Goal: Transaction & Acquisition: Book appointment/travel/reservation

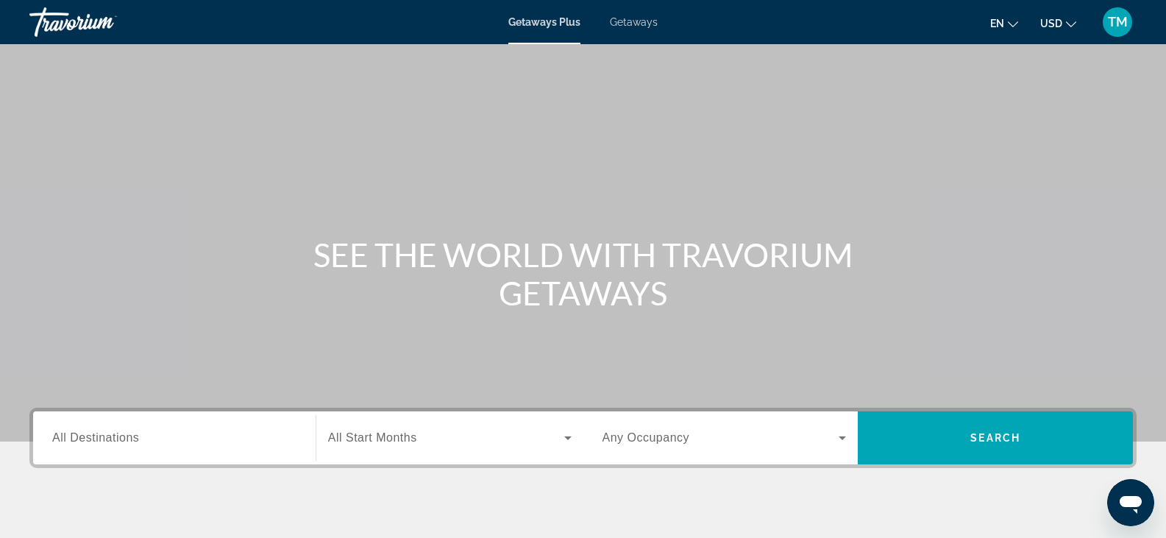
click at [265, 446] on input "Destination All Destinations" at bounding box center [174, 439] width 244 height 18
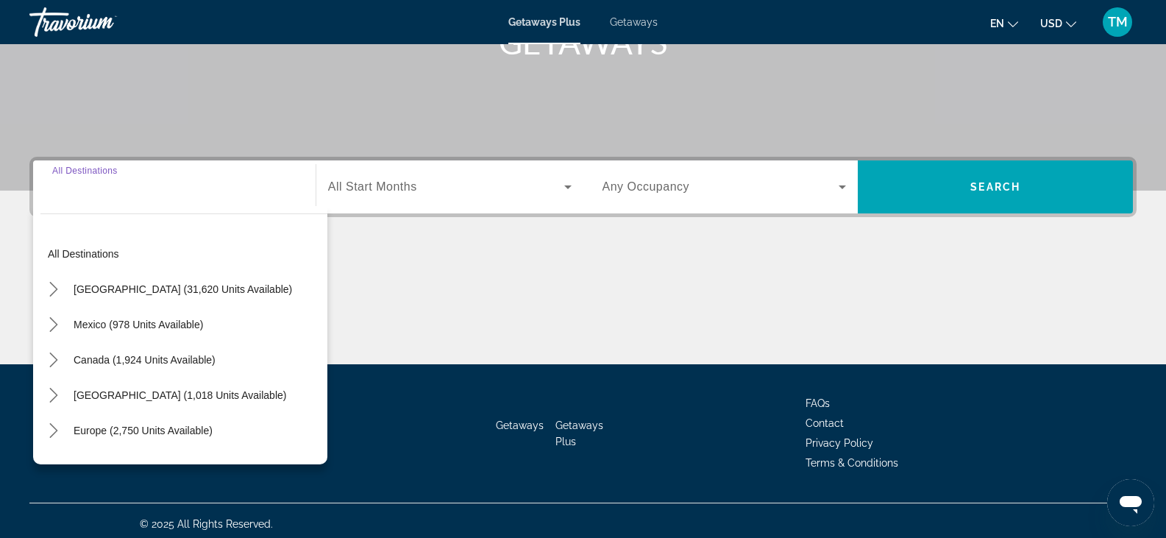
scroll to position [258, 0]
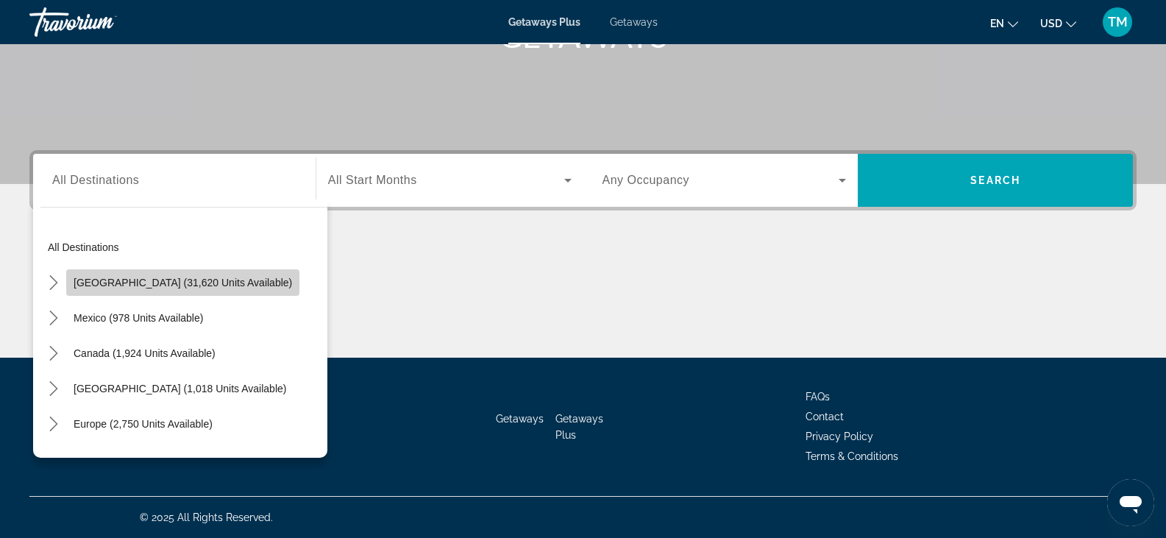
click at [199, 283] on span "[GEOGRAPHIC_DATA] (31,620 units available)" at bounding box center [183, 283] width 219 height 12
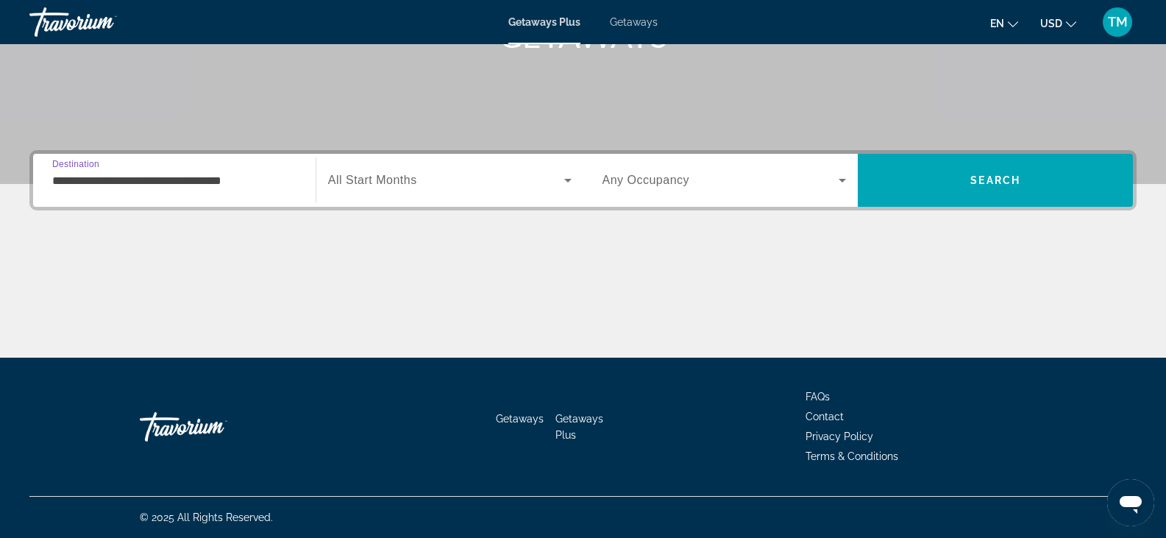
click at [256, 189] on div "**********" at bounding box center [174, 181] width 244 height 42
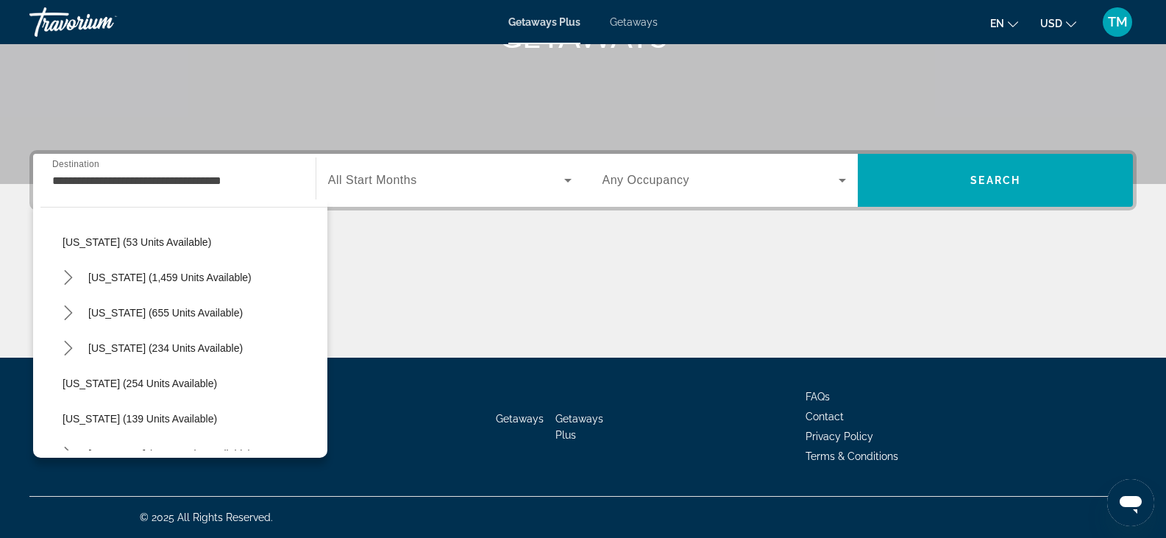
scroll to position [1071, 0]
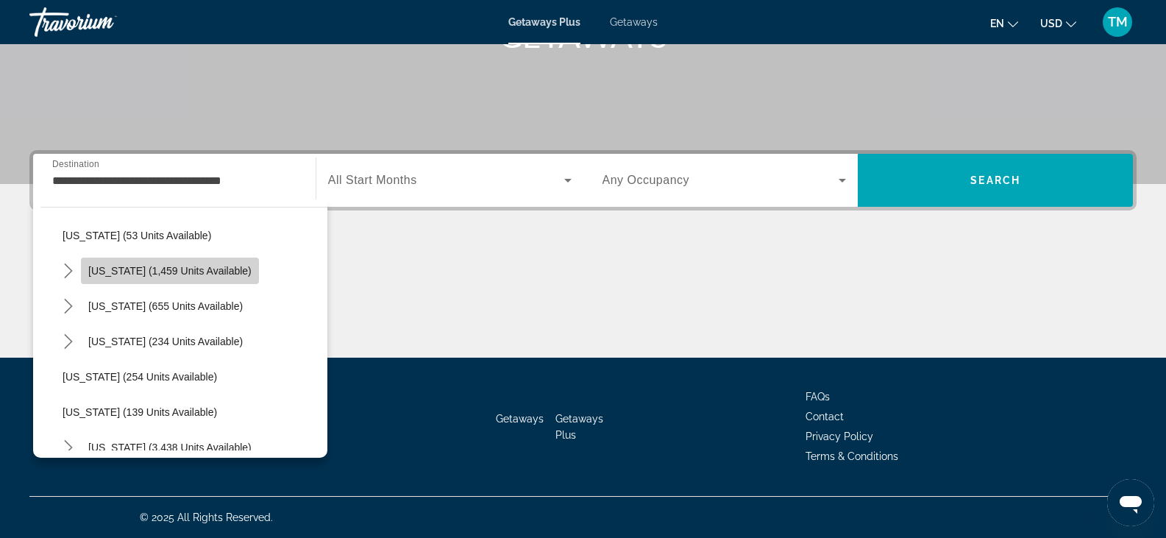
click at [205, 268] on span "[US_STATE] (1,459 units available)" at bounding box center [169, 271] width 163 height 12
type input "**********"
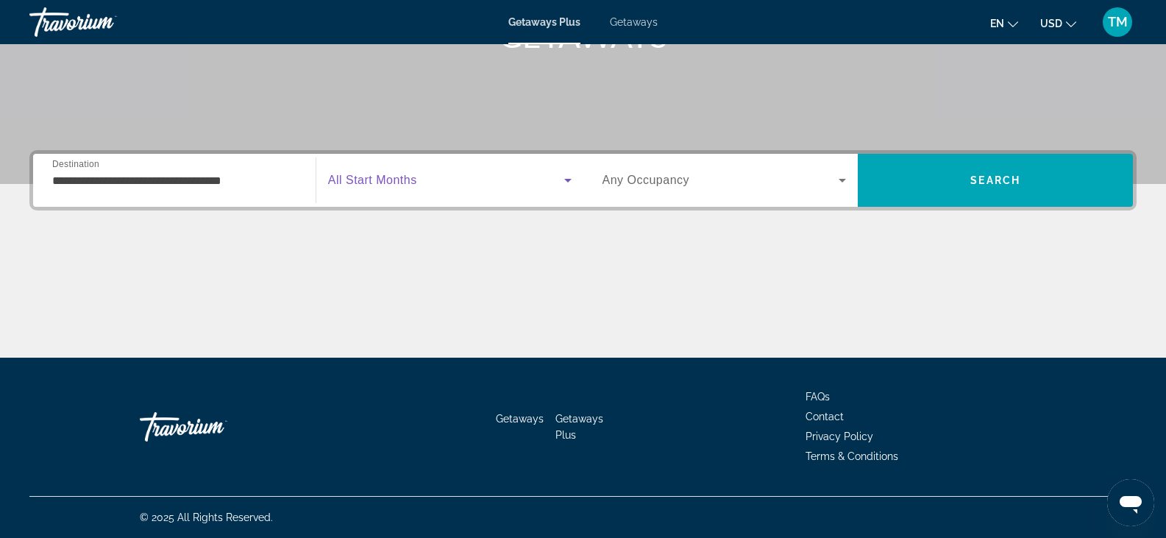
click at [569, 177] on icon "Search widget" at bounding box center [568, 180] width 18 height 18
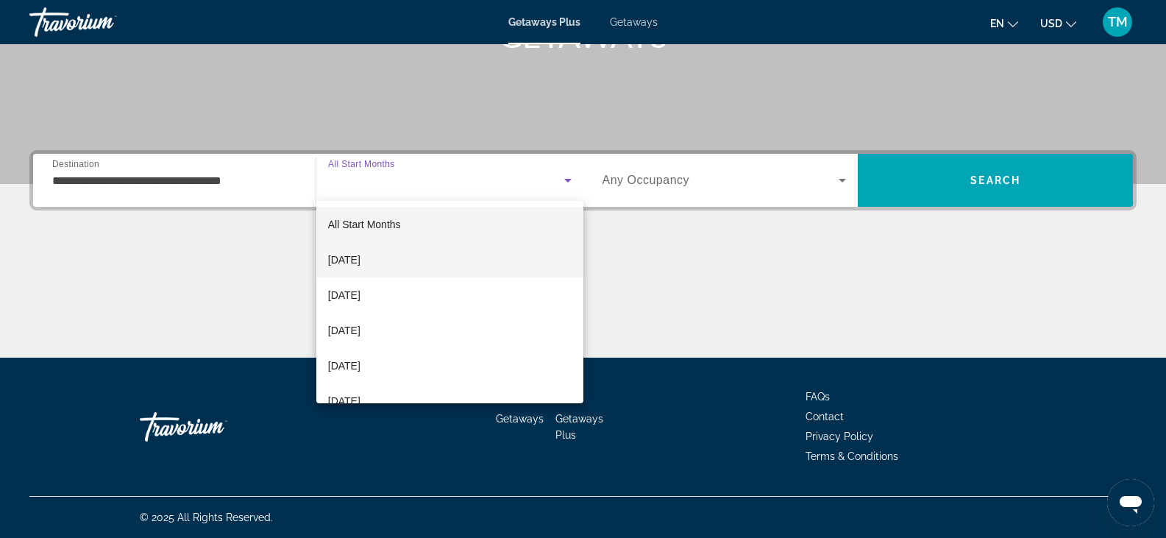
click at [361, 262] on span "[DATE]" at bounding box center [344, 260] width 32 height 18
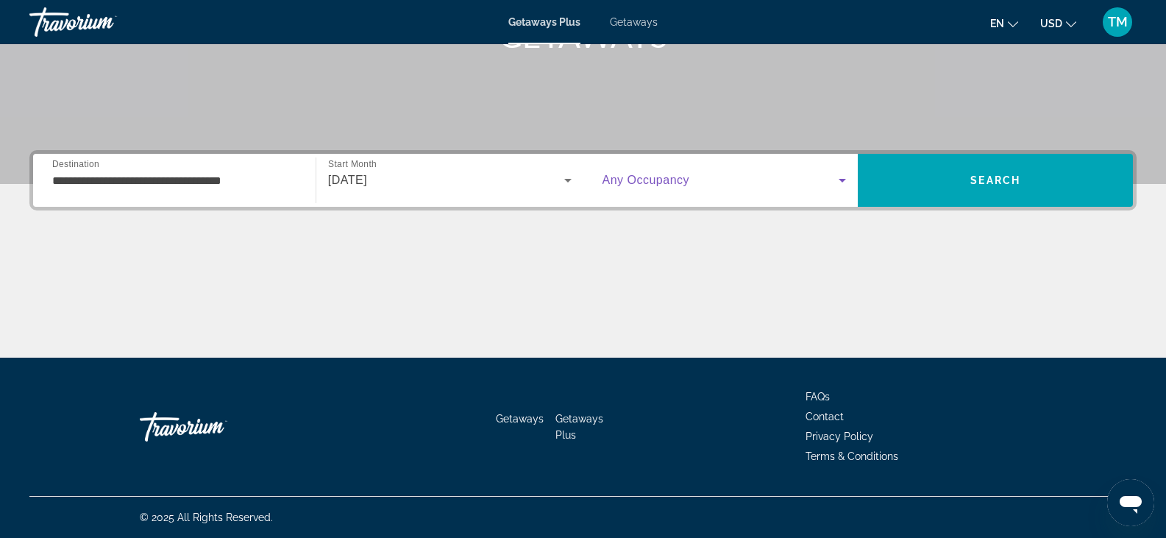
click at [847, 176] on icon "Search widget" at bounding box center [843, 180] width 18 height 18
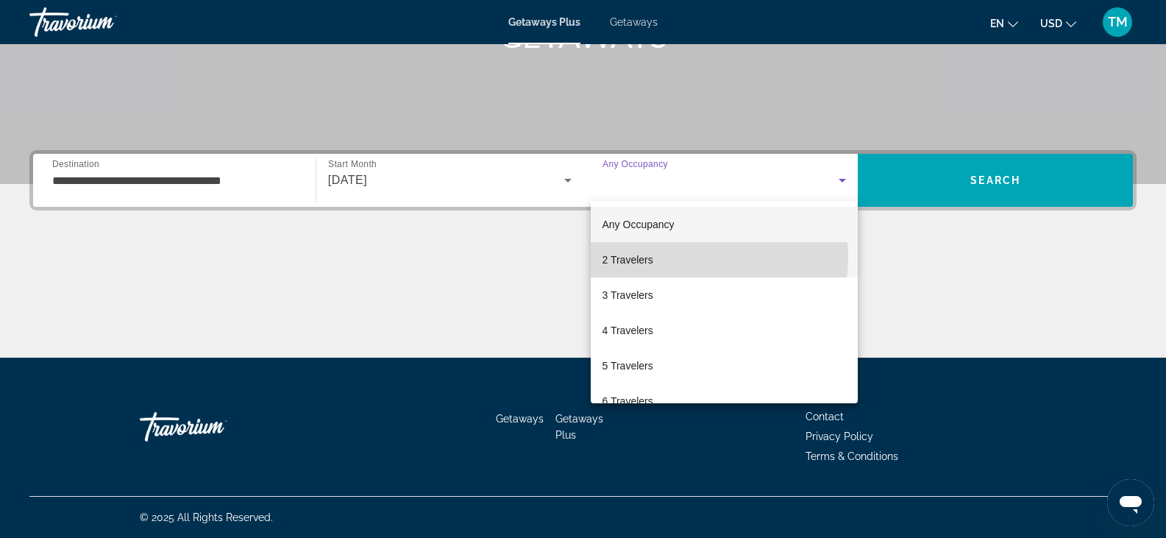
click at [678, 257] on mat-option "2 Travelers" at bounding box center [725, 259] width 268 height 35
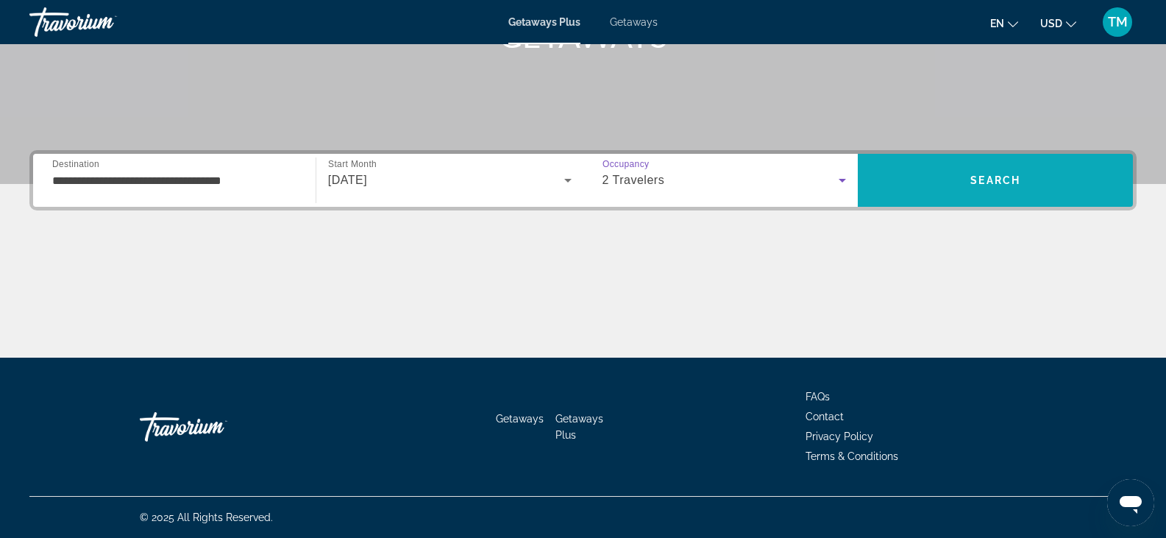
click at [983, 185] on span "Search" at bounding box center [995, 180] width 50 height 12
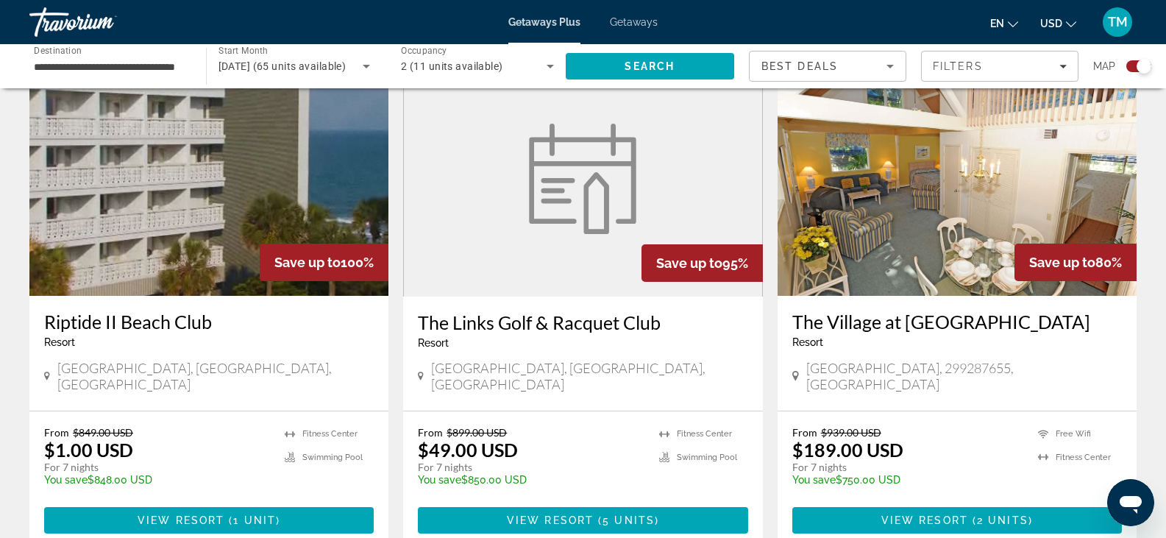
scroll to position [2103, 0]
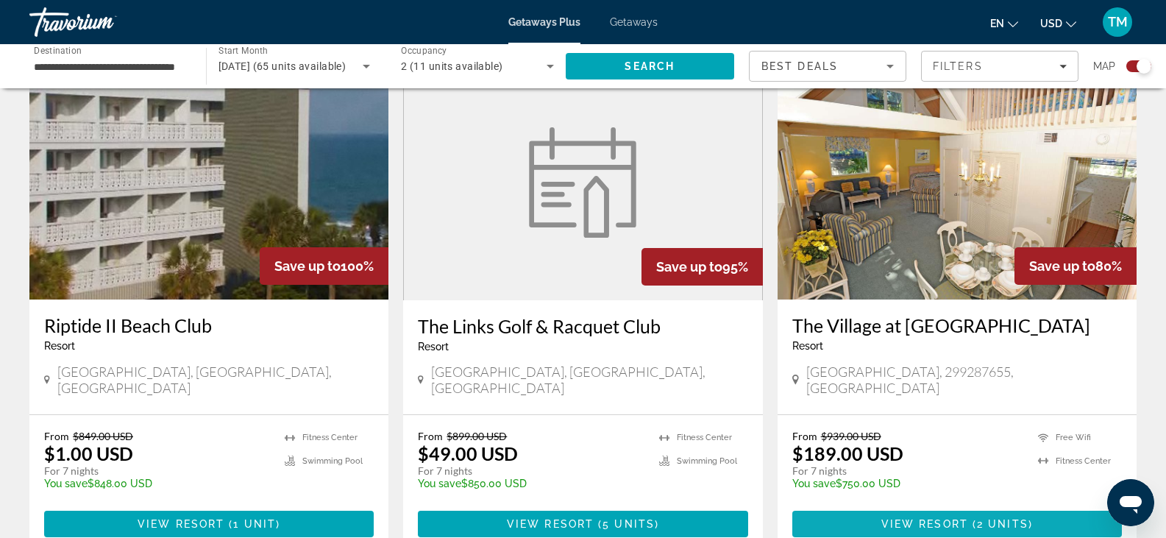
click at [991, 518] on span "2 units" at bounding box center [1003, 524] width 52 height 12
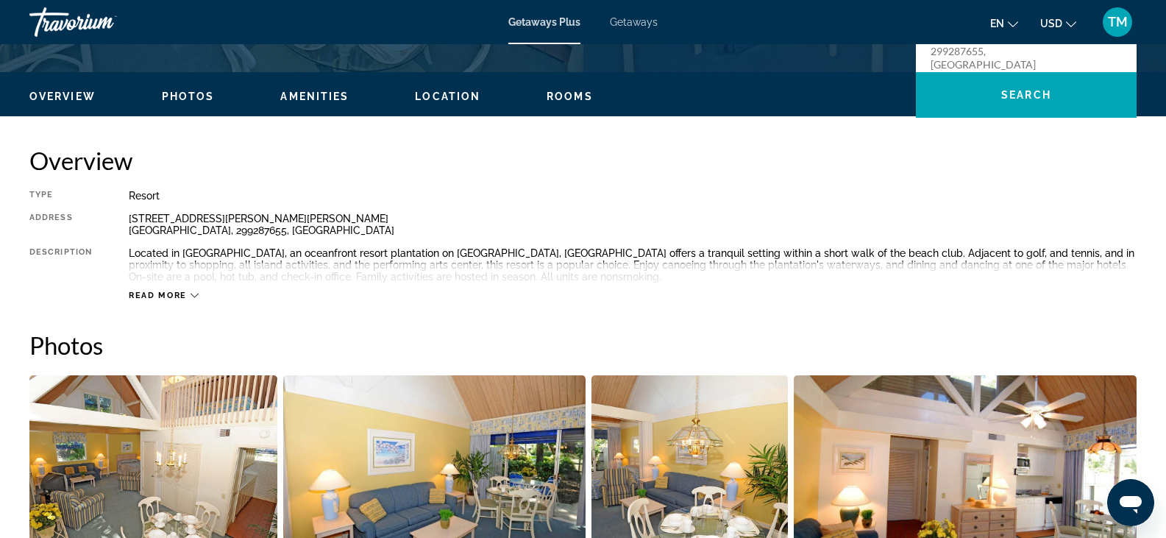
scroll to position [495, 0]
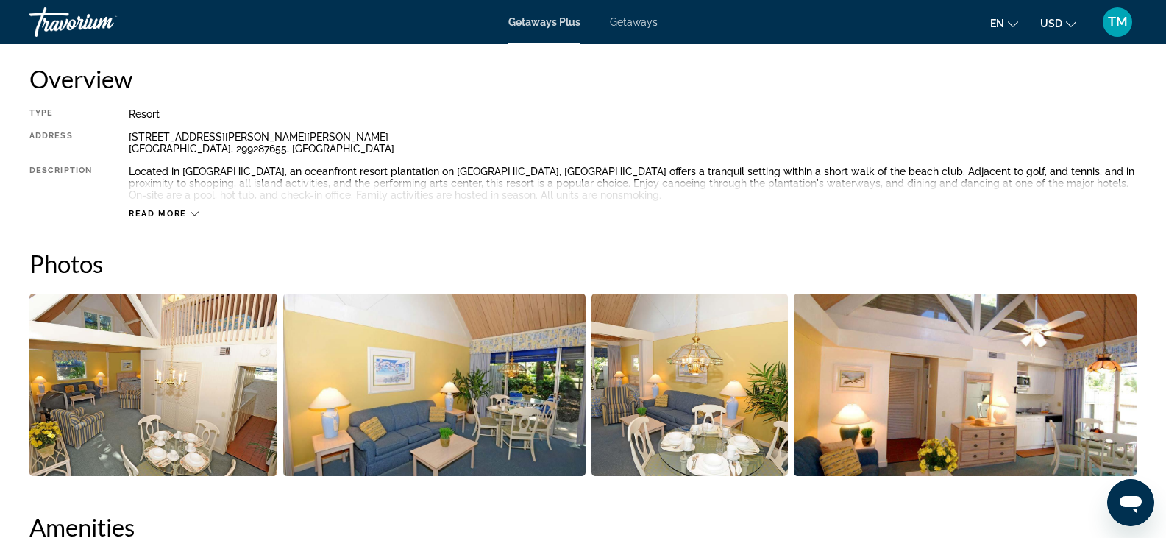
click at [180, 212] on span "Read more" at bounding box center [158, 214] width 58 height 10
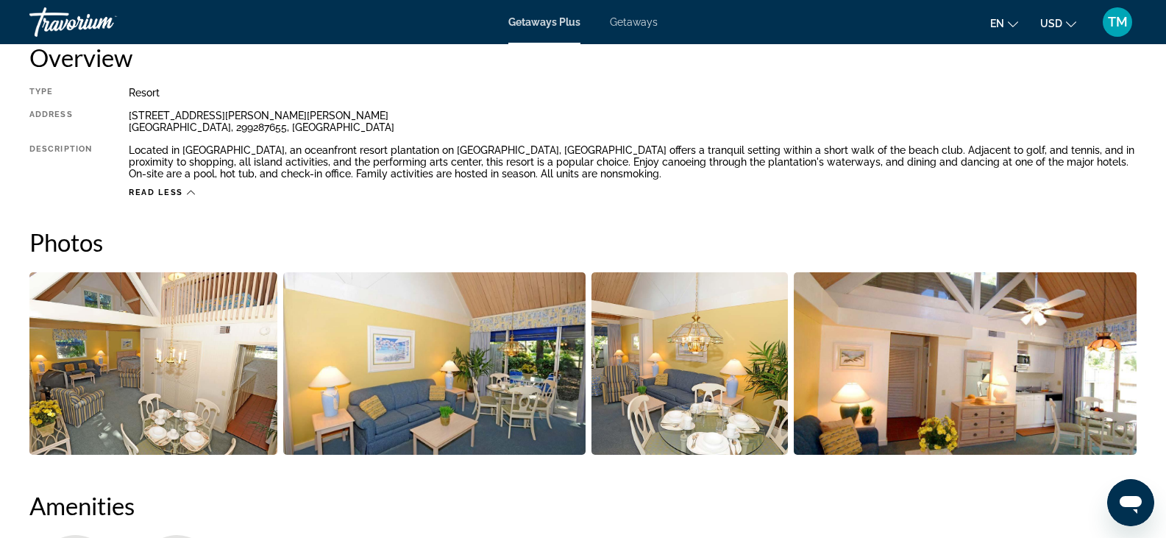
scroll to position [640, 0]
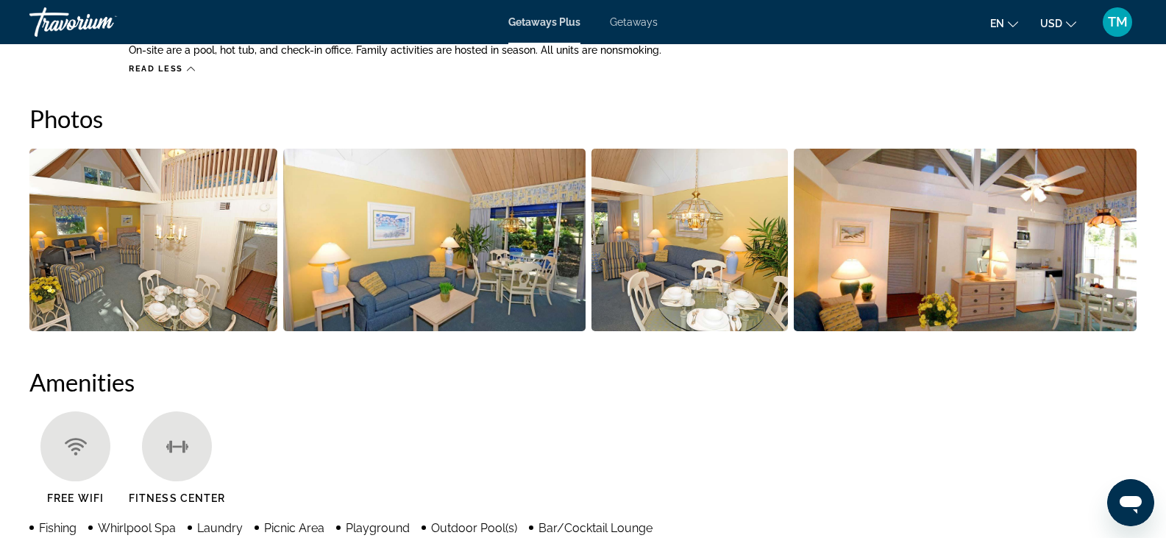
click at [191, 240] on img "Open full-screen image slider" at bounding box center [153, 240] width 248 height 182
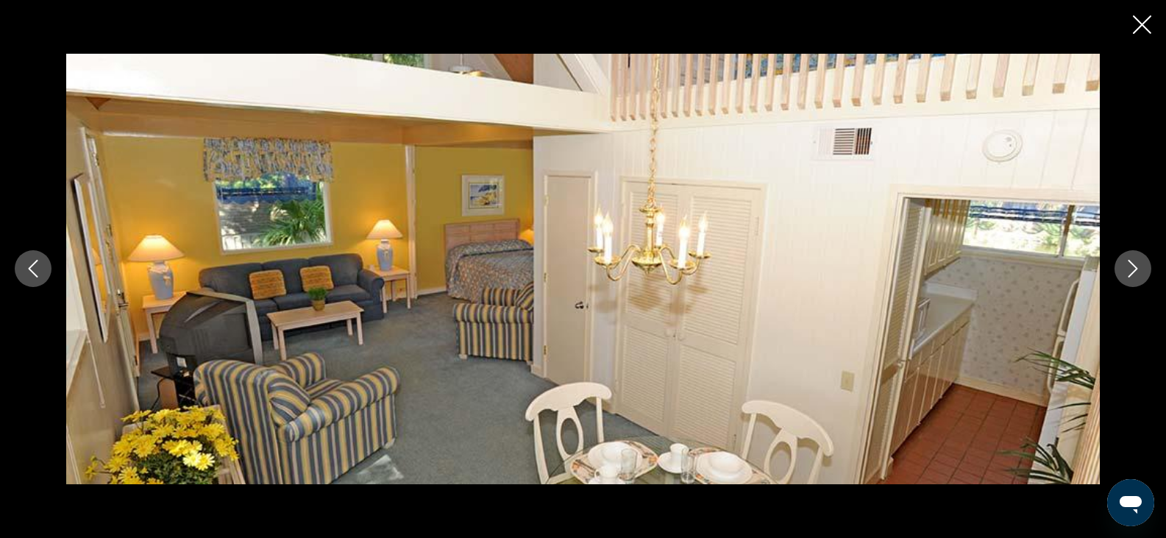
click at [1132, 266] on icon "Next image" at bounding box center [1133, 269] width 18 height 18
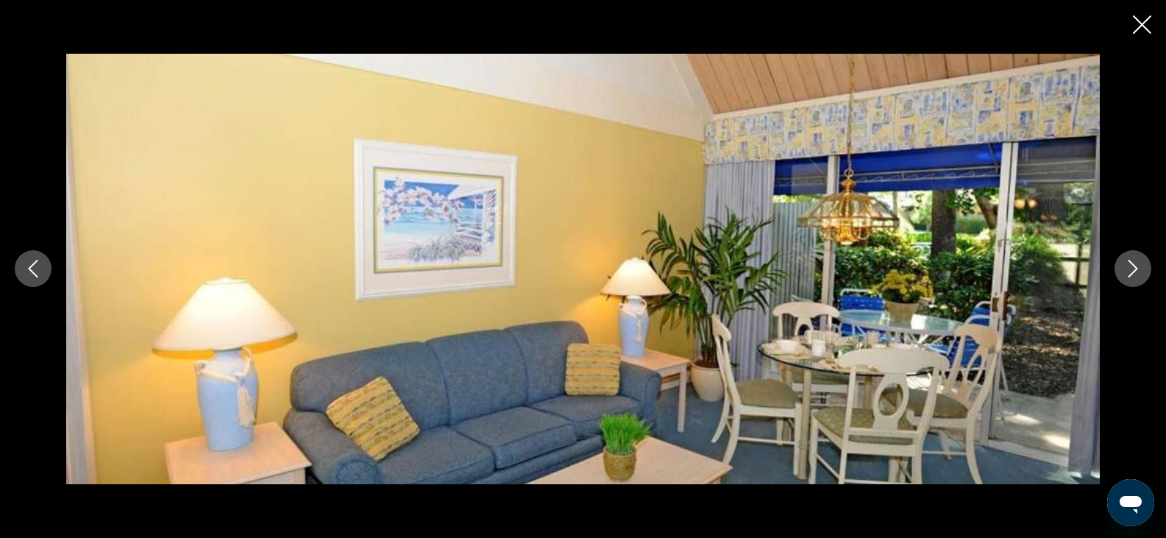
click at [1132, 266] on icon "Next image" at bounding box center [1133, 269] width 18 height 18
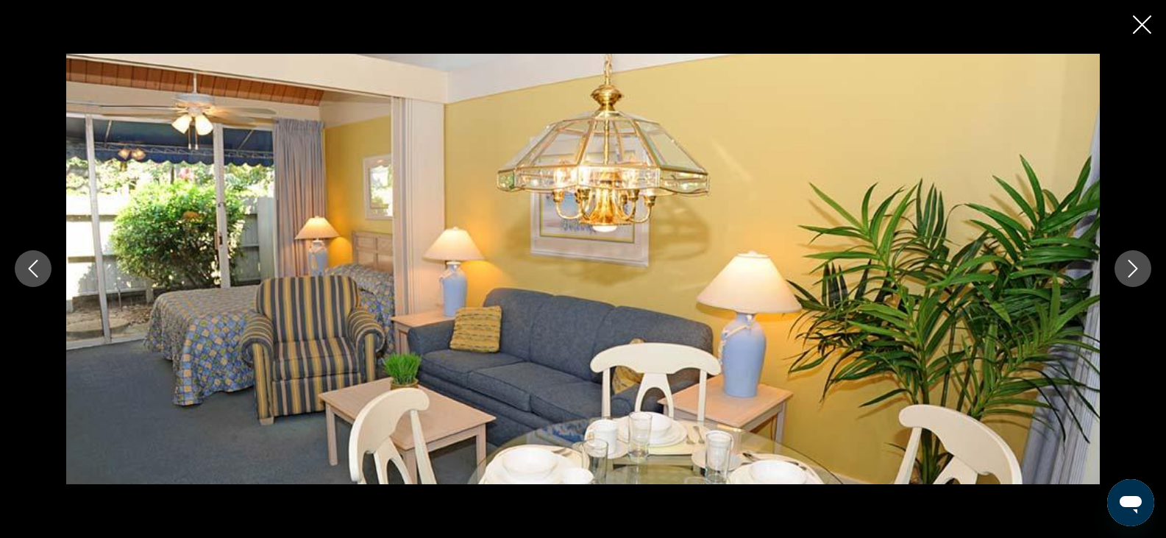
click at [1132, 266] on icon "Next image" at bounding box center [1133, 269] width 18 height 18
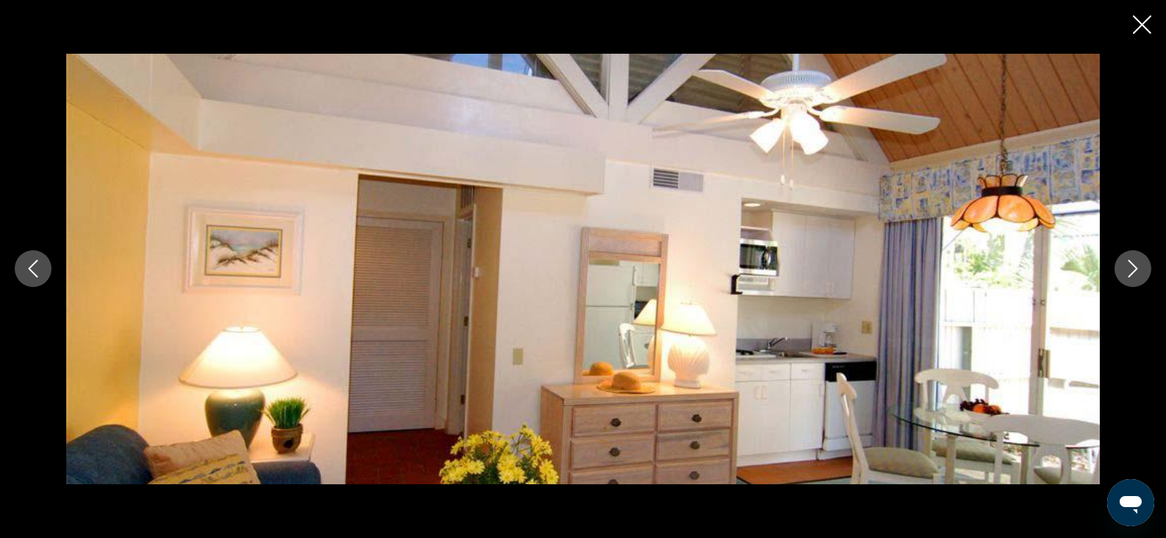
click at [1132, 266] on icon "Next image" at bounding box center [1133, 269] width 18 height 18
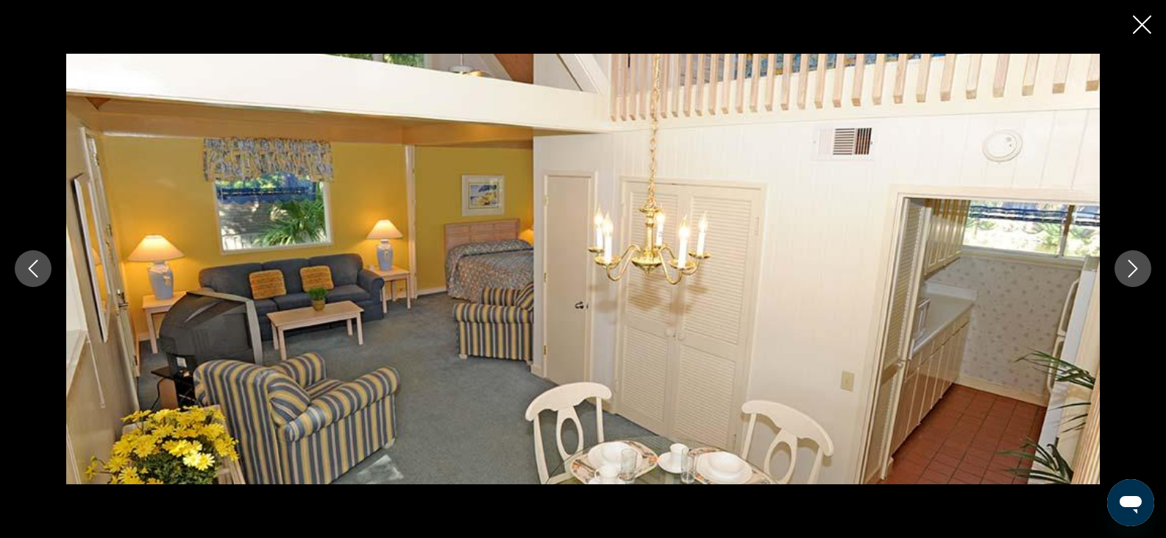
click at [1138, 269] on icon "Next image" at bounding box center [1133, 269] width 18 height 18
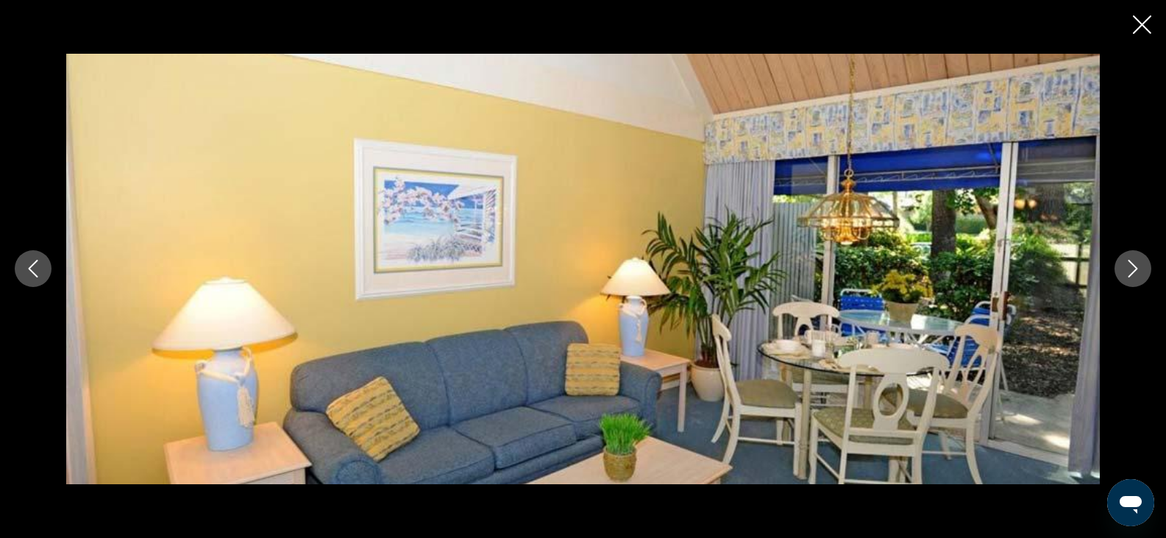
click at [1137, 269] on icon "Next image" at bounding box center [1134, 269] width 10 height 18
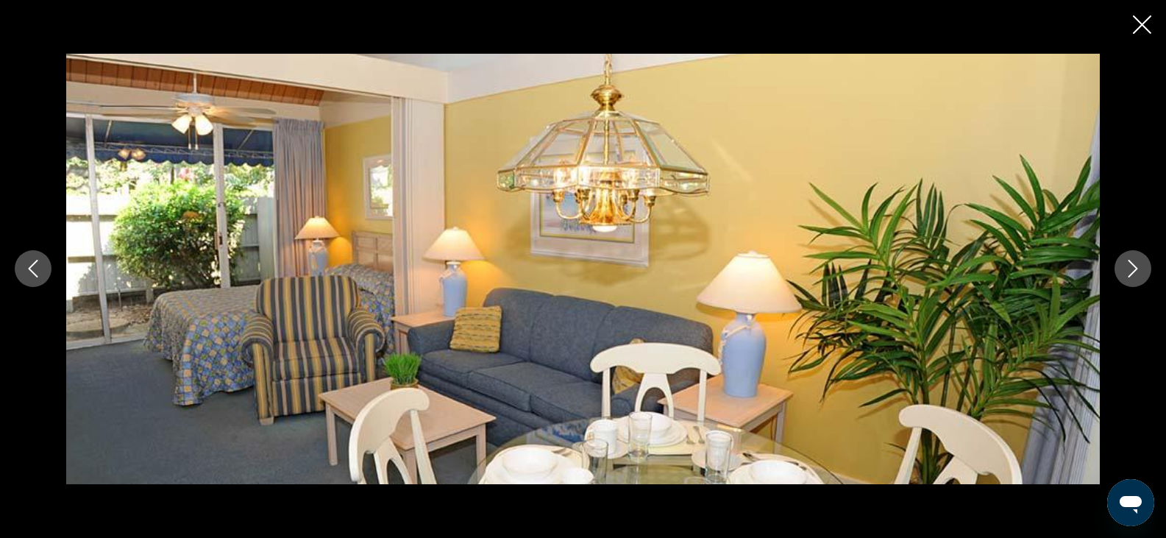
click at [1137, 269] on icon "Next image" at bounding box center [1134, 269] width 10 height 18
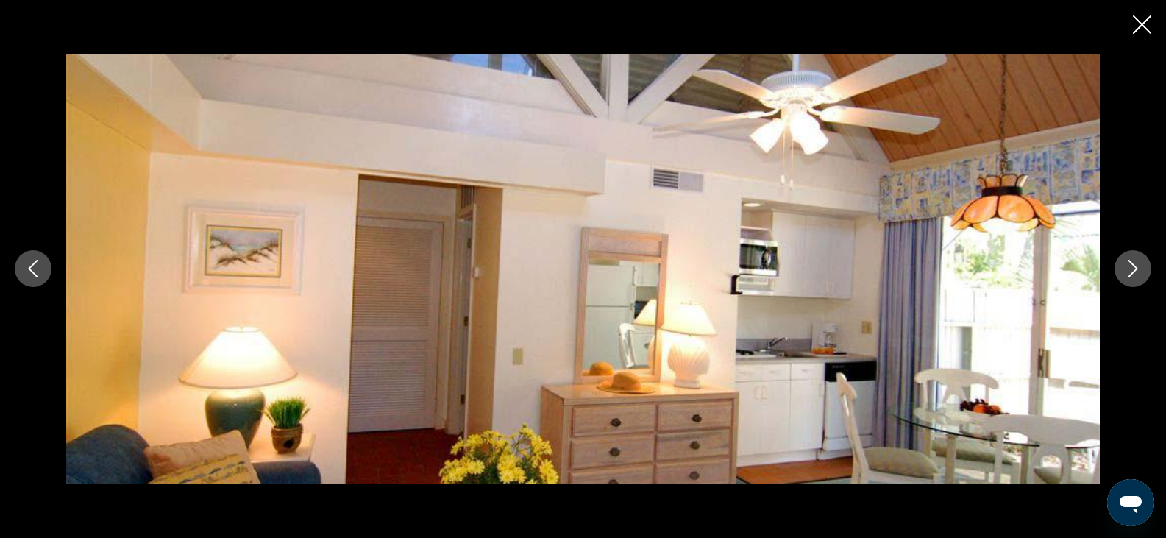
scroll to position [1442, 0]
click at [1136, 263] on icon "Next image" at bounding box center [1133, 269] width 18 height 18
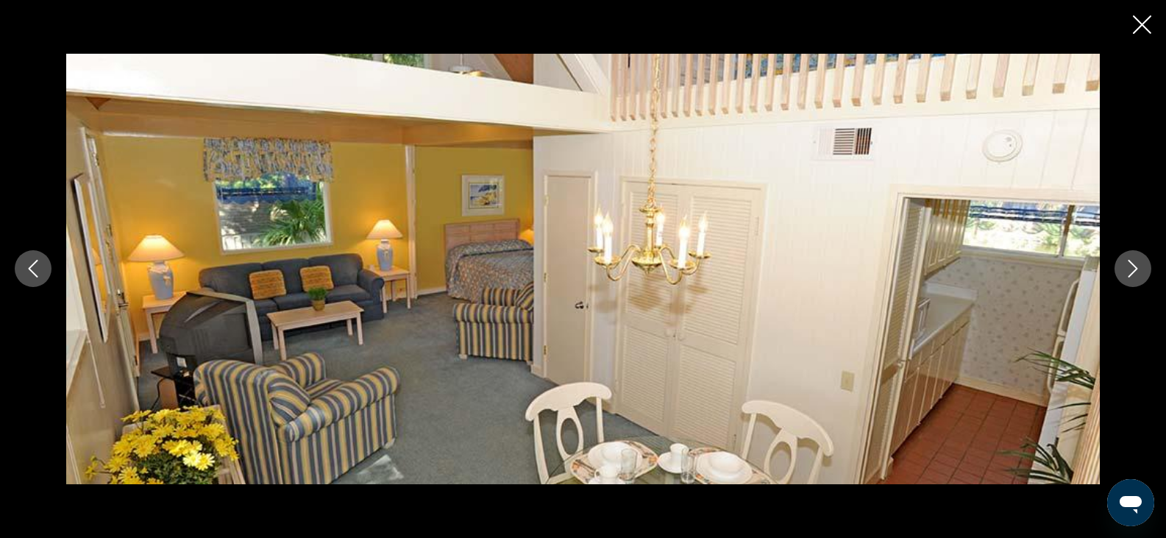
click at [1143, 42] on div "prev next" at bounding box center [583, 269] width 1166 height 538
click at [1139, 30] on icon "Close slideshow" at bounding box center [1142, 24] width 18 height 18
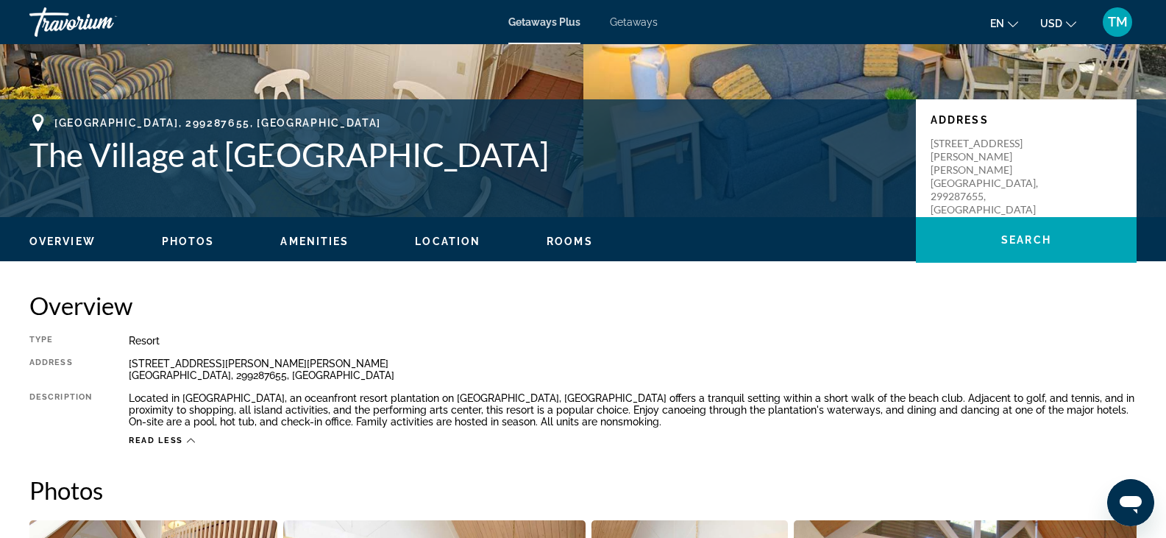
scroll to position [256, 0]
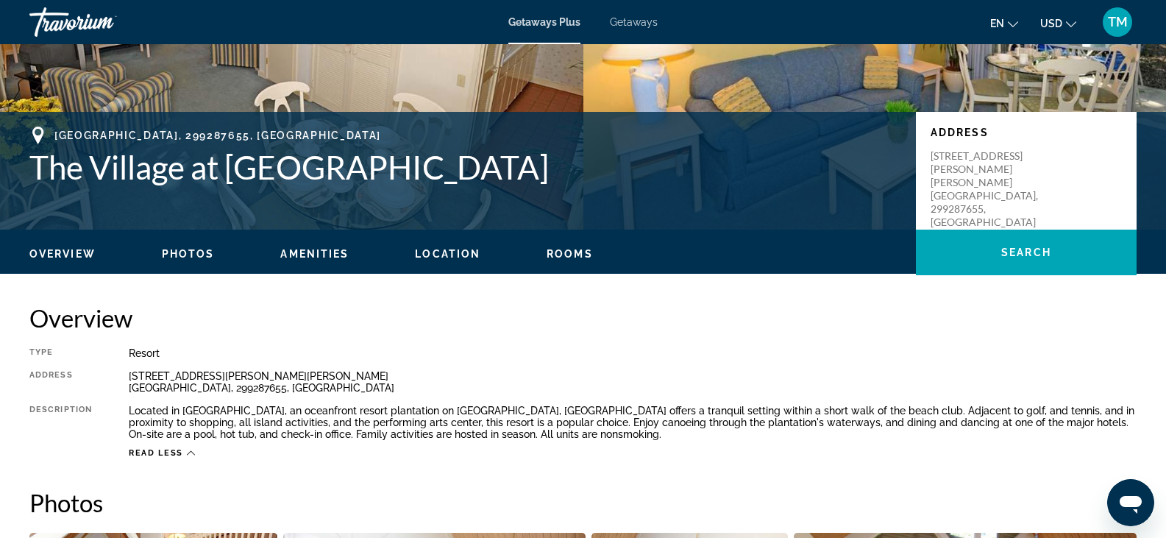
click at [337, 251] on span "Amenities" at bounding box center [314, 254] width 68 height 12
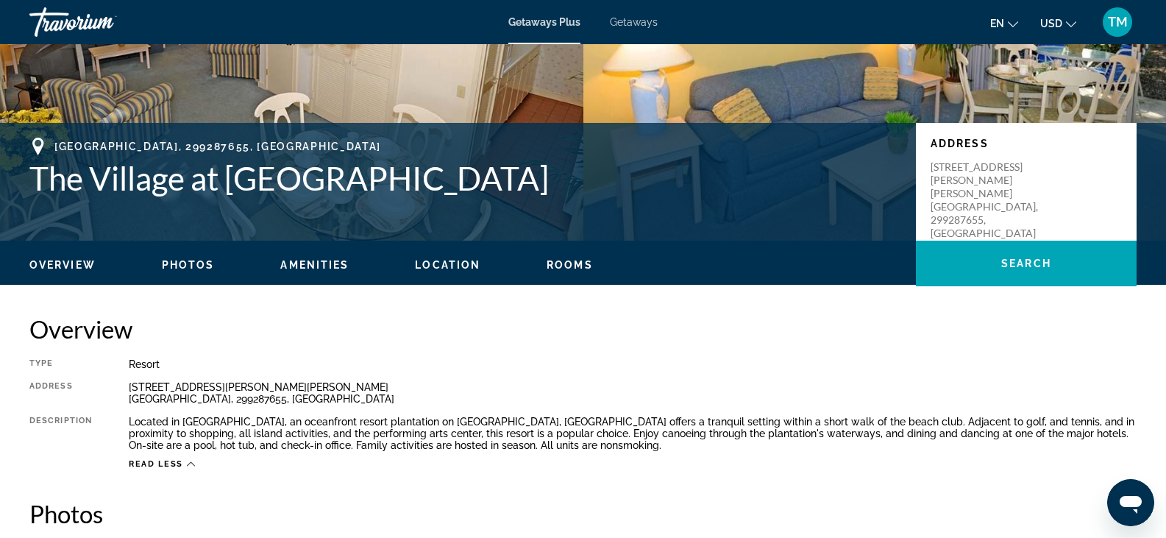
scroll to position [219, 0]
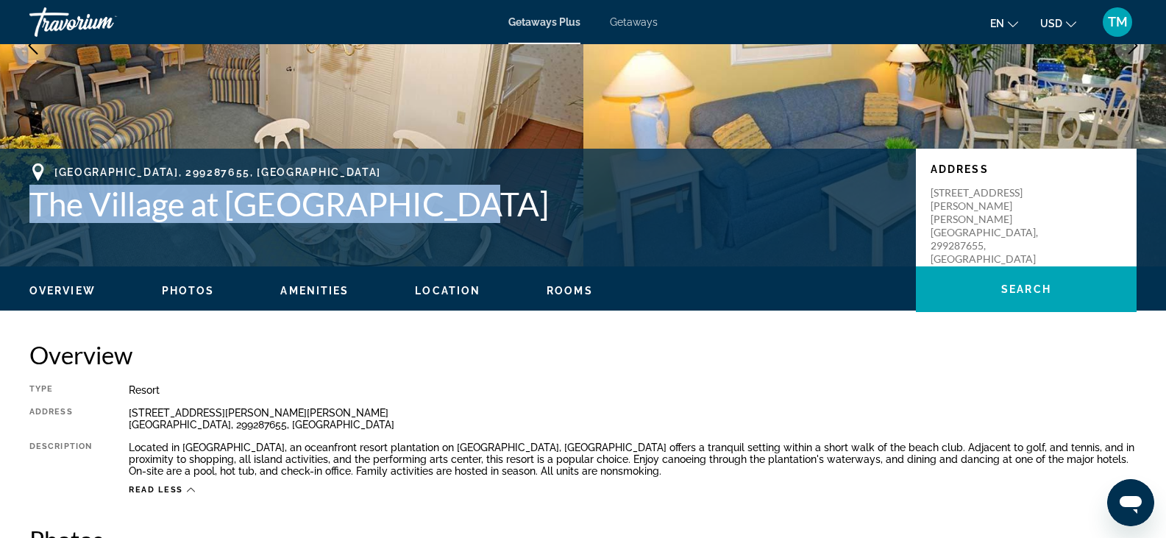
drag, startPoint x: 32, startPoint y: 205, endPoint x: 454, endPoint y: 200, distance: 422.3
click at [454, 200] on h1 "The Village at [GEOGRAPHIC_DATA]" at bounding box center [465, 204] width 872 height 38
copy h1 "The Village at [GEOGRAPHIC_DATA]"
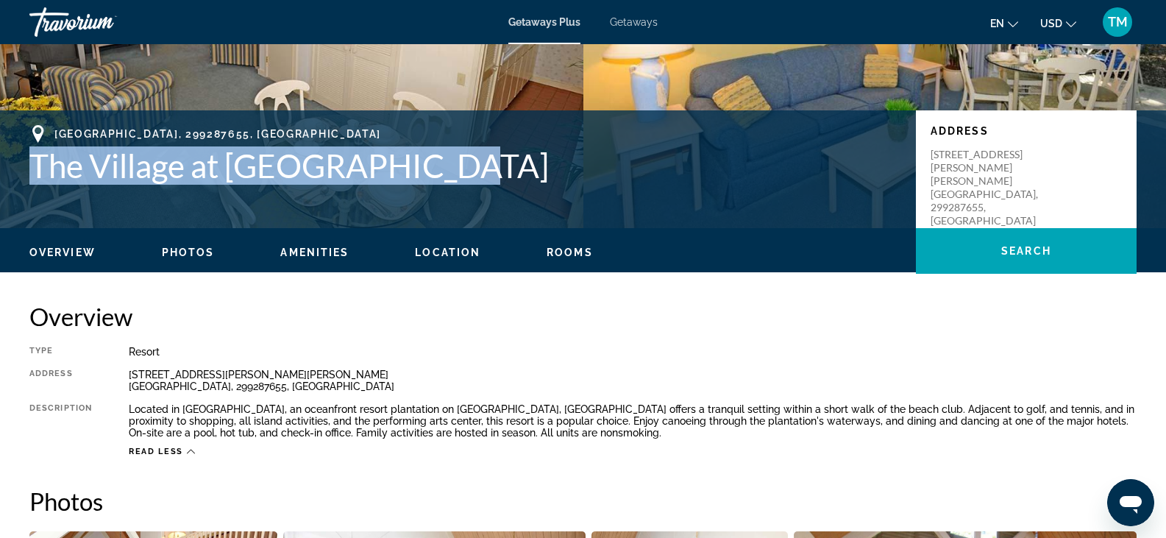
scroll to position [0, 0]
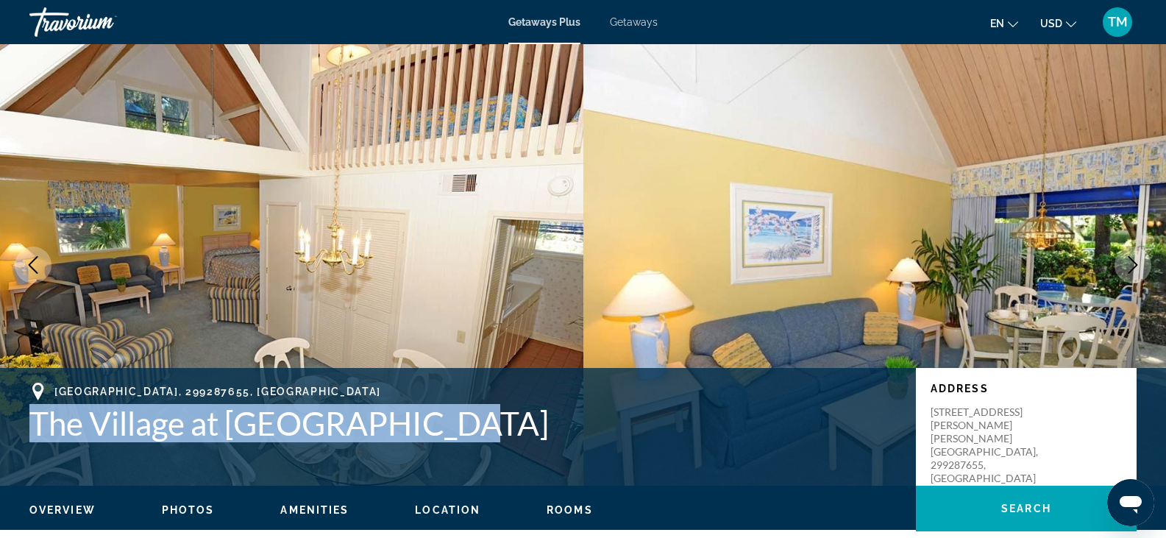
click at [548, 24] on span "Getaways Plus" at bounding box center [544, 22] width 72 height 12
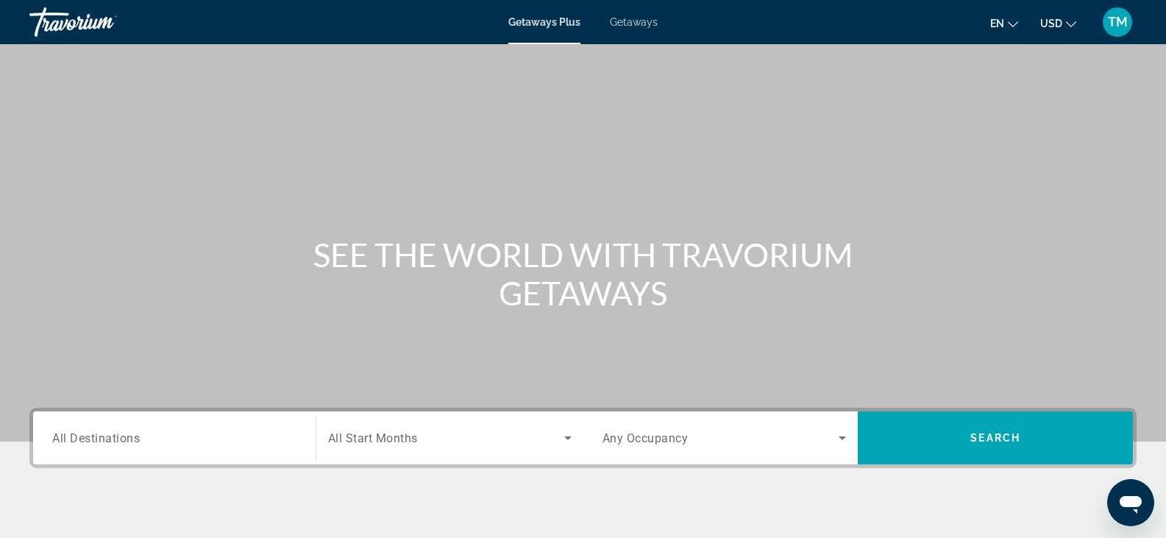
click at [267, 435] on input "Destination All Destinations" at bounding box center [174, 439] width 244 height 18
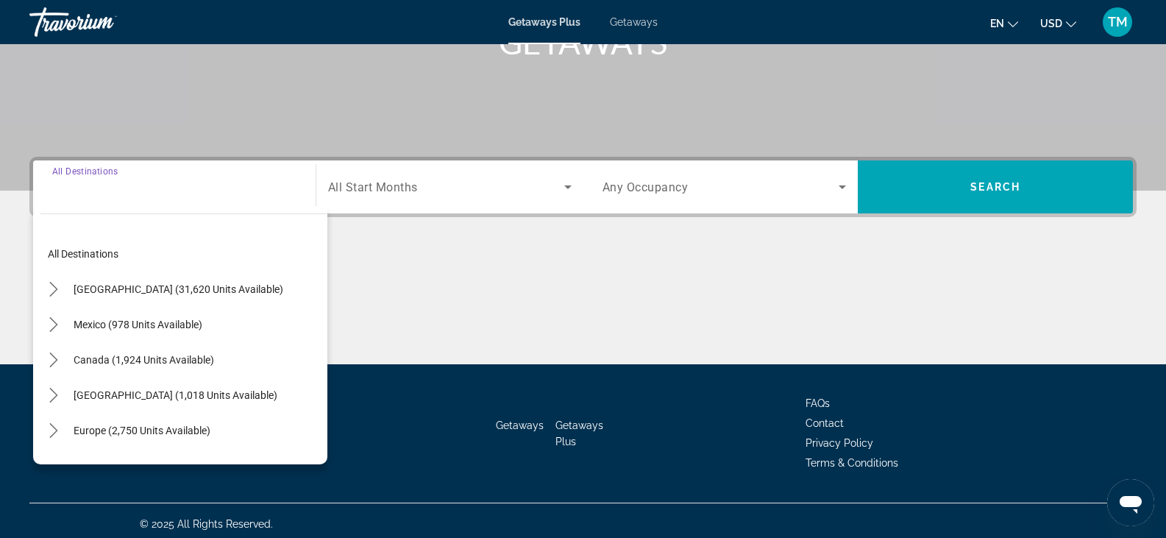
scroll to position [258, 0]
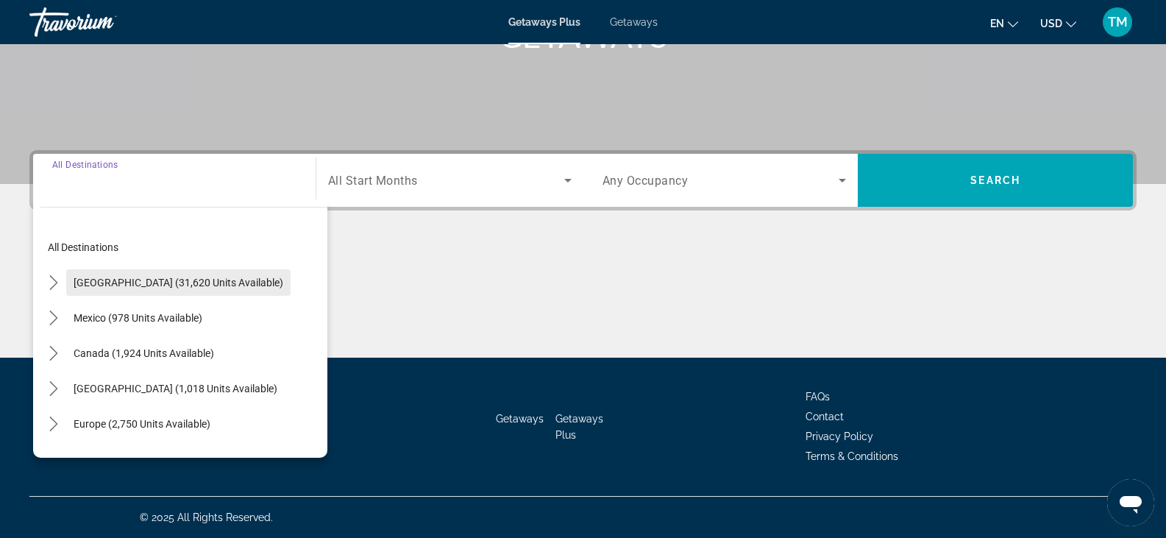
click at [205, 280] on span "[GEOGRAPHIC_DATA] (31,620 units available)" at bounding box center [179, 283] width 210 height 12
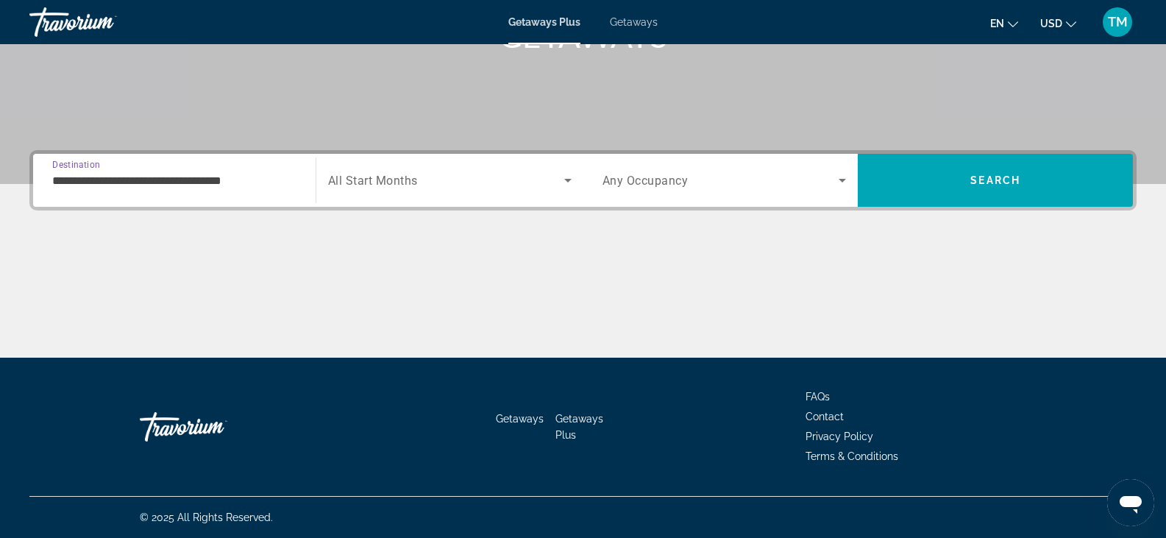
click at [286, 188] on input "**********" at bounding box center [174, 181] width 244 height 18
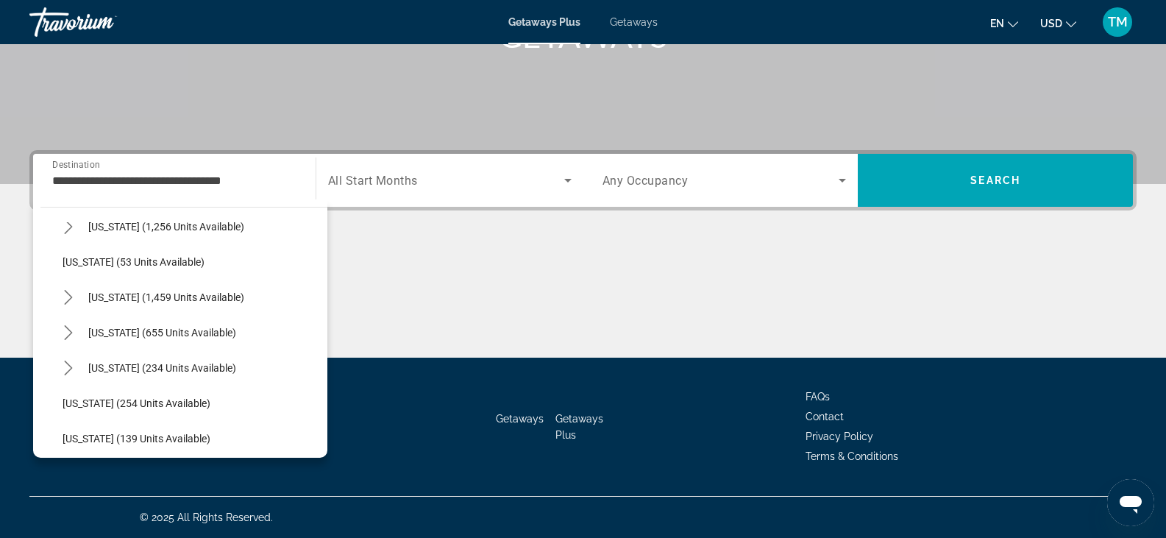
scroll to position [1051, 0]
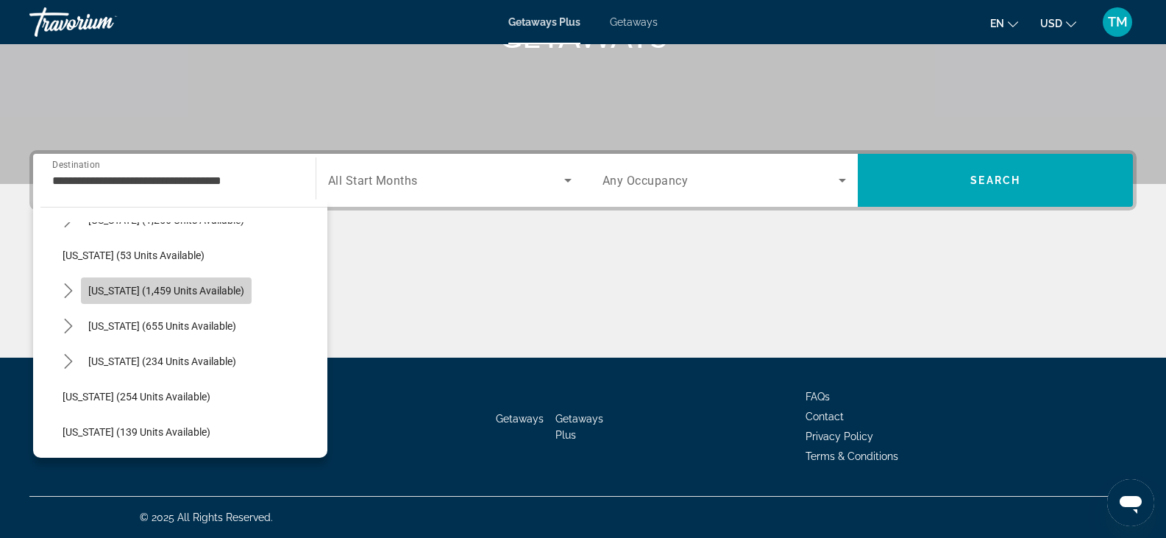
click at [218, 288] on span "[US_STATE] (1,459 units available)" at bounding box center [166, 291] width 156 height 12
type input "**********"
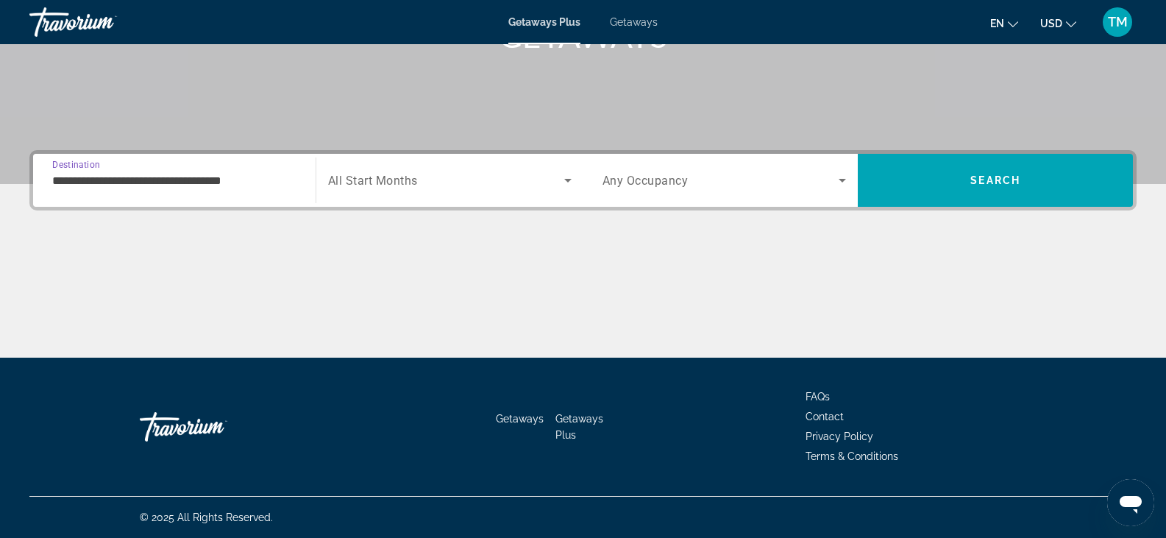
click at [567, 177] on icon "Search widget" at bounding box center [568, 180] width 18 height 18
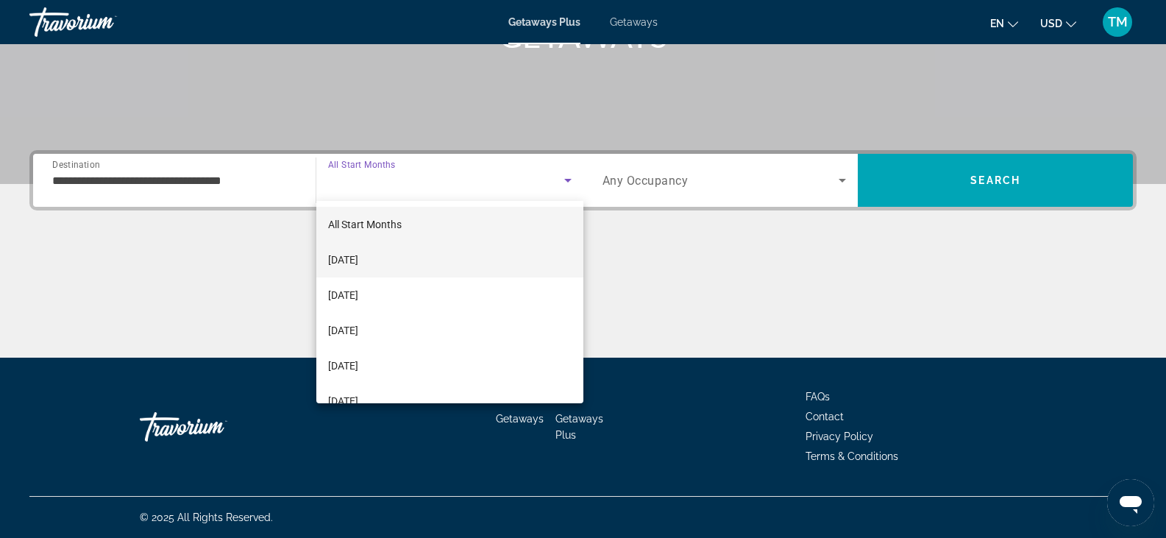
click at [397, 253] on mat-option "[DATE]" at bounding box center [449, 259] width 267 height 35
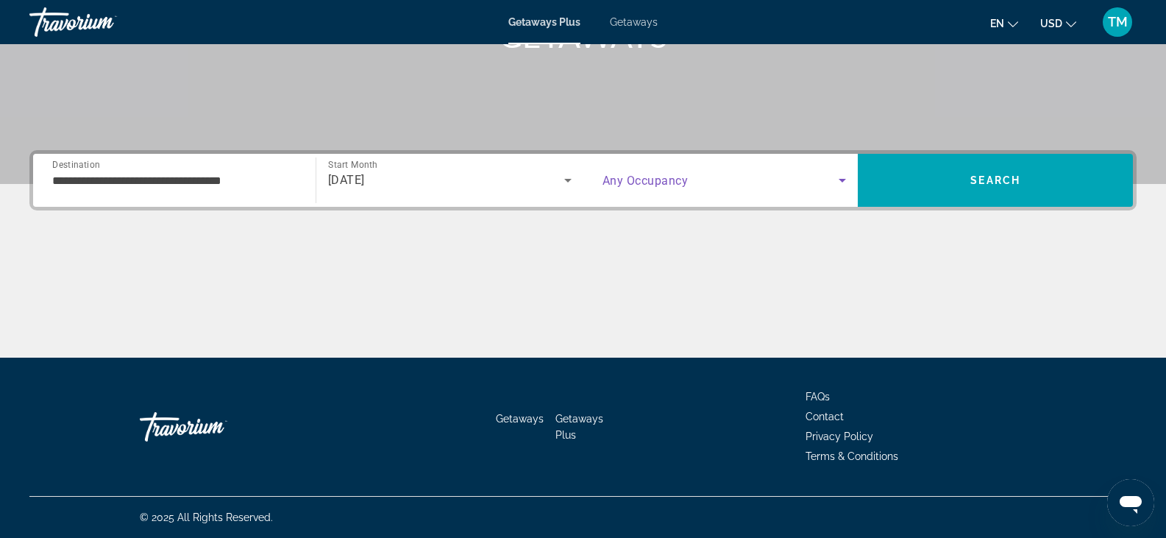
click at [847, 178] on icon "Search widget" at bounding box center [843, 180] width 18 height 18
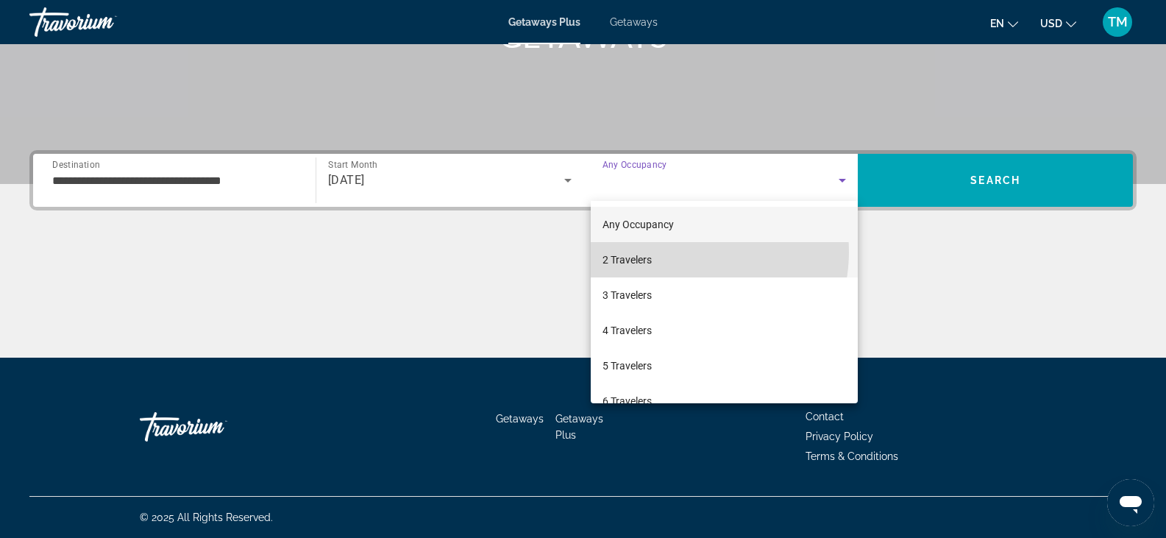
click at [682, 252] on mat-option "2 Travelers" at bounding box center [725, 259] width 268 height 35
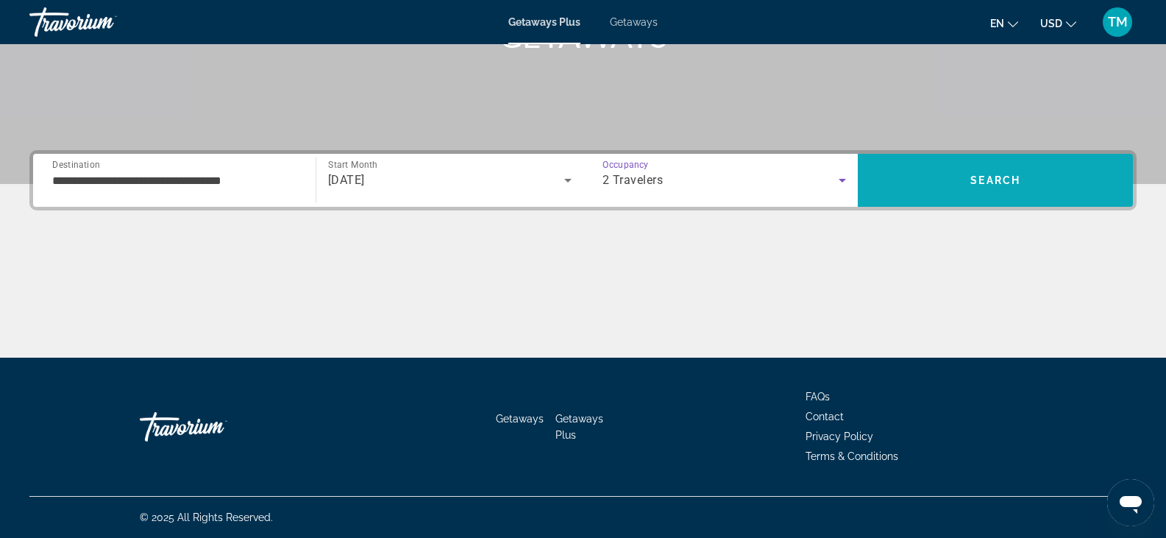
click at [1000, 180] on span "Search" at bounding box center [995, 180] width 50 height 12
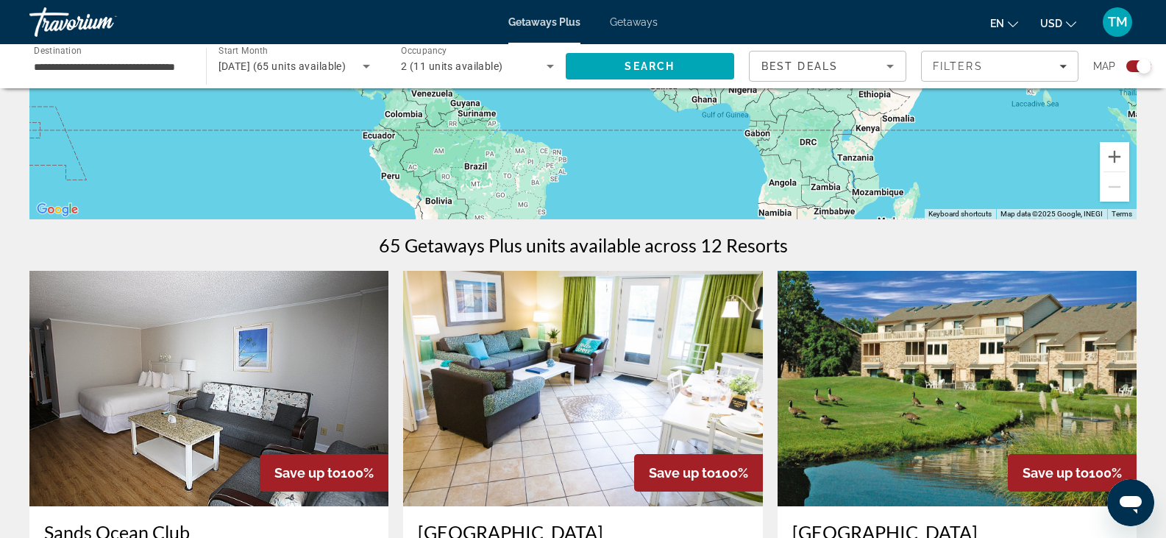
scroll to position [543, 0]
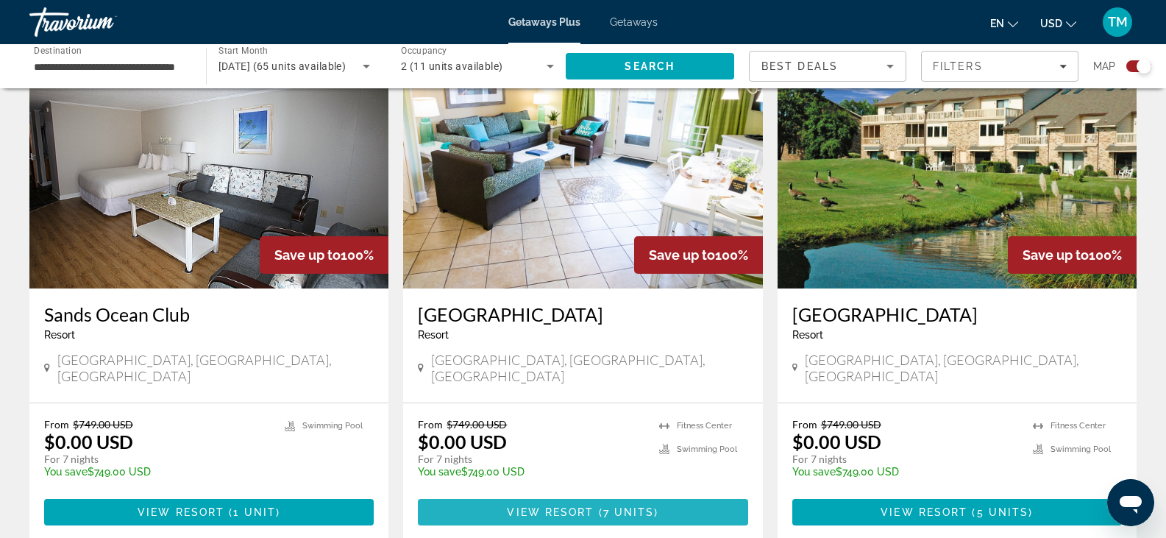
click at [540, 506] on span "View Resort" at bounding box center [550, 512] width 87 height 12
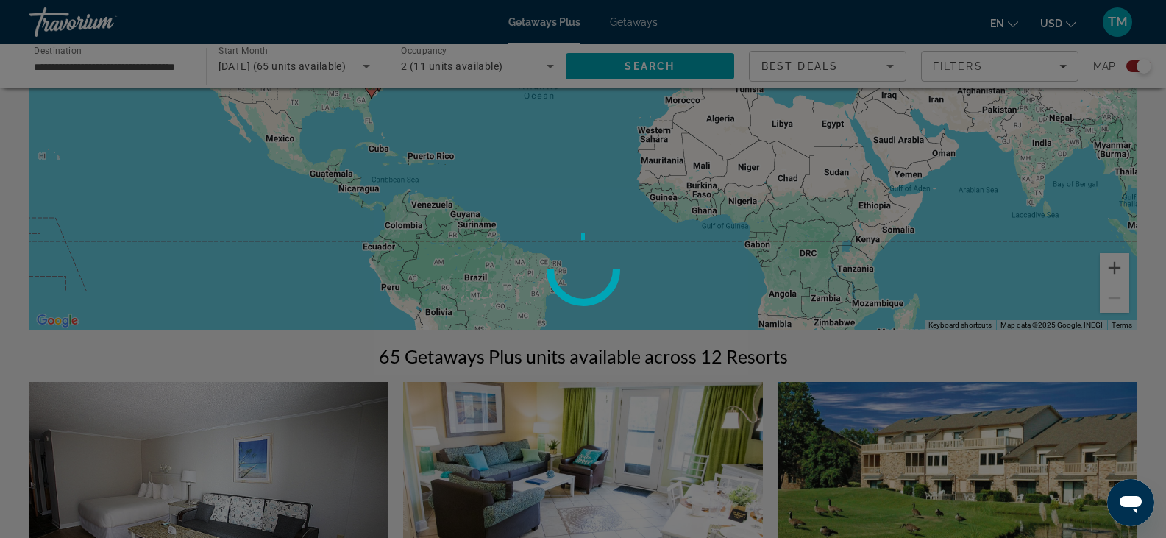
scroll to position [0, 0]
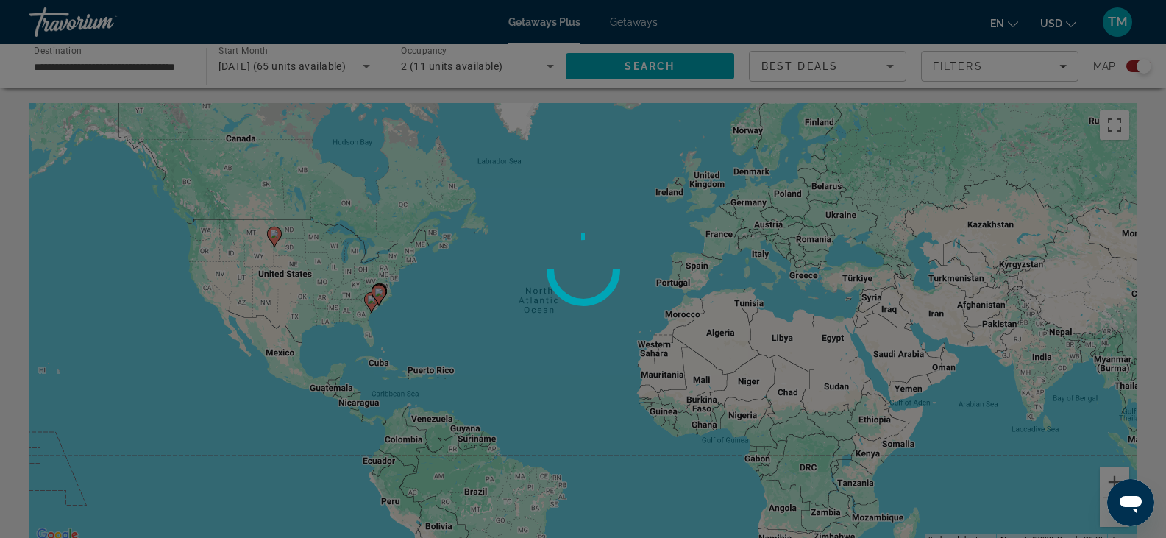
click at [1066, 63] on div at bounding box center [583, 269] width 1166 height 538
click at [1064, 65] on div at bounding box center [583, 269] width 1166 height 538
click at [1068, 65] on div at bounding box center [583, 269] width 1166 height 538
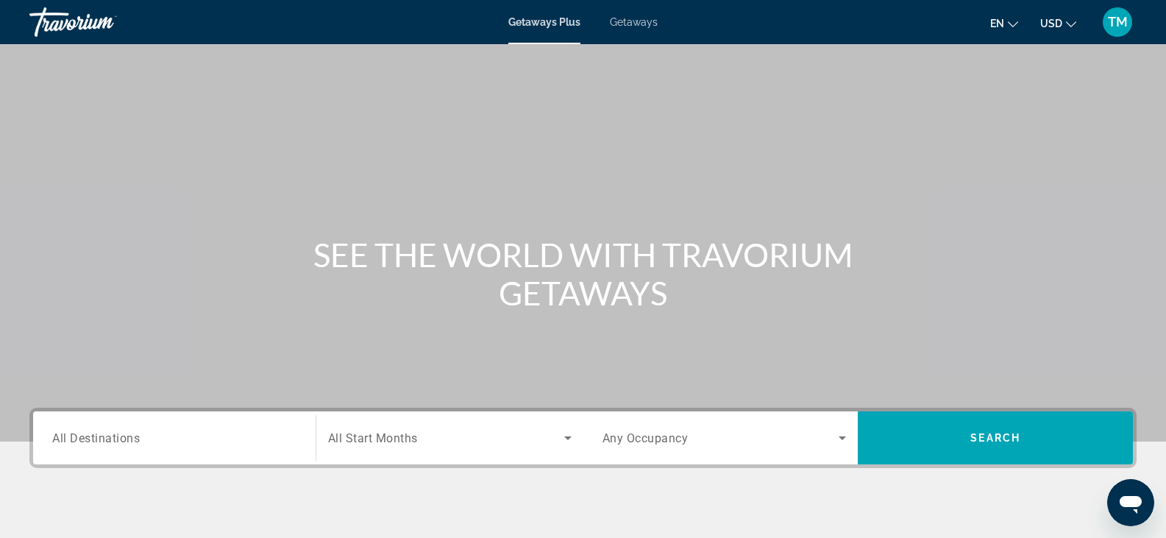
click at [222, 444] on input "Destination All Destinations" at bounding box center [174, 439] width 244 height 18
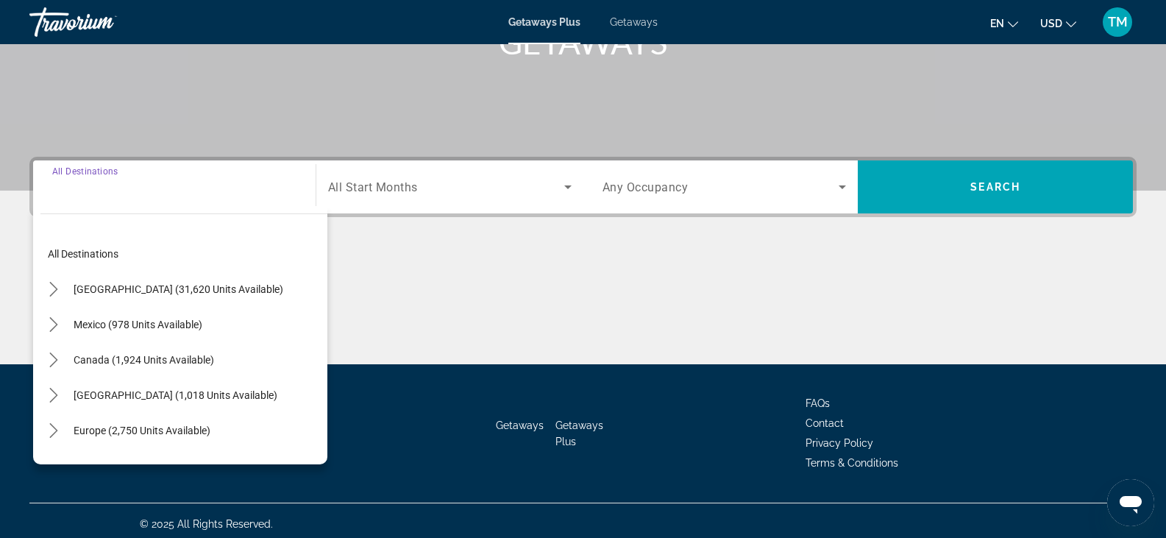
scroll to position [258, 0]
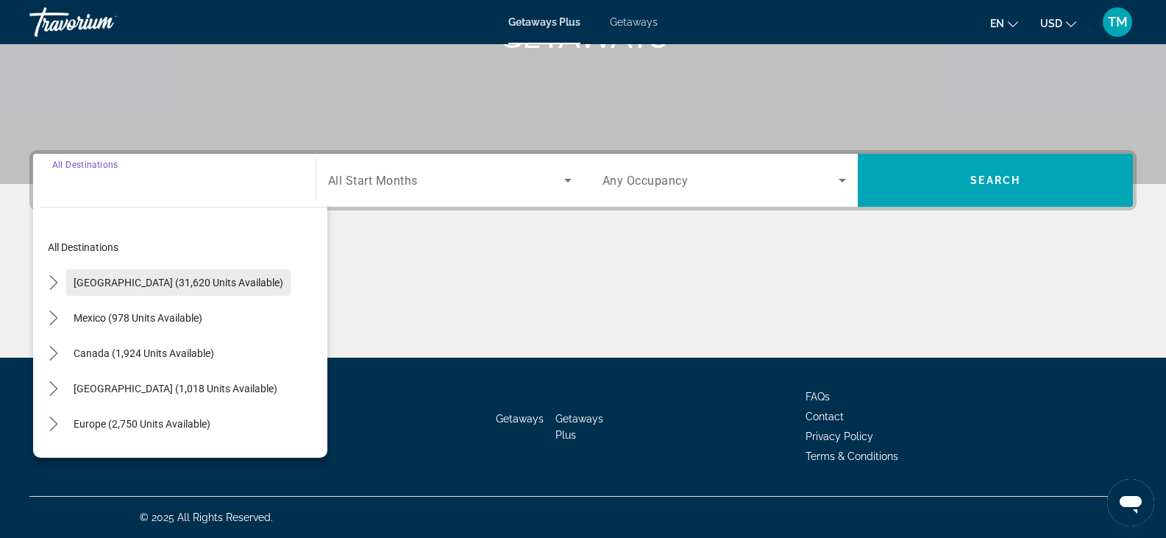
click at [210, 283] on span "[GEOGRAPHIC_DATA] (31,620 units available)" at bounding box center [179, 283] width 210 height 12
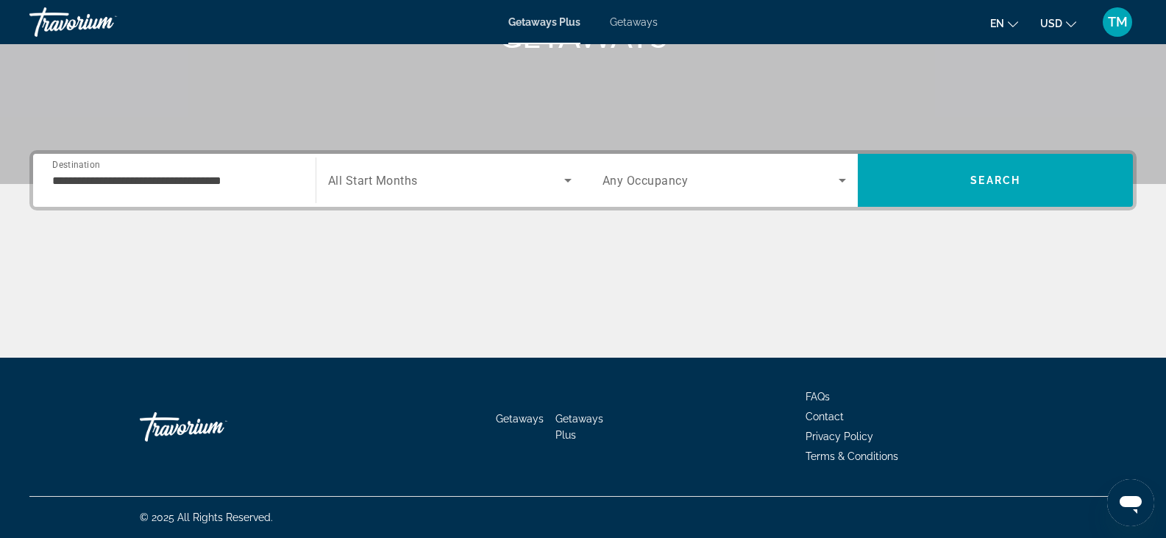
click at [280, 189] on div "**********" at bounding box center [174, 181] width 244 height 42
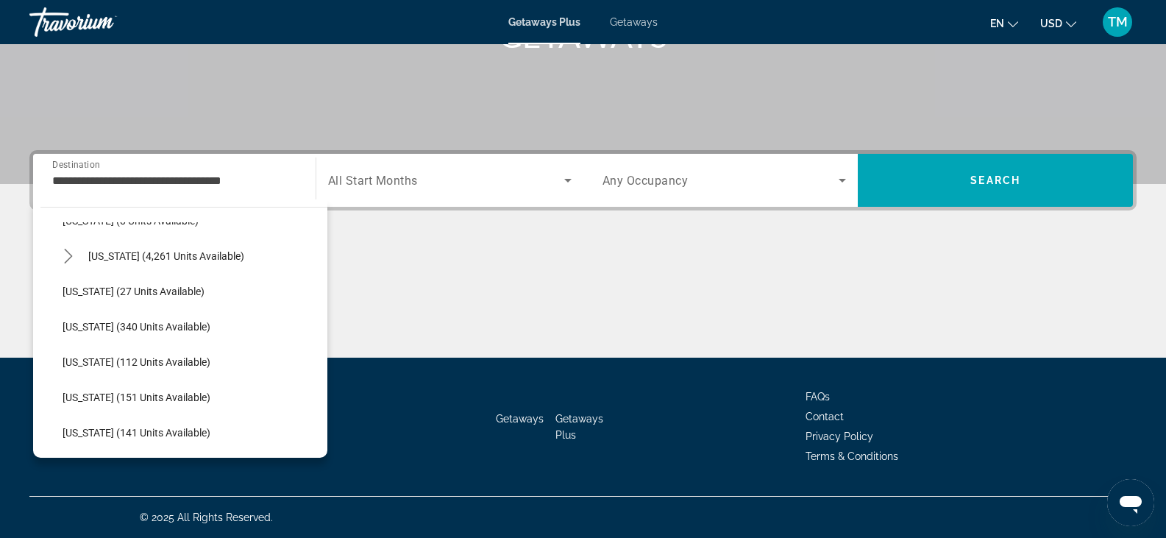
scroll to position [245, 0]
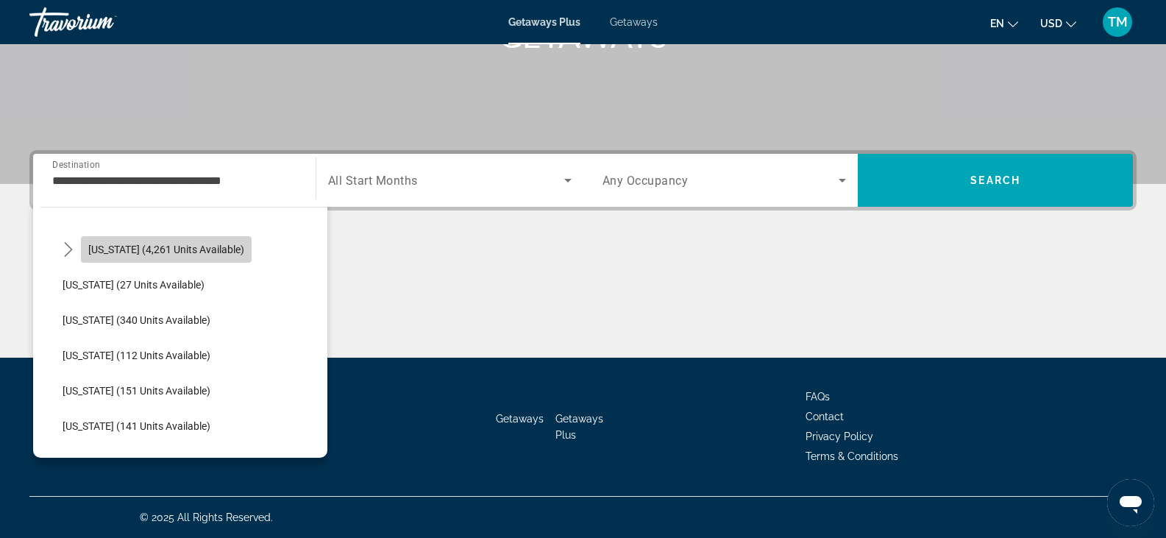
click at [218, 239] on span "Select destination: Florida (4,261 units available)" at bounding box center [166, 249] width 171 height 35
type input "**********"
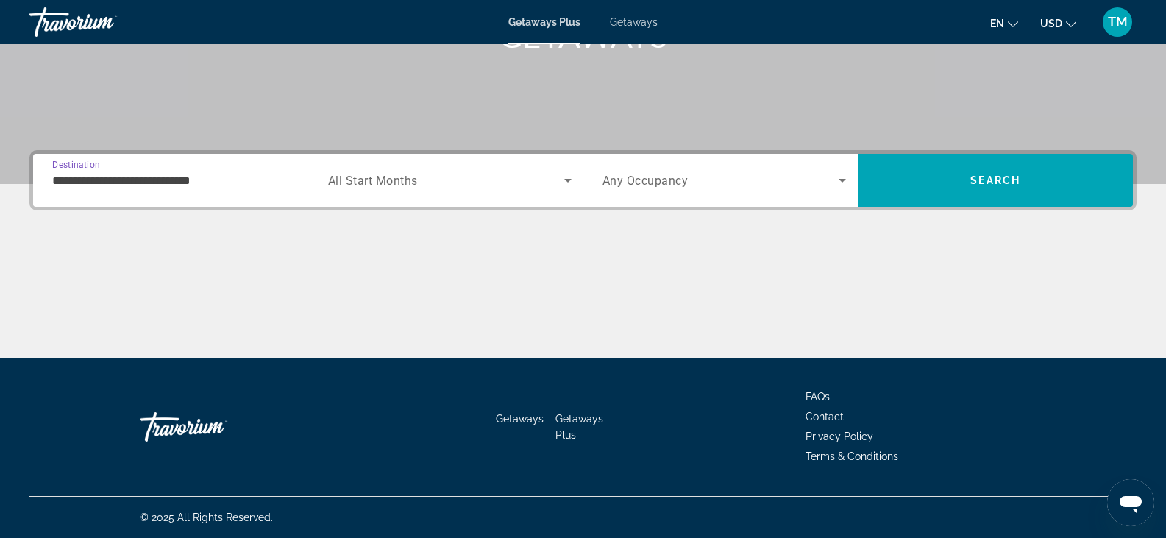
click at [570, 182] on icon "Search widget" at bounding box center [568, 180] width 18 height 18
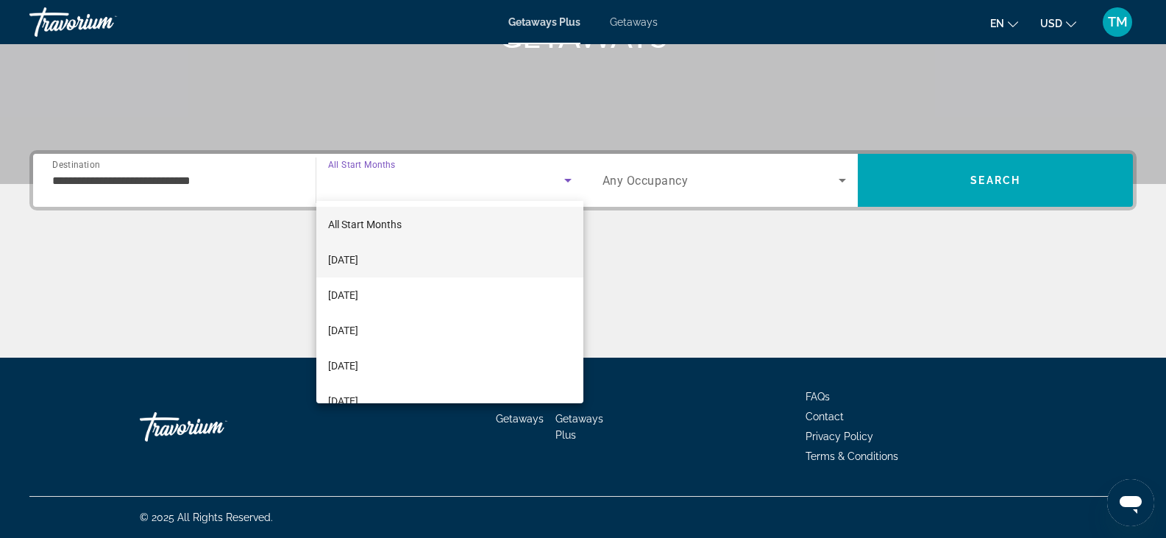
click at [391, 251] on mat-option "[DATE]" at bounding box center [449, 259] width 267 height 35
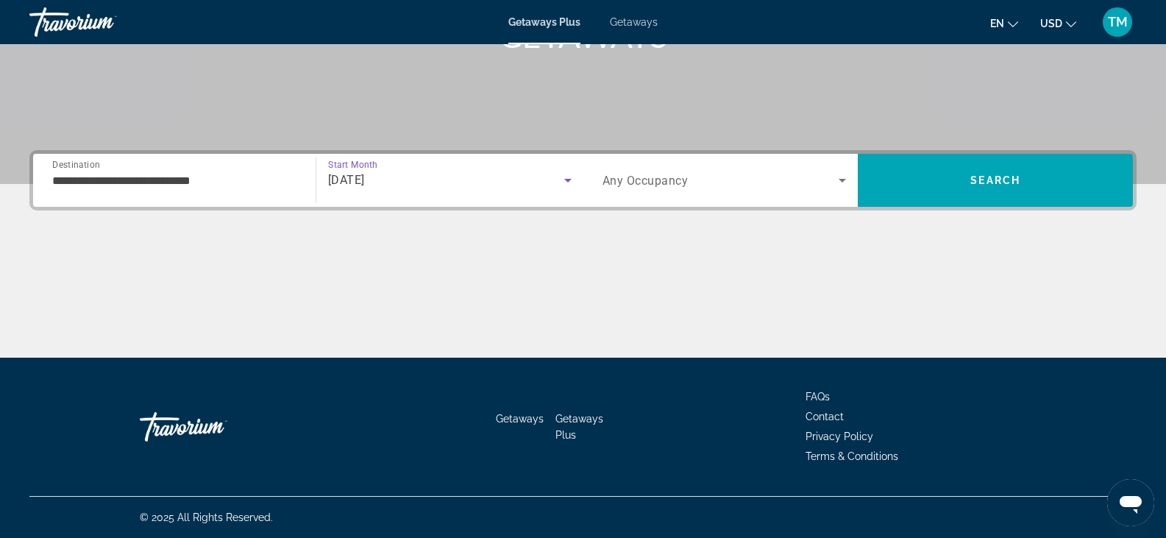
click at [843, 176] on icon "Search widget" at bounding box center [843, 180] width 18 height 18
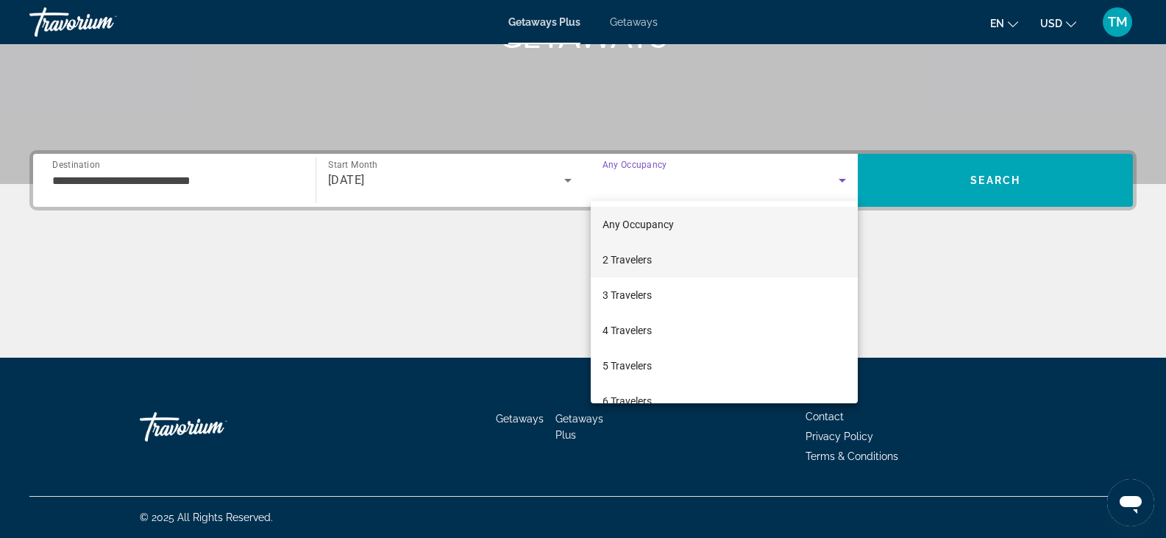
click at [661, 255] on mat-option "2 Travelers" at bounding box center [725, 259] width 268 height 35
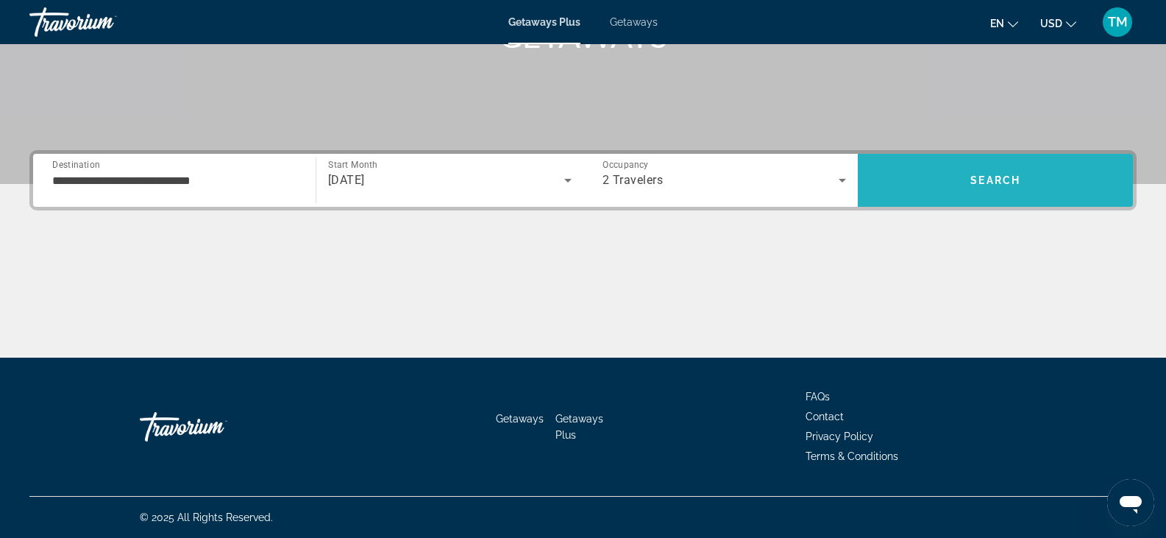
click at [998, 187] on span "Search" at bounding box center [995, 180] width 275 height 35
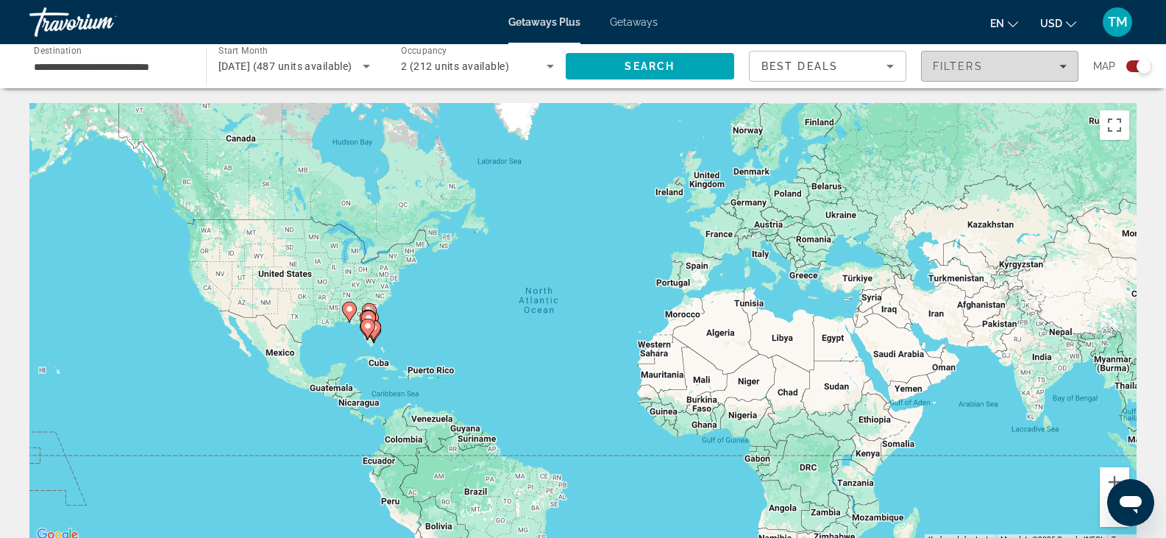
click at [1072, 66] on span "Filters" at bounding box center [1000, 66] width 156 height 35
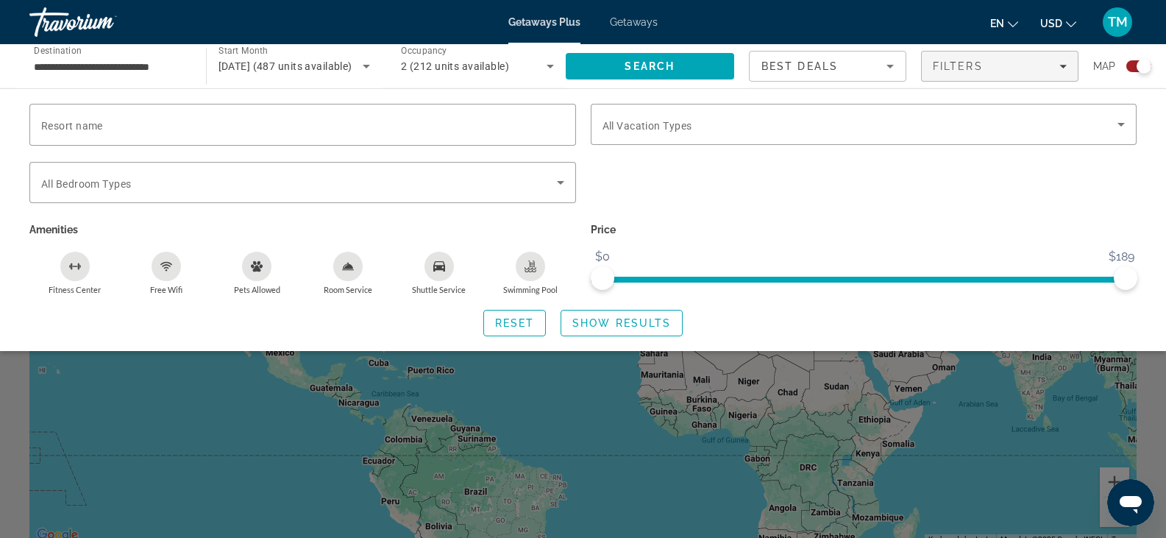
click at [274, 271] on button "Pets Allowed" at bounding box center [257, 273] width 91 height 44
click at [599, 322] on span "Show Results" at bounding box center [621, 323] width 99 height 12
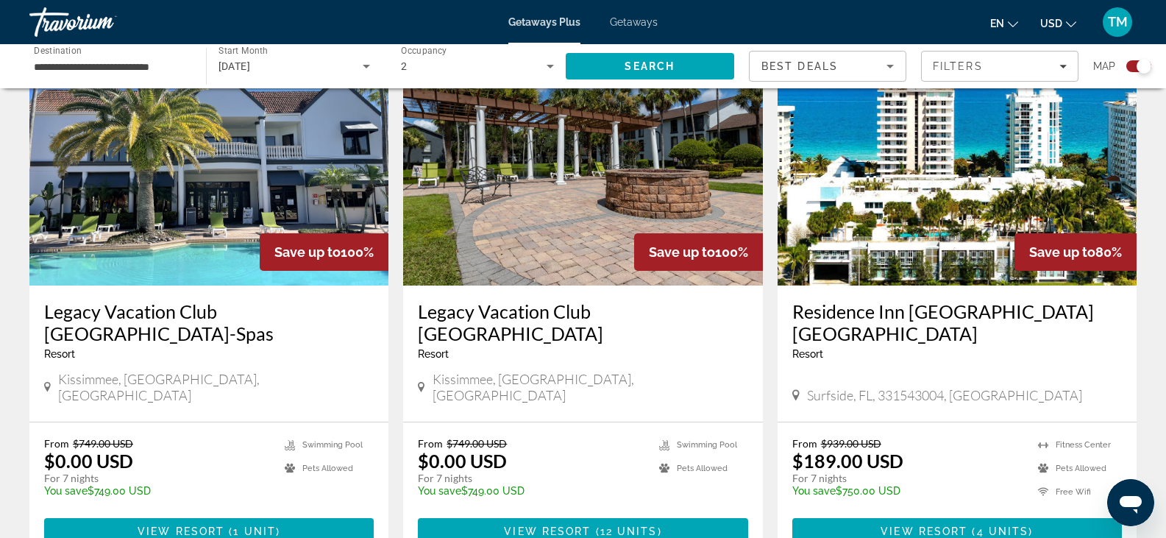
scroll to position [528, 0]
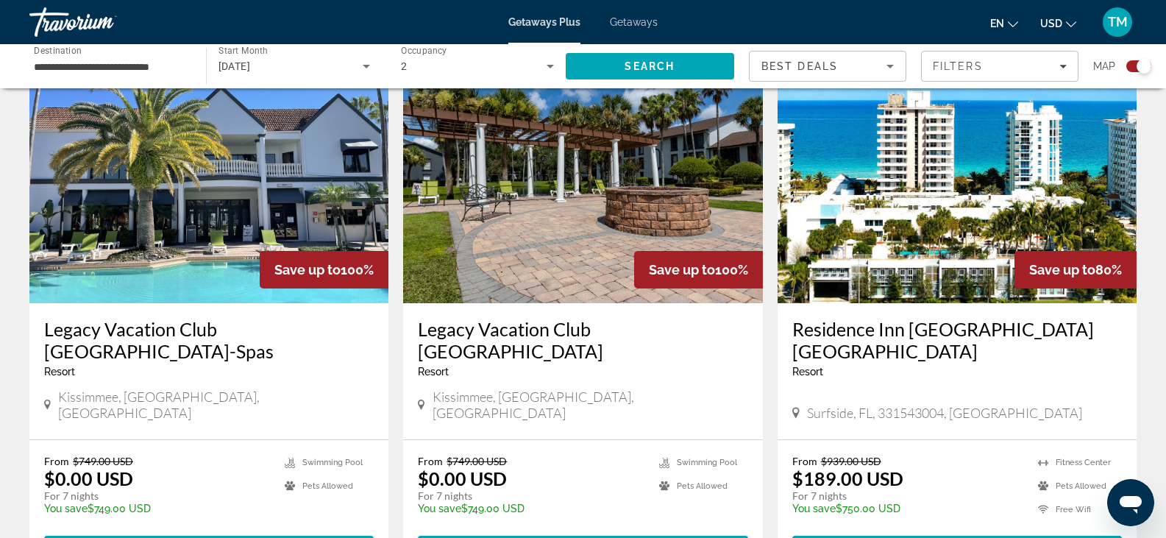
click at [252, 247] on img "Main content" at bounding box center [208, 185] width 359 height 235
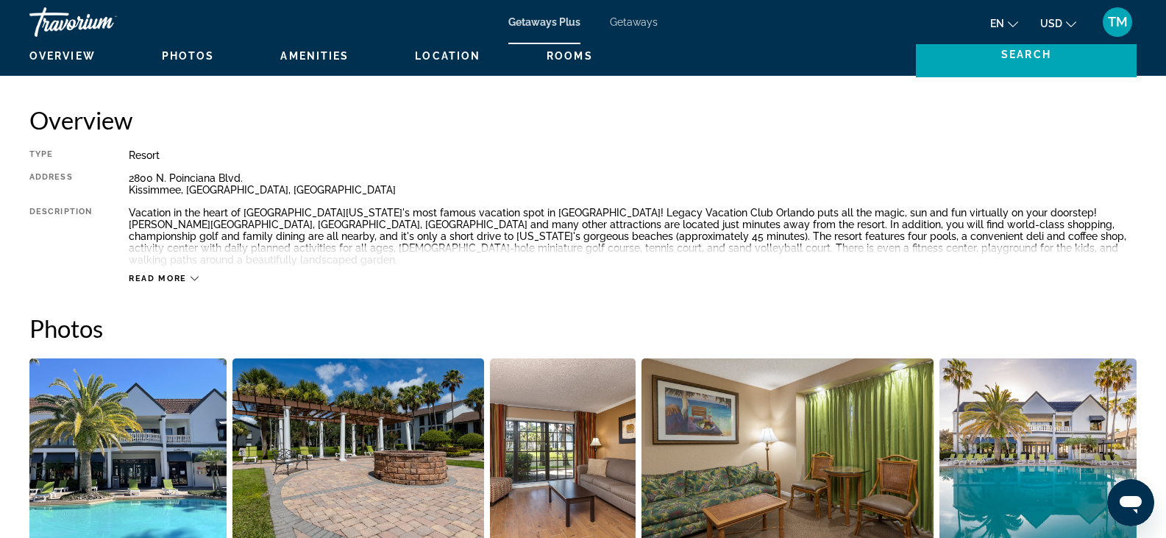
scroll to position [475, 0]
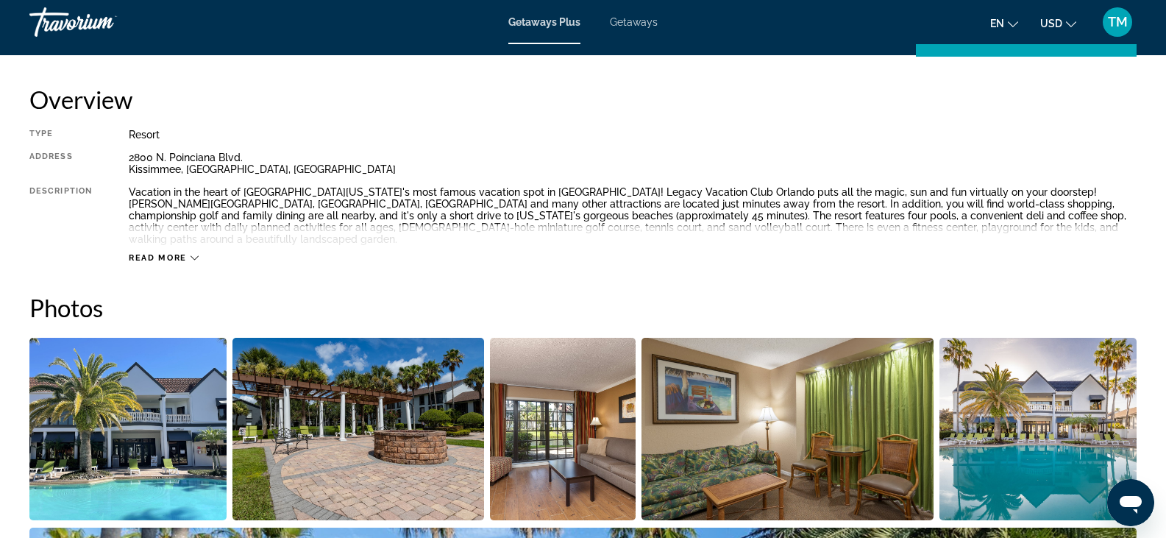
click at [180, 253] on span "Read more" at bounding box center [158, 258] width 58 height 10
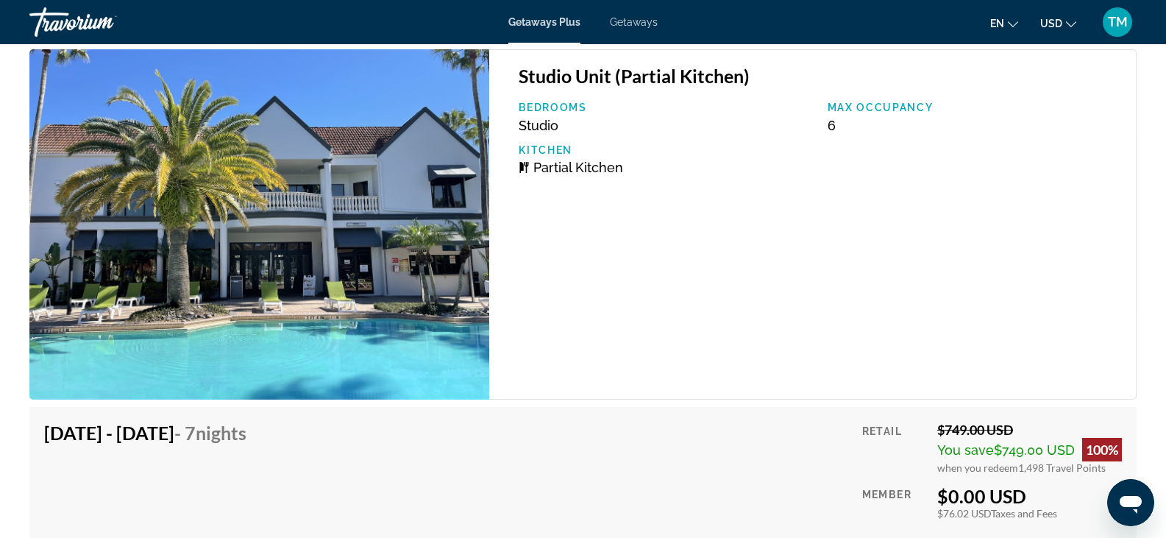
scroll to position [2822, 0]
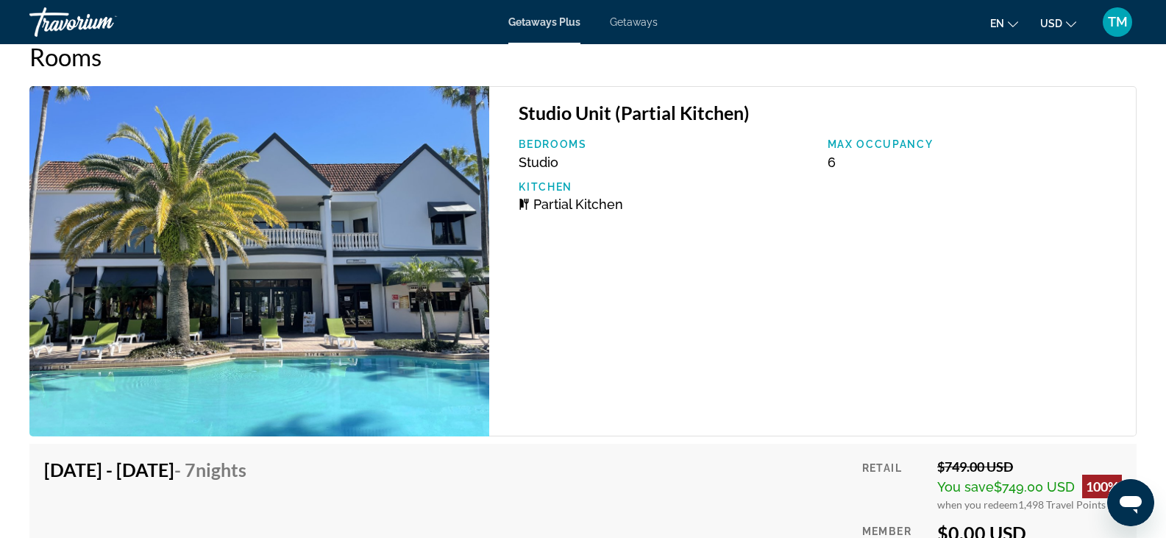
click at [330, 316] on img "Main content" at bounding box center [259, 261] width 460 height 350
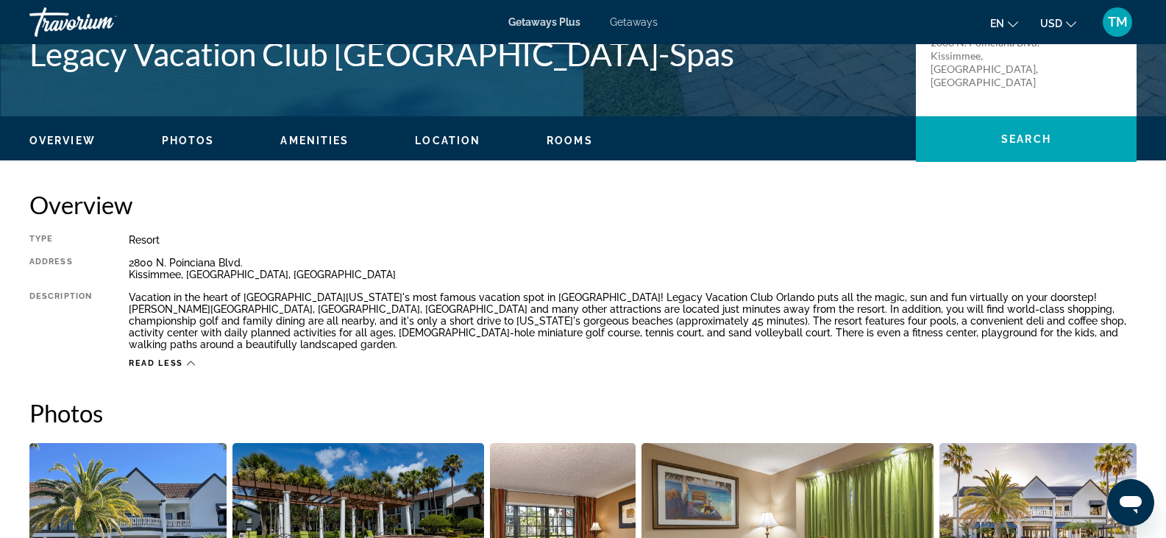
scroll to position [374, 0]
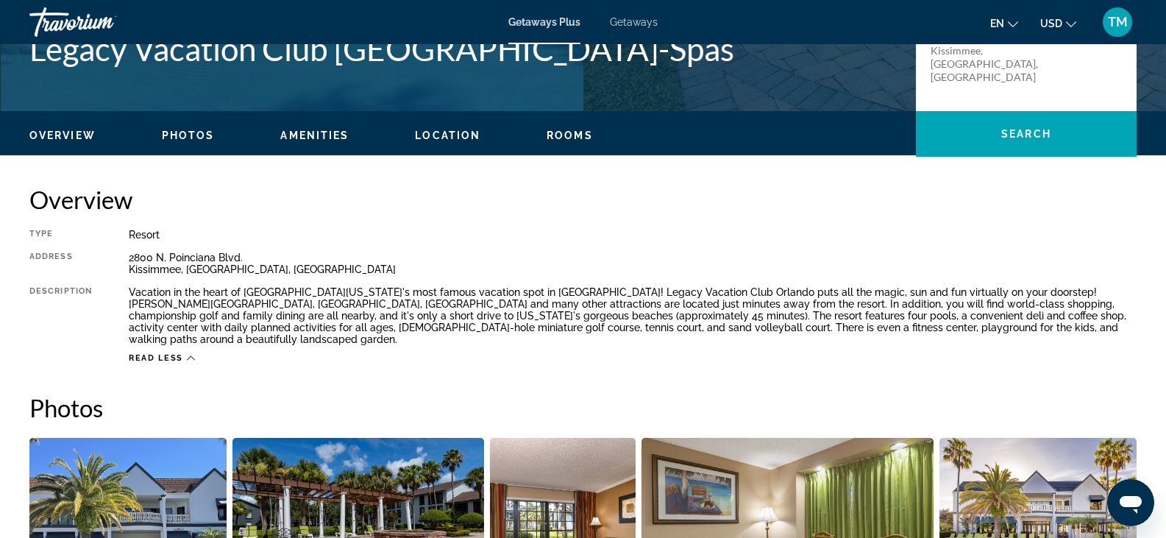
click at [81, 134] on span "Overview" at bounding box center [62, 135] width 66 height 12
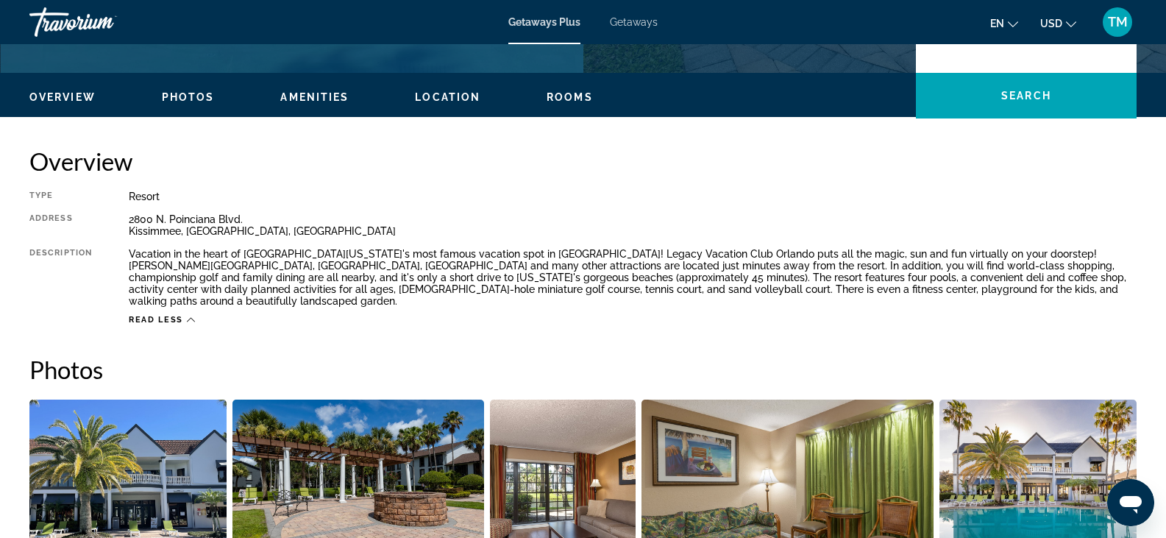
scroll to position [0, 0]
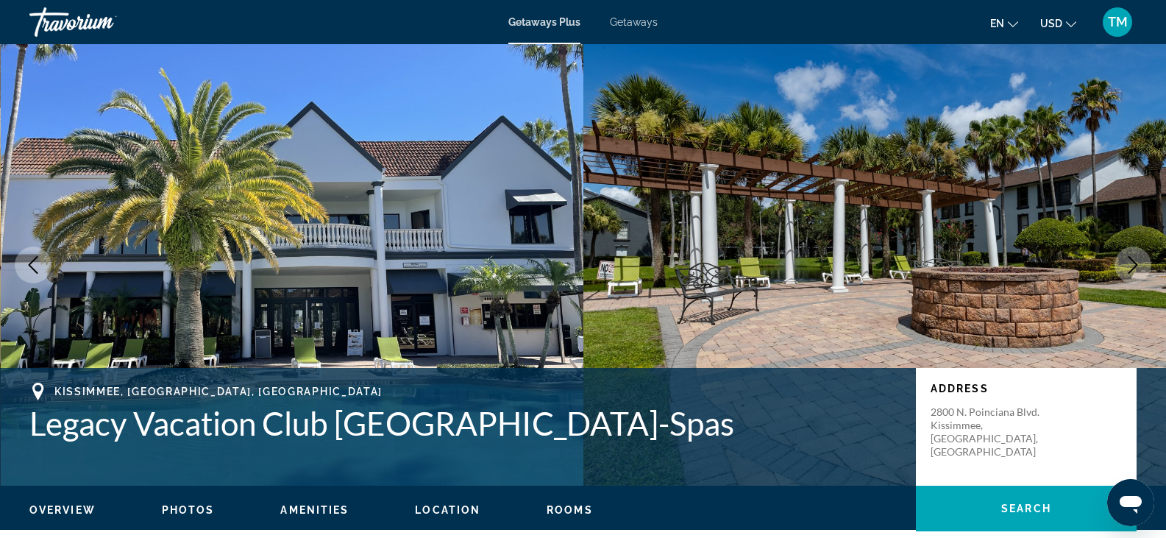
click at [318, 507] on span "Amenities" at bounding box center [314, 510] width 68 height 12
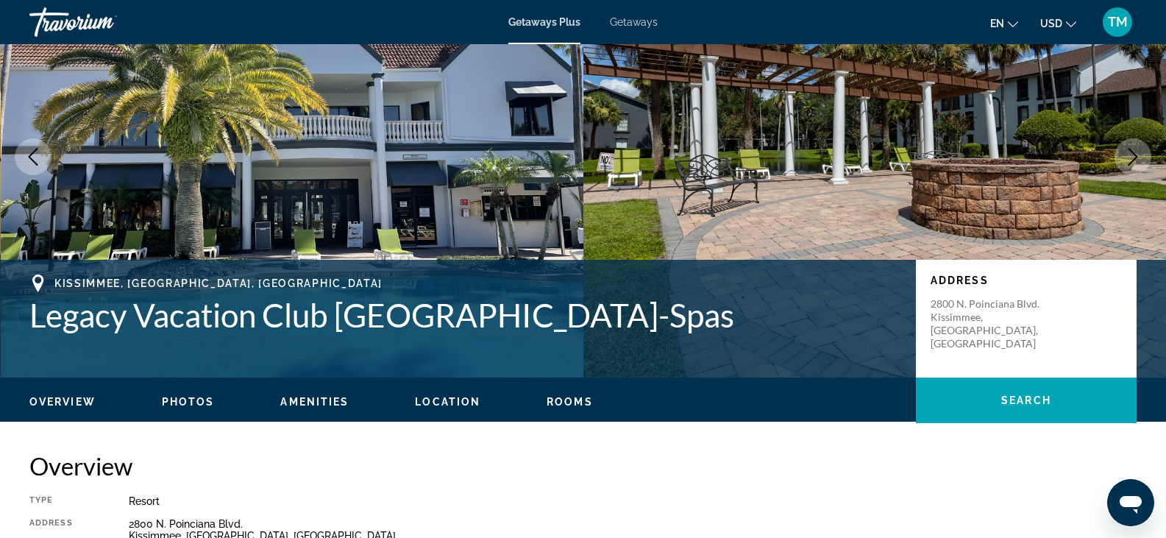
scroll to position [98, 0]
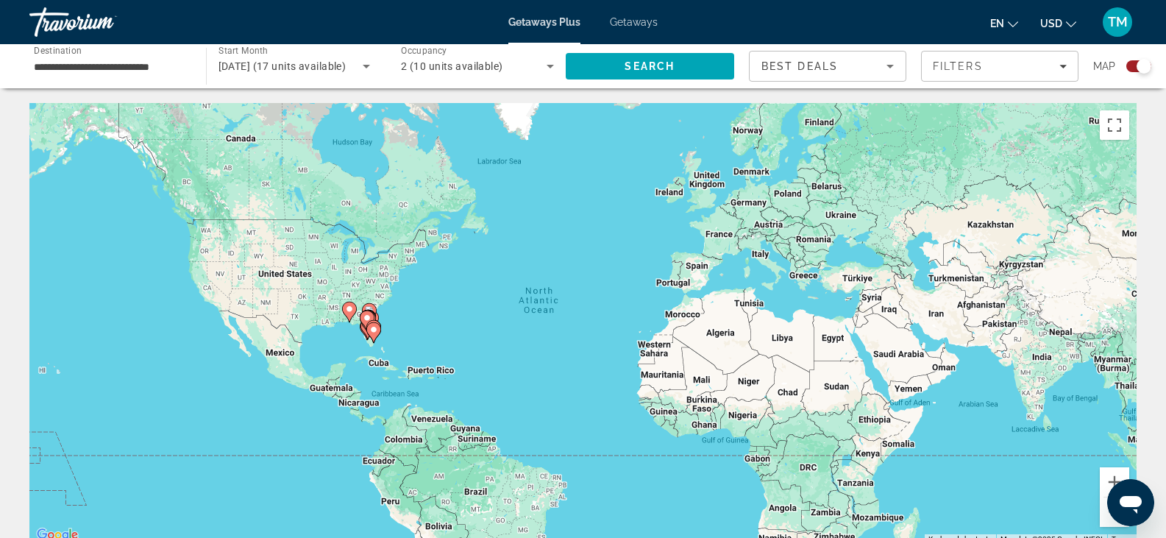
click at [139, 67] on input "**********" at bounding box center [110, 67] width 153 height 18
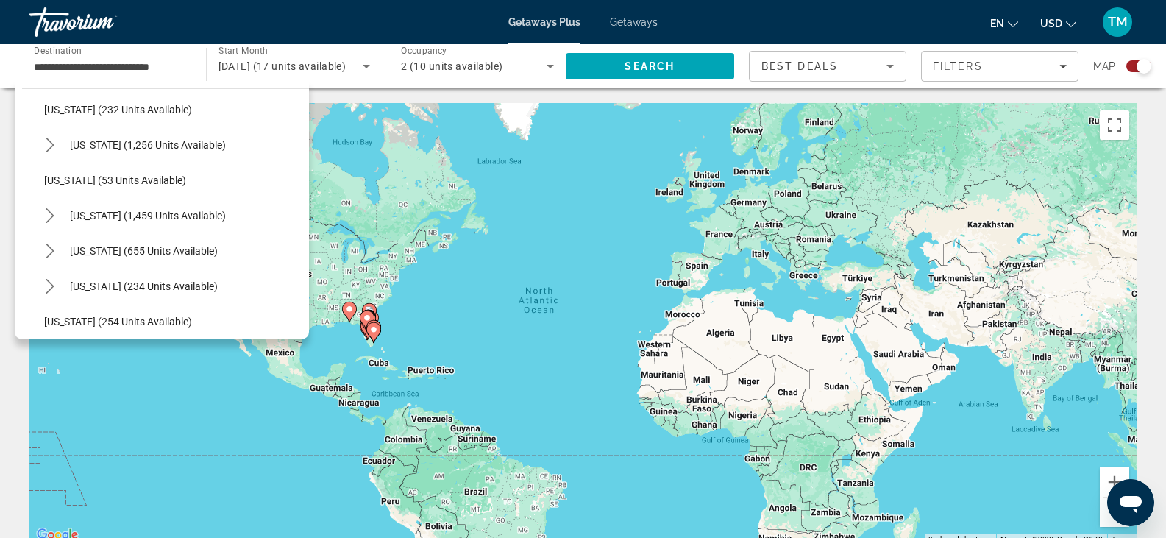
scroll to position [1199, 0]
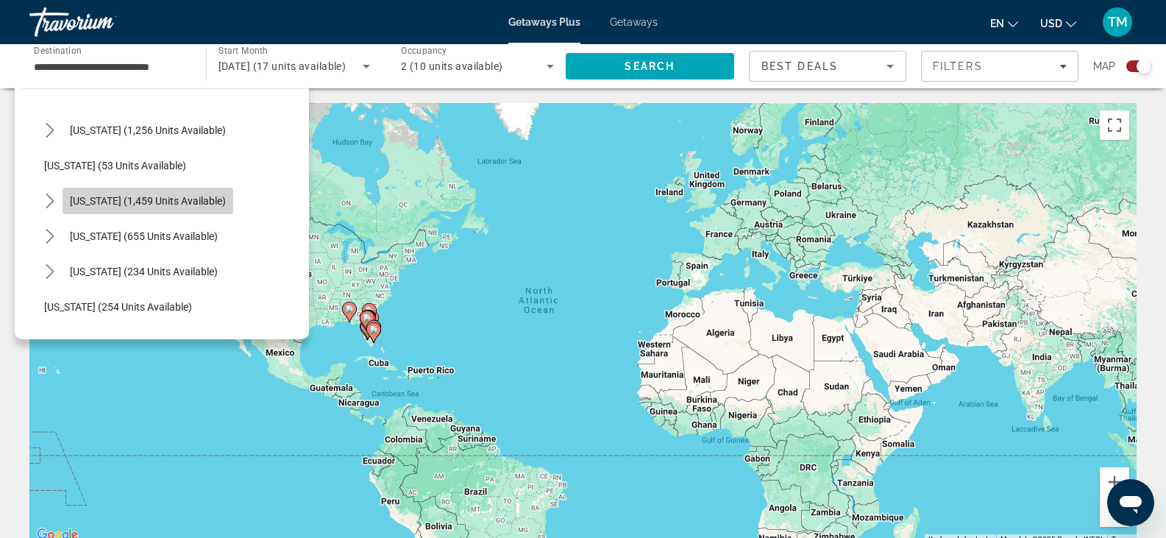
click at [140, 202] on span "[US_STATE] (1,459 units available)" at bounding box center [148, 201] width 156 height 12
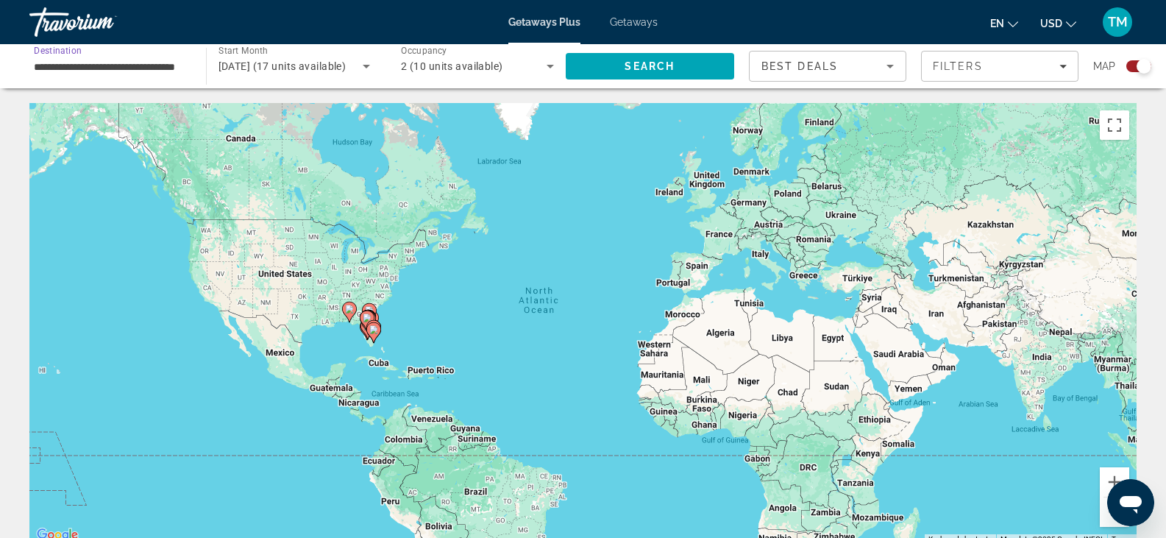
click at [161, 73] on input "**********" at bounding box center [110, 67] width 153 height 18
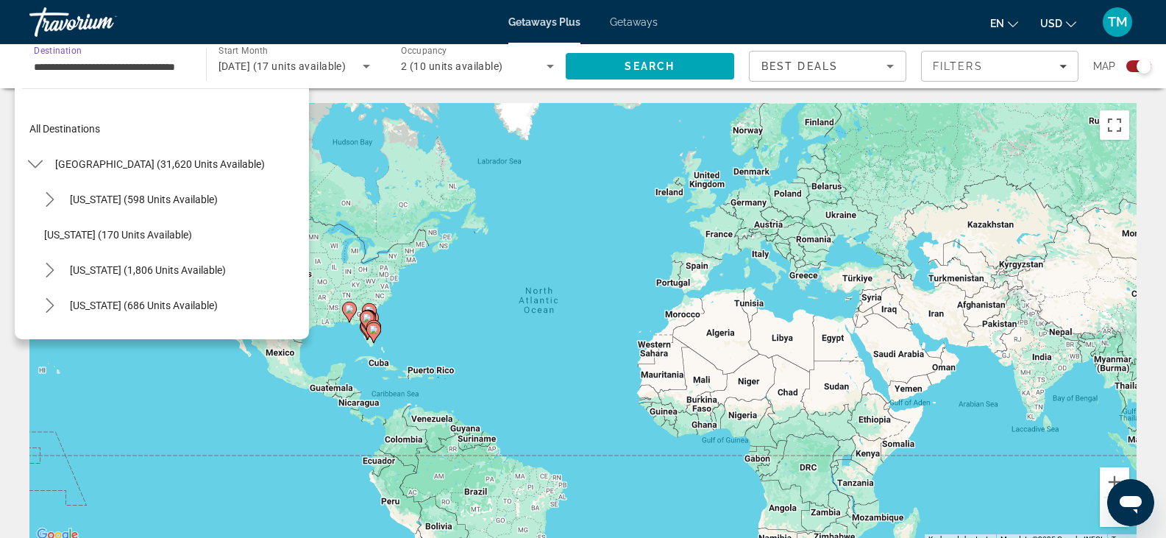
scroll to position [1182, 0]
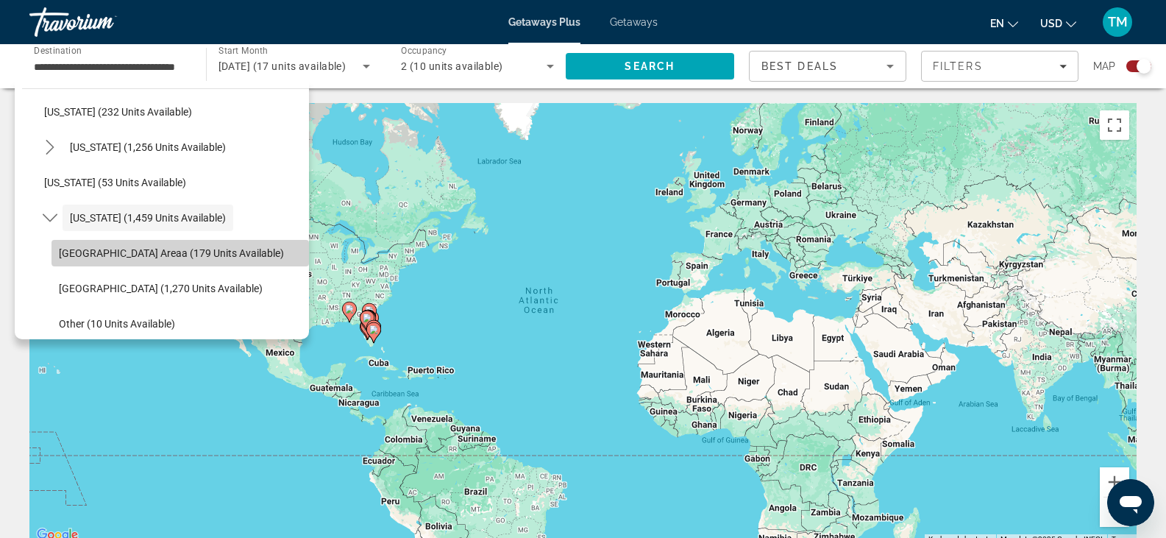
click at [187, 249] on span "[GEOGRAPHIC_DATA] Areaa (179 units available)" at bounding box center [171, 253] width 225 height 12
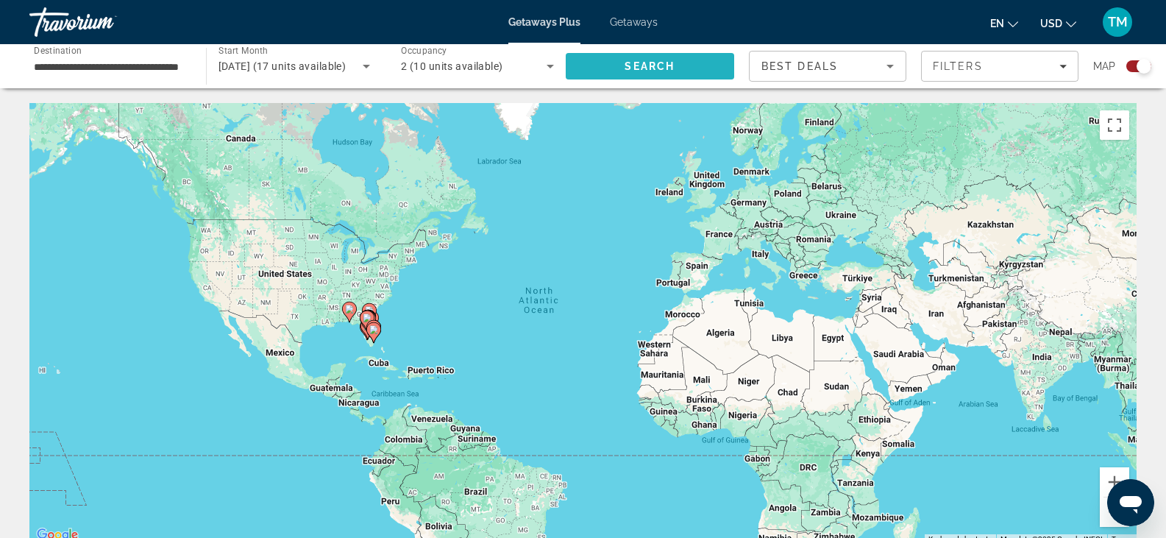
click at [684, 59] on span "Search" at bounding box center [650, 66] width 169 height 35
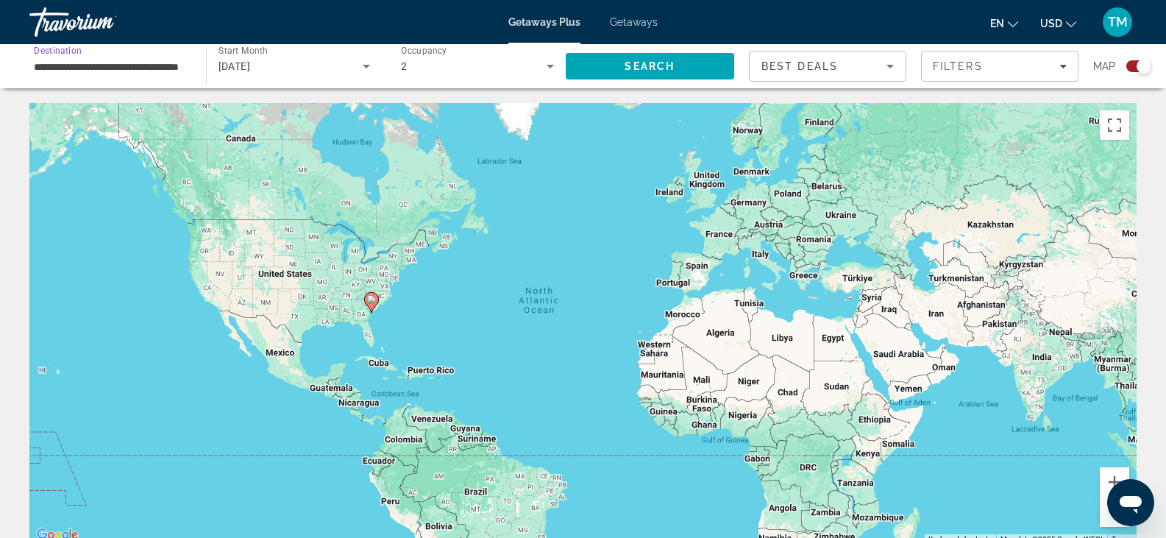
click at [138, 65] on input "**********" at bounding box center [110, 67] width 153 height 18
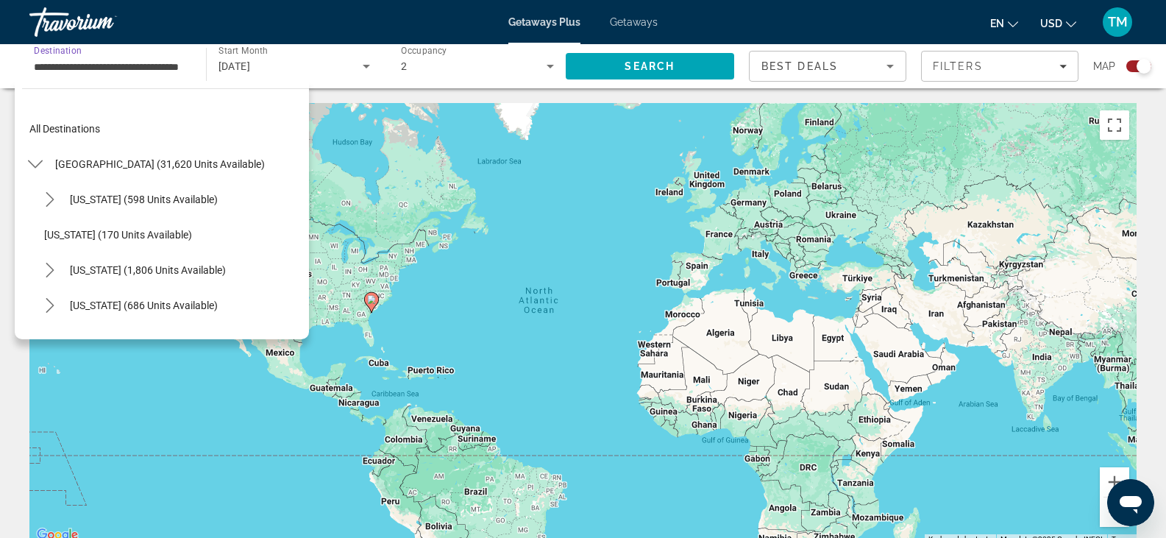
scroll to position [1041, 0]
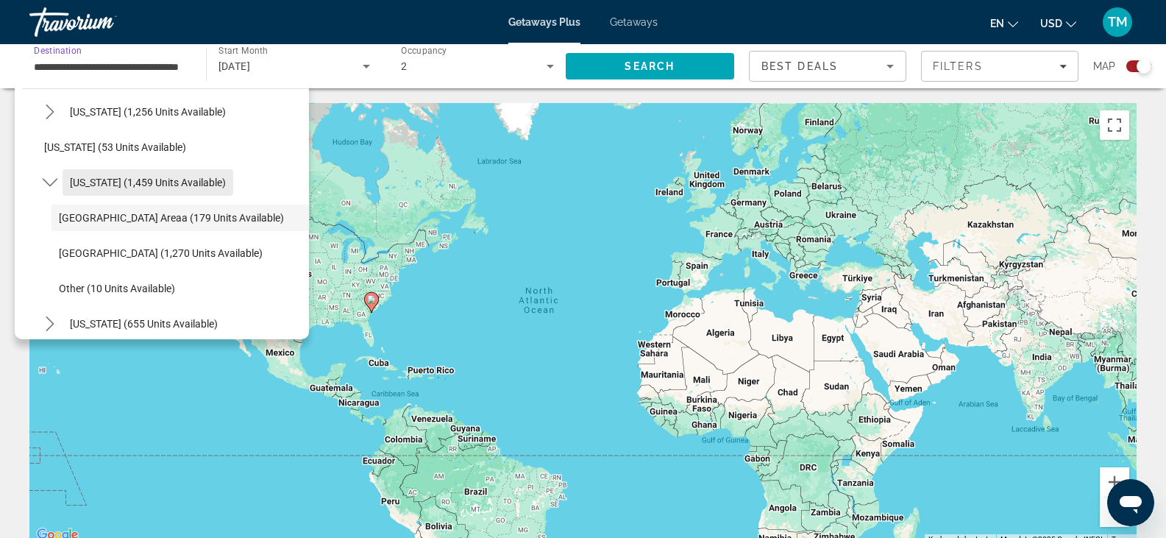
click at [149, 182] on span "[US_STATE] (1,459 units available)" at bounding box center [148, 183] width 156 height 12
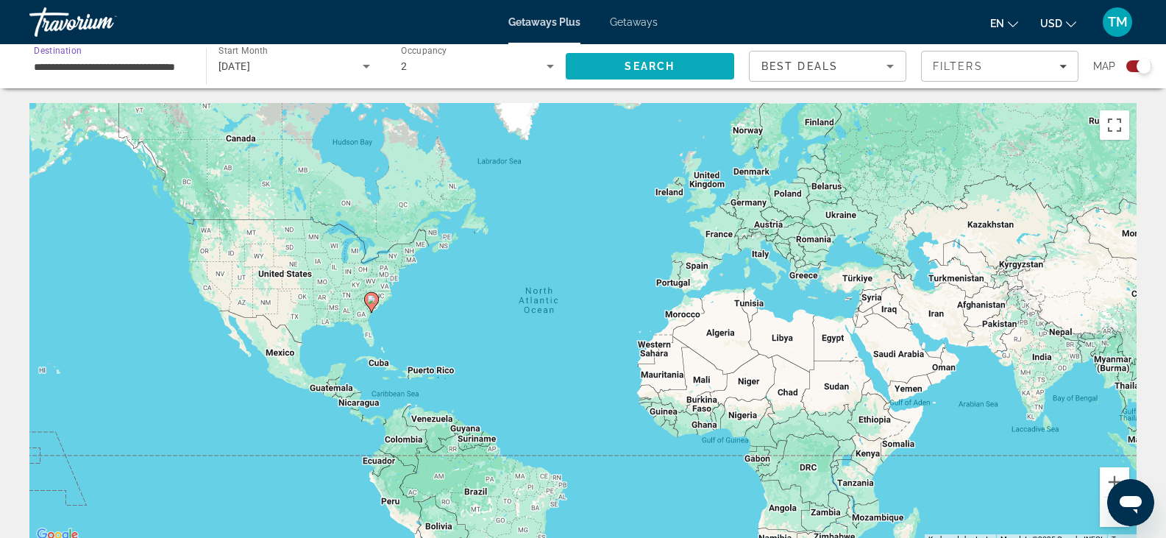
click at [668, 72] on span "Search" at bounding box center [650, 66] width 169 height 35
click at [1065, 63] on icon "Filters" at bounding box center [1062, 66] width 7 height 7
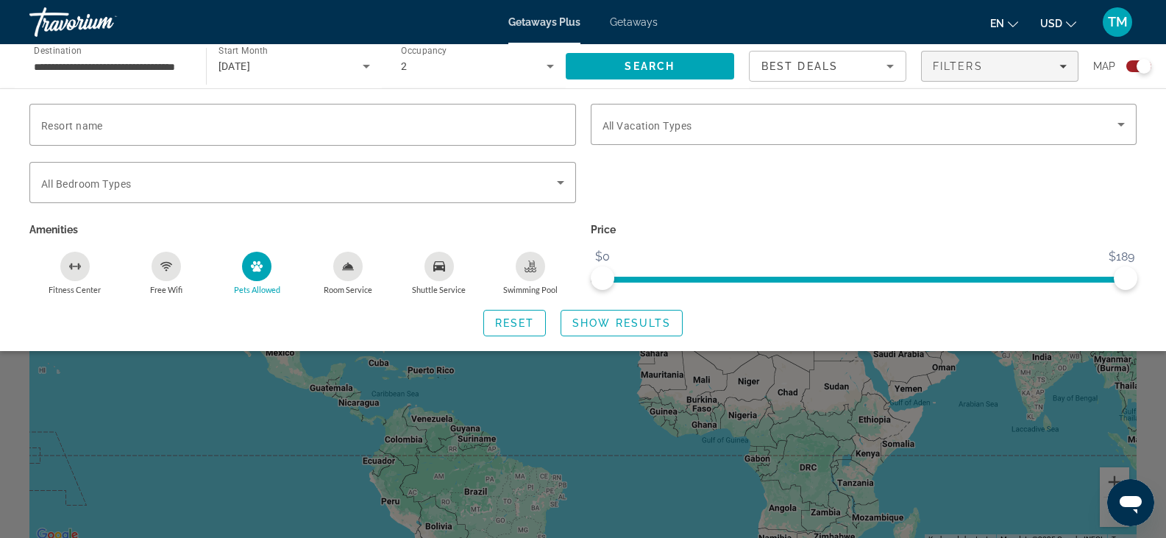
click at [263, 269] on icon "Pets Allowed" at bounding box center [257, 266] width 12 height 12
click at [608, 324] on span "Show Results" at bounding box center [621, 323] width 99 height 12
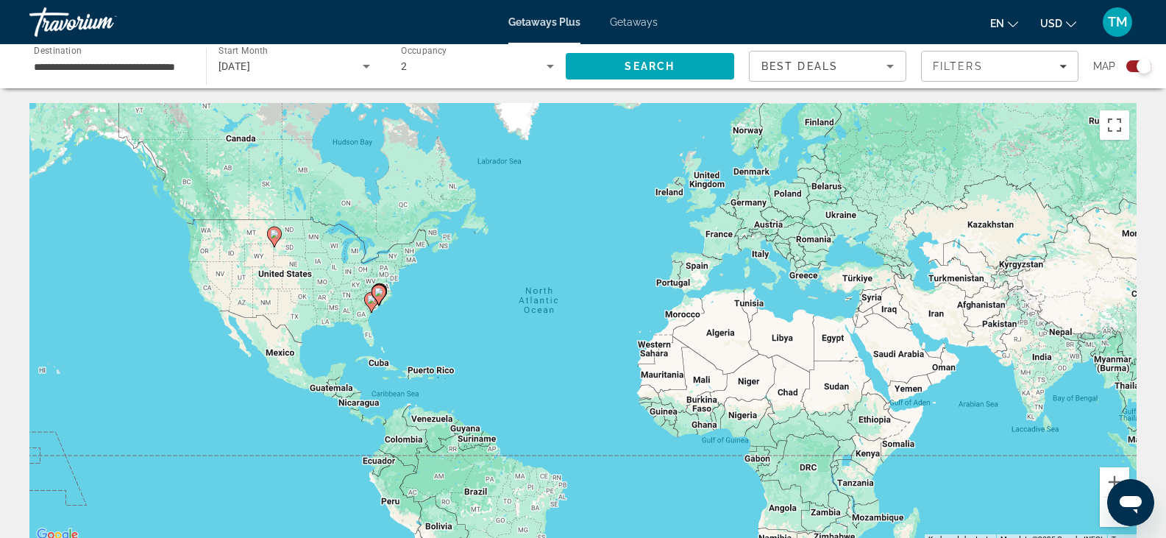
click at [146, 71] on input "**********" at bounding box center [110, 67] width 153 height 18
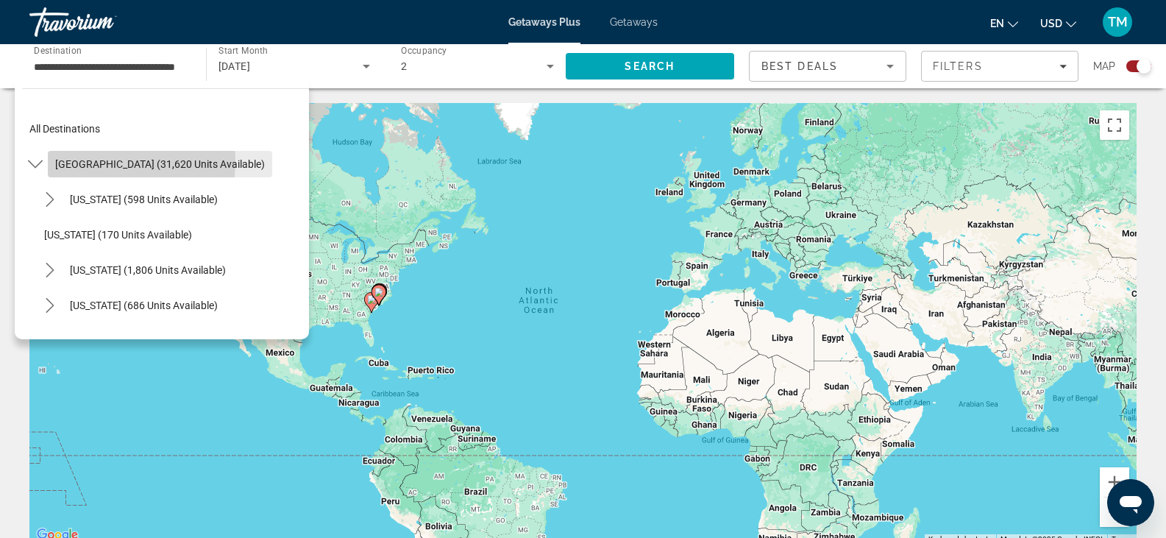
click at [82, 161] on span "[GEOGRAPHIC_DATA] (31,620 units available)" at bounding box center [160, 164] width 210 height 12
type input "**********"
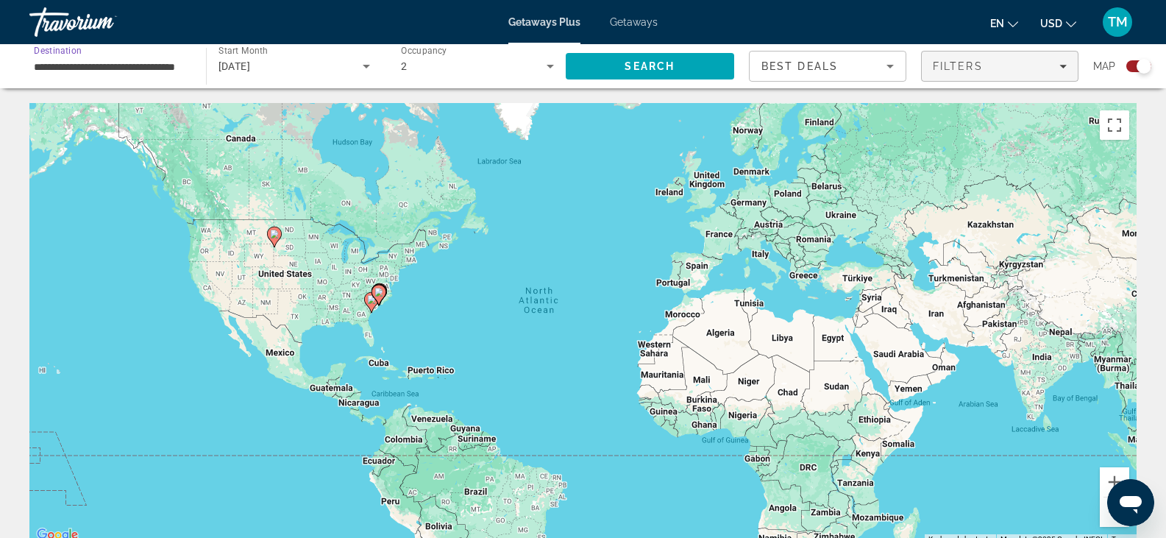
click at [992, 62] on div "Filters" at bounding box center [1000, 66] width 134 height 12
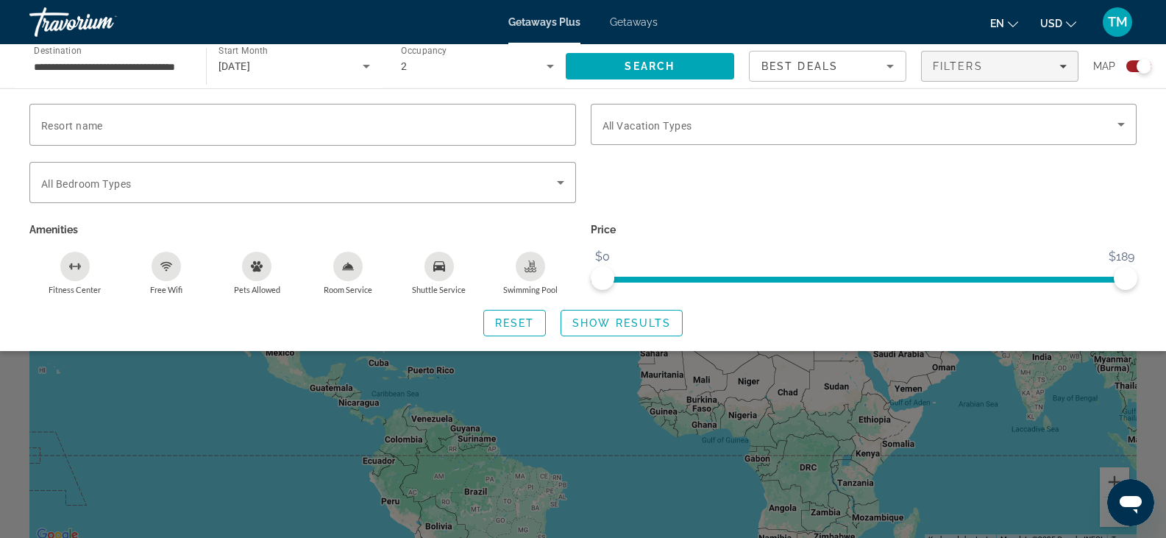
click at [261, 269] on icon "Pets Allowed" at bounding box center [257, 266] width 12 height 12
click at [529, 269] on icon "Swimming Pool" at bounding box center [531, 266] width 12 height 12
click at [166, 269] on circle "Free Wifi" at bounding box center [165, 269] width 1 height 1
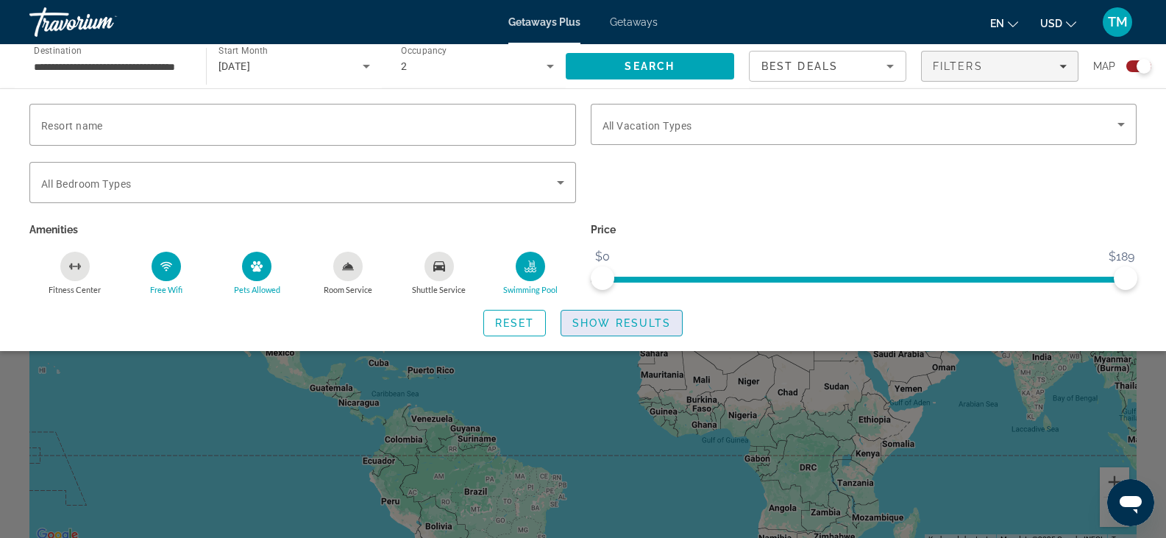
click at [621, 317] on span "Show Results" at bounding box center [621, 323] width 99 height 12
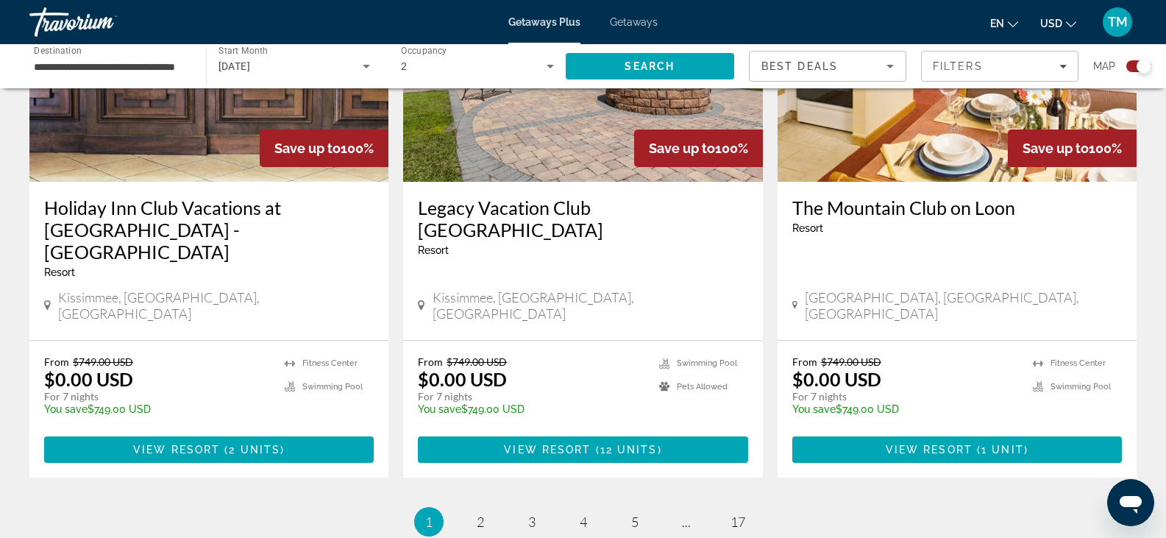
scroll to position [2409, 0]
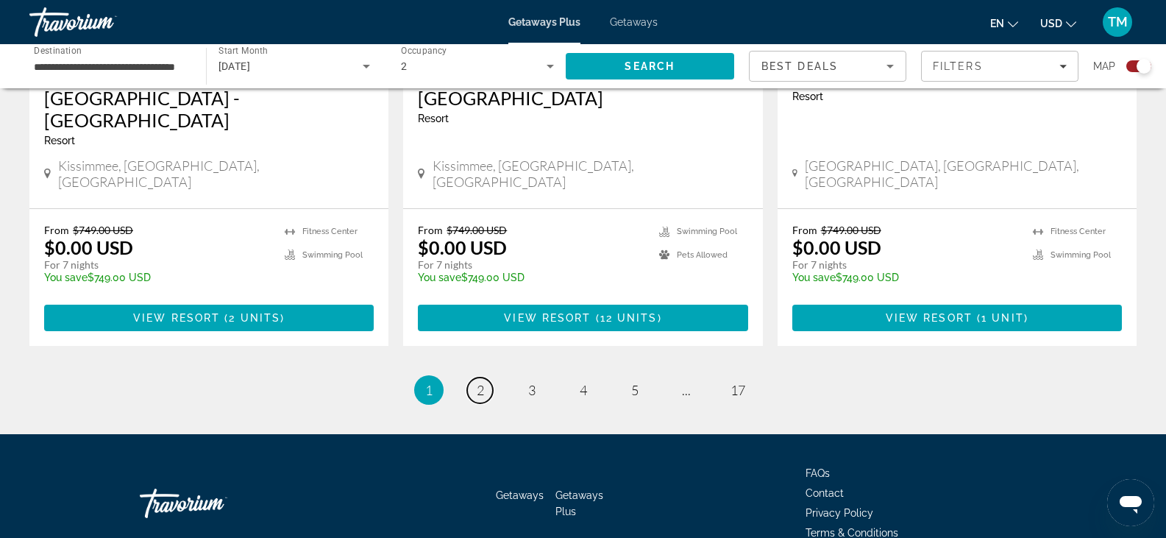
click at [478, 382] on span "2" at bounding box center [480, 390] width 7 height 16
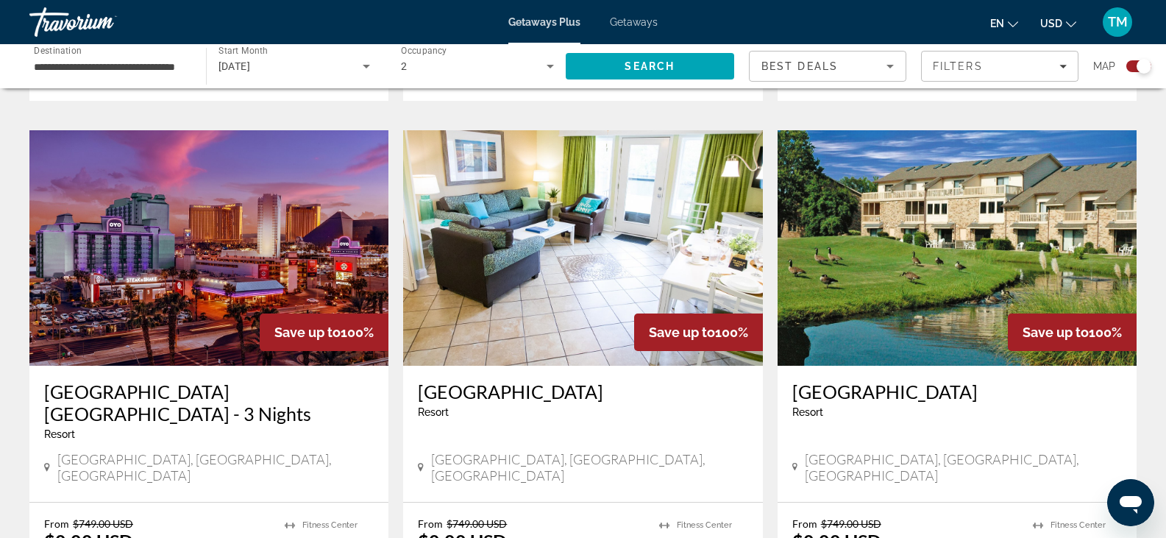
scroll to position [1059, 0]
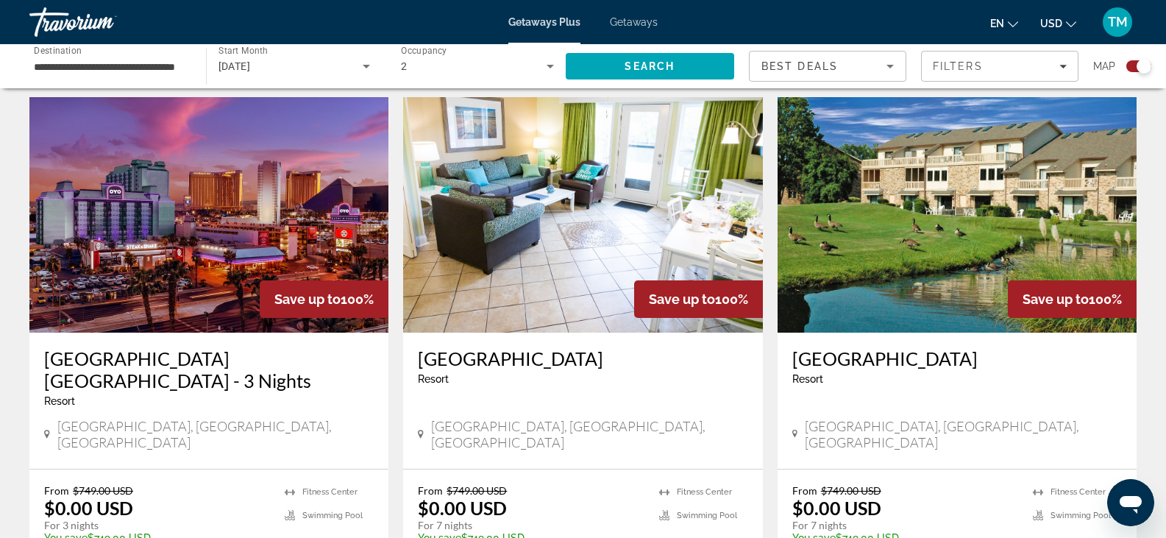
click at [547, 347] on h3 "[GEOGRAPHIC_DATA]" at bounding box center [583, 358] width 330 height 22
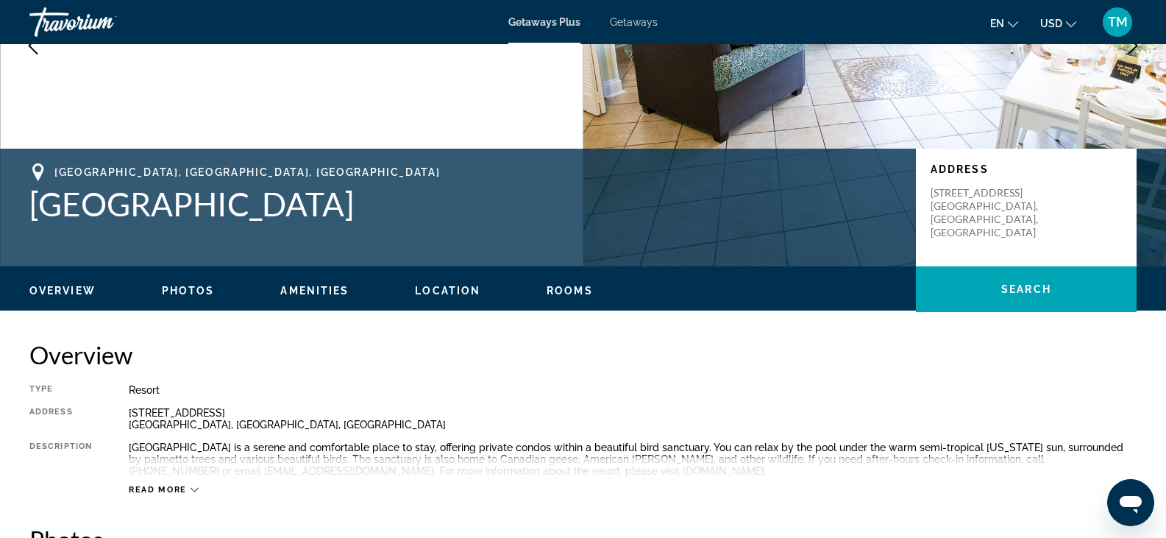
scroll to position [451, 0]
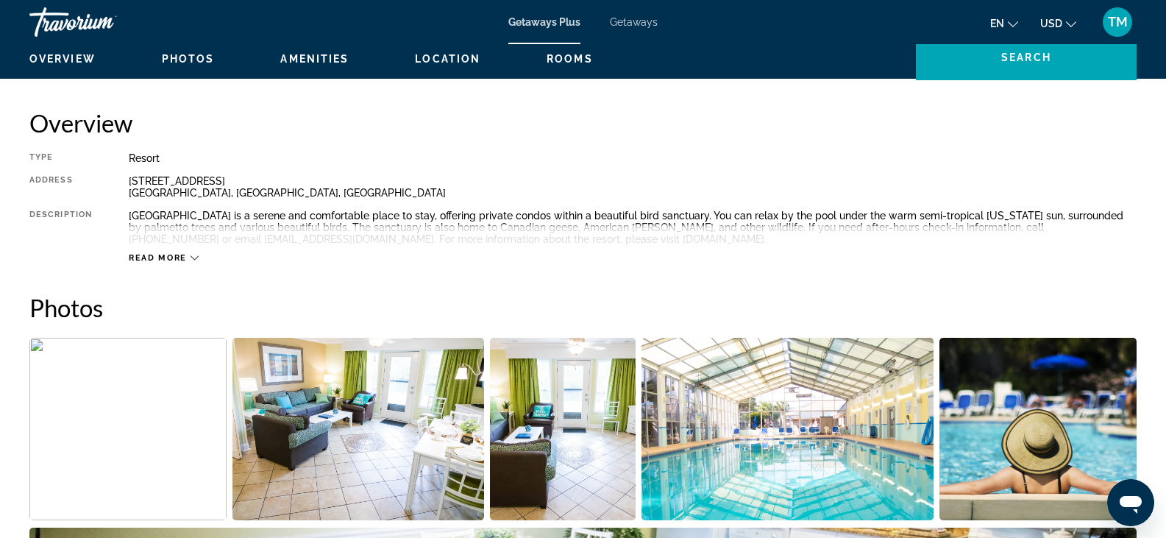
click at [166, 253] on span "Read more" at bounding box center [158, 258] width 58 height 10
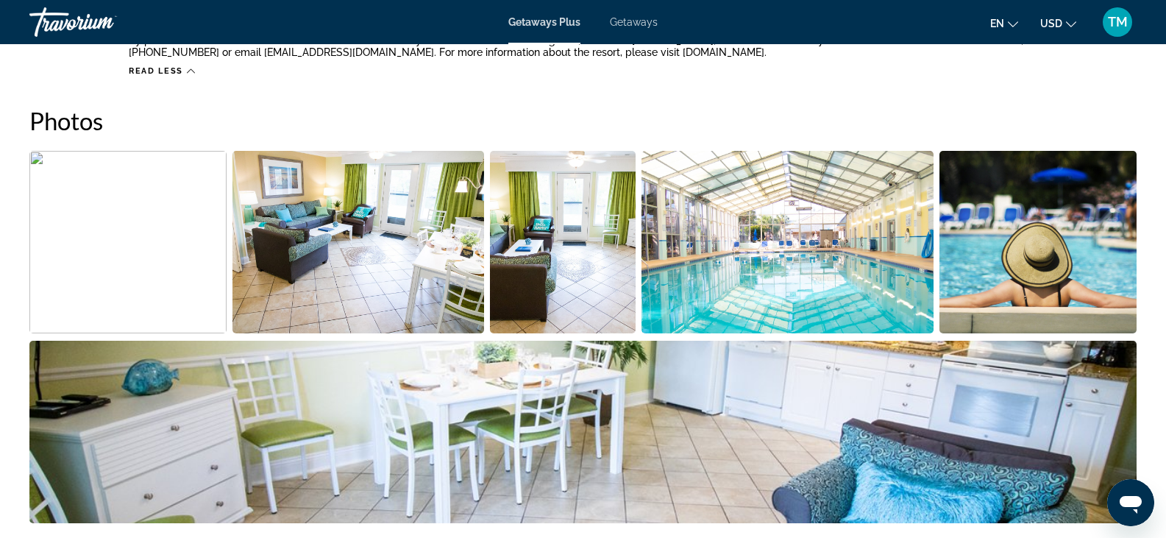
scroll to position [0, 0]
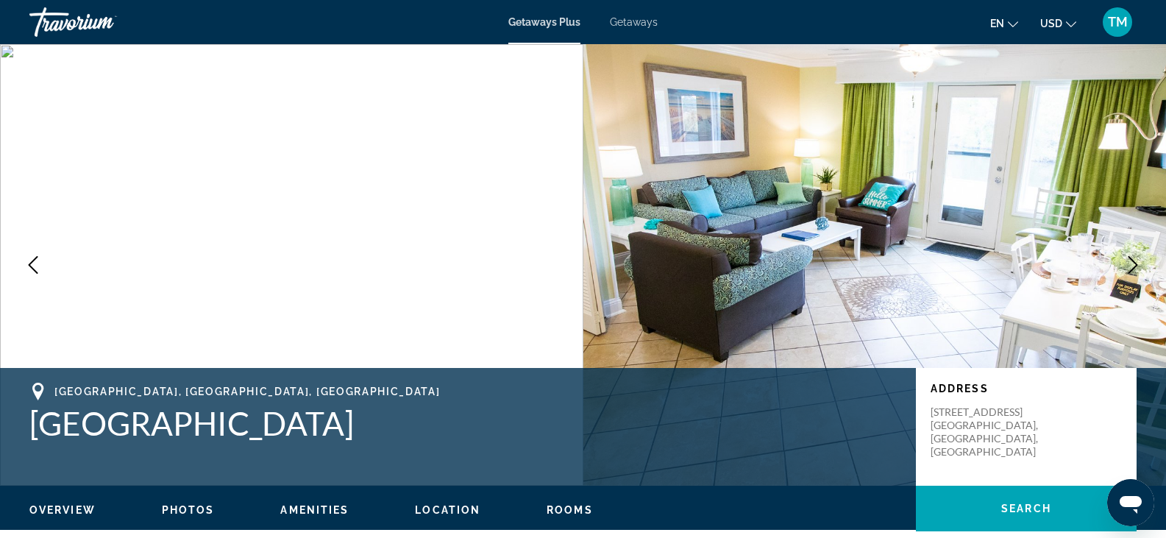
click at [34, 268] on icon "Previous image" at bounding box center [33, 265] width 18 height 18
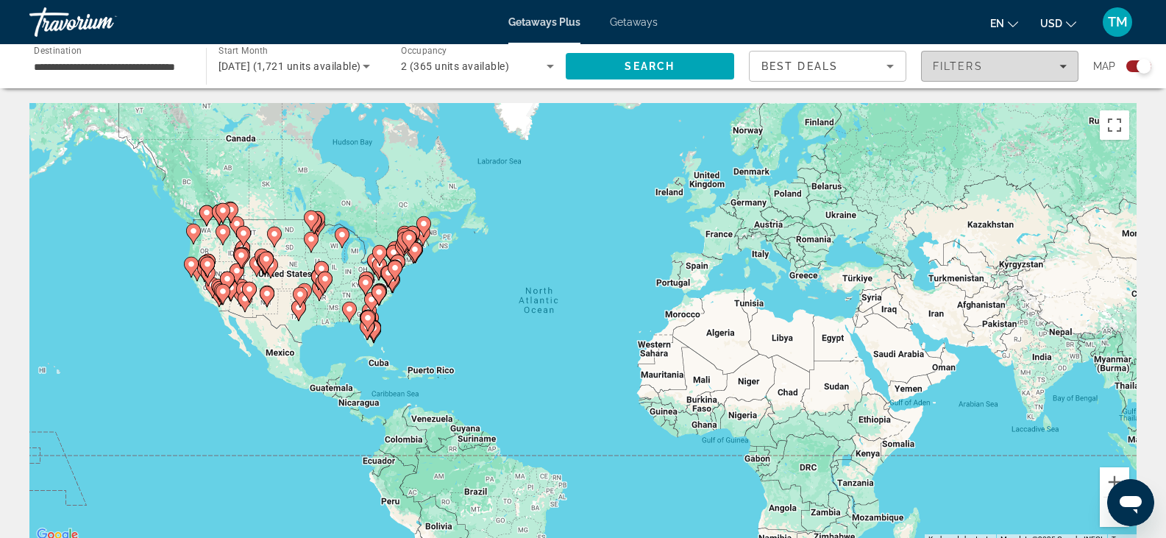
click at [1064, 65] on icon "Filters" at bounding box center [1062, 67] width 7 height 4
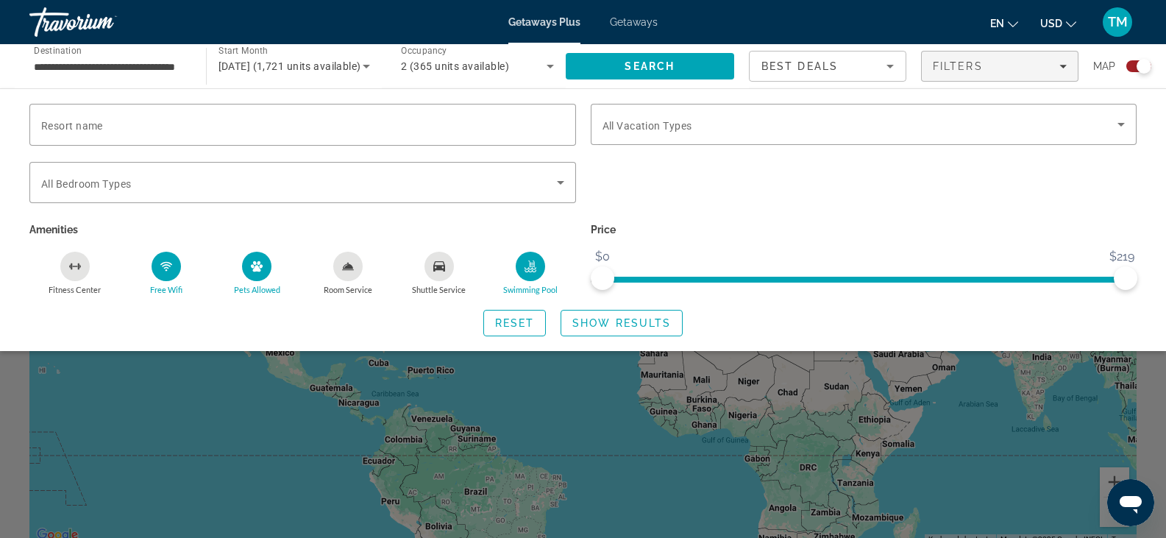
click at [976, 430] on div "Search widget" at bounding box center [583, 379] width 1166 height 317
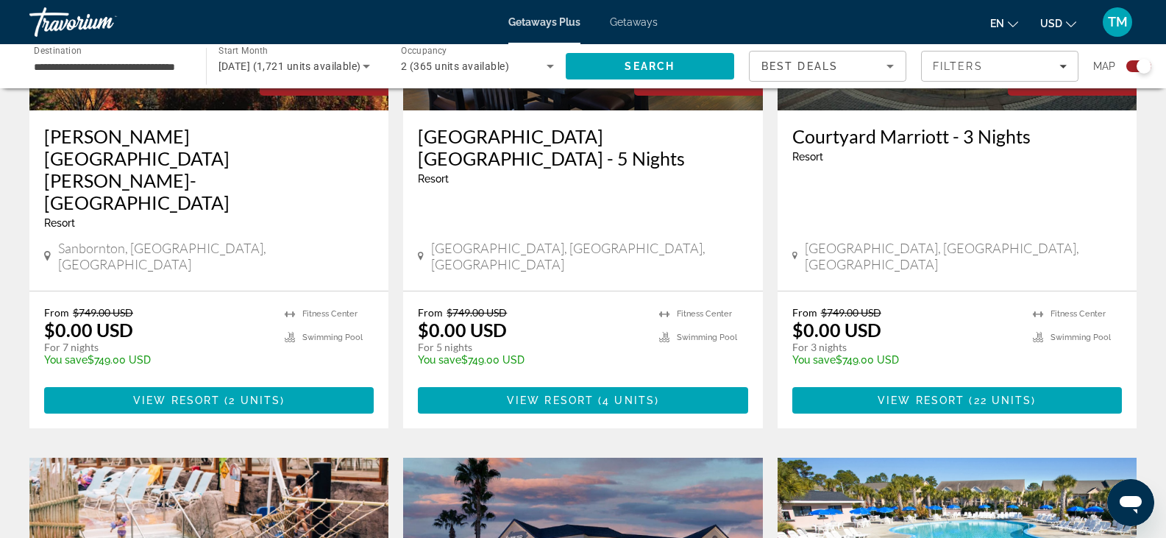
scroll to position [1825, 0]
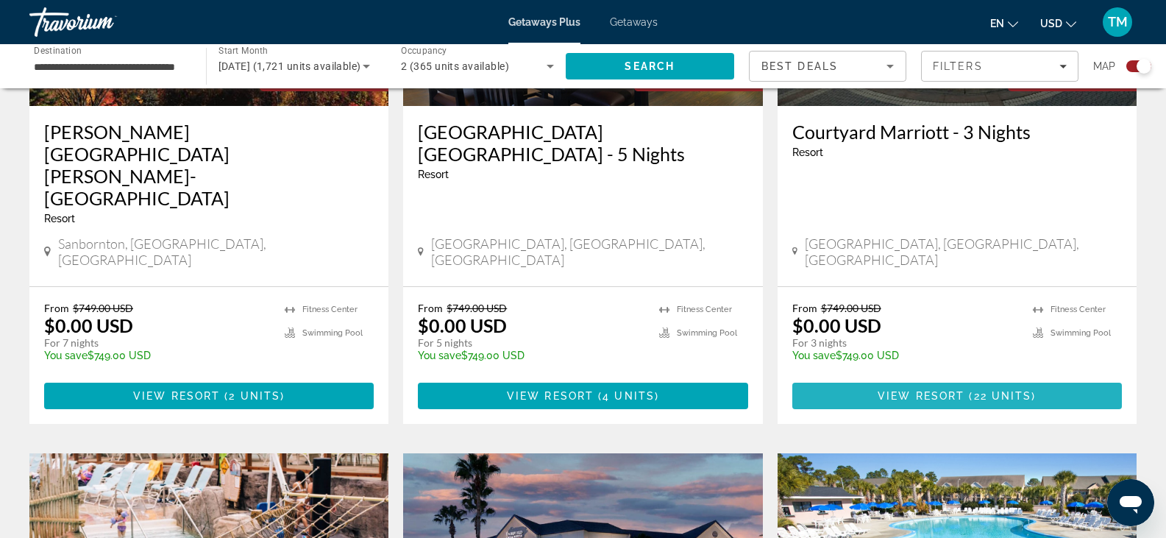
click at [990, 390] on span "22 units" at bounding box center [1003, 396] width 58 height 12
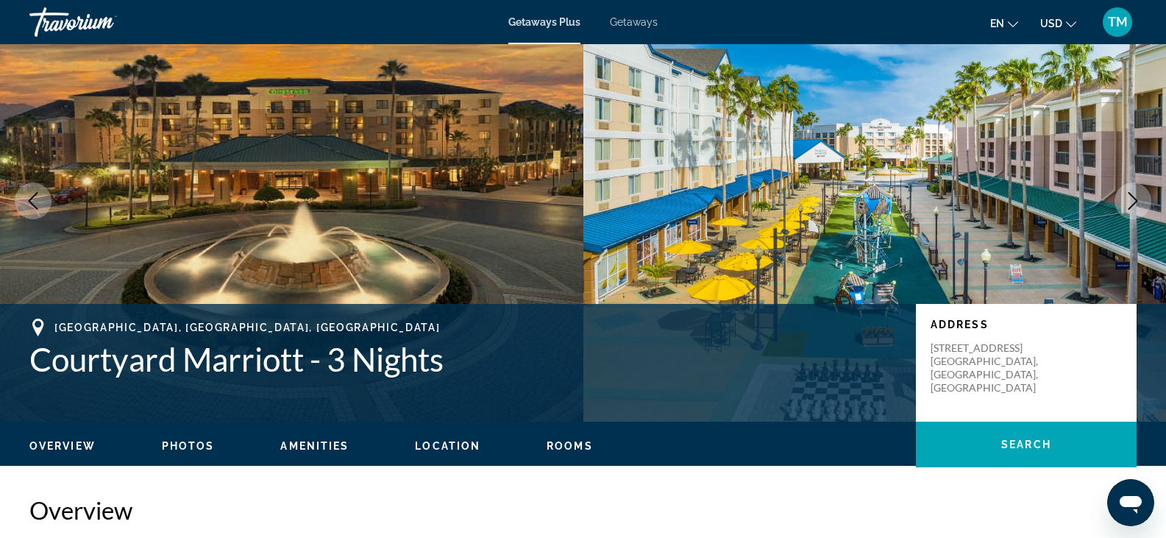
scroll to position [71, 0]
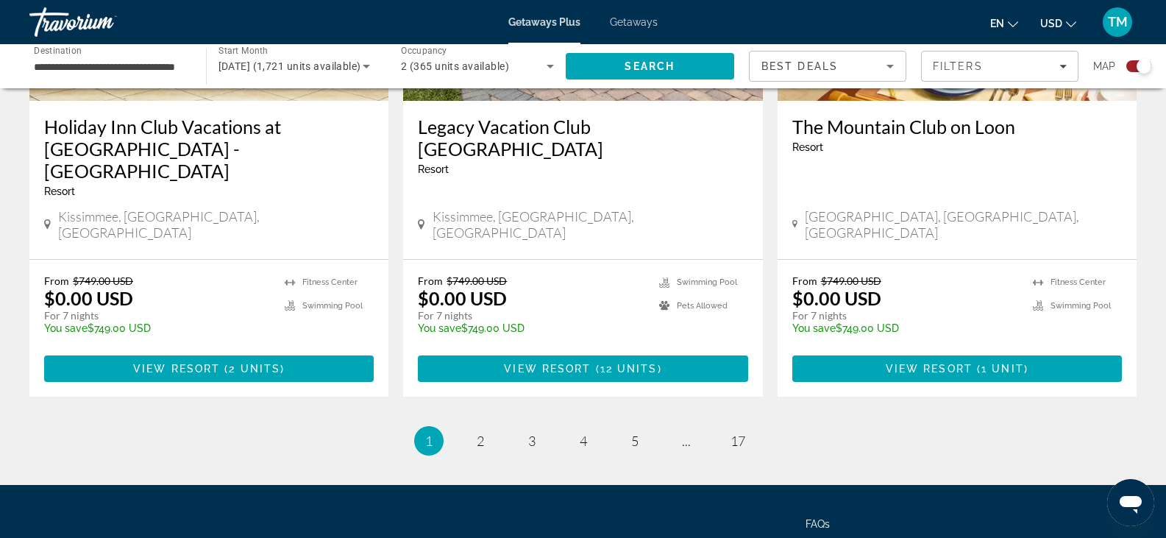
scroll to position [2409, 0]
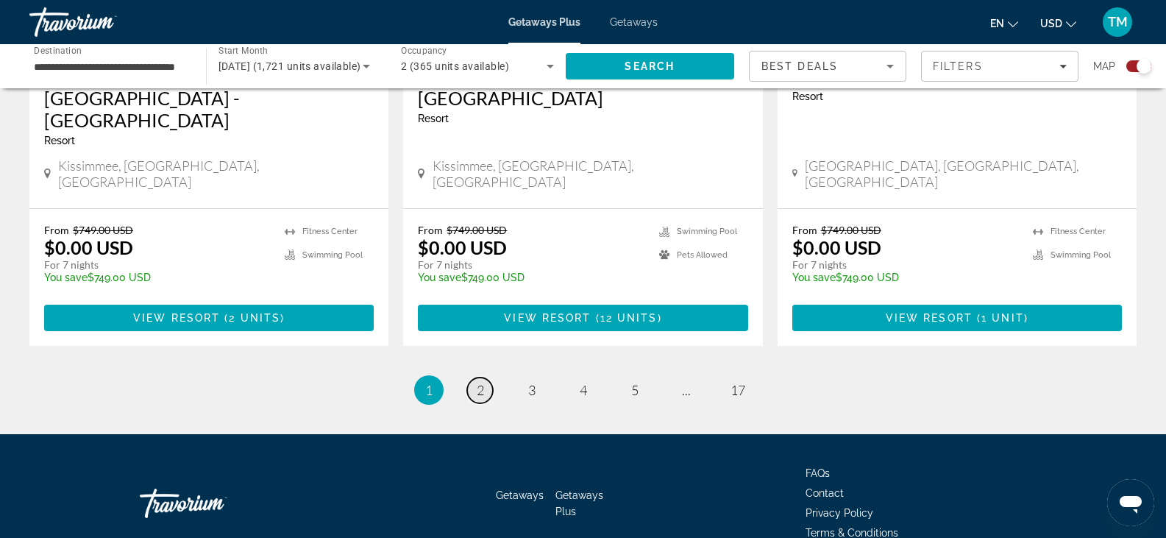
click at [481, 382] on span "2" at bounding box center [480, 390] width 7 height 16
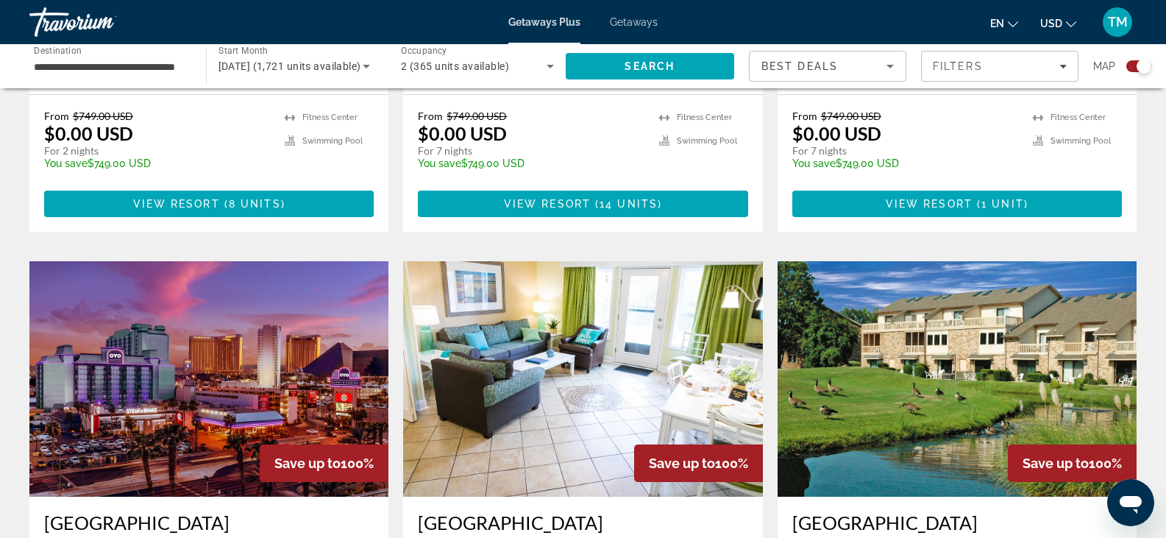
scroll to position [995, 0]
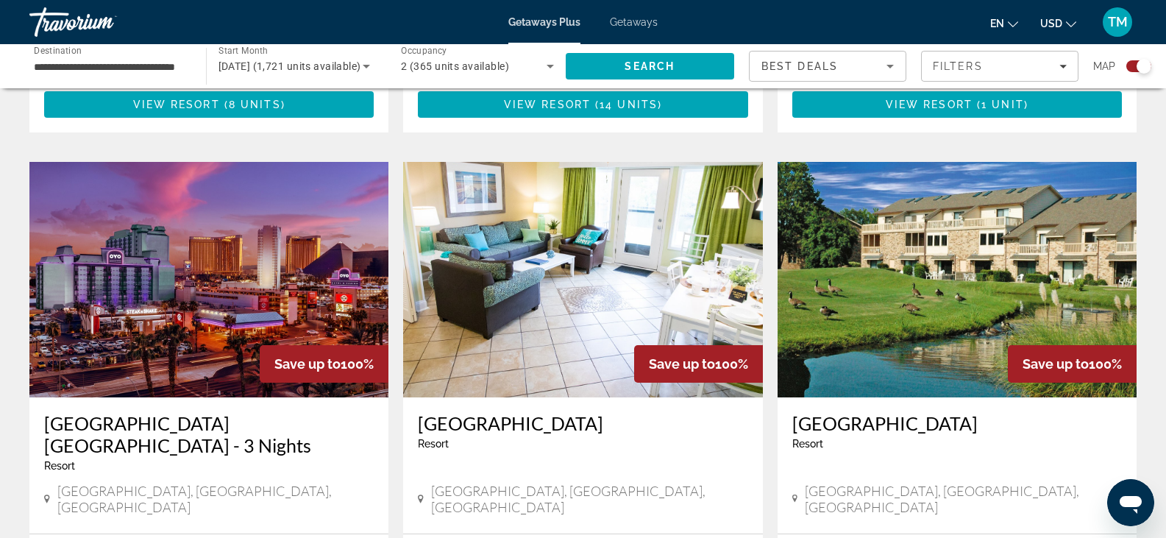
click at [884, 412] on h3 "[GEOGRAPHIC_DATA]" at bounding box center [957, 423] width 330 height 22
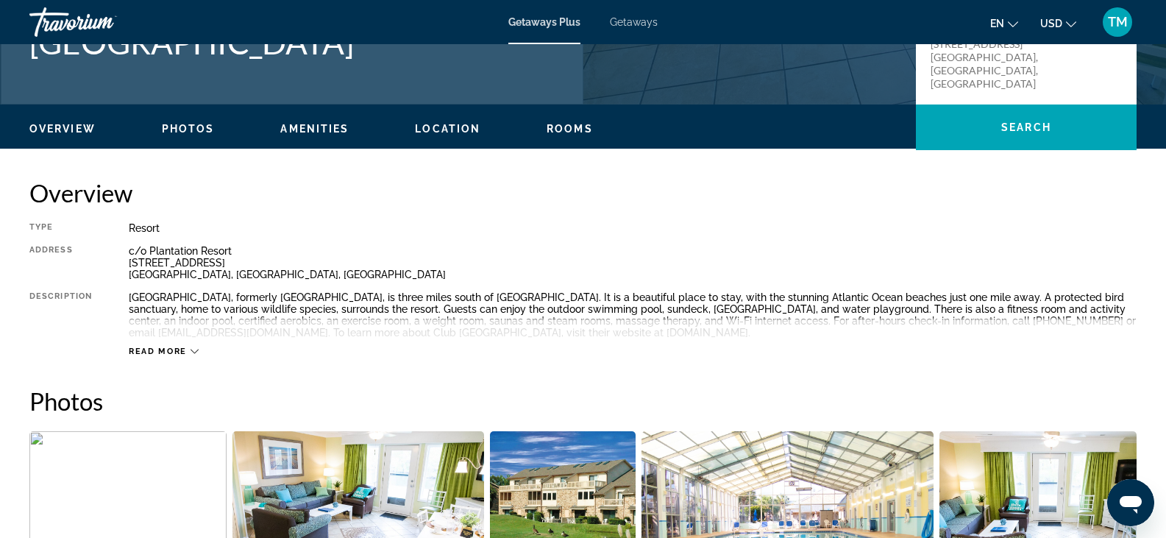
scroll to position [491, 0]
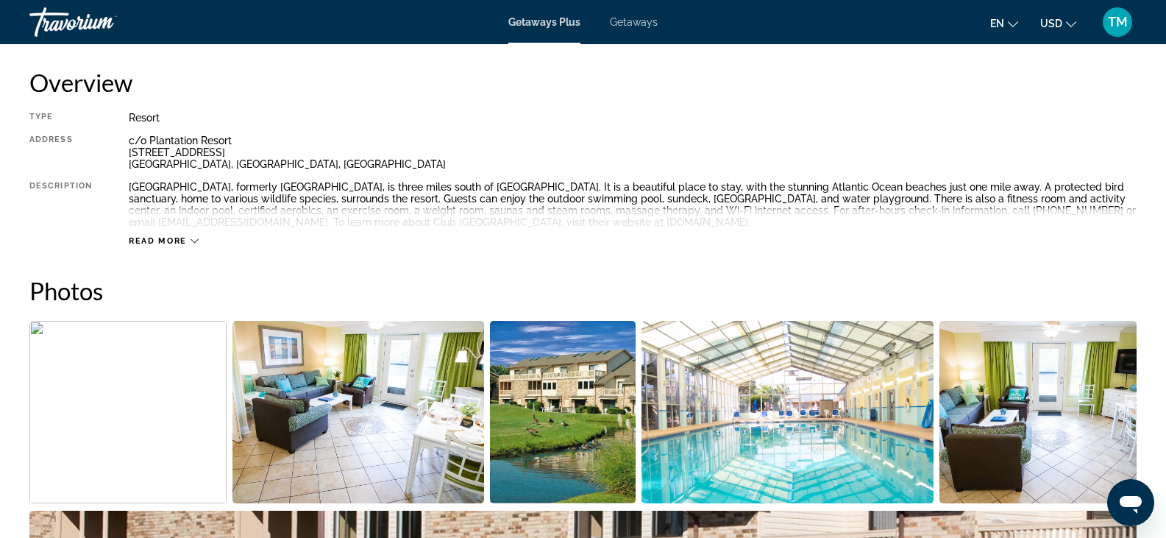
click at [163, 239] on span "Read more" at bounding box center [158, 241] width 58 height 10
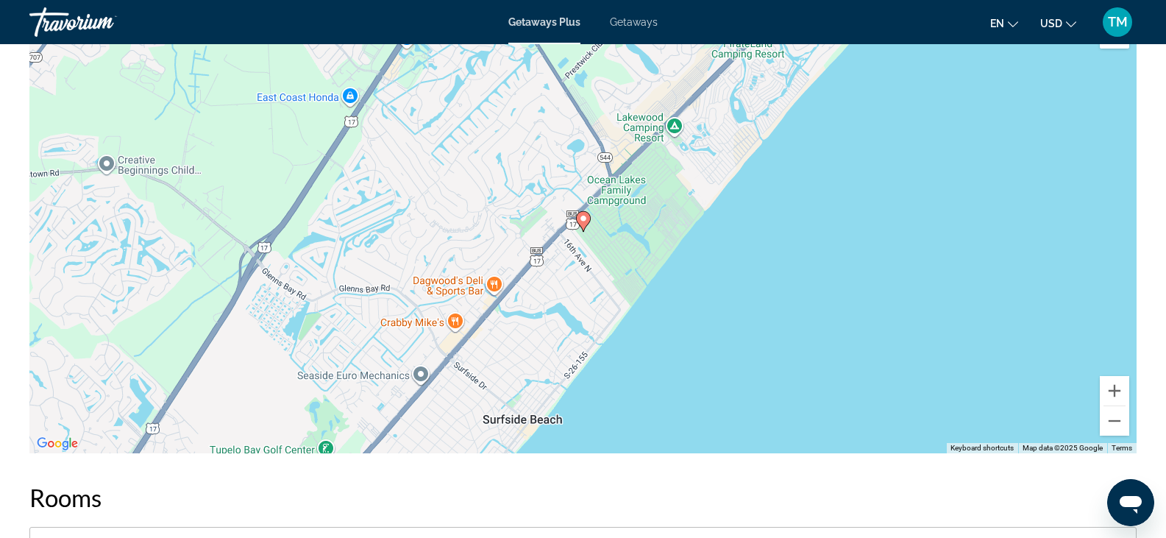
scroll to position [2560, 0]
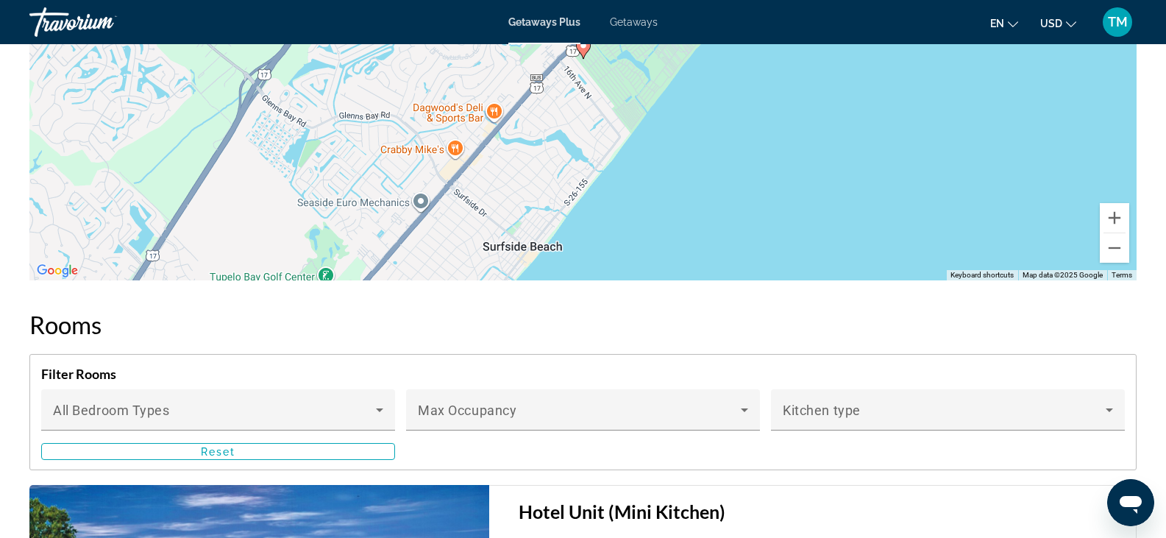
click at [1132, 313] on h2 "Rooms" at bounding box center [582, 324] width 1107 height 29
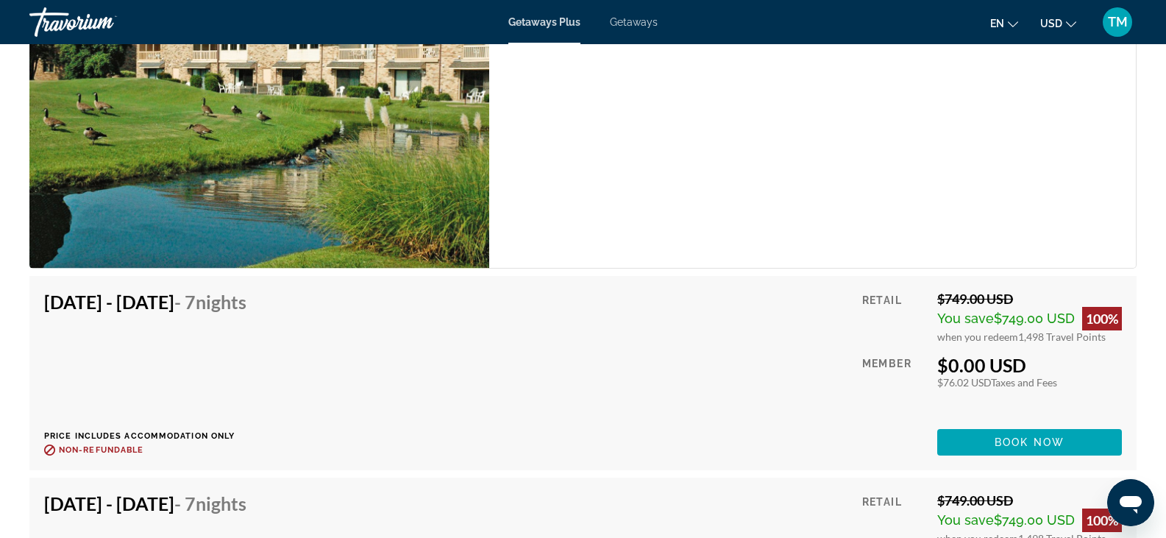
scroll to position [3133, 0]
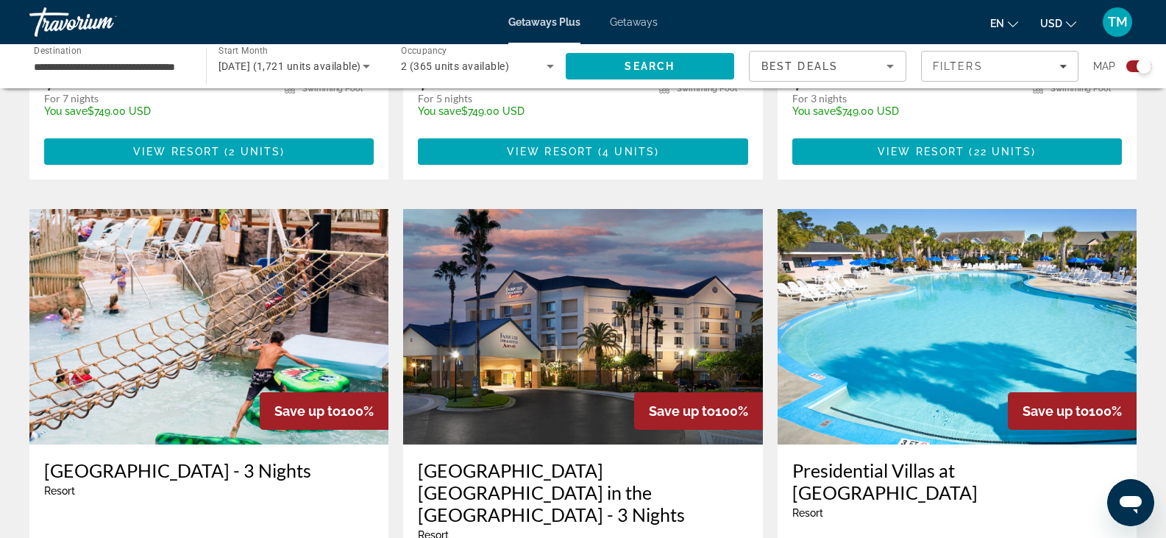
scroll to position [2343, 0]
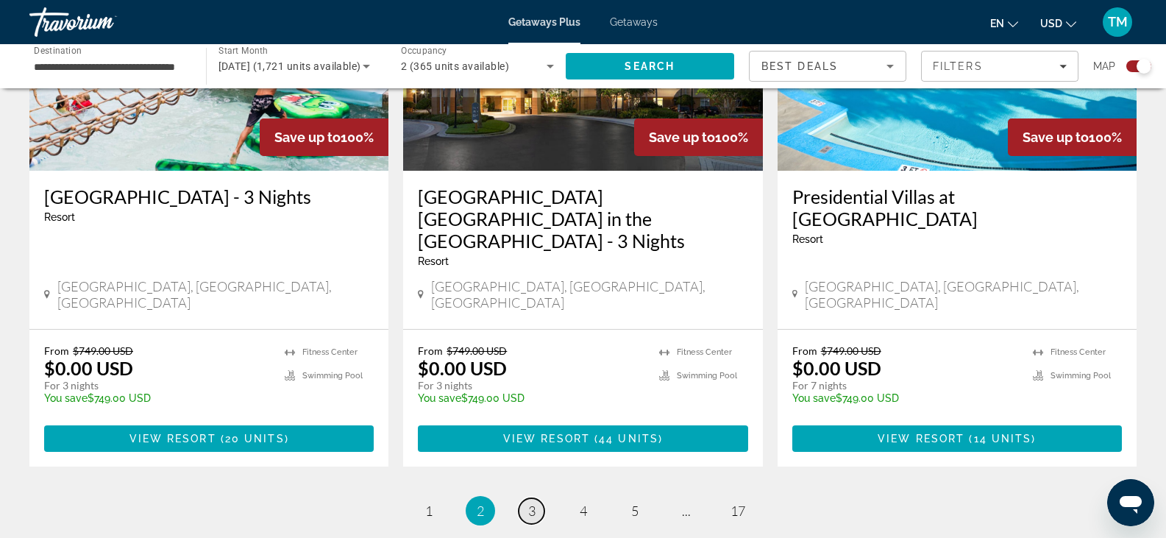
click at [535, 503] on span "3" at bounding box center [531, 511] width 7 height 16
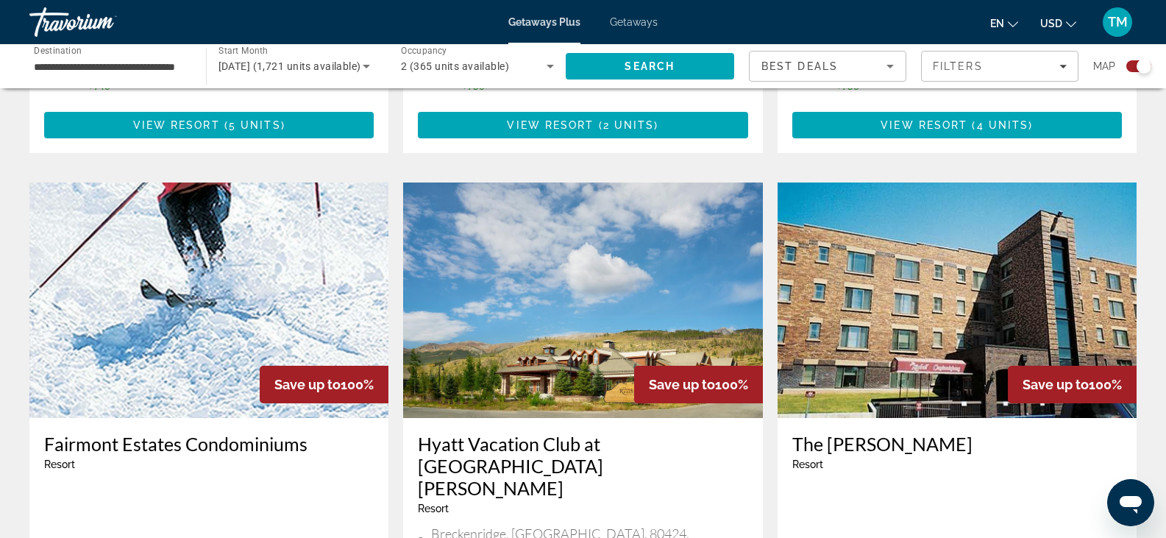
scroll to position [1696, 0]
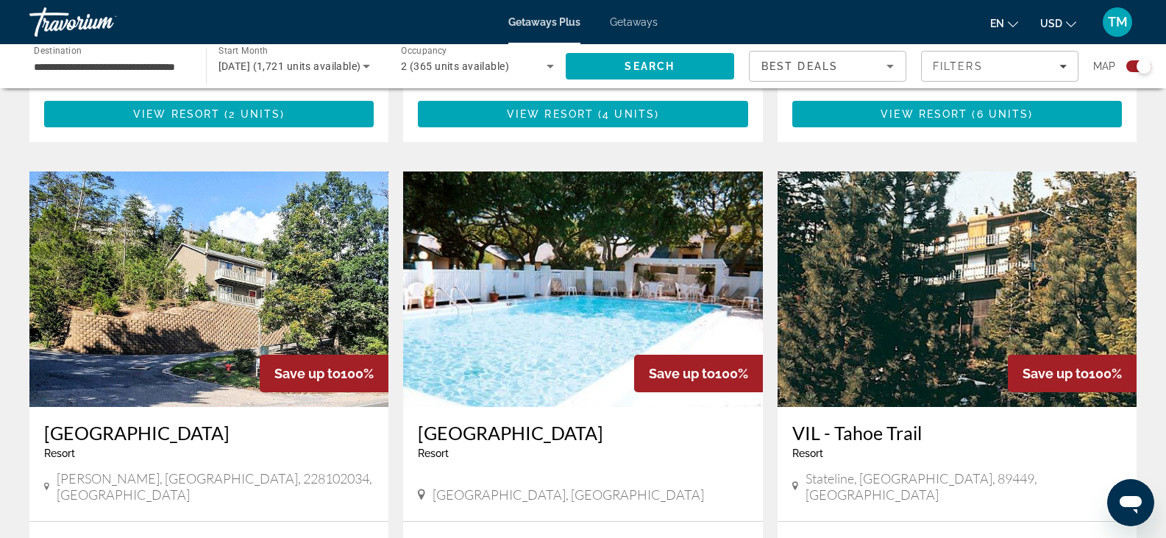
scroll to position [2070, 0]
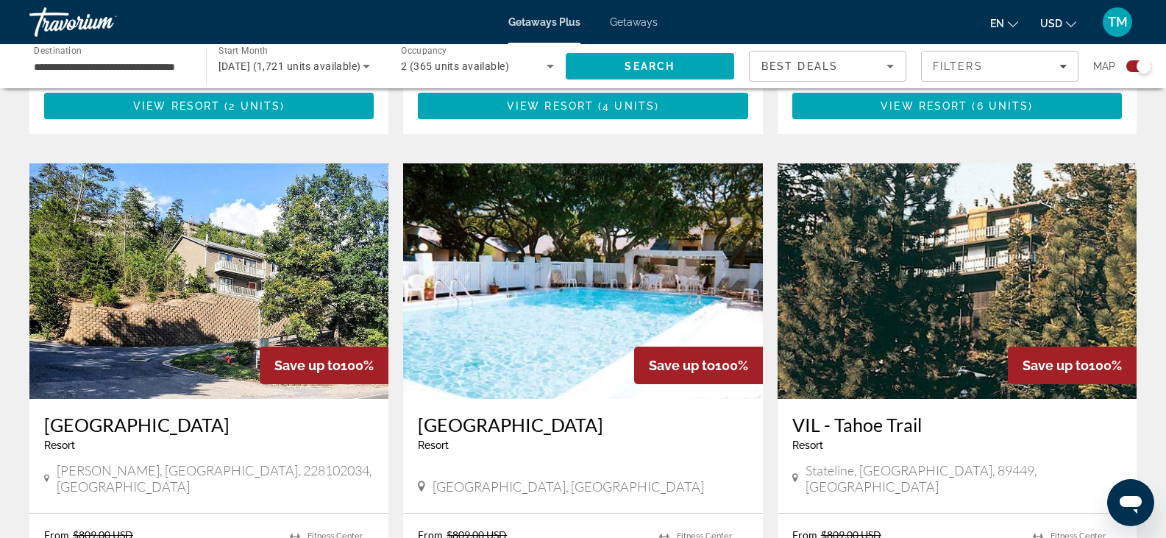
click at [541, 399] on div "[GEOGRAPHIC_DATA] - This is an adults only resort [GEOGRAPHIC_DATA], [GEOGRAPHI…" at bounding box center [582, 456] width 359 height 114
click at [531, 282] on img "Main content" at bounding box center [582, 280] width 359 height 235
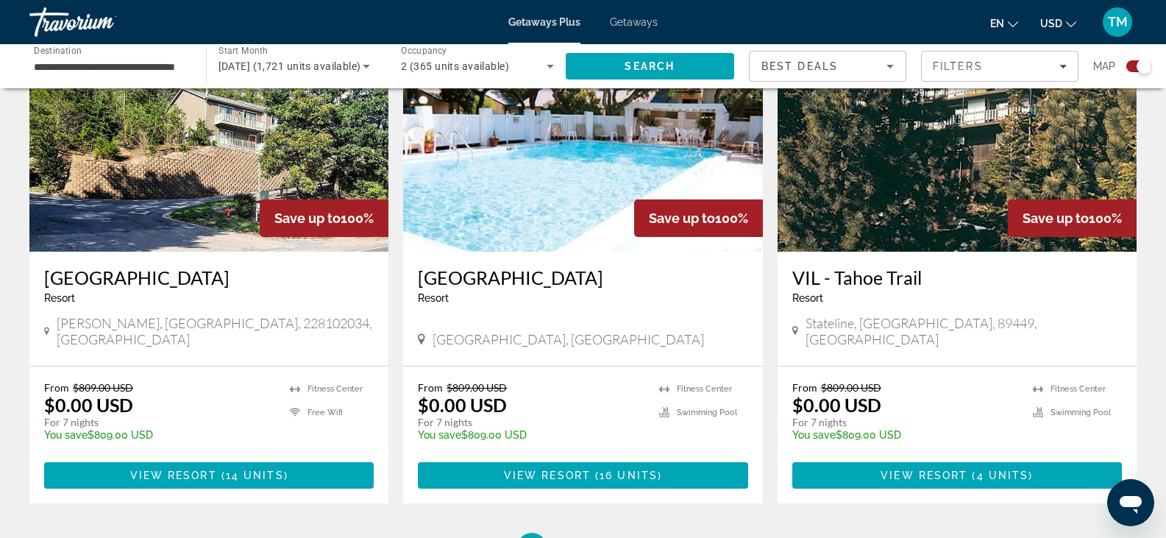
scroll to position [2242, 0]
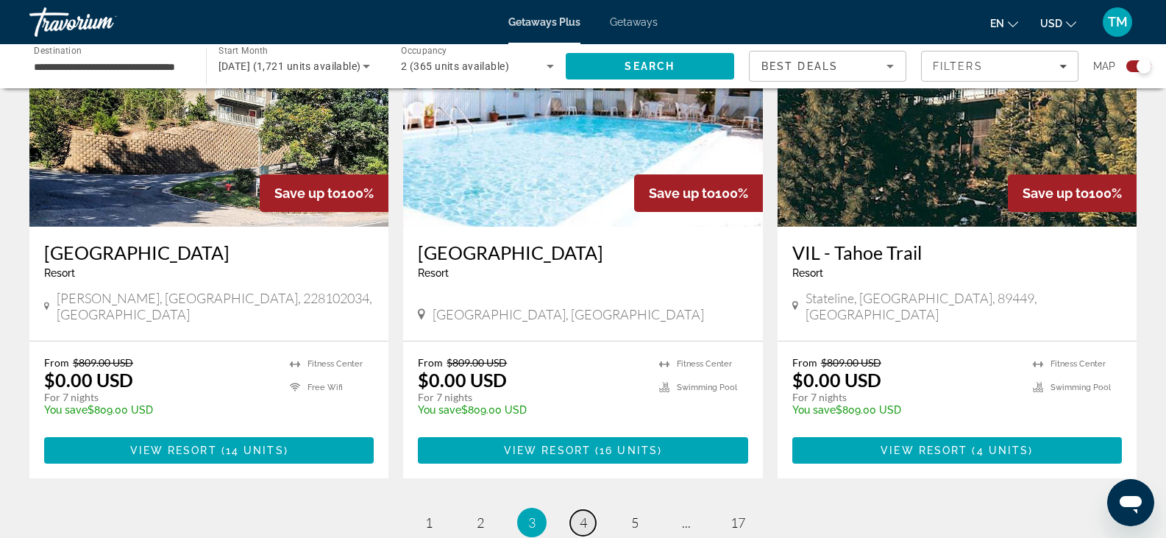
click at [578, 510] on link "page 4" at bounding box center [583, 523] width 26 height 26
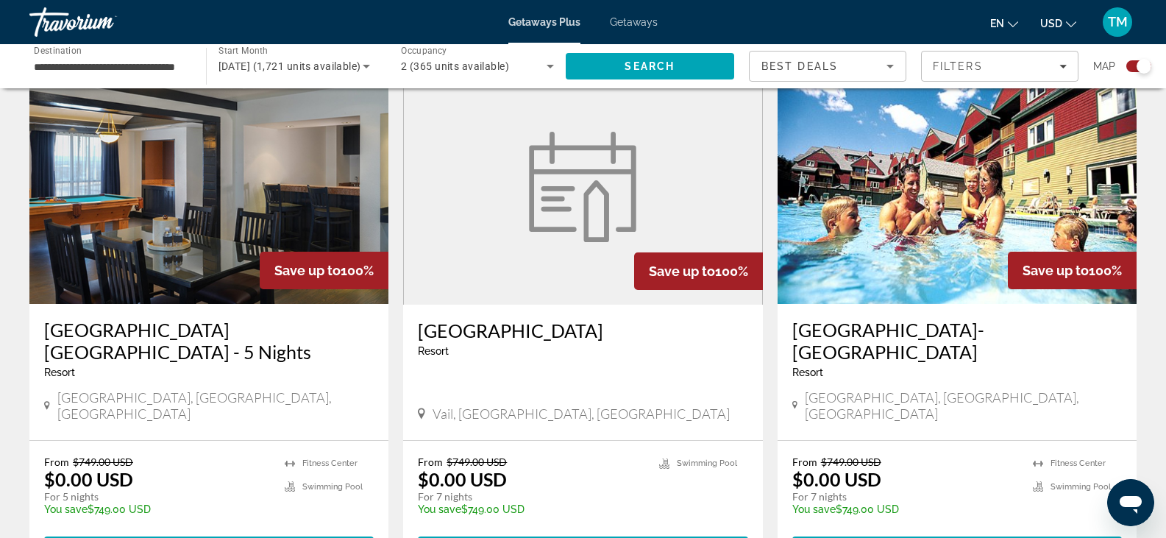
scroll to position [1274, 0]
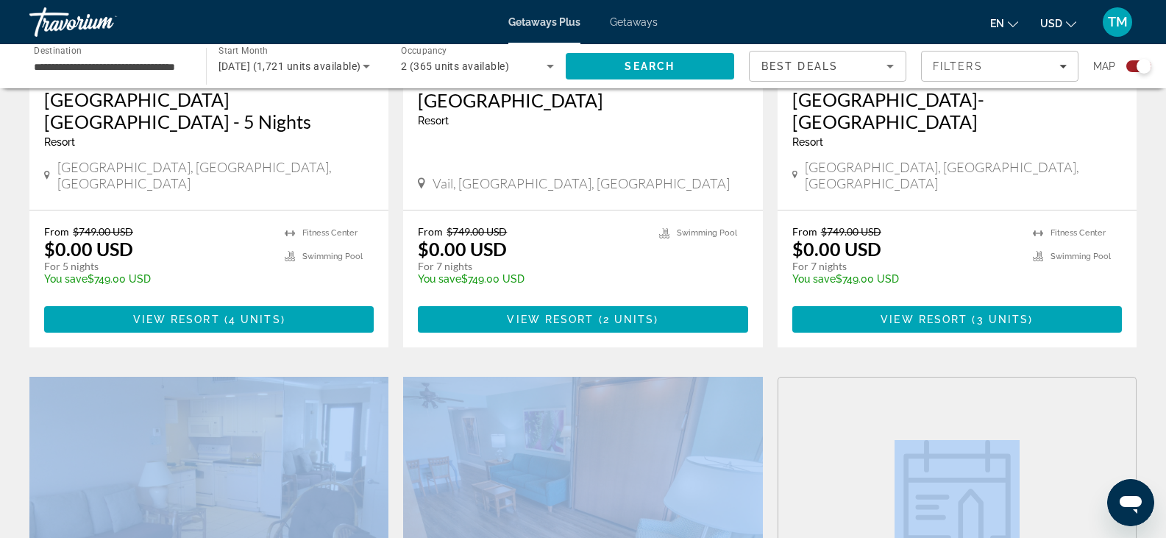
drag, startPoint x: 1163, startPoint y: 300, endPoint x: 1160, endPoint y: 332, distance: 31.8
click at [1160, 332] on div "To navigate the map with touch gestures double-tap and hold your finger on the …" at bounding box center [583, 145] width 1166 height 2633
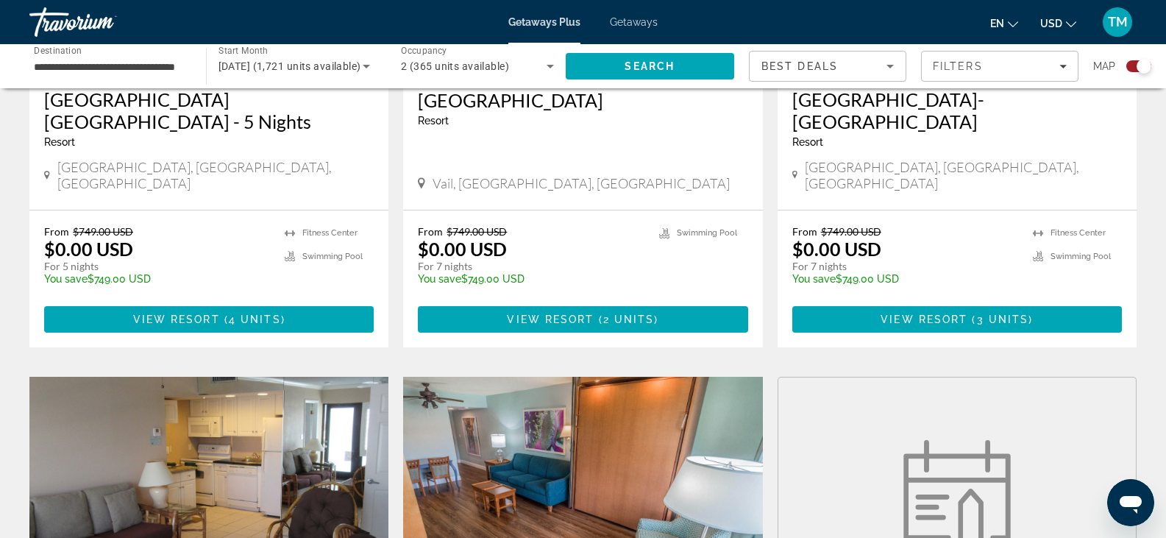
click at [1134, 286] on div "From $749.00 USD $0.00 USD For 7 nights You save $749.00 USD temp 4.6 [GEOGRAPH…" at bounding box center [957, 278] width 359 height 137
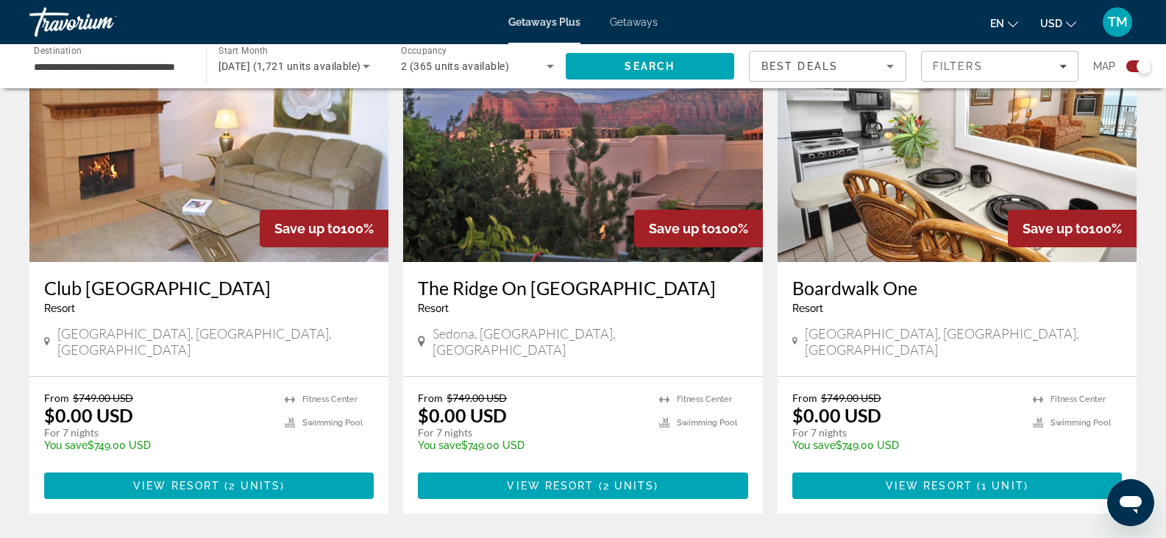
scroll to position [2322, 0]
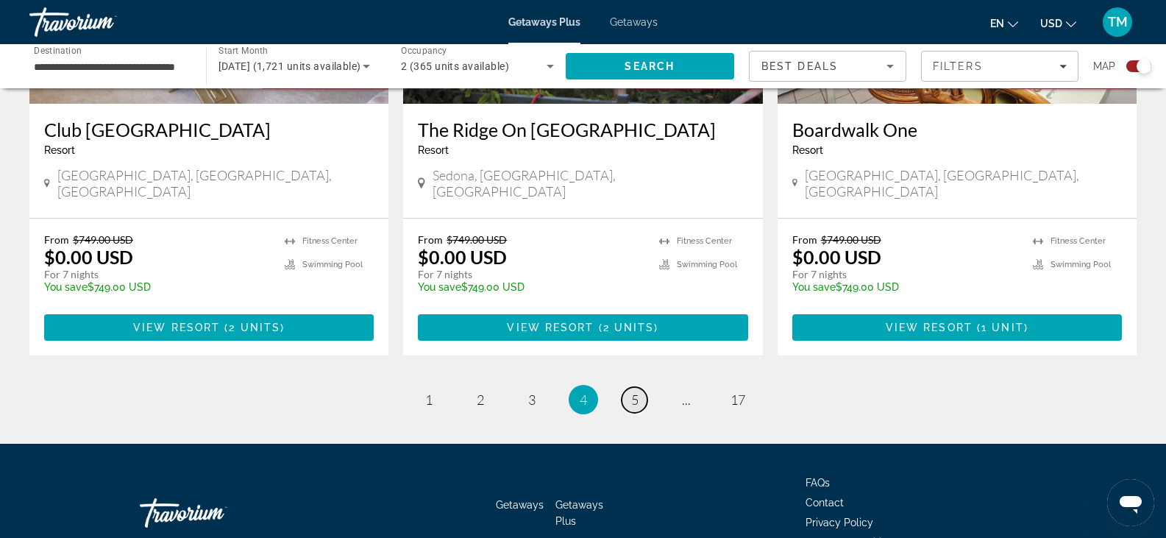
click at [634, 391] on span "5" at bounding box center [634, 399] width 7 height 16
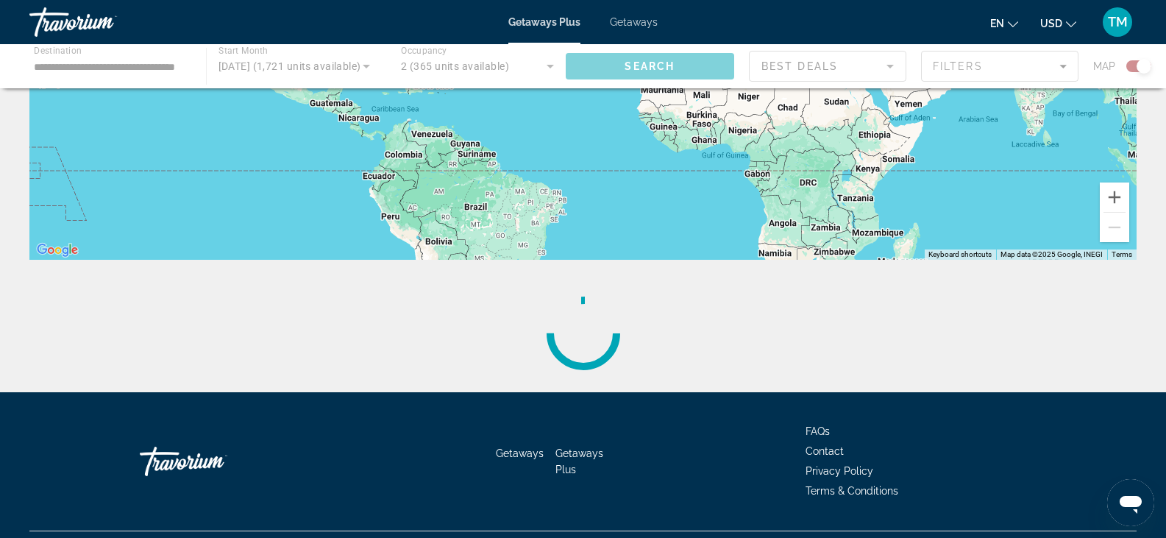
scroll to position [287, 0]
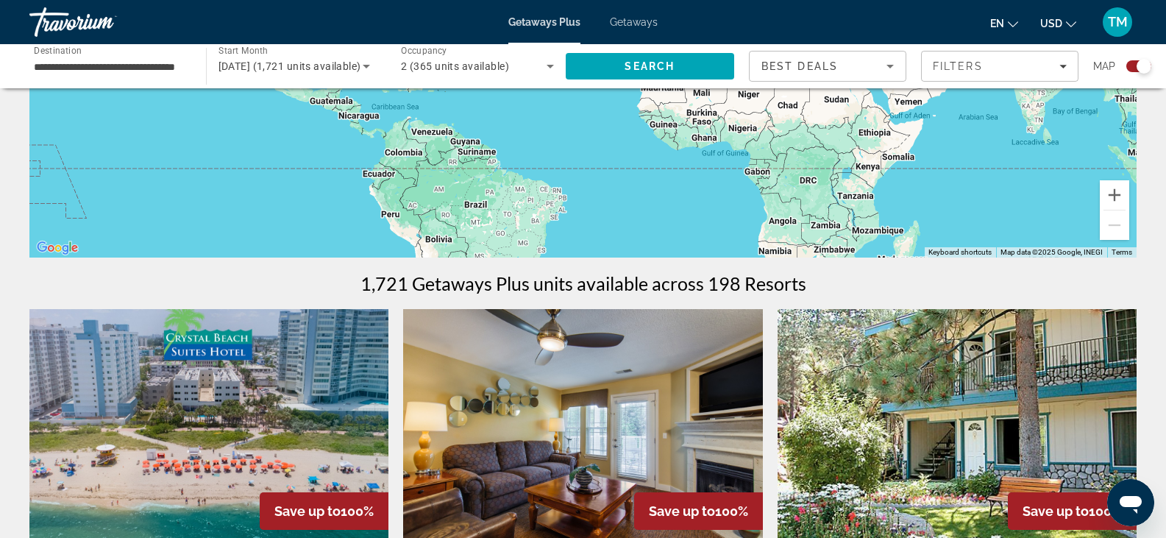
drag, startPoint x: 1165, startPoint y: 124, endPoint x: 1168, endPoint y: 146, distance: 21.5
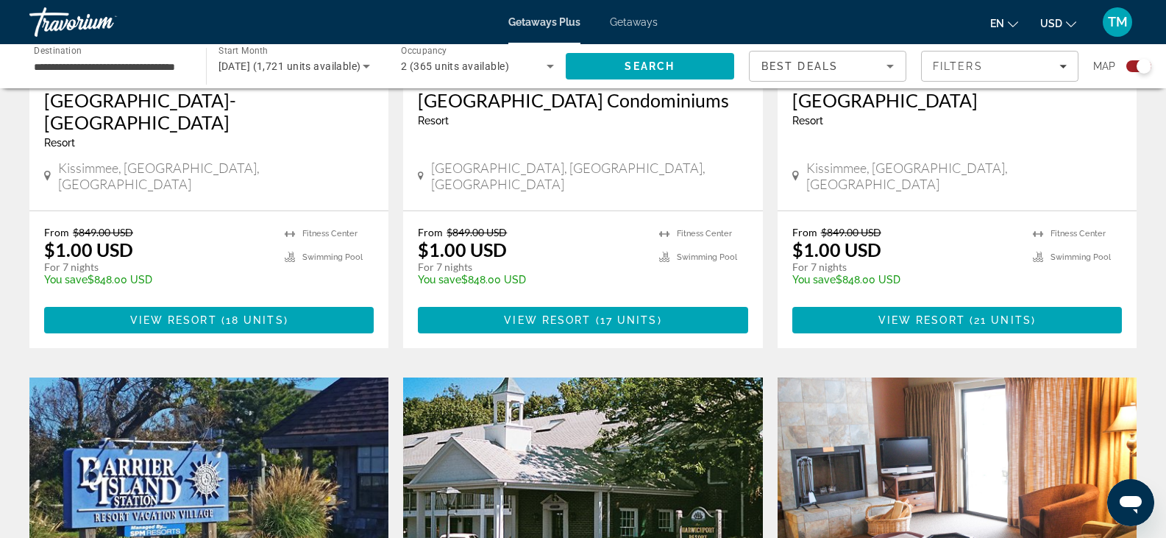
scroll to position [1468, 0]
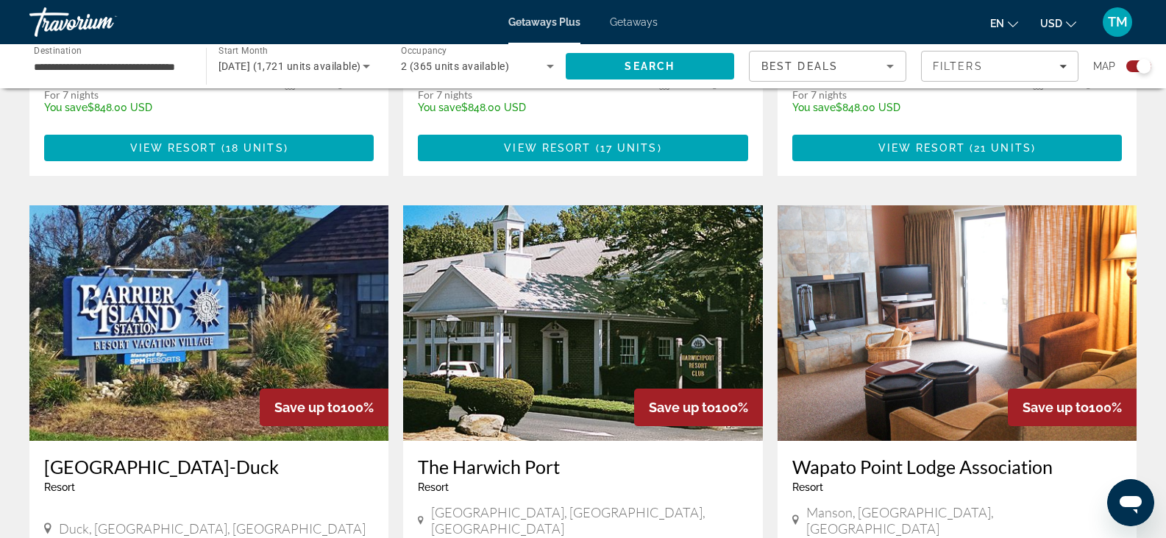
drag, startPoint x: 1158, startPoint y: 327, endPoint x: 1154, endPoint y: 380, distance: 53.2
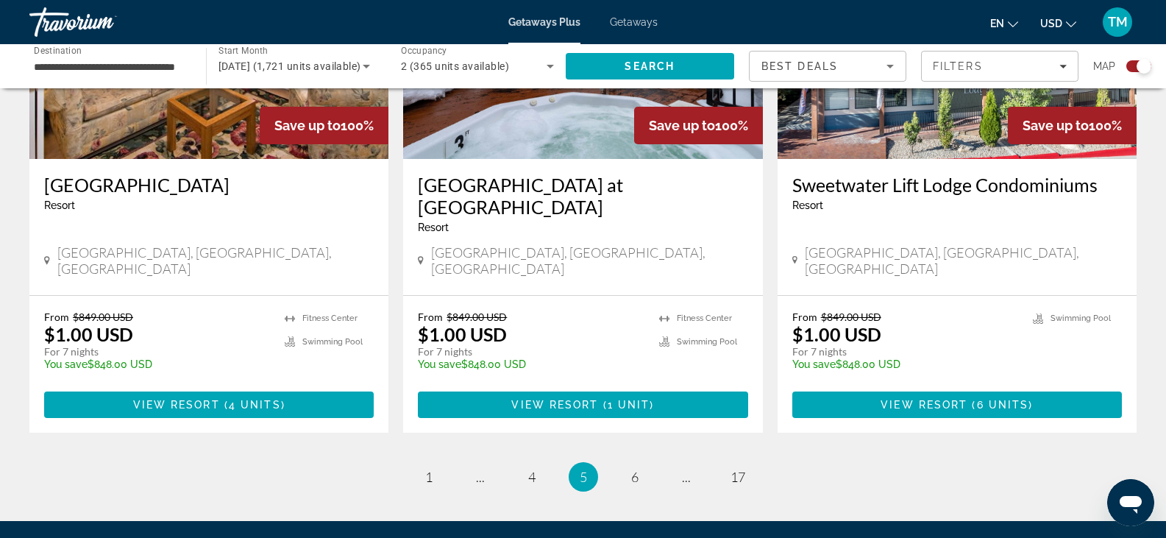
scroll to position [2279, 0]
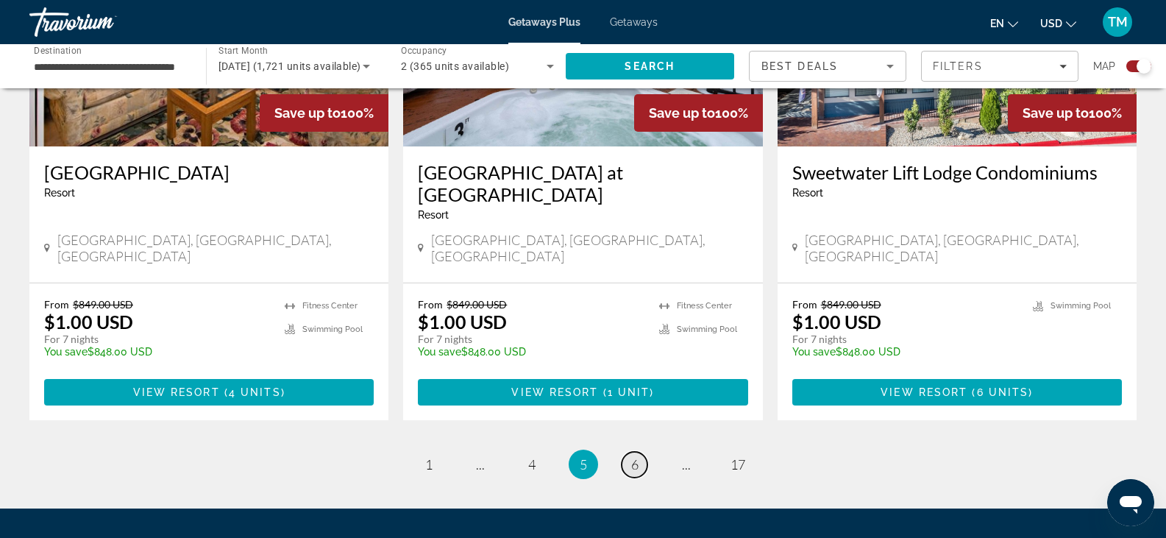
click at [636, 456] on span "6" at bounding box center [634, 464] width 7 height 16
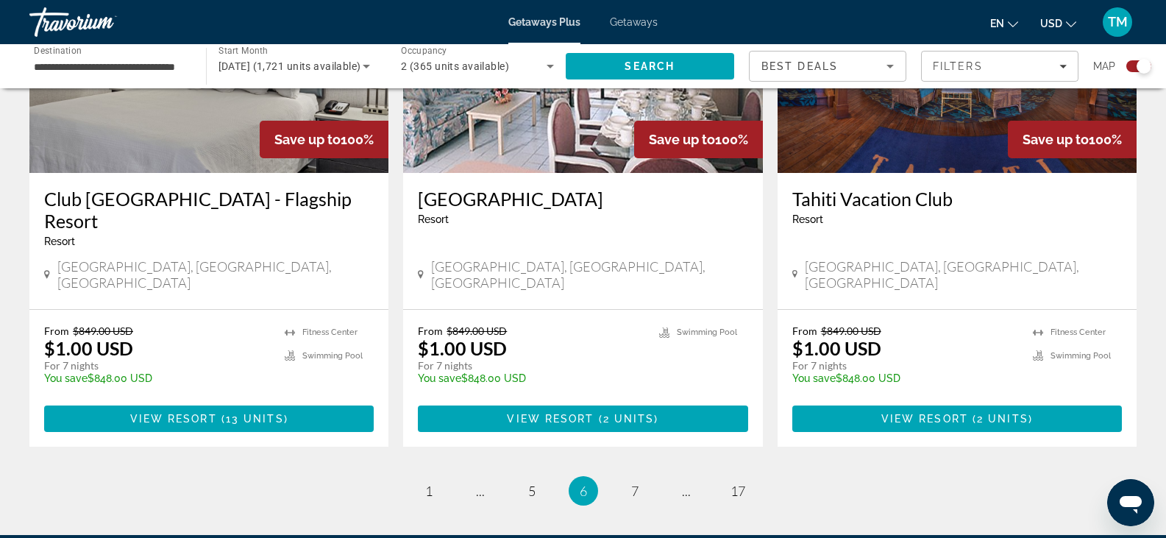
scroll to position [2302, 0]
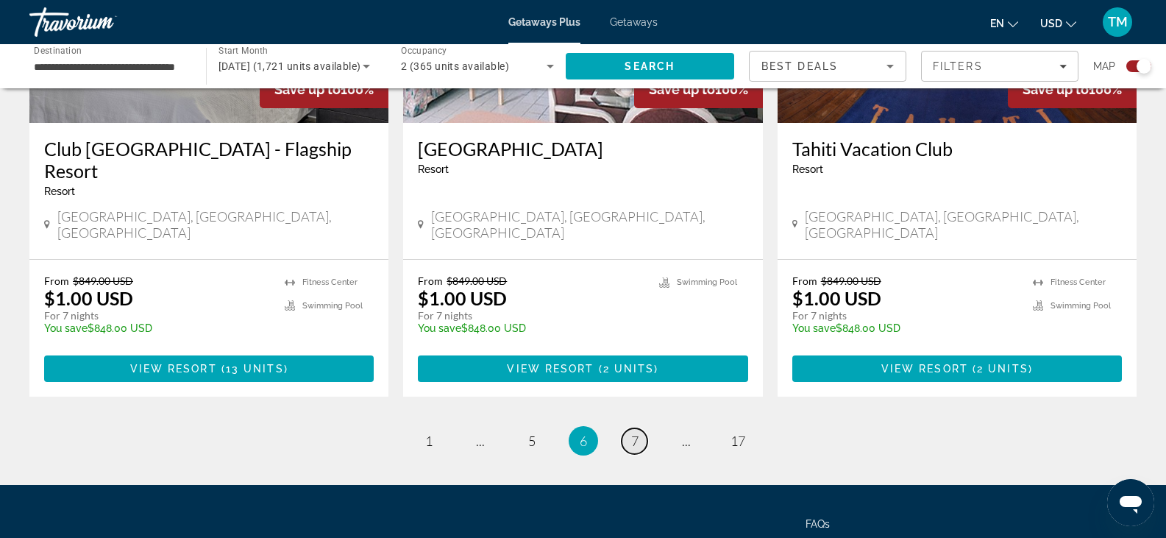
click at [633, 433] on span "7" at bounding box center [634, 441] width 7 height 16
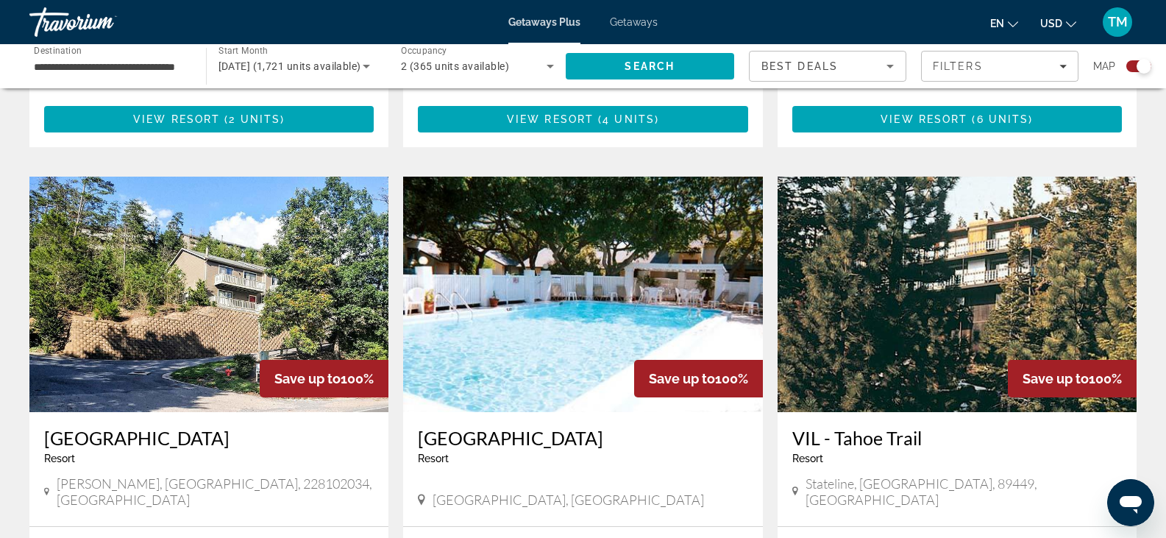
scroll to position [2184, 0]
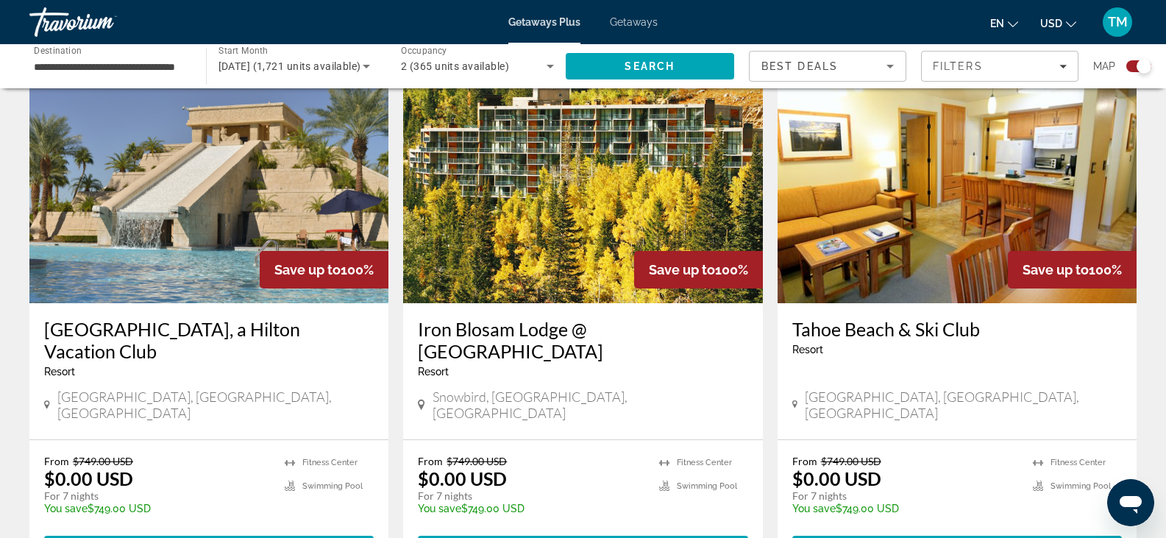
scroll to position [2365, 0]
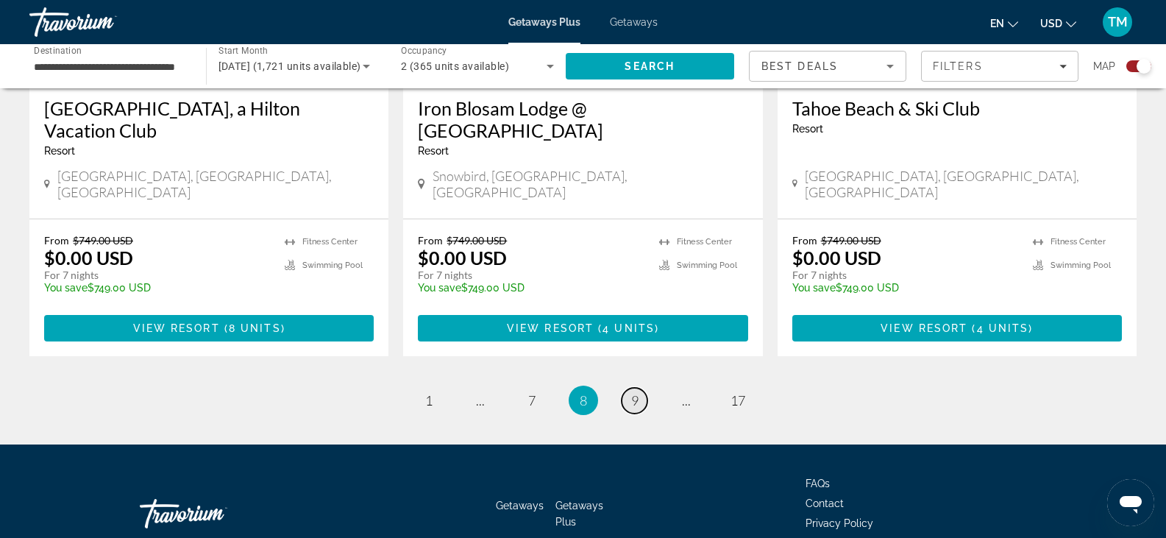
click at [629, 388] on link "page 9" at bounding box center [635, 401] width 26 height 26
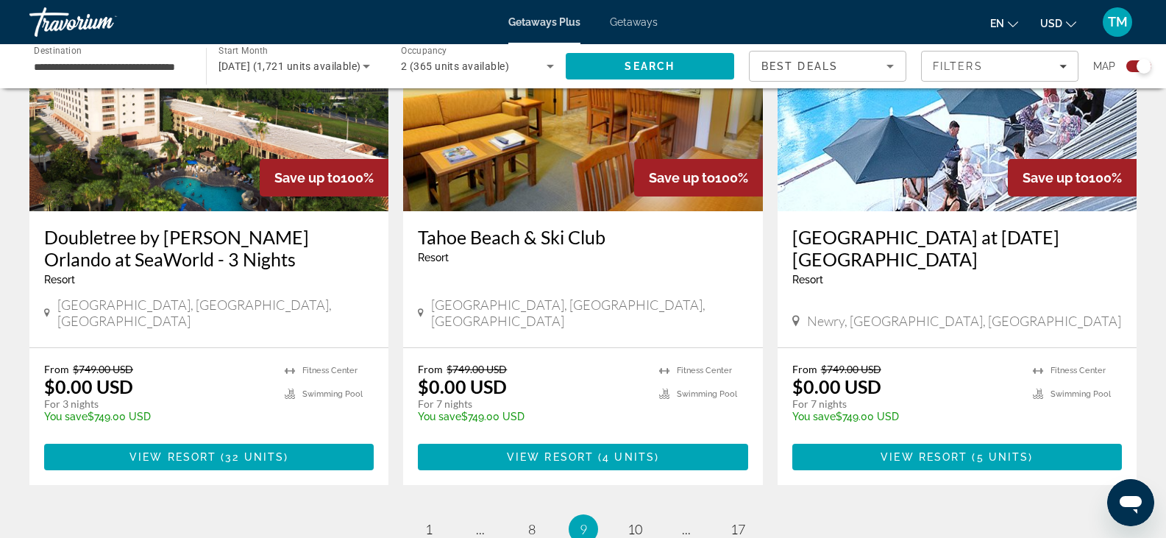
scroll to position [2320, 0]
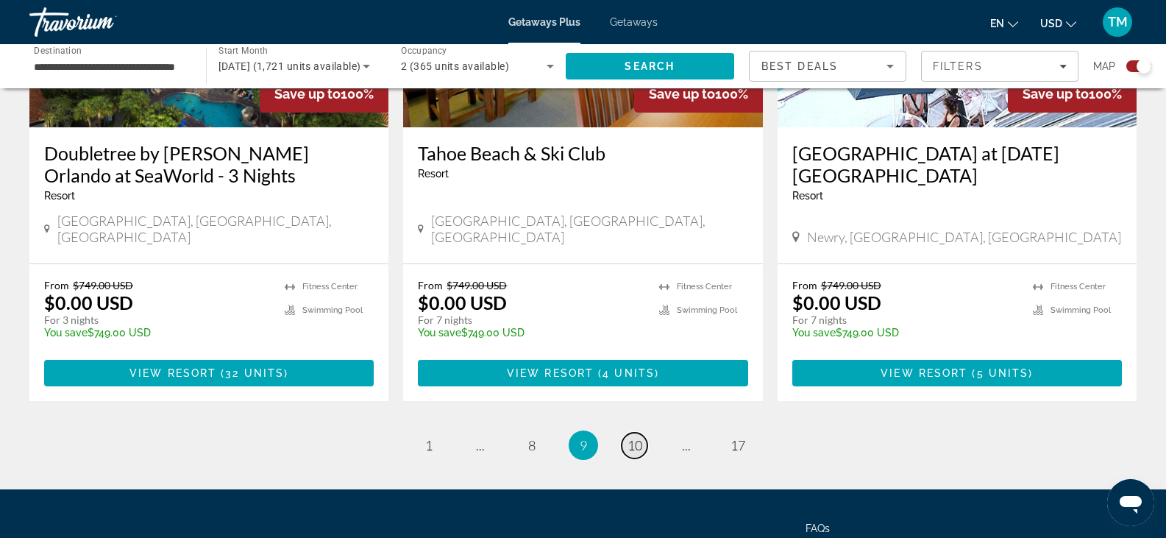
click at [631, 437] on span "10" at bounding box center [635, 445] width 15 height 16
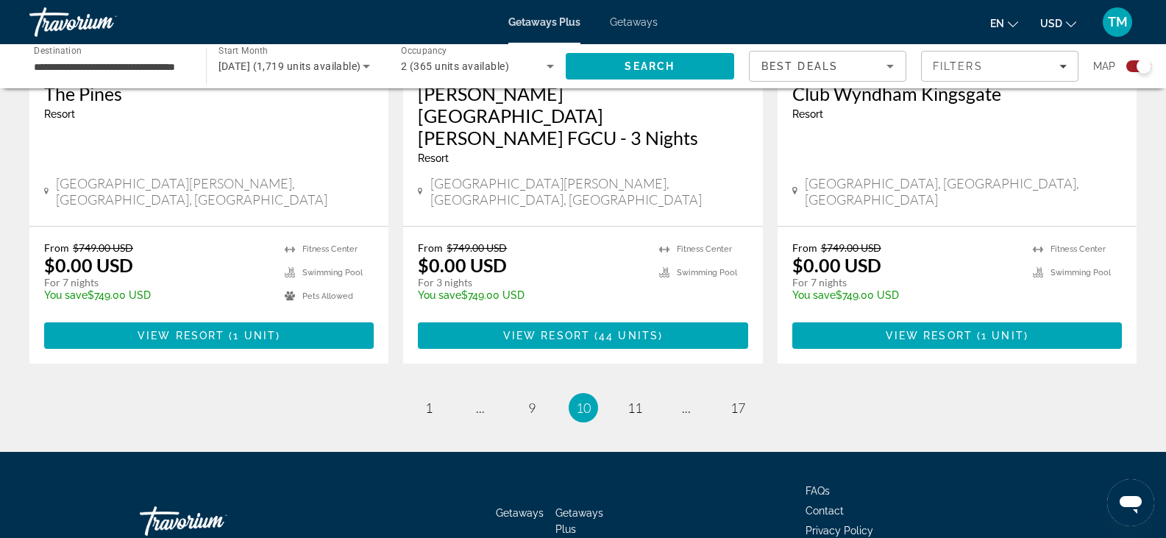
scroll to position [2365, 0]
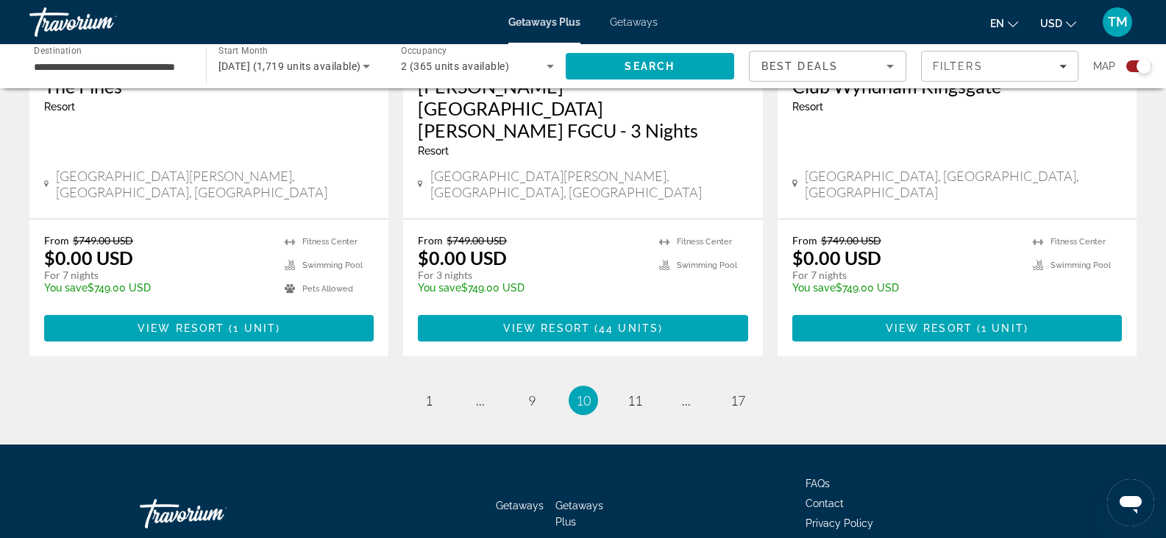
drag, startPoint x: 1170, startPoint y: 236, endPoint x: 35, endPoint y: 3, distance: 1158.9
click at [636, 392] on span "11" at bounding box center [635, 400] width 15 height 16
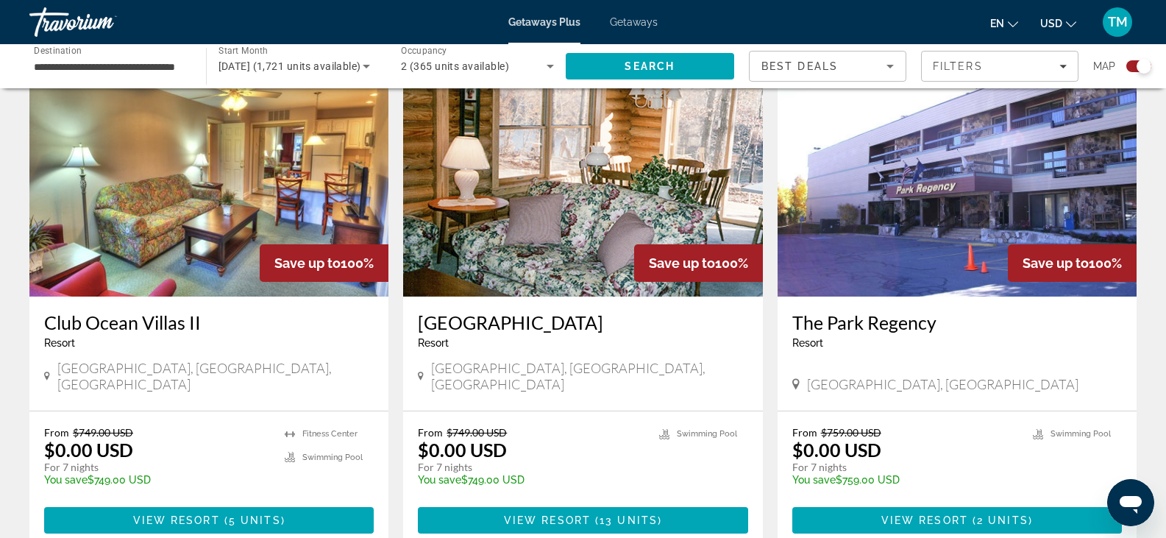
scroll to position [2343, 0]
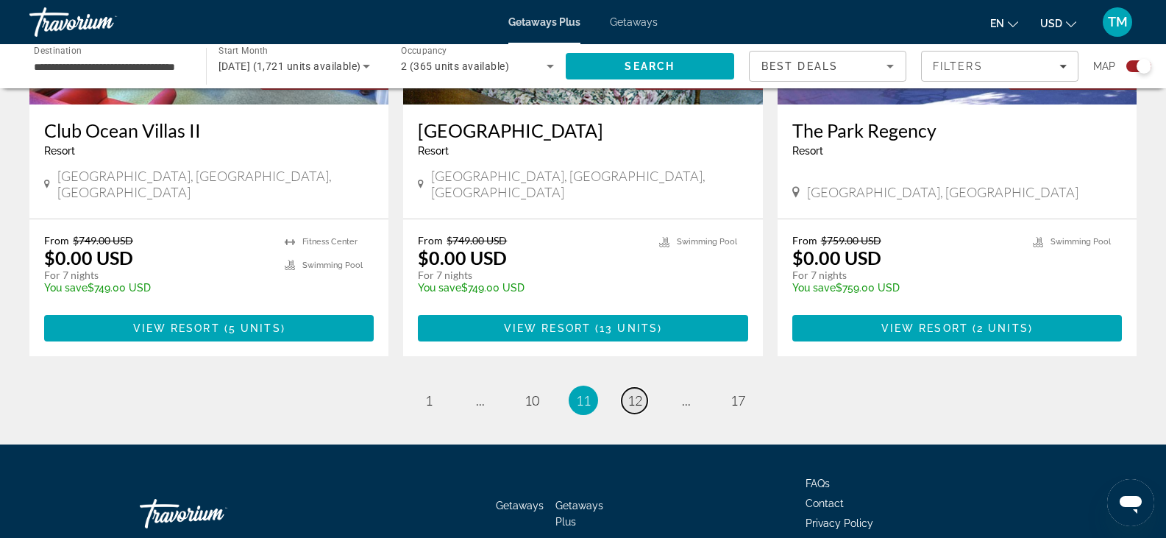
click at [634, 392] on span "12" at bounding box center [635, 400] width 15 height 16
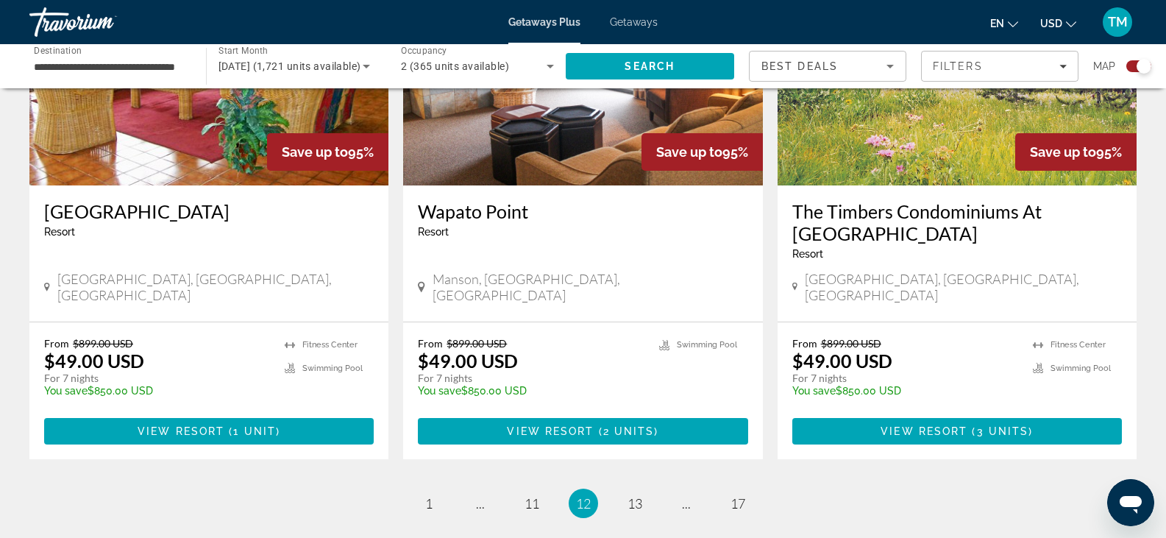
scroll to position [2250, 0]
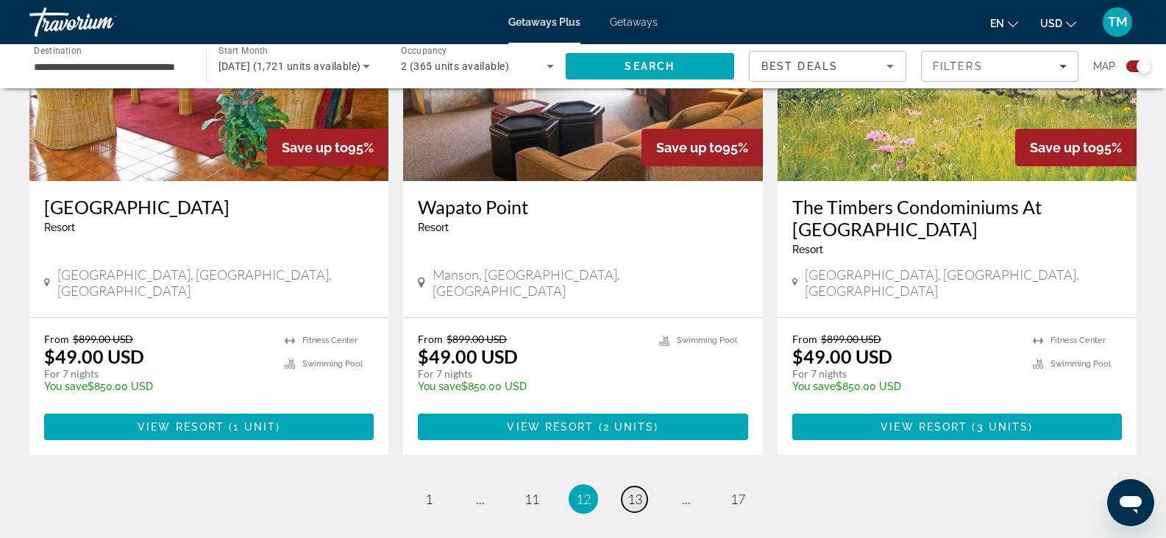
click at [631, 491] on span "13" at bounding box center [635, 499] width 15 height 16
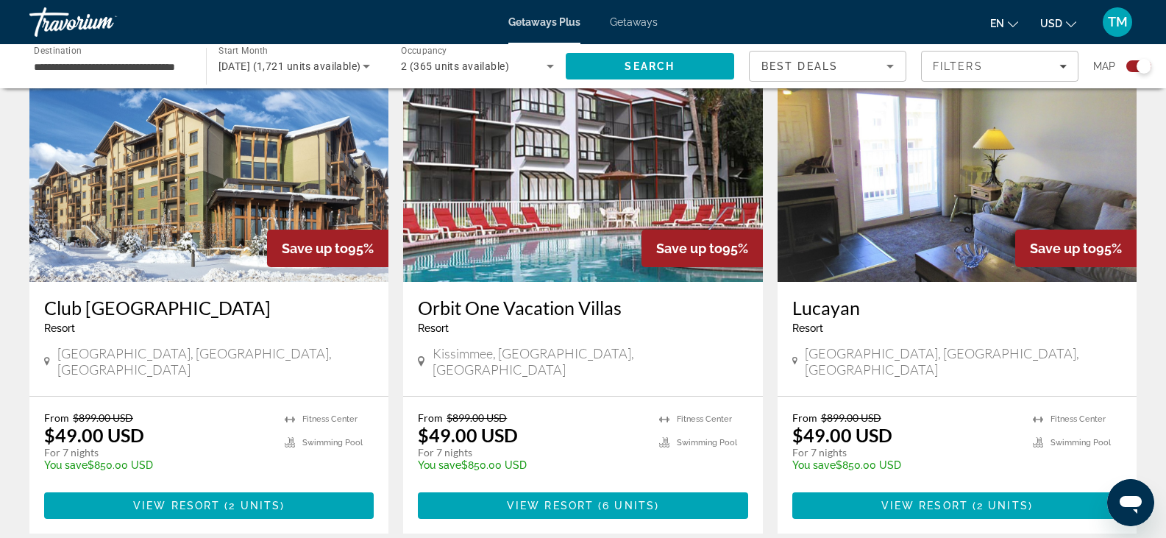
scroll to position [1205, 0]
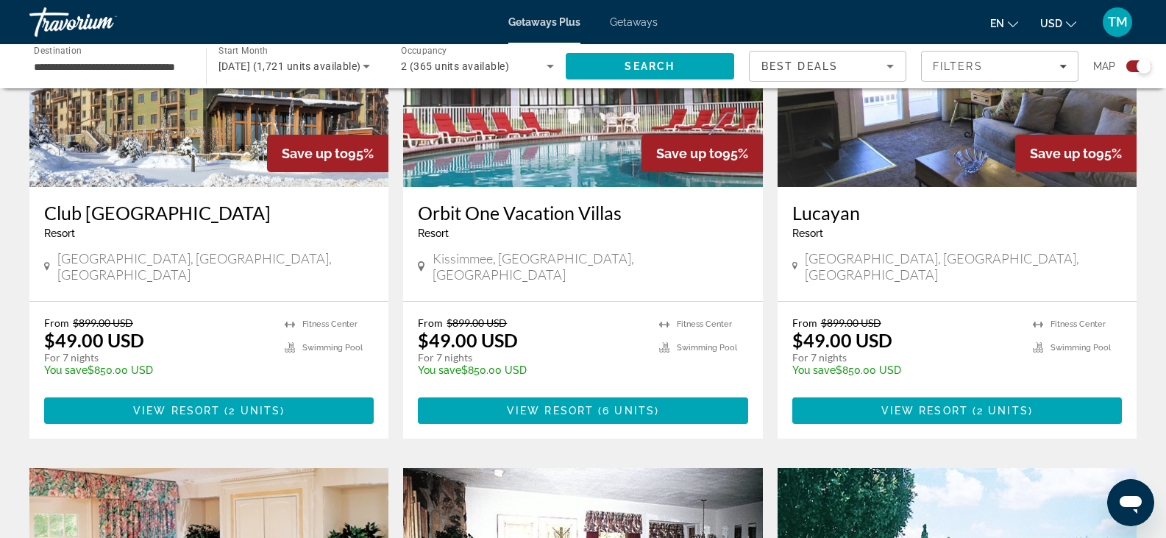
click at [1159, 258] on div "To navigate the map with touch gestures double-tap and hold your finger on the …" at bounding box center [583, 236] width 1166 height 2677
drag, startPoint x: 1159, startPoint y: 258, endPoint x: 1148, endPoint y: 301, distance: 44.6
click at [1148, 301] on div "To navigate the map with touch gestures double-tap and hold your finger on the …" at bounding box center [583, 236] width 1166 height 2677
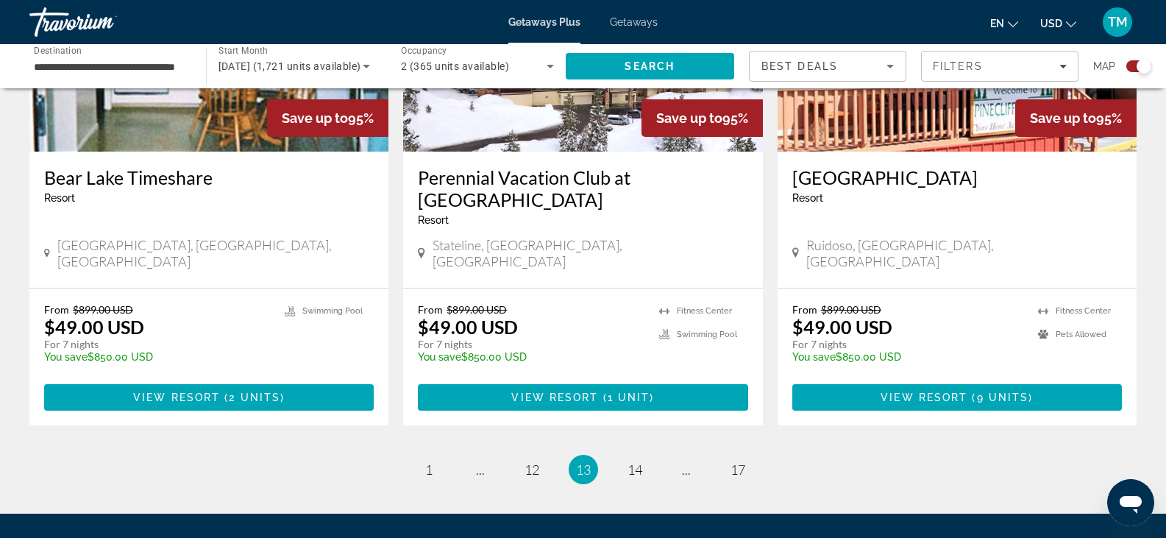
scroll to position [2308, 0]
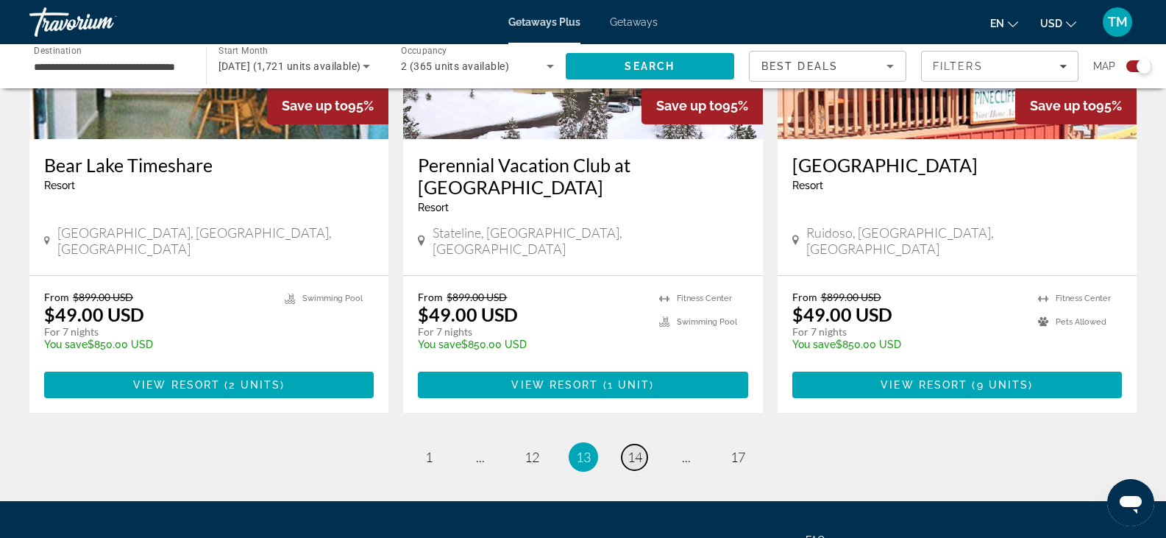
click at [631, 449] on span "14" at bounding box center [635, 457] width 15 height 16
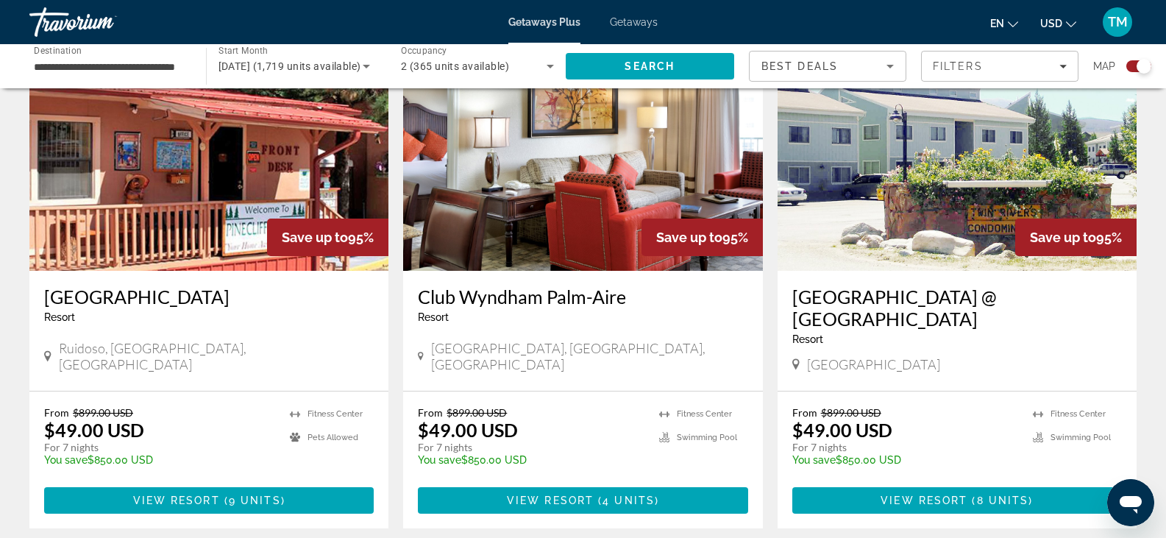
scroll to position [1176, 0]
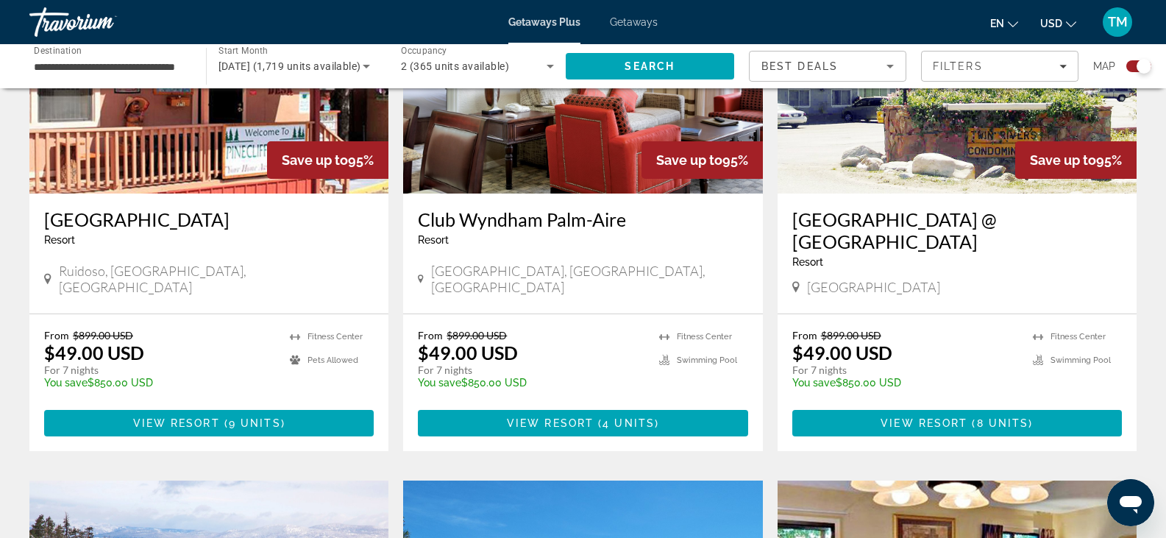
click at [516, 208] on h3 "Club Wyndham Palm-Aire" at bounding box center [583, 219] width 330 height 22
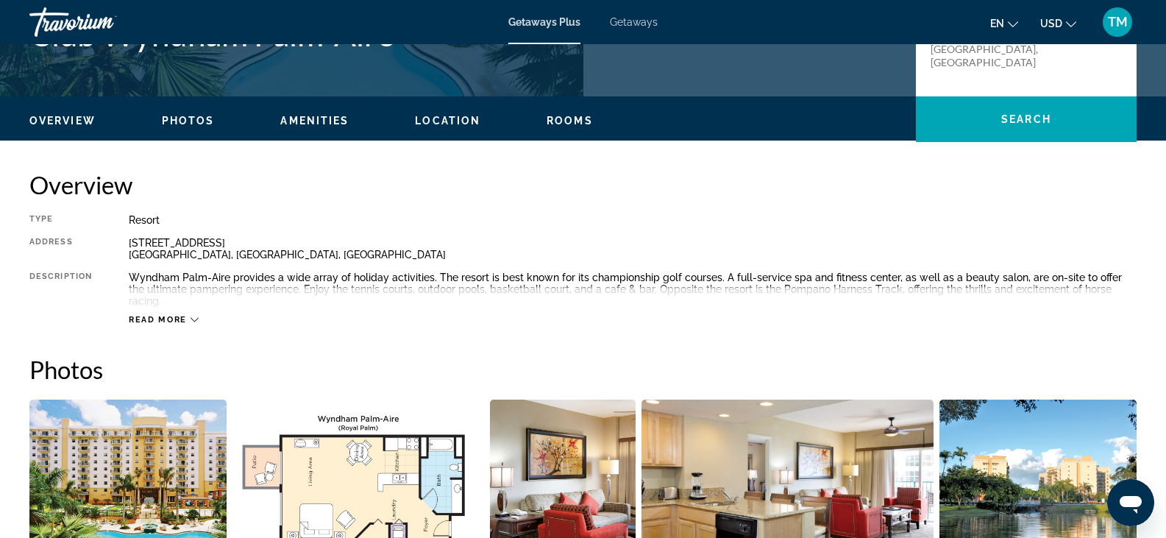
scroll to position [394, 0]
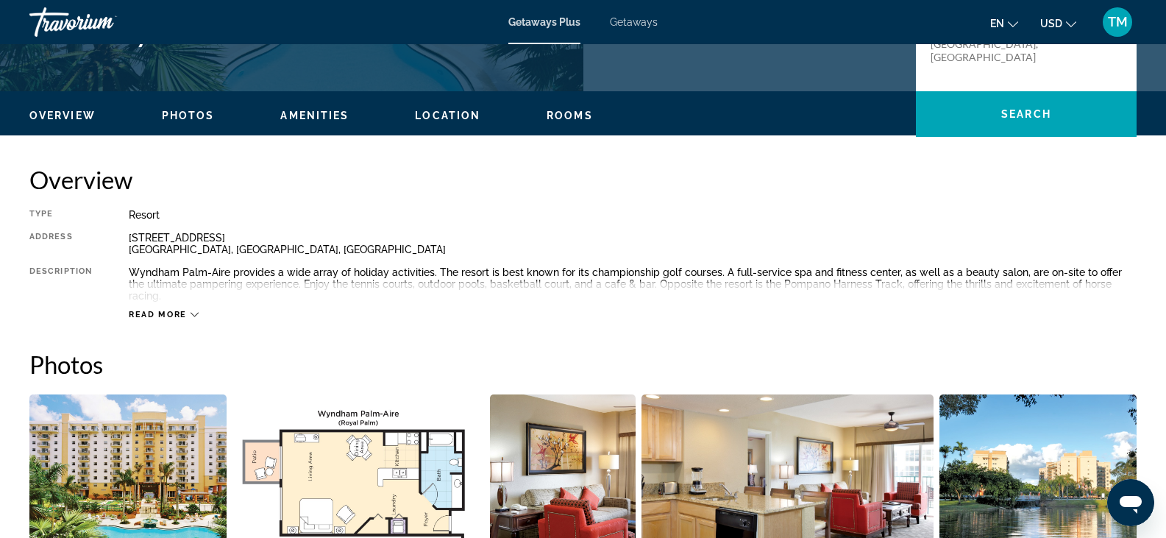
click at [180, 310] on span "Read more" at bounding box center [158, 315] width 58 height 10
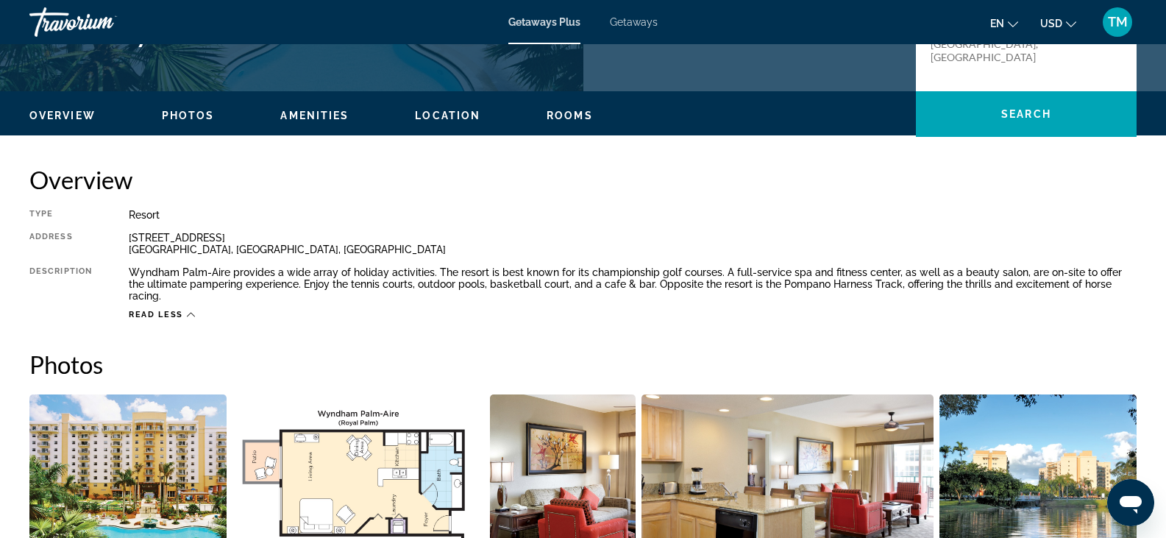
click at [431, 115] on span "Location" at bounding box center [447, 116] width 65 height 12
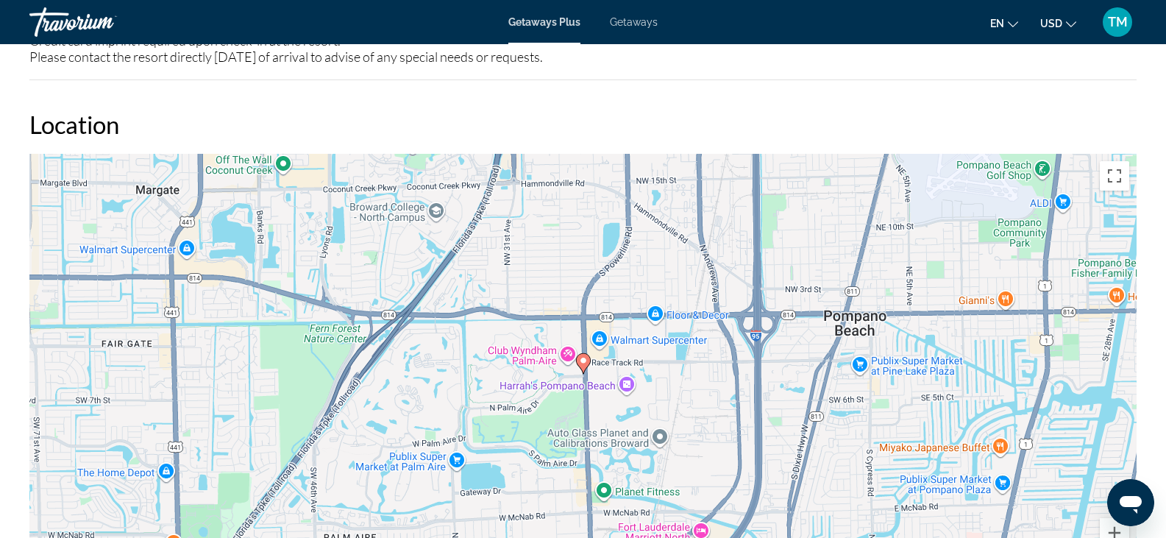
scroll to position [2084, 0]
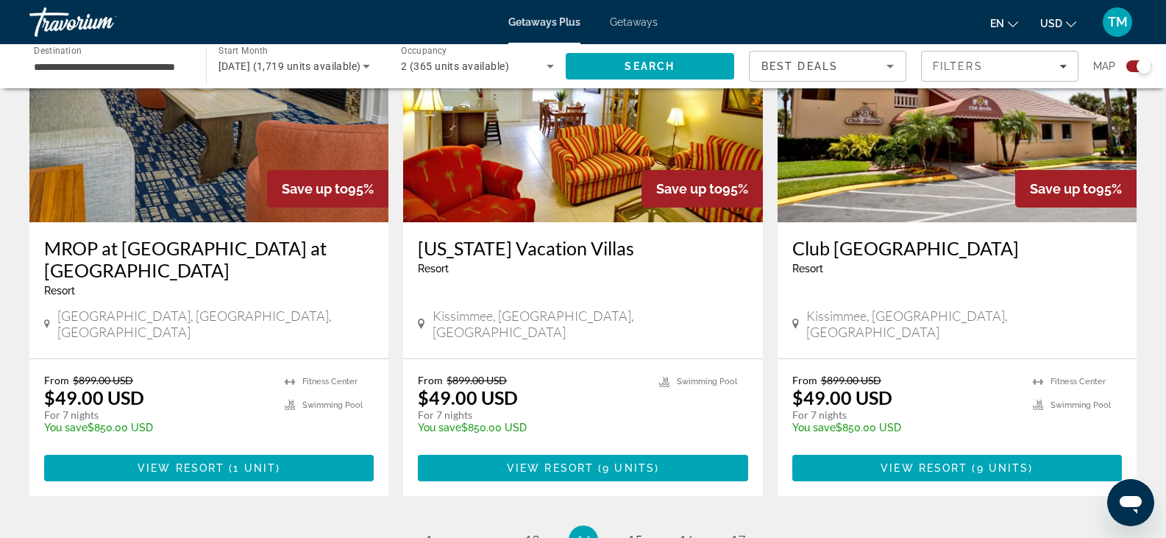
scroll to position [2262, 0]
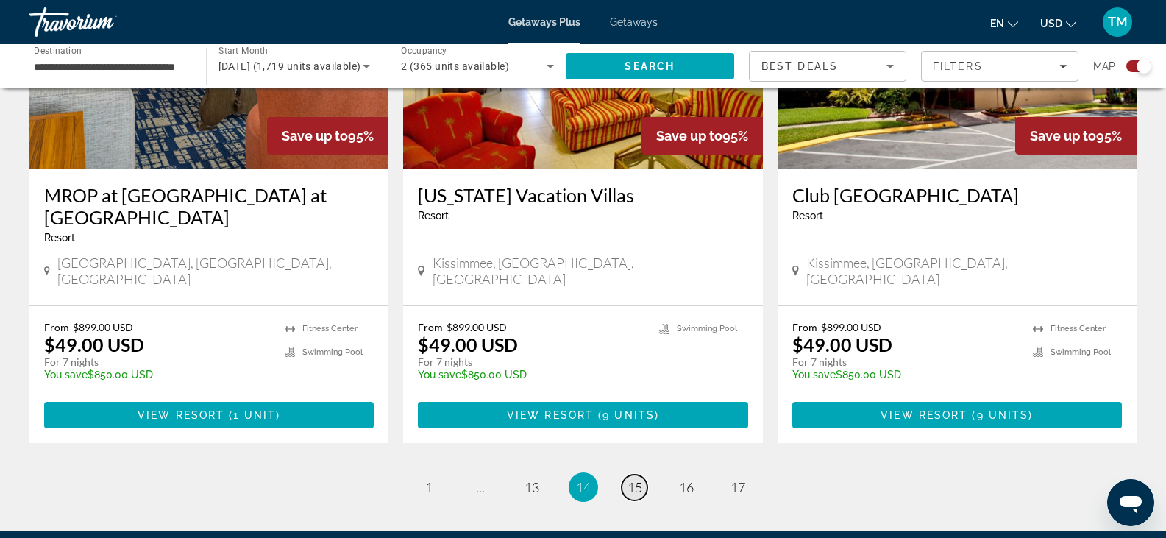
click at [639, 479] on span "15" at bounding box center [635, 487] width 15 height 16
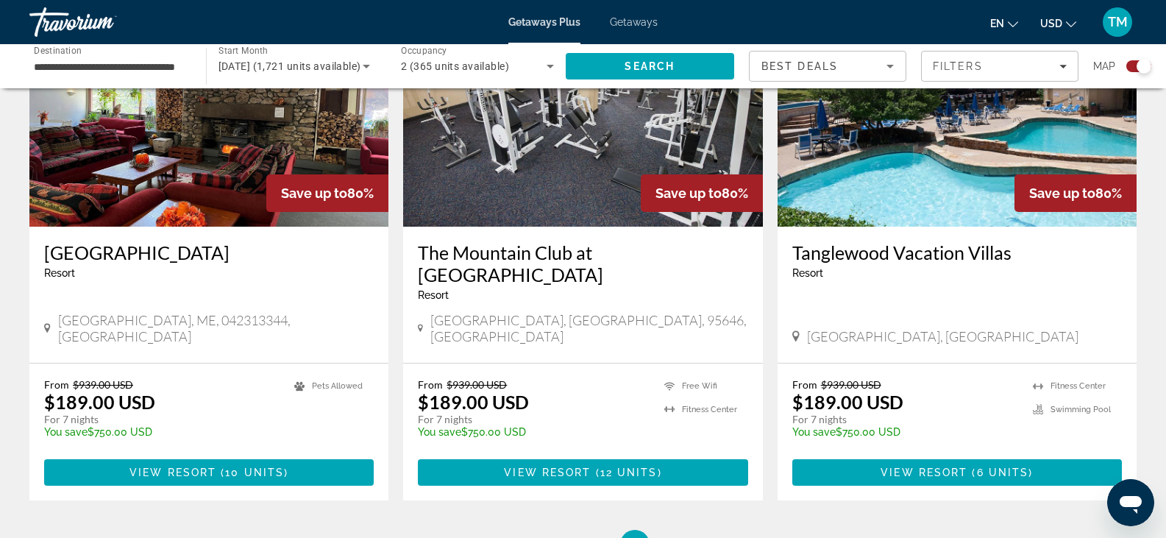
scroll to position [2181, 0]
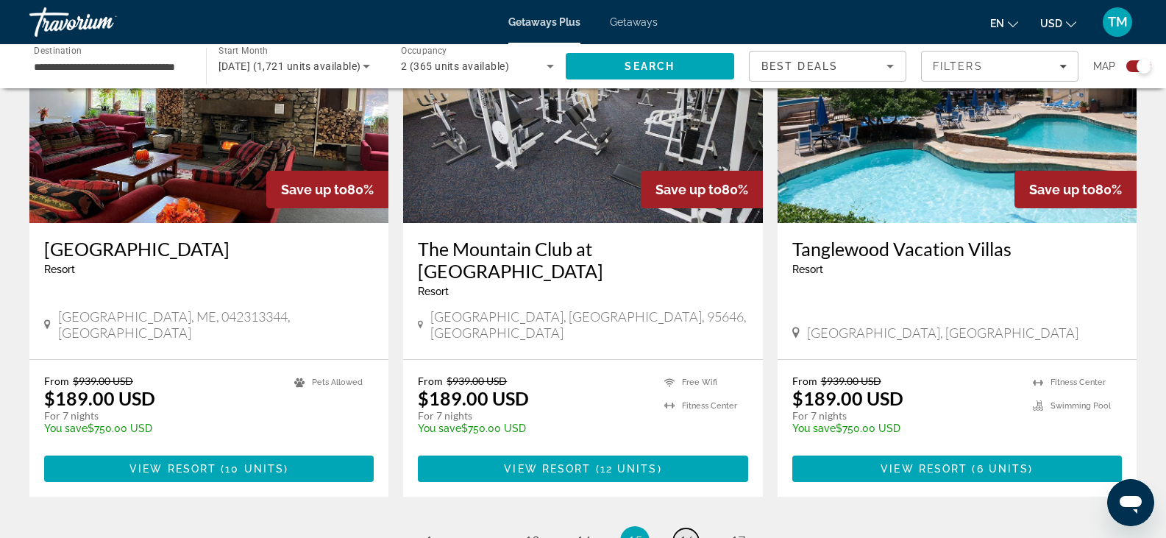
click at [690, 533] on span "16" at bounding box center [686, 541] width 15 height 16
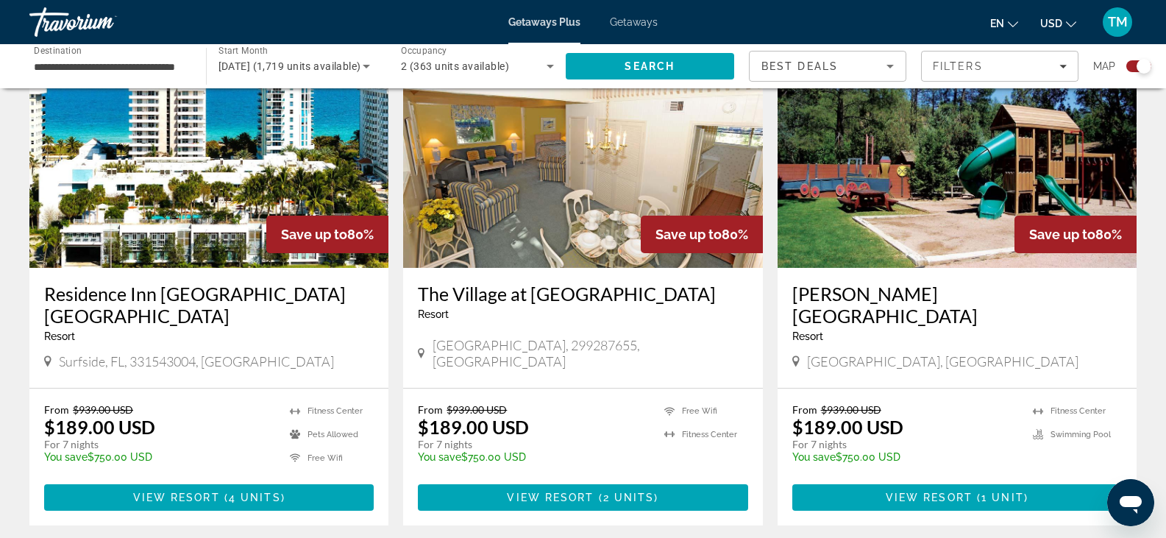
scroll to position [547, 0]
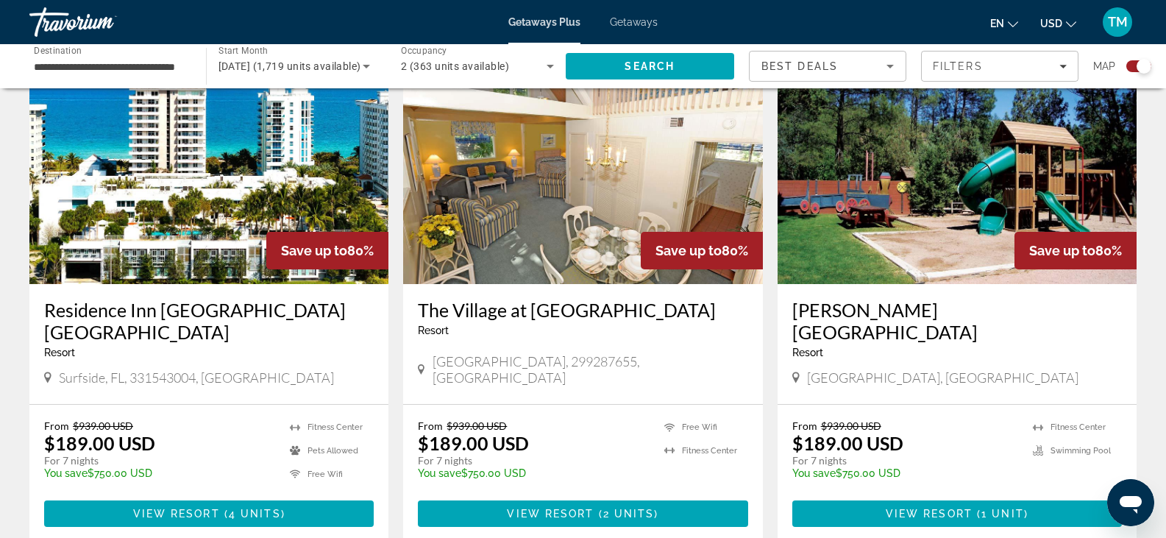
click at [536, 305] on h3 "The Village at [GEOGRAPHIC_DATA]" at bounding box center [583, 310] width 330 height 22
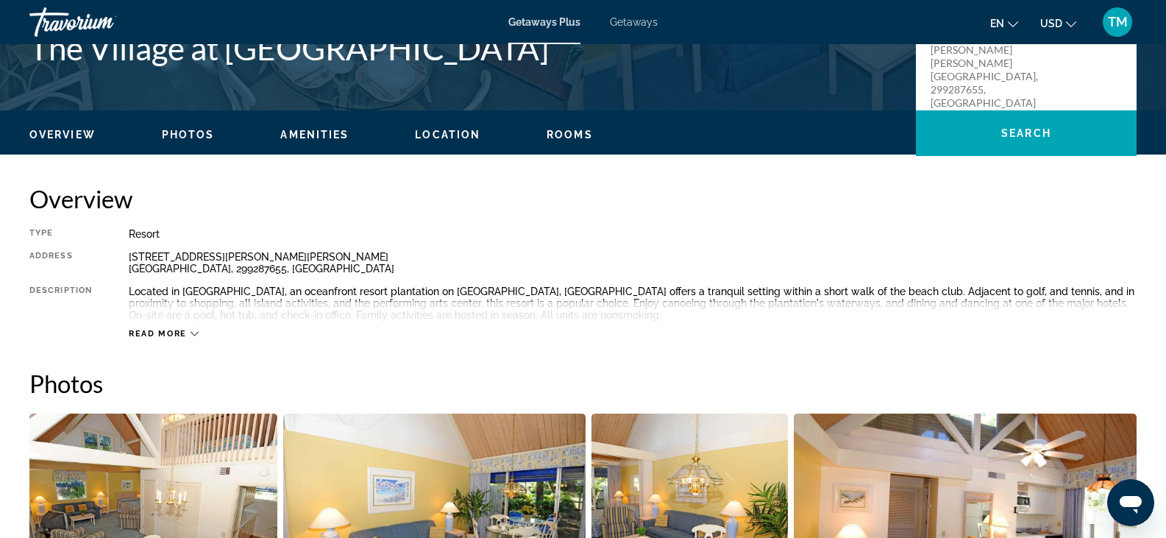
scroll to position [491, 0]
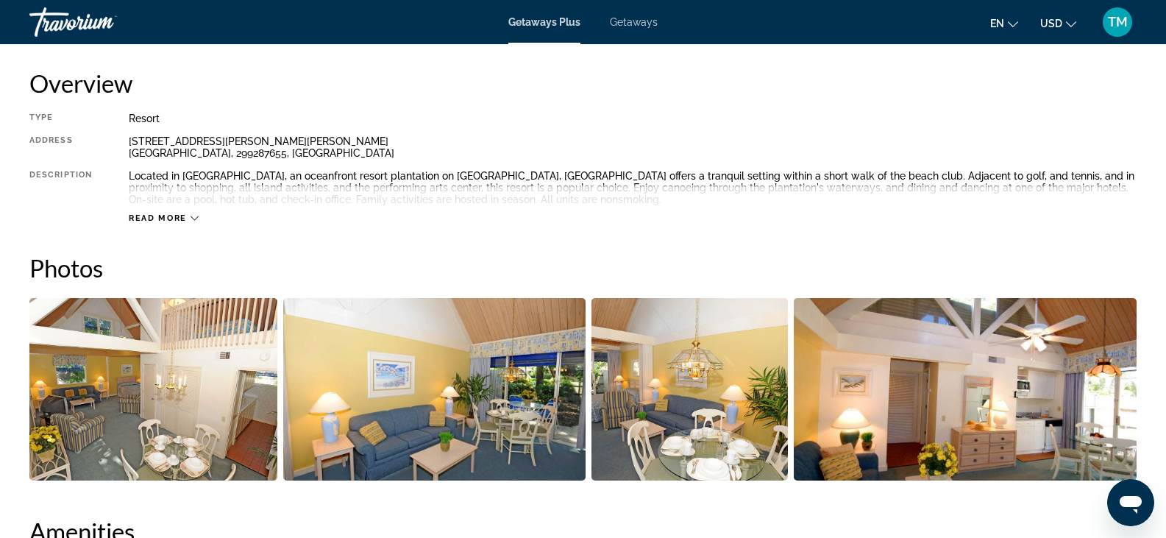
click at [168, 215] on span "Read more" at bounding box center [158, 218] width 58 height 10
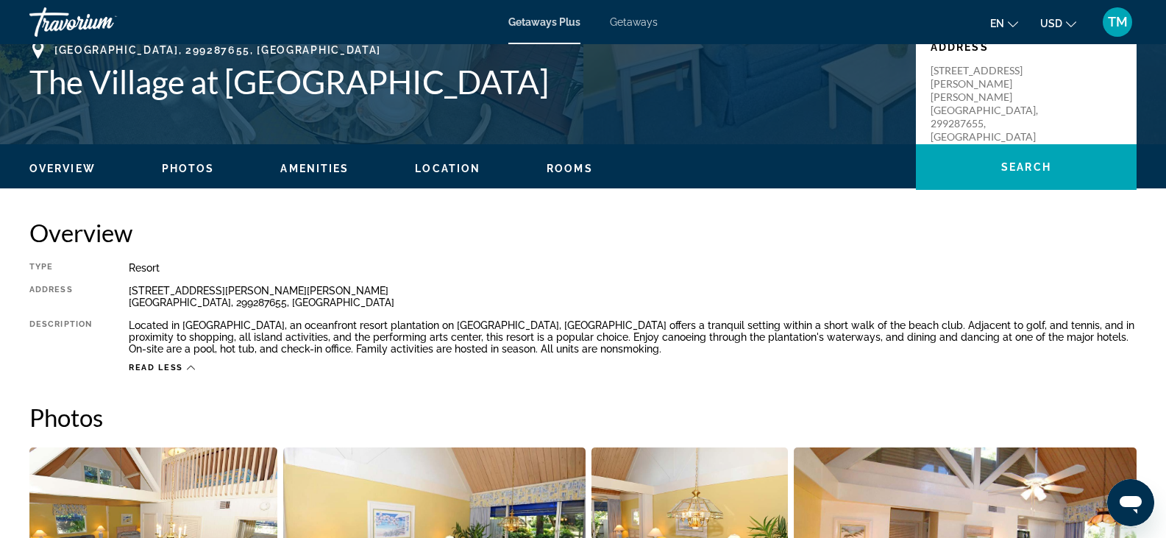
scroll to position [427, 0]
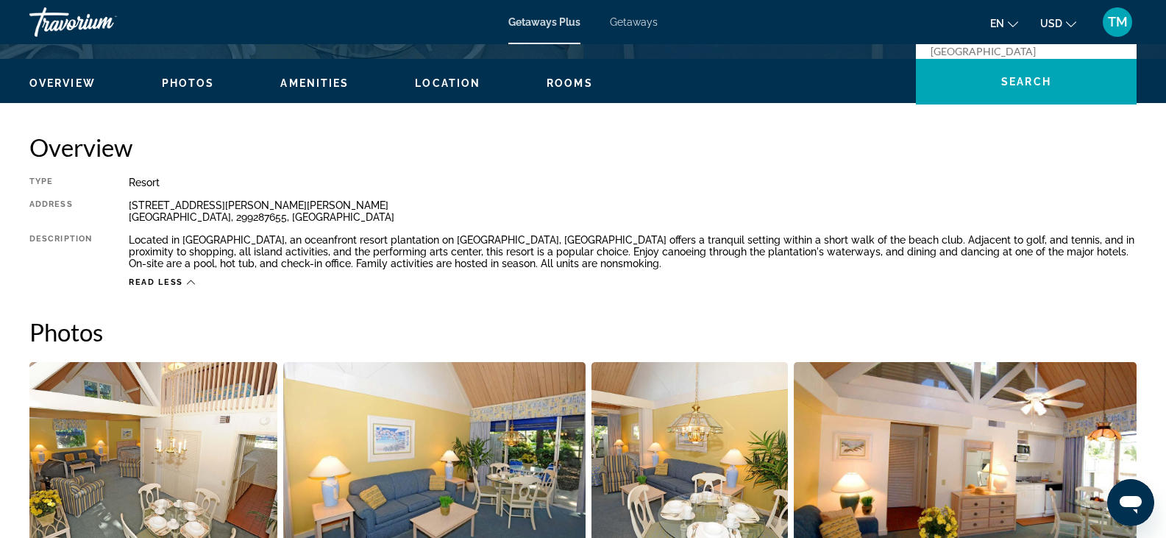
click at [318, 84] on span "Amenities" at bounding box center [314, 83] width 68 height 12
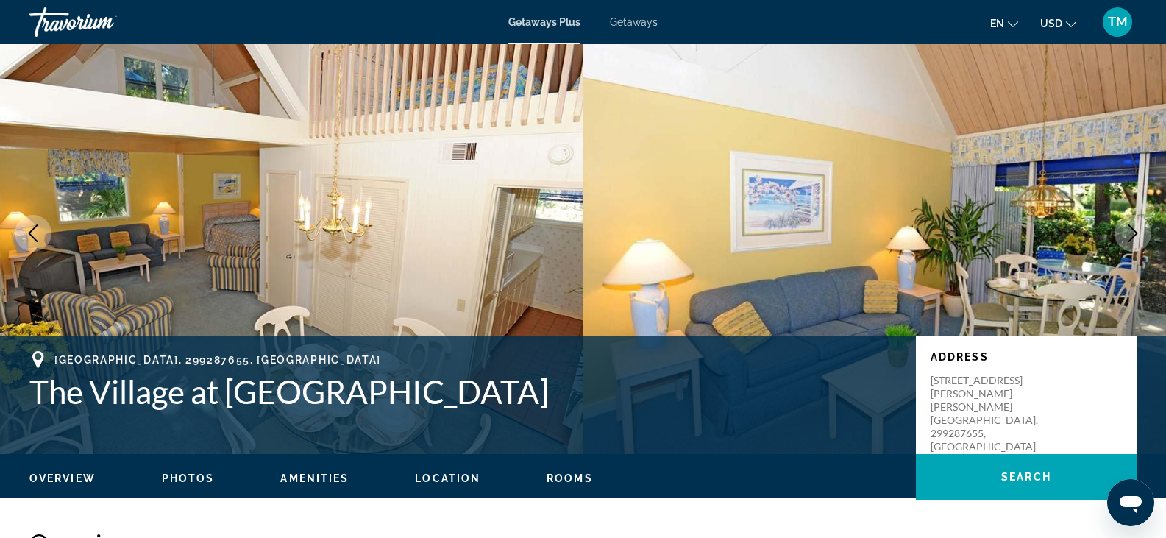
scroll to position [0, 0]
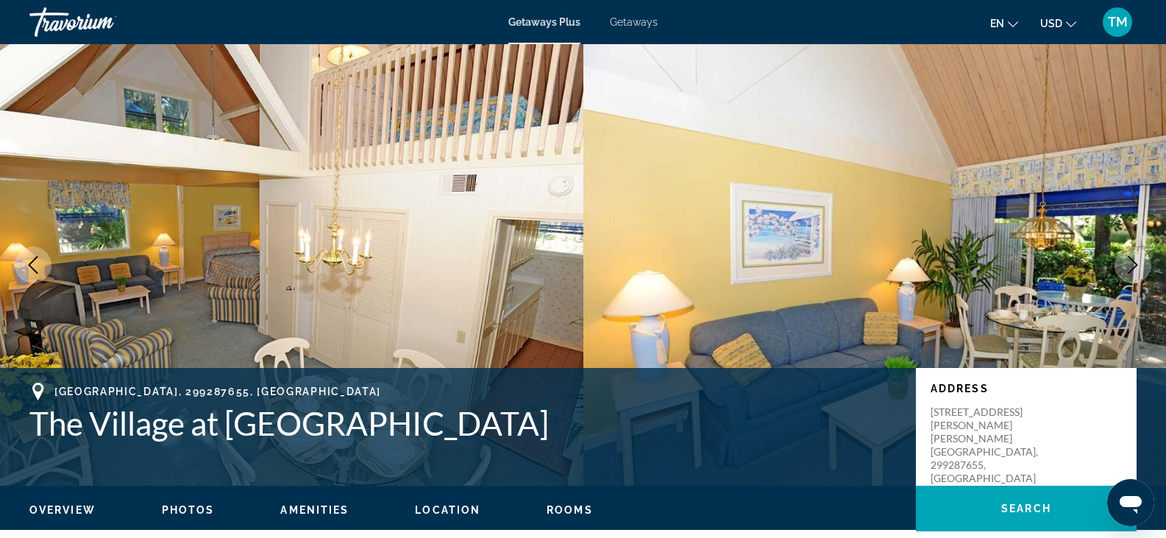
click at [449, 508] on span "Location" at bounding box center [447, 510] width 65 height 12
click at [308, 505] on span "Amenities" at bounding box center [314, 510] width 68 height 12
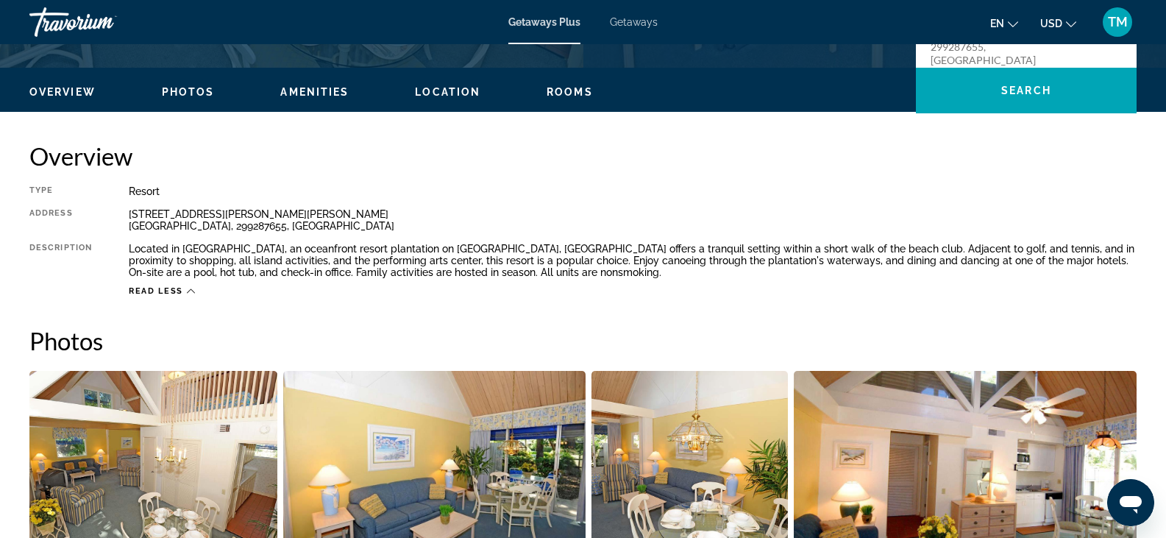
scroll to position [439, 0]
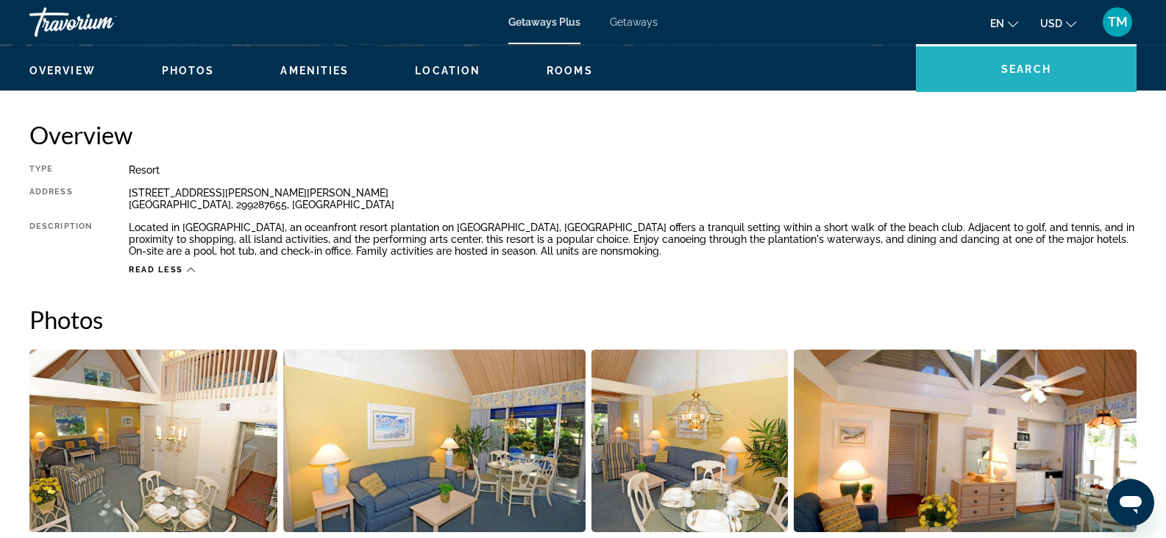
click at [1009, 72] on span "Search" at bounding box center [1026, 69] width 50 height 12
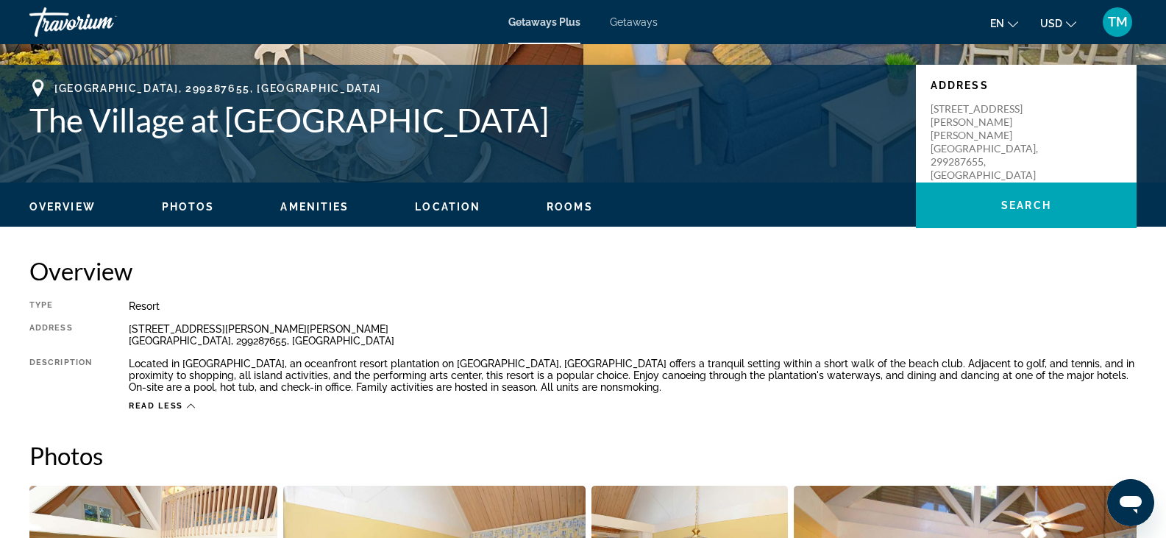
scroll to position [354, 0]
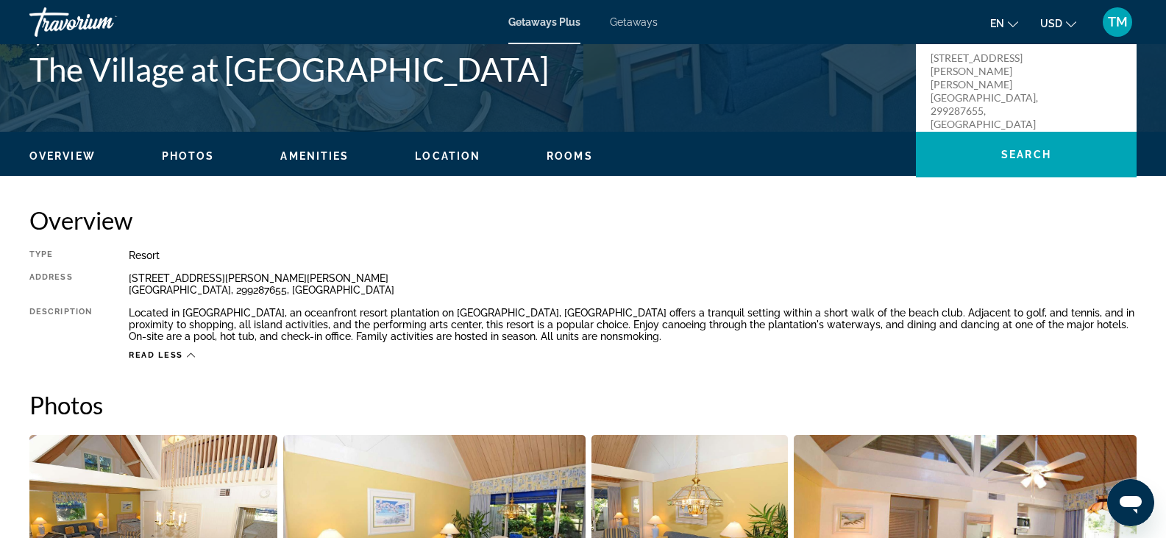
drag, startPoint x: 1161, startPoint y: 135, endPoint x: 1153, endPoint y: 187, distance: 52.9
click at [1155, 174] on div "Overview Photos Amenities Location Rooms Search" at bounding box center [583, 155] width 1166 height 46
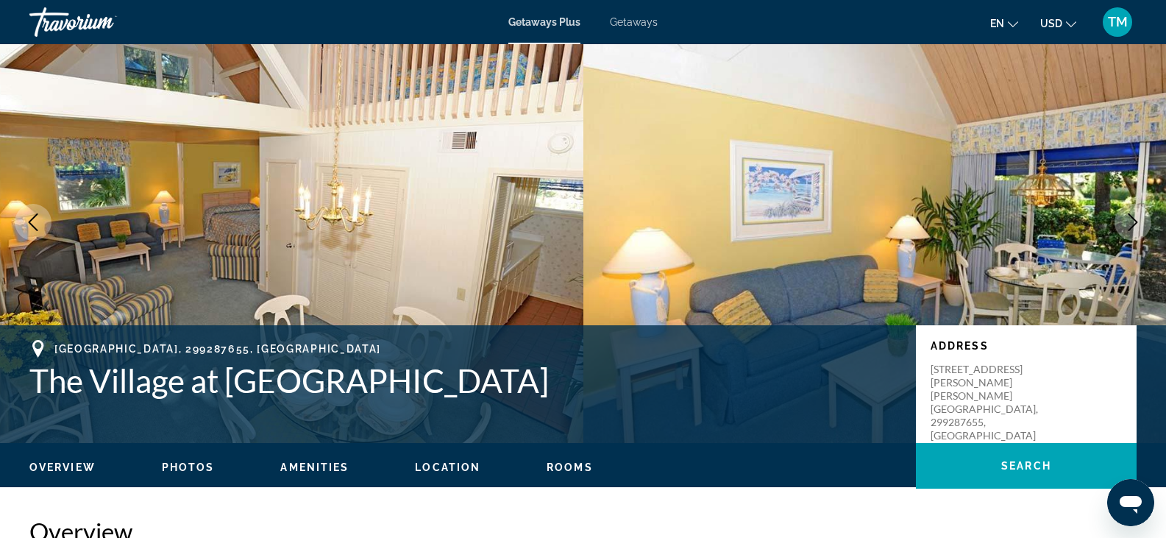
scroll to position [0, 0]
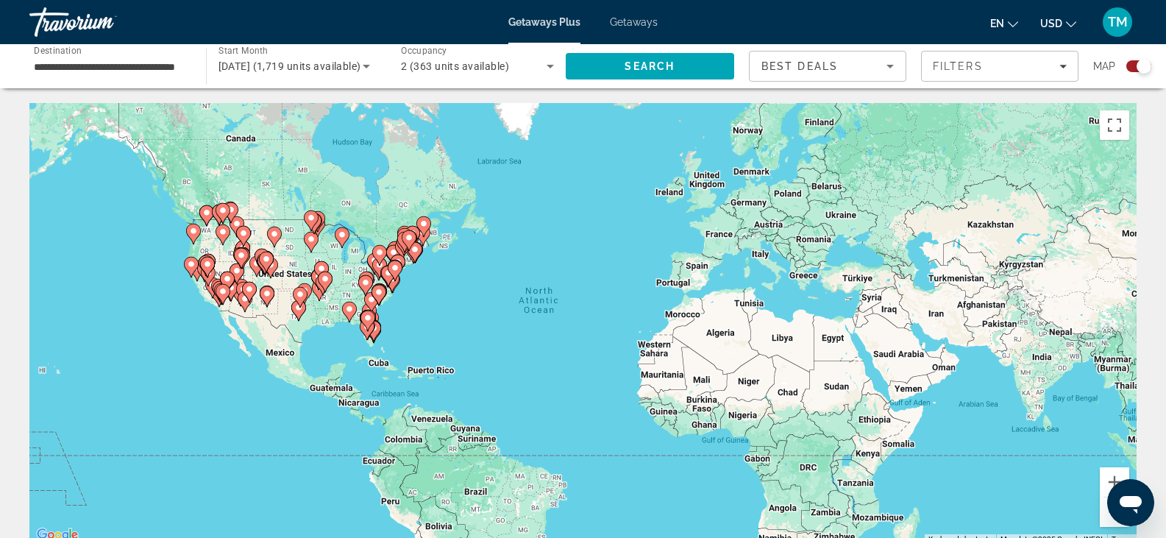
click at [141, 64] on input "**********" at bounding box center [110, 67] width 153 height 18
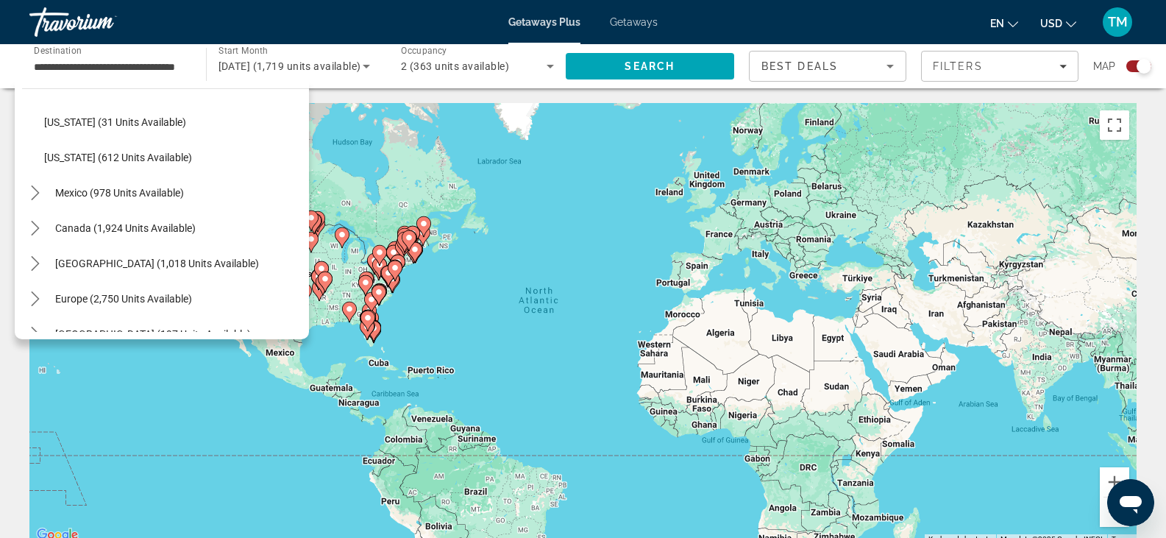
scroll to position [1441, 0]
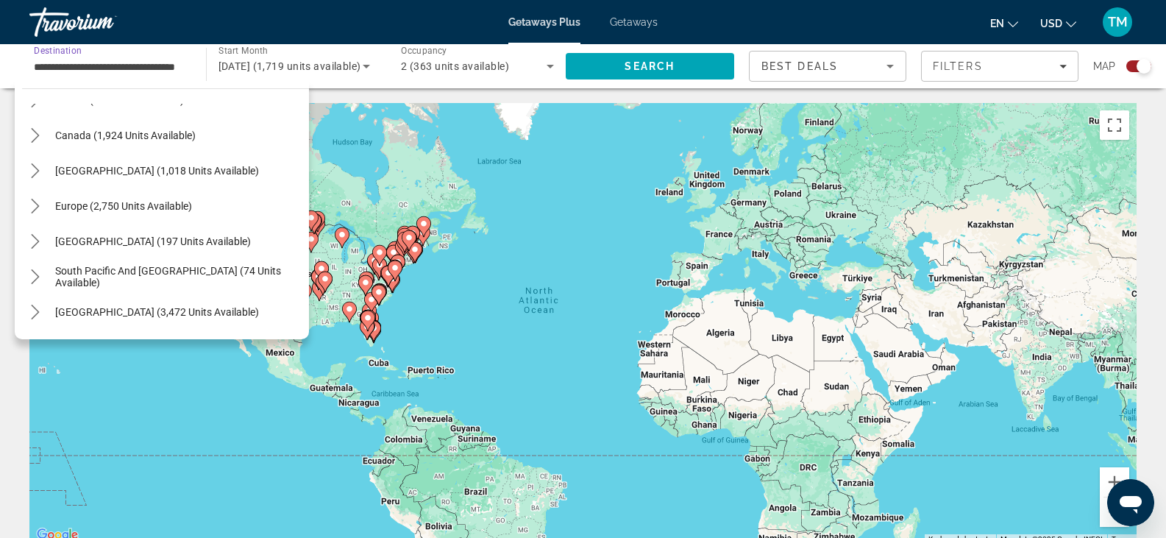
click at [171, 65] on input "**********" at bounding box center [110, 67] width 153 height 18
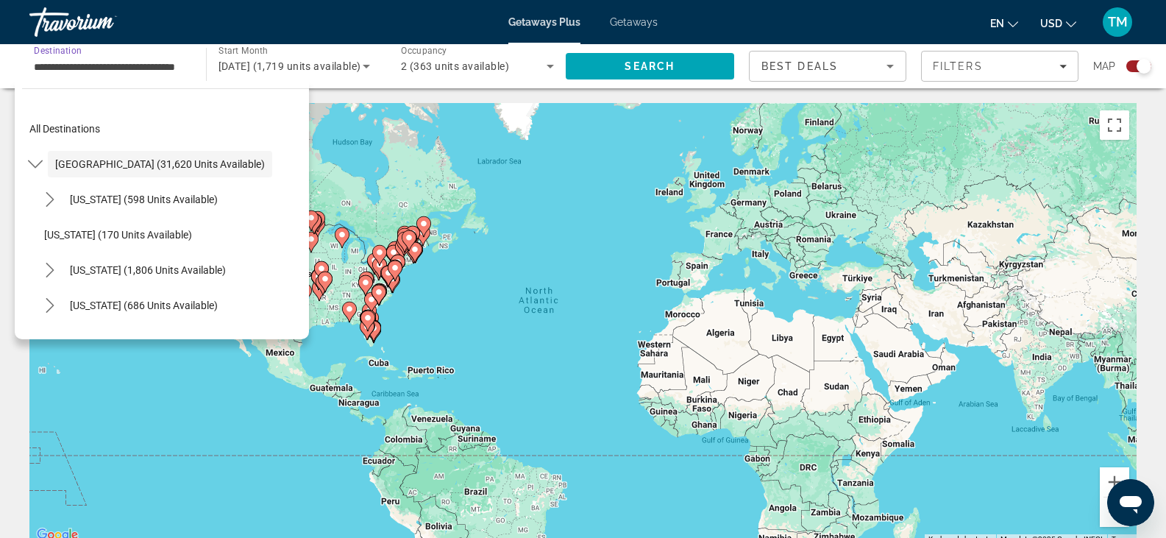
click at [136, 66] on input "**********" at bounding box center [110, 67] width 153 height 18
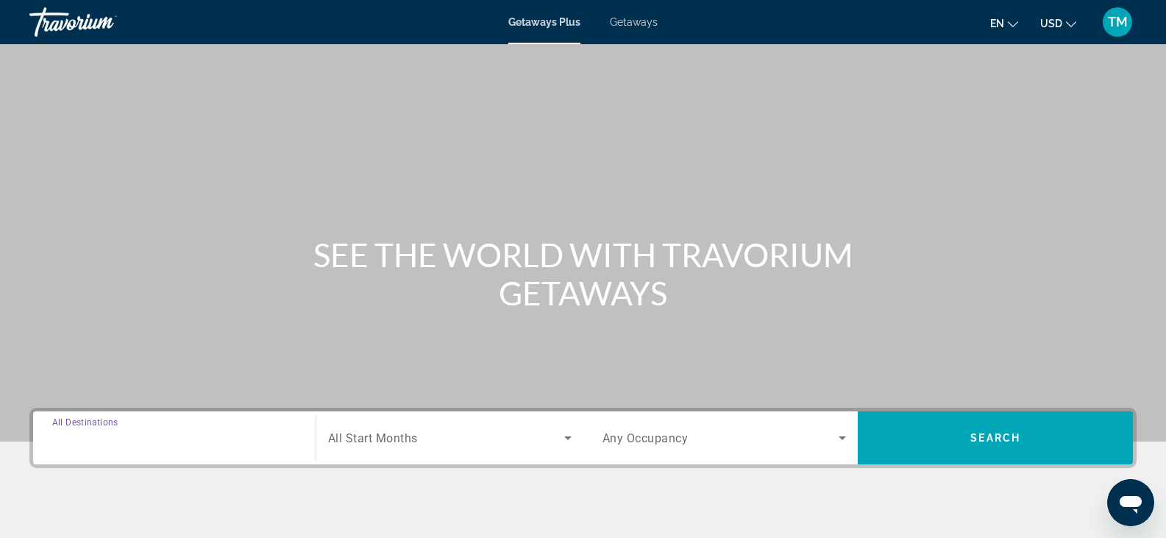
click at [154, 442] on input "Destination All Destinations" at bounding box center [174, 439] width 244 height 18
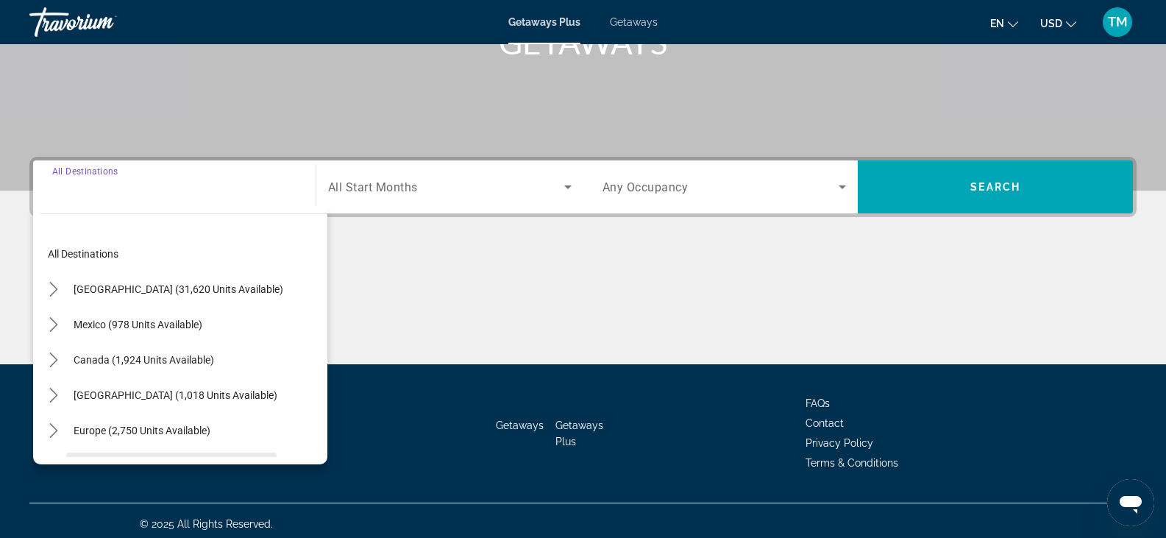
scroll to position [258, 0]
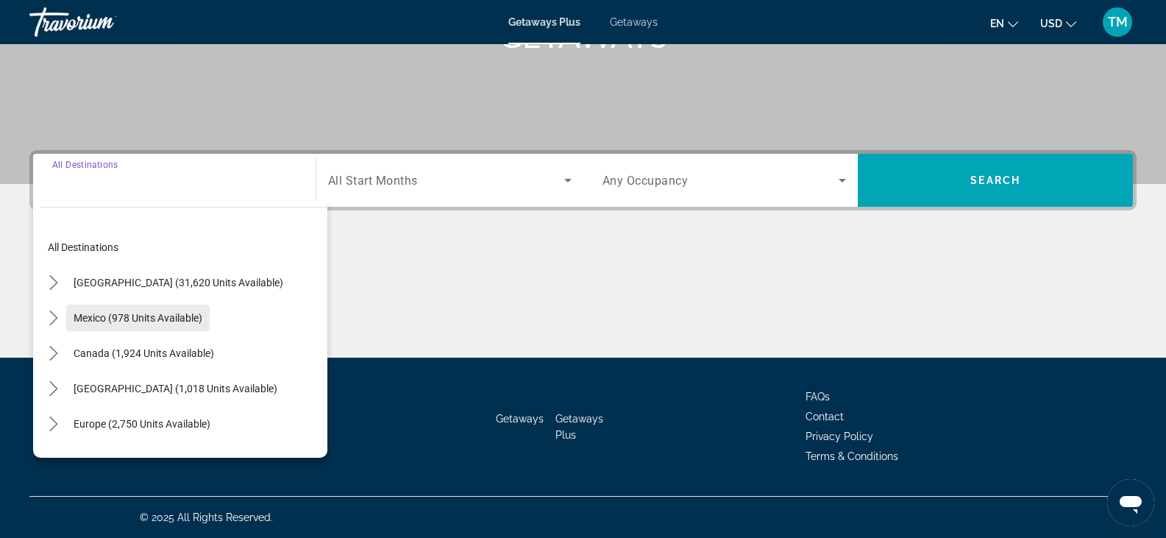
click at [163, 315] on span "Mexico (978 units available)" at bounding box center [138, 318] width 129 height 12
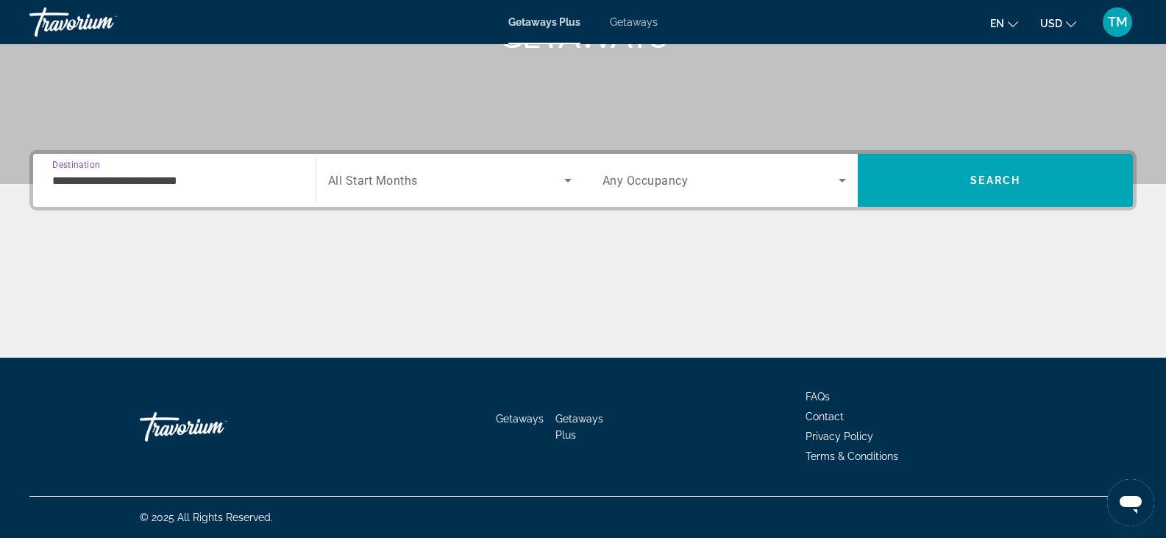
click at [203, 182] on input "**********" at bounding box center [174, 181] width 244 height 18
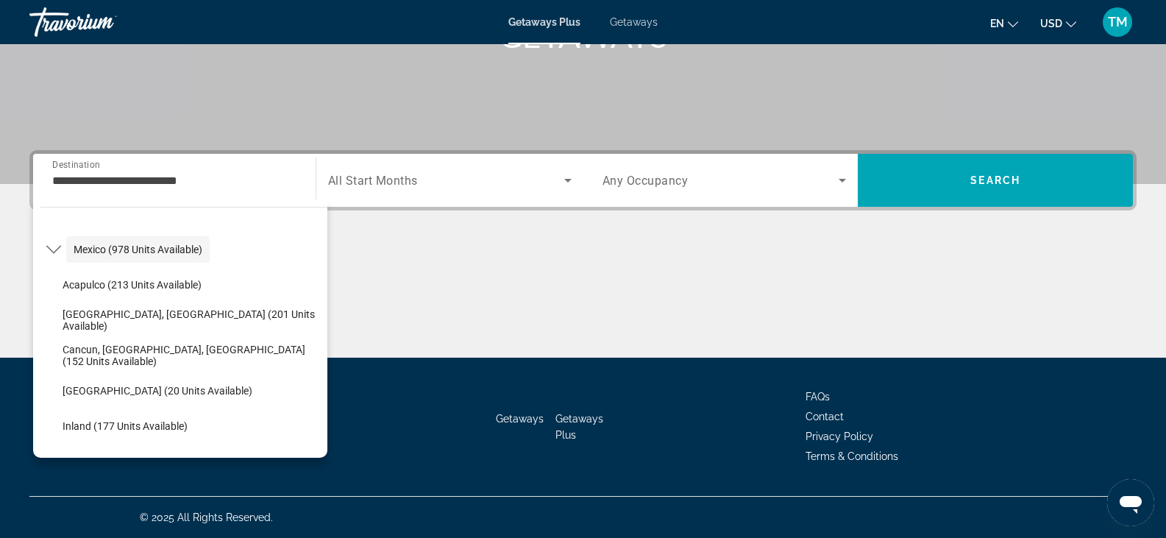
scroll to position [71, 0]
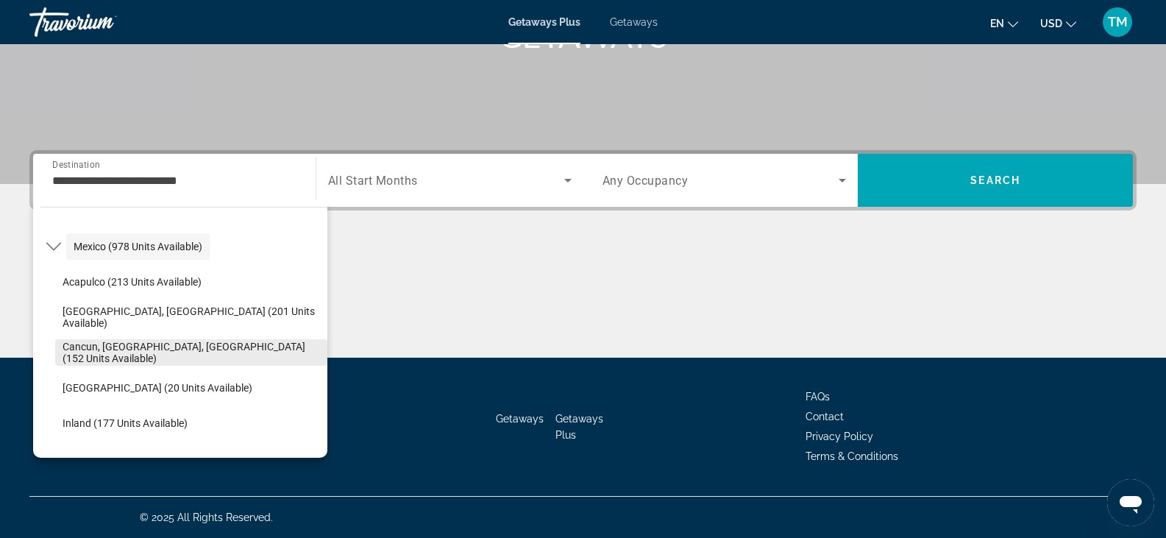
click at [102, 354] on span "Cancun, [GEOGRAPHIC_DATA], [GEOGRAPHIC_DATA] (152 units available)" at bounding box center [192, 353] width 258 height 24
type input "**********"
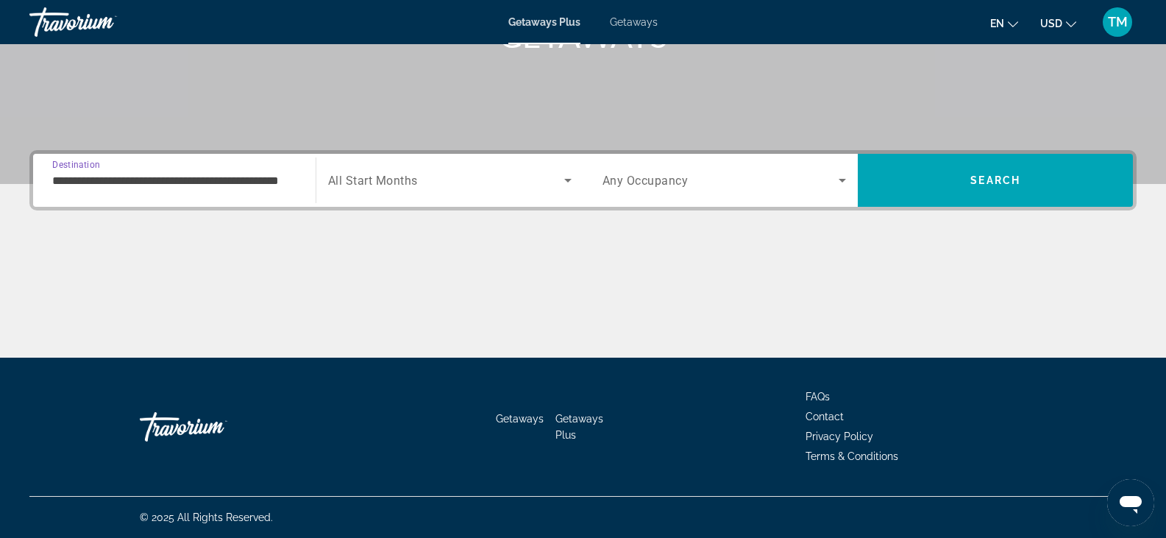
click at [568, 180] on icon "Search widget" at bounding box center [567, 181] width 7 height 4
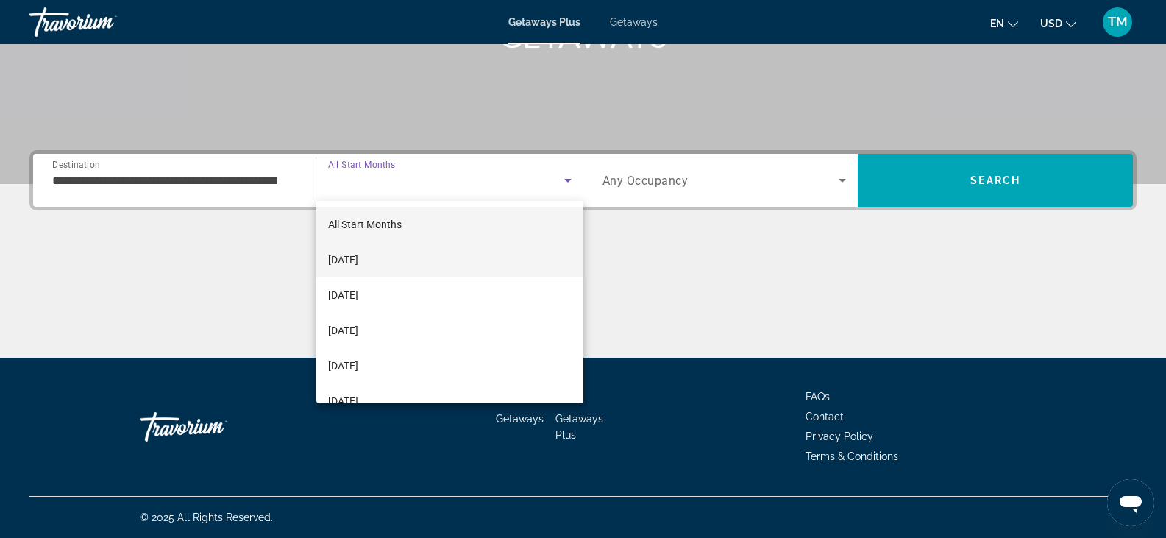
click at [412, 249] on mat-option "[DATE]" at bounding box center [449, 259] width 267 height 35
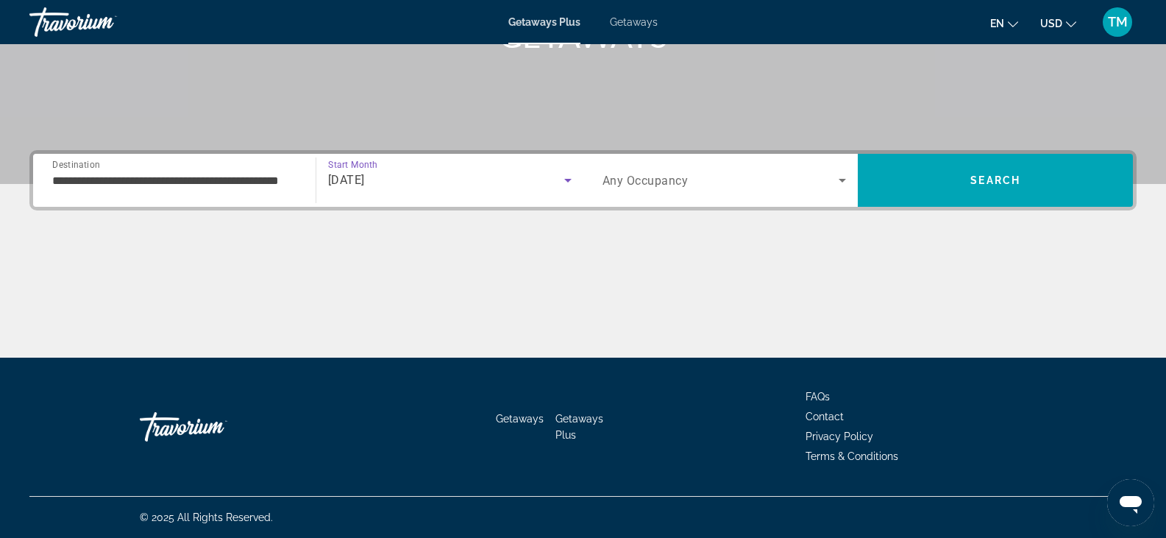
click at [839, 177] on icon "Search widget" at bounding box center [843, 180] width 18 height 18
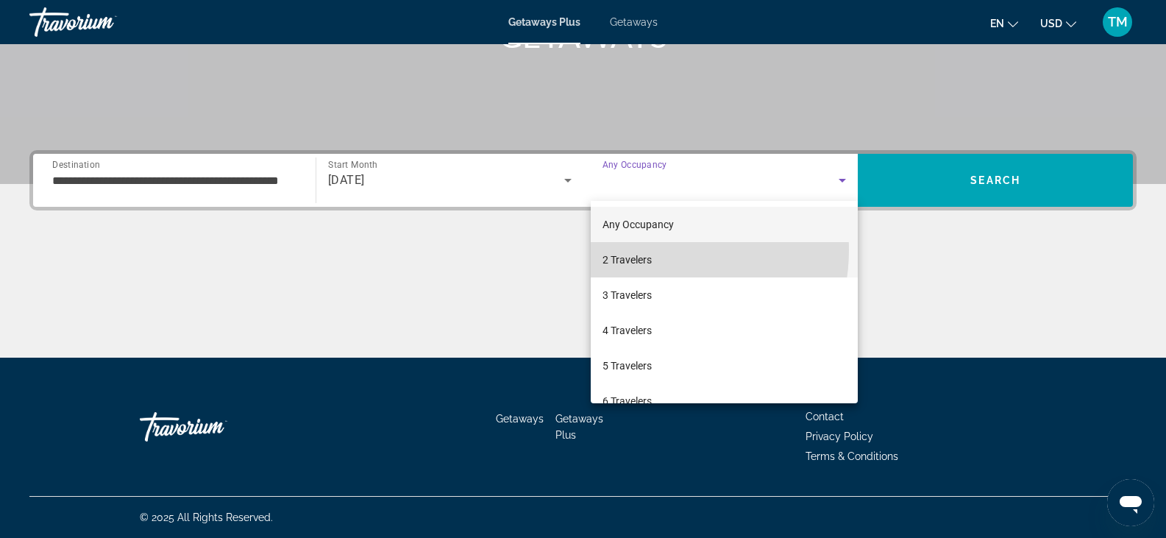
click at [654, 250] on mat-option "2 Travelers" at bounding box center [725, 259] width 268 height 35
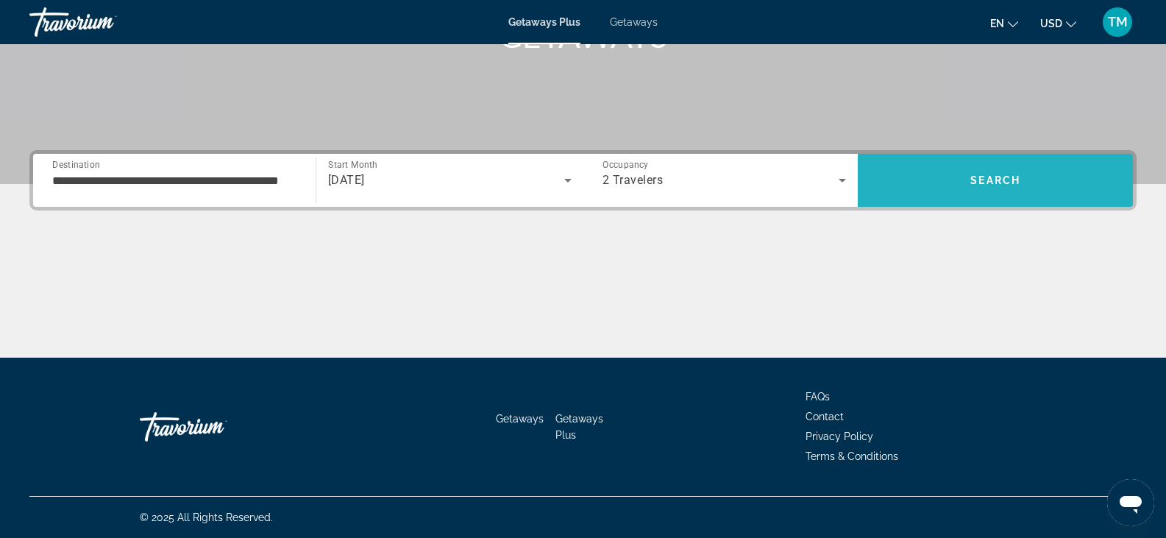
click at [1001, 176] on span "Search" at bounding box center [995, 180] width 50 height 12
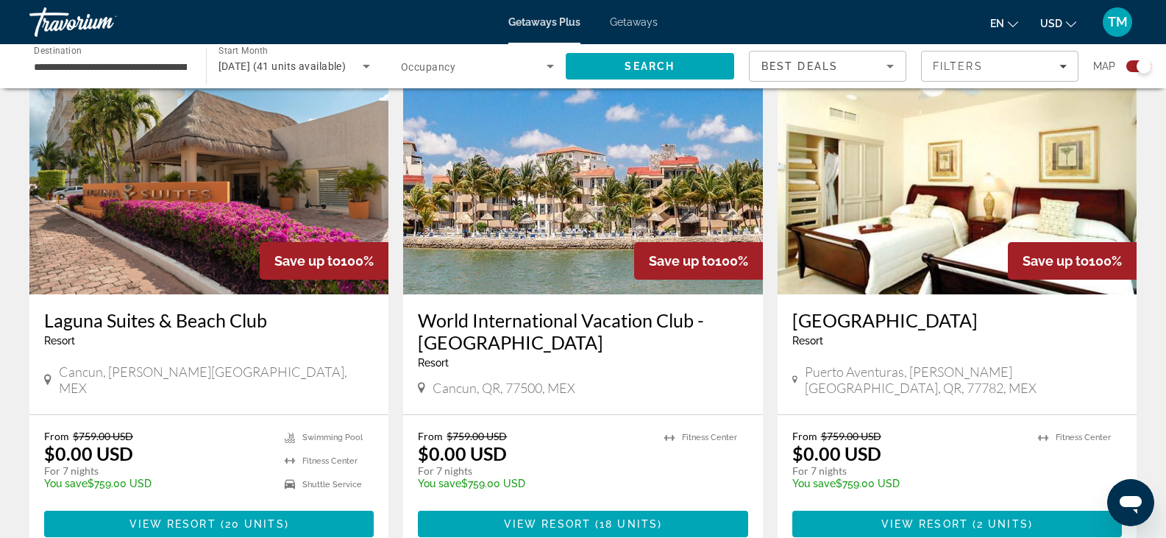
scroll to position [524, 0]
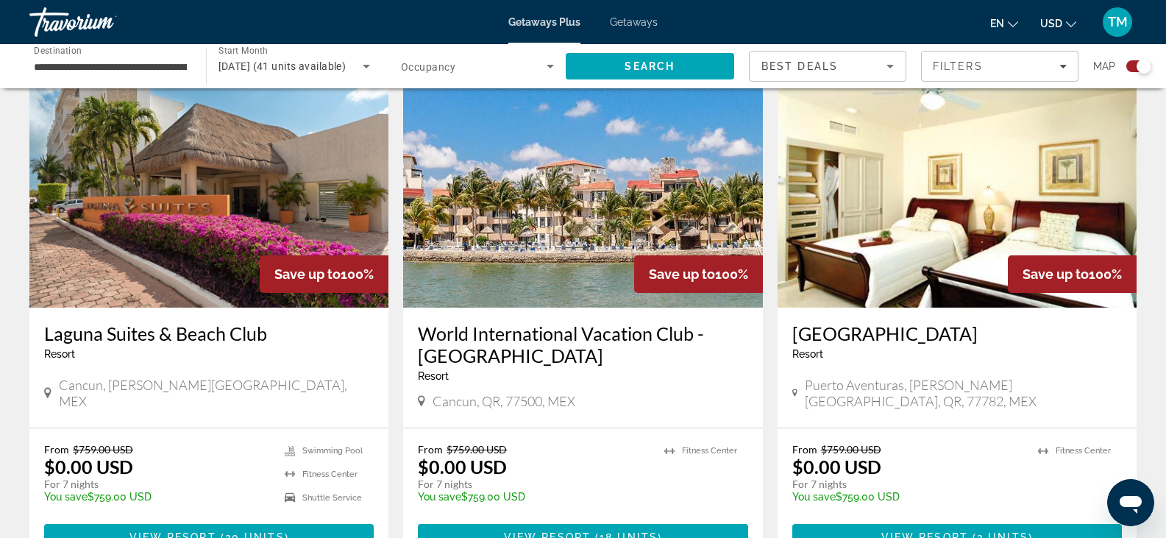
click at [598, 213] on img "Main content" at bounding box center [582, 189] width 359 height 235
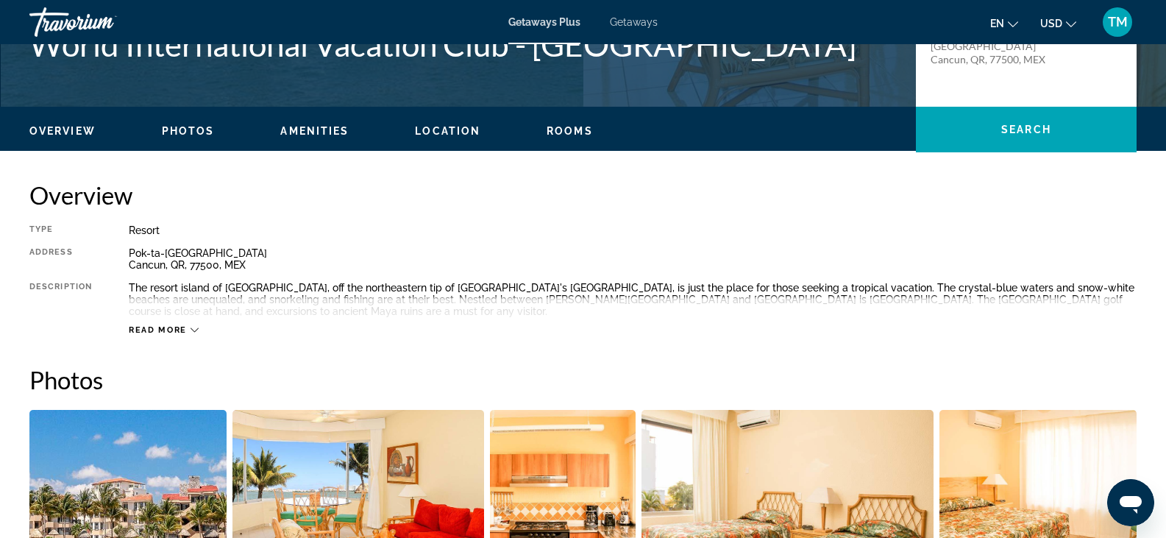
scroll to position [420, 0]
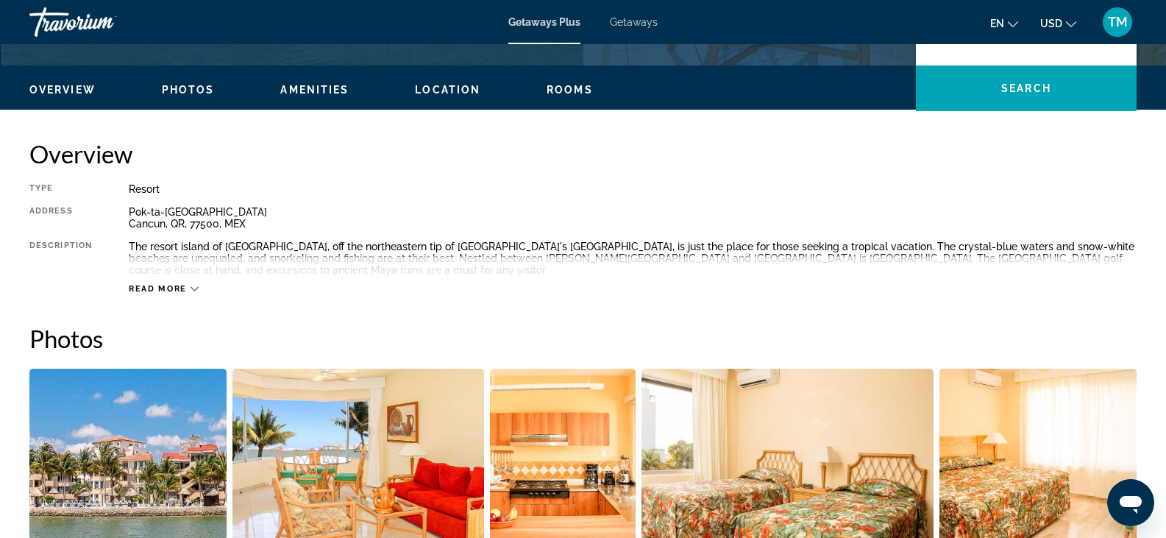
click at [185, 287] on span "Read more" at bounding box center [158, 289] width 58 height 10
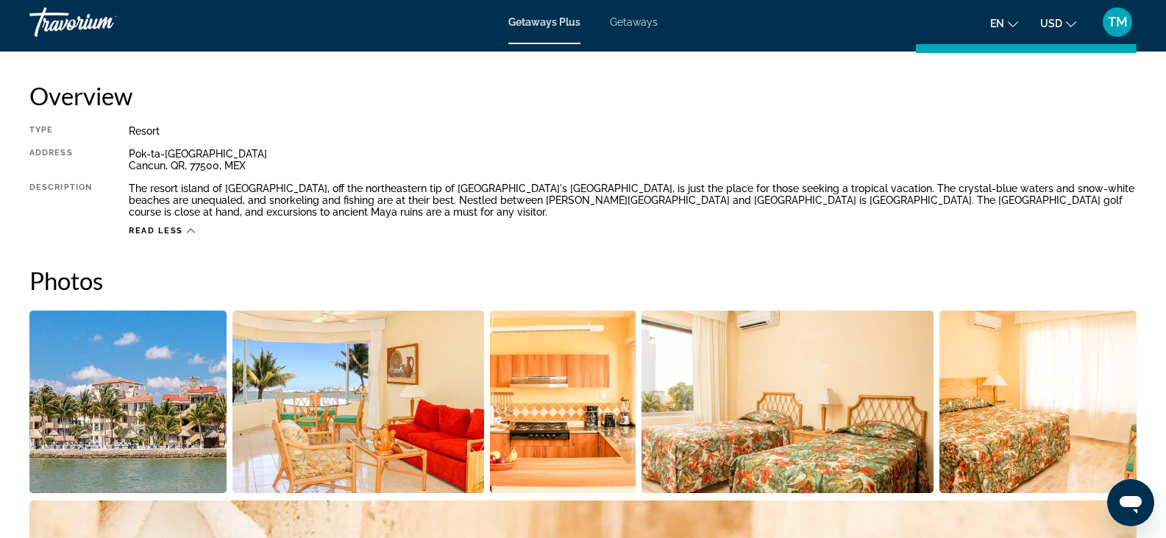
scroll to position [29, 0]
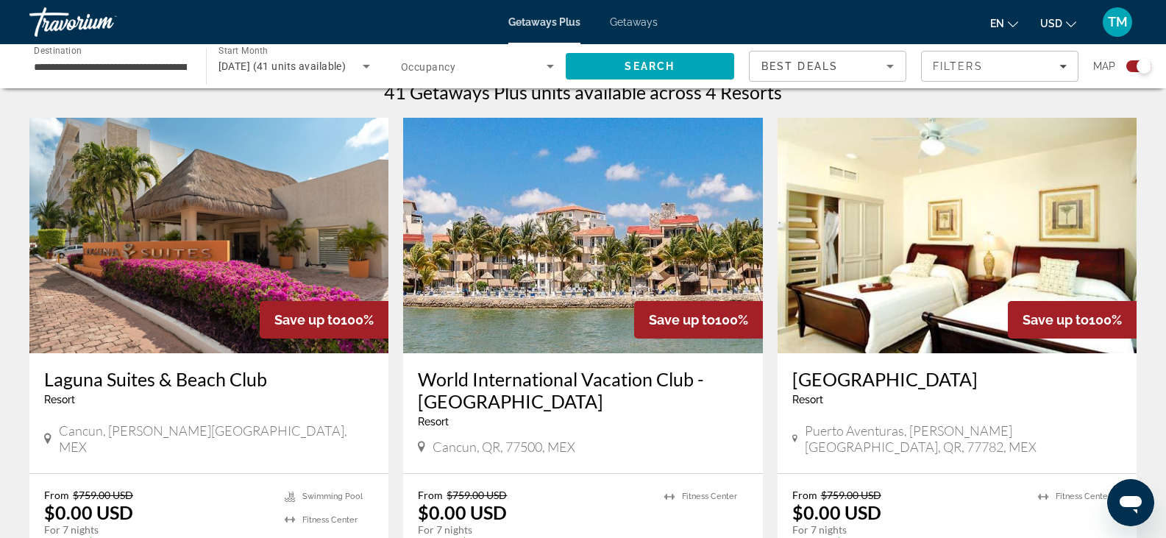
scroll to position [532, 0]
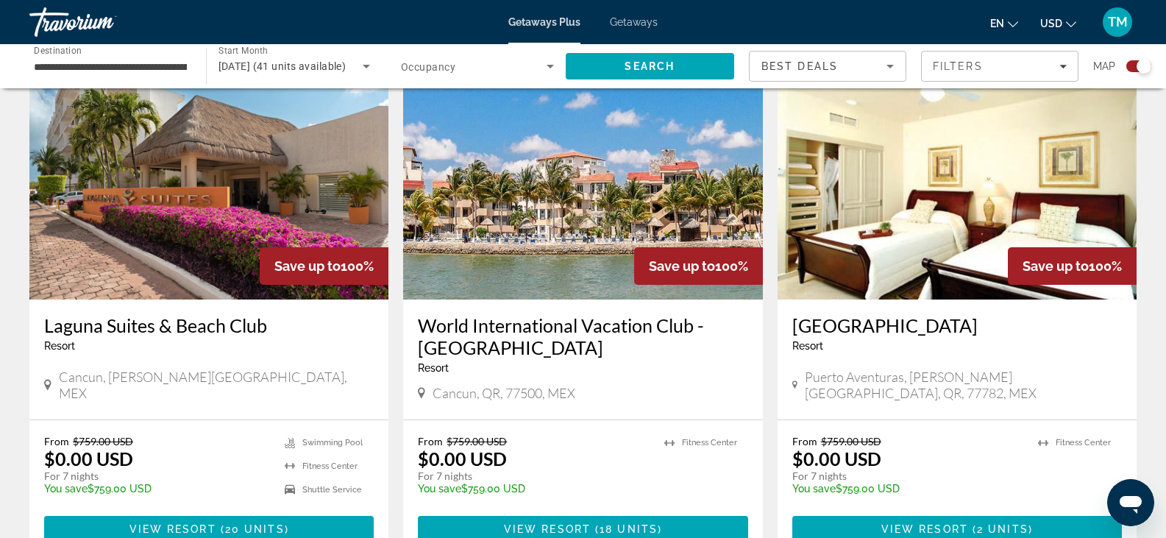
click at [196, 192] on img "Main content" at bounding box center [208, 181] width 359 height 235
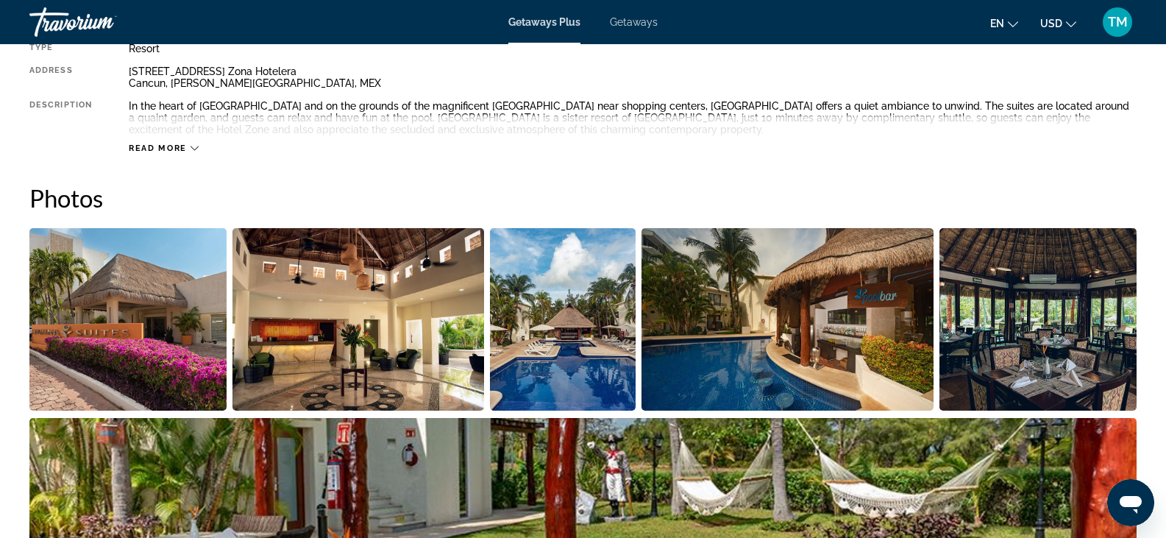
scroll to position [555, 0]
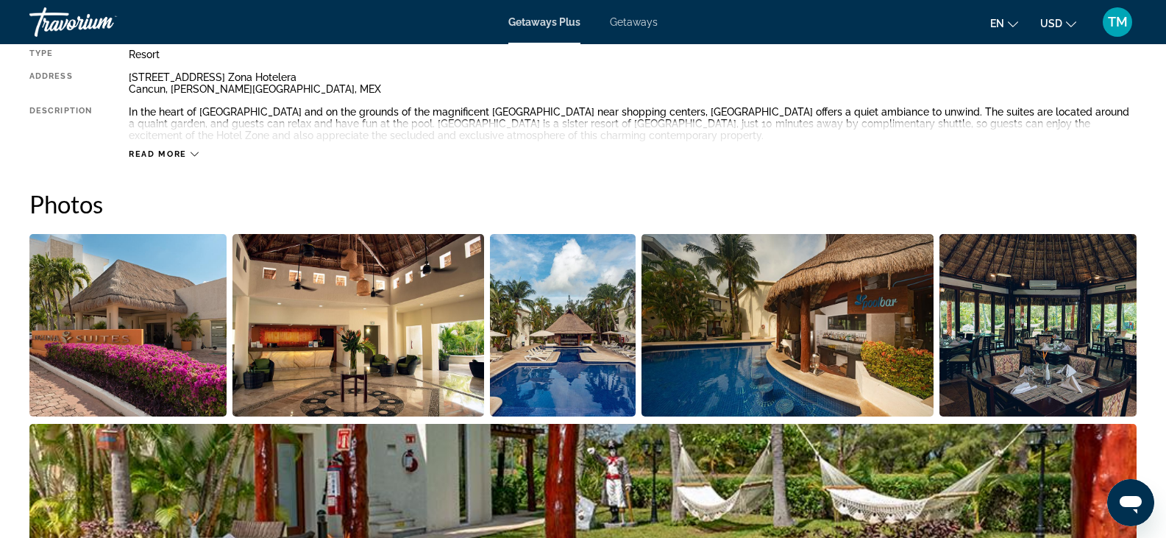
click at [79, 320] on img "Open full-screen image slider" at bounding box center [127, 325] width 197 height 182
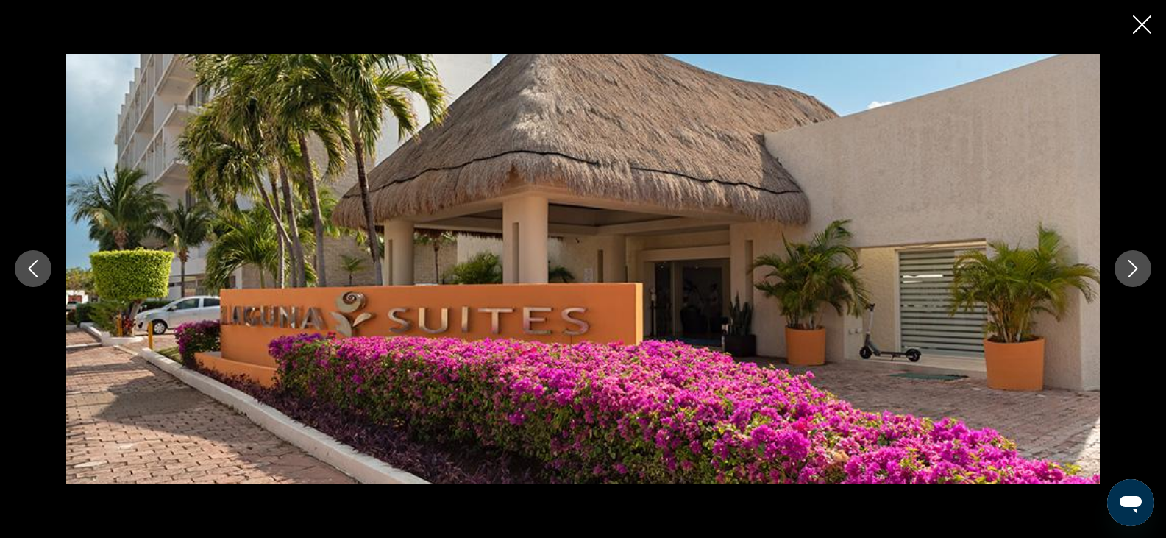
click at [1140, 270] on icon "Next image" at bounding box center [1133, 269] width 18 height 18
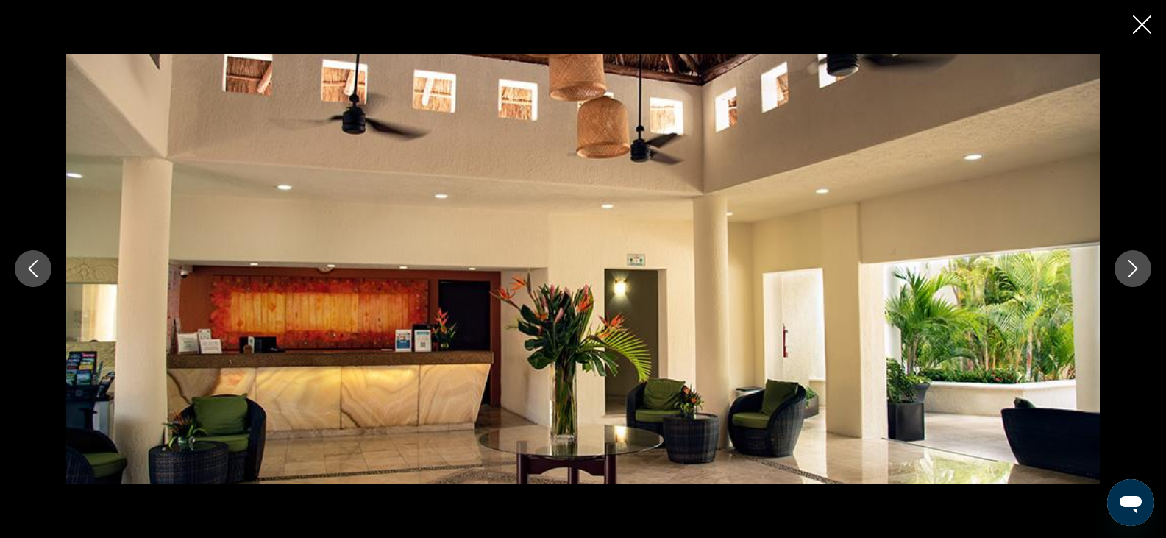
click at [1140, 269] on icon "Next image" at bounding box center [1133, 269] width 18 height 18
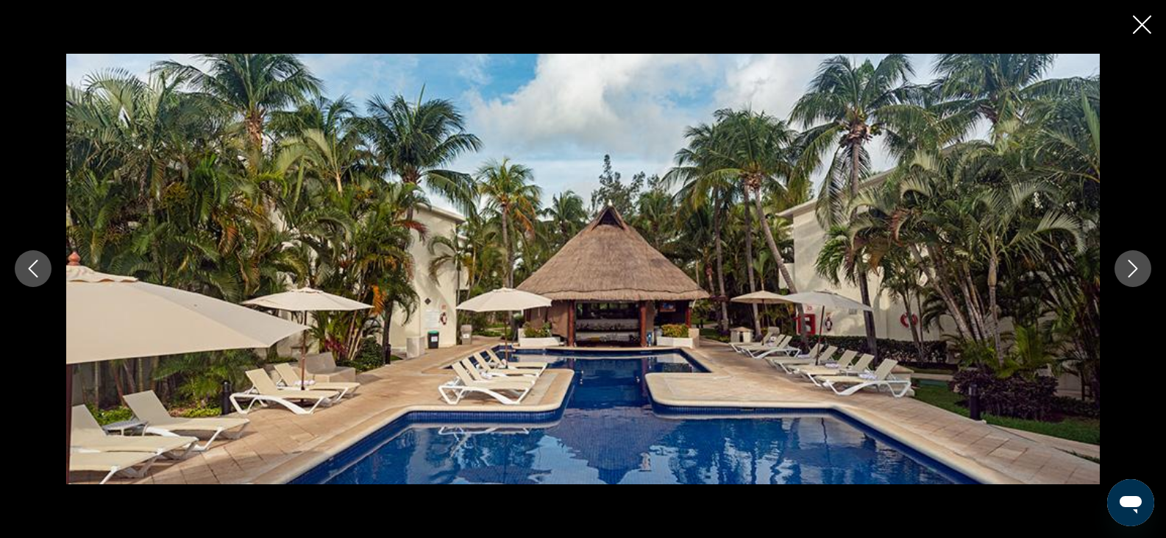
click at [1140, 269] on icon "Next image" at bounding box center [1133, 269] width 18 height 18
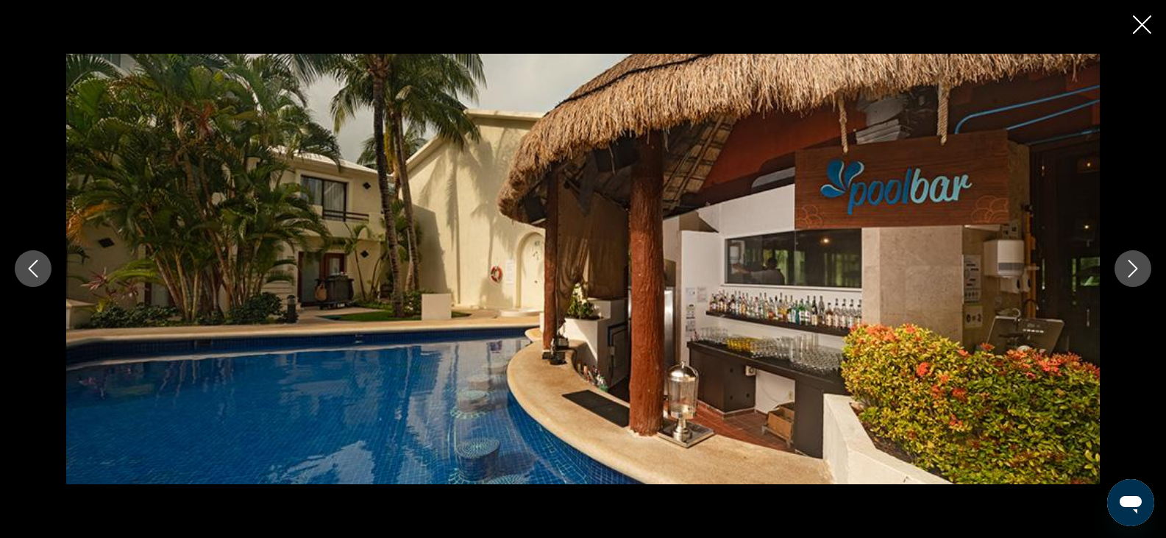
click at [1140, 269] on icon "Next image" at bounding box center [1133, 269] width 18 height 18
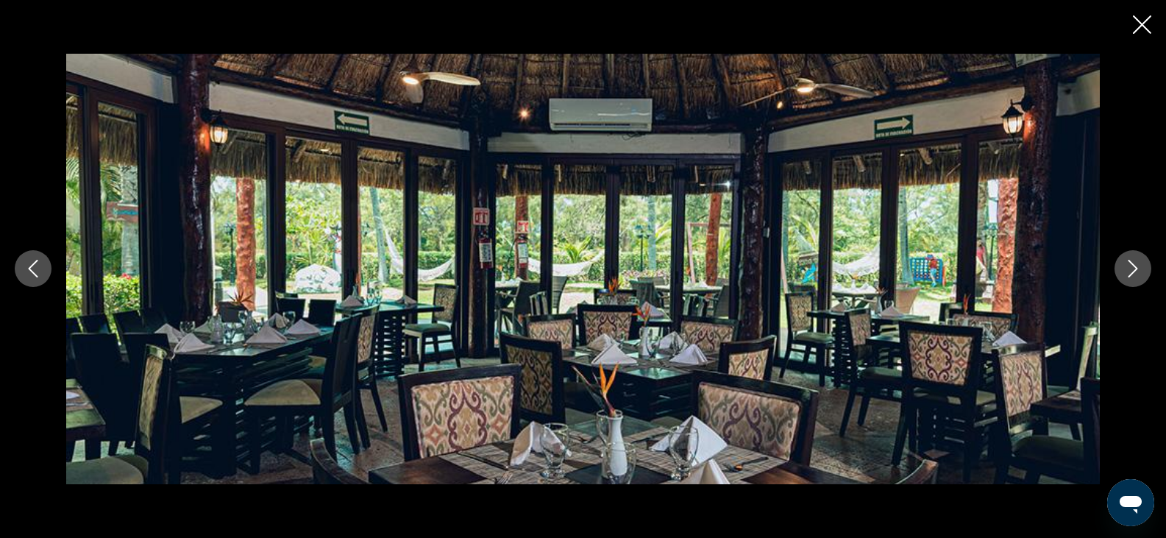
click at [1140, 269] on icon "Next image" at bounding box center [1133, 269] width 18 height 18
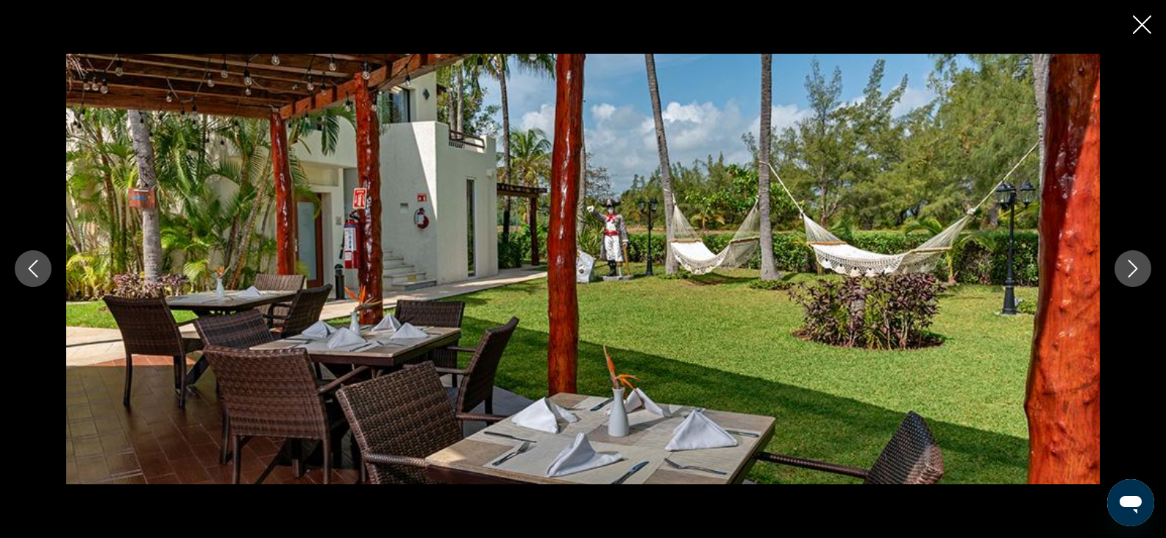
click at [1140, 269] on icon "Next image" at bounding box center [1133, 269] width 18 height 18
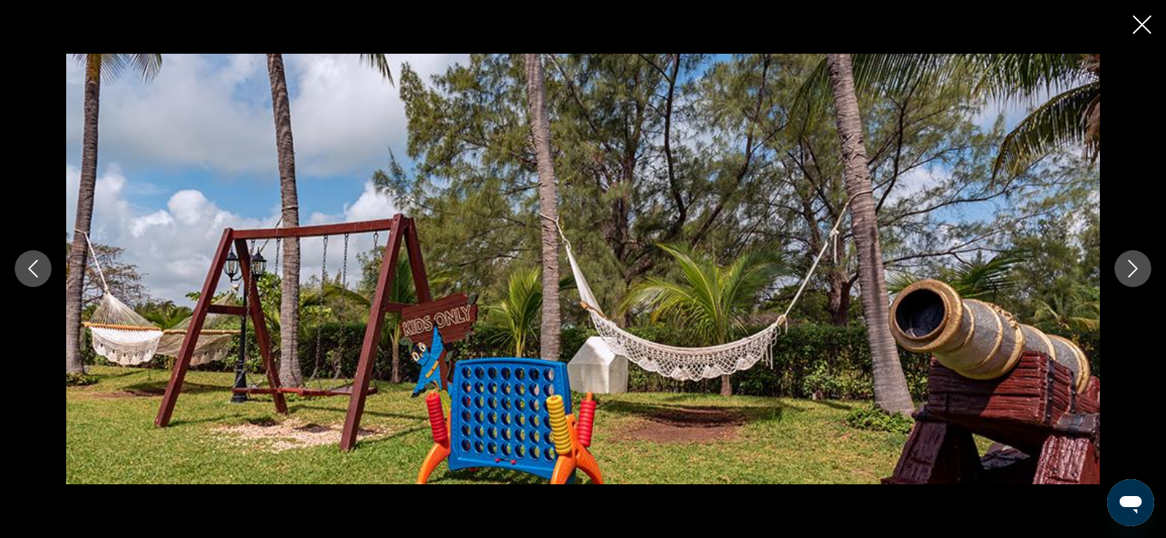
click at [1140, 269] on icon "Next image" at bounding box center [1133, 269] width 18 height 18
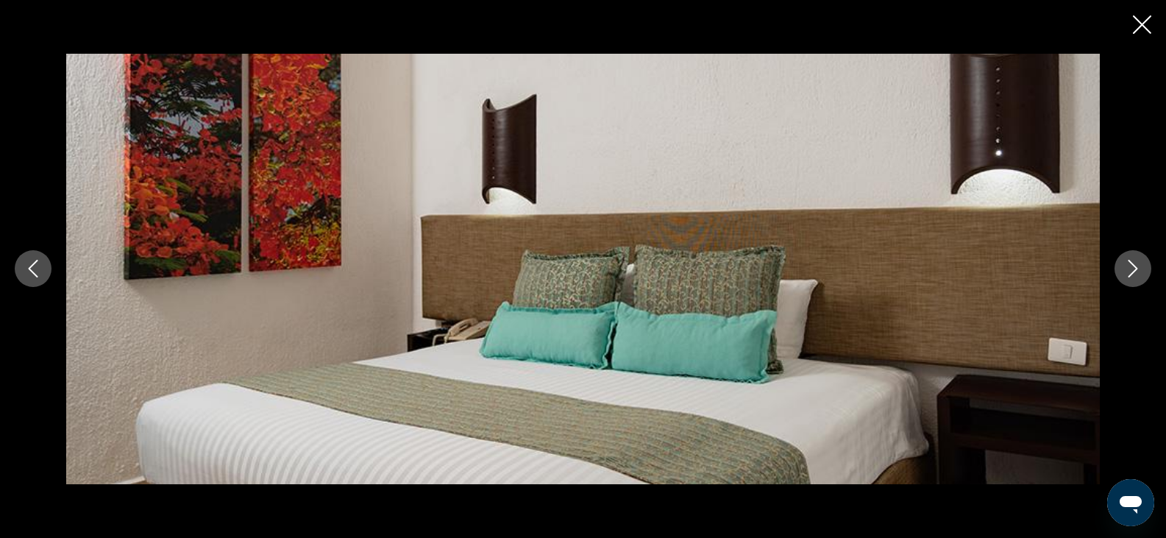
click at [1140, 269] on icon "Next image" at bounding box center [1133, 269] width 18 height 18
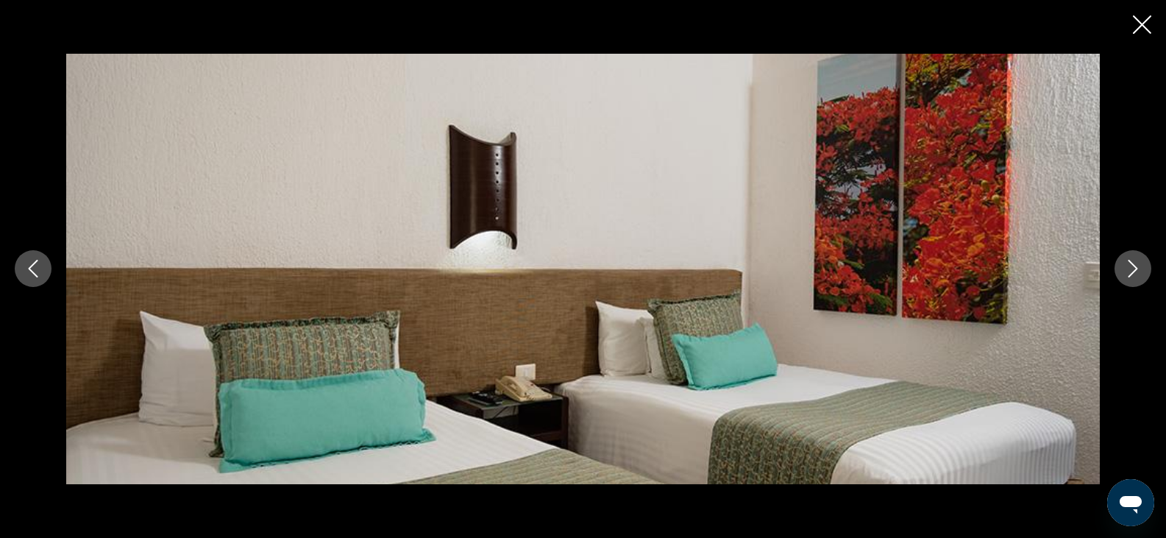
click at [1140, 269] on icon "Next image" at bounding box center [1133, 269] width 18 height 18
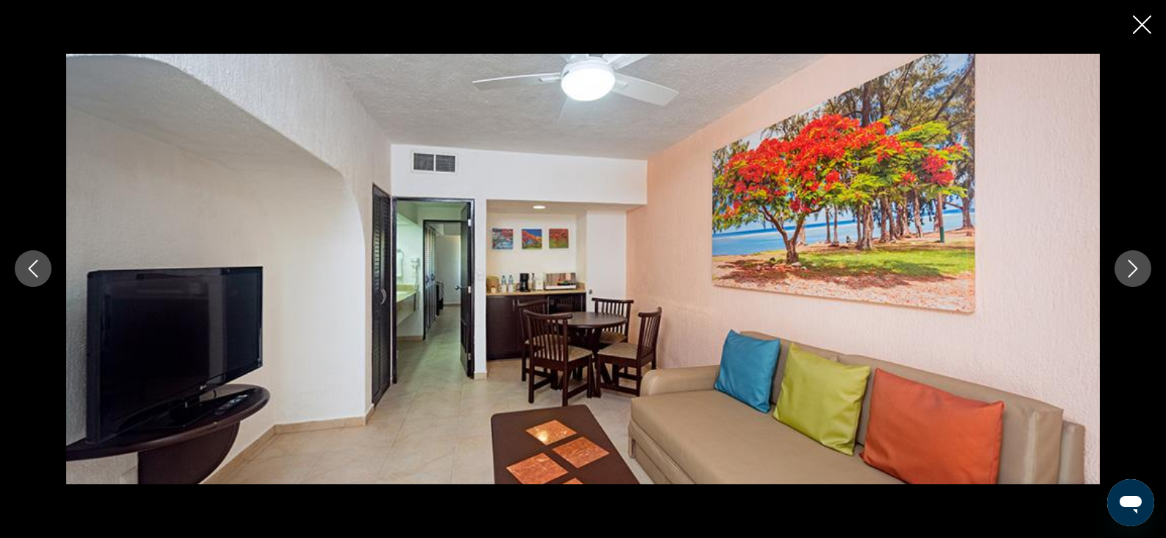
click at [1140, 269] on icon "Next image" at bounding box center [1133, 269] width 18 height 18
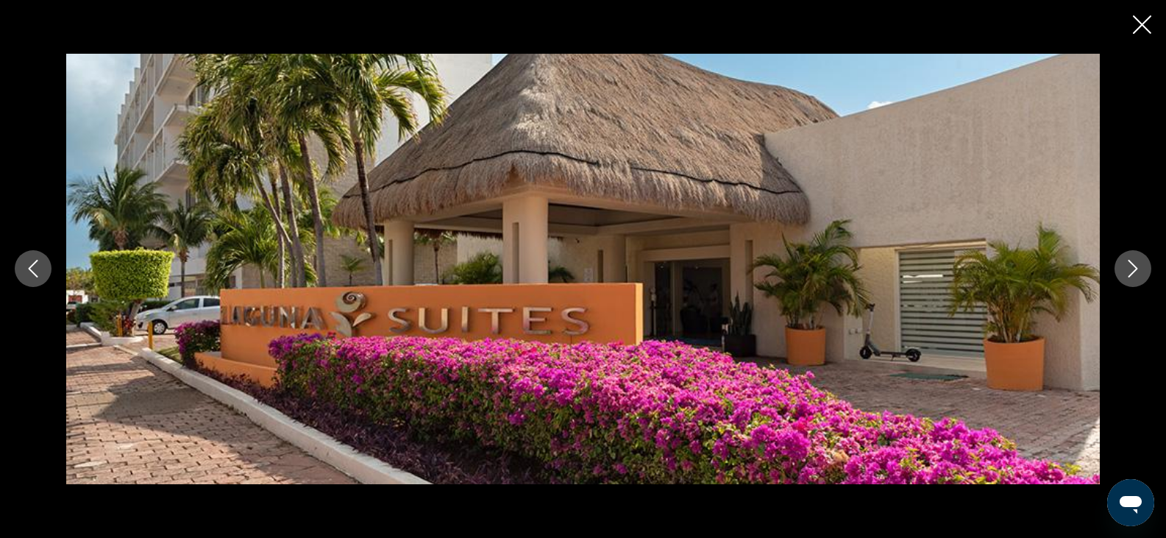
click at [1140, 269] on icon "Next image" at bounding box center [1133, 269] width 18 height 18
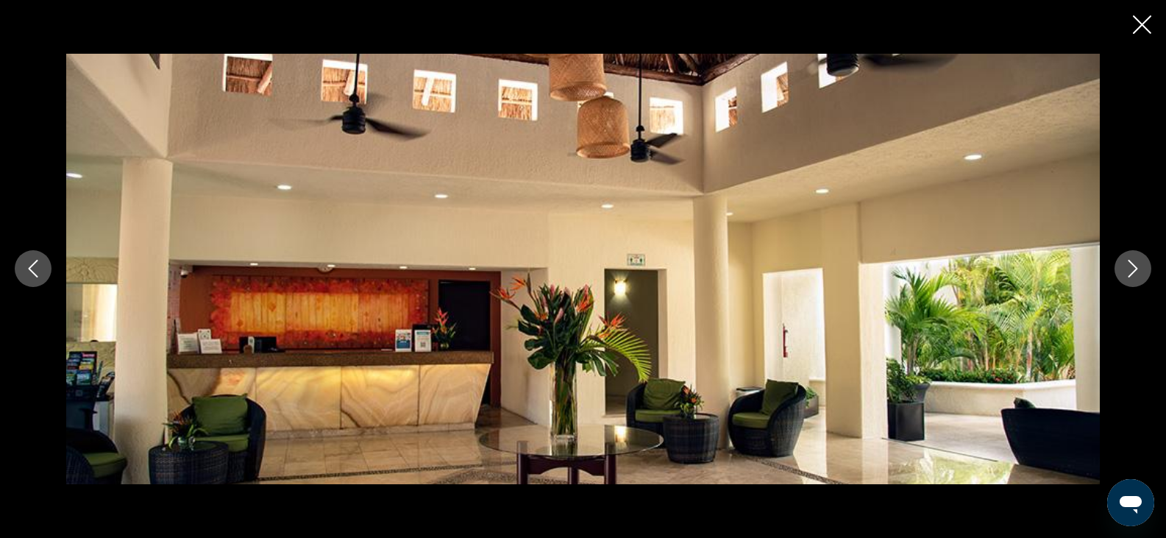
click at [1140, 269] on icon "Next image" at bounding box center [1133, 269] width 18 height 18
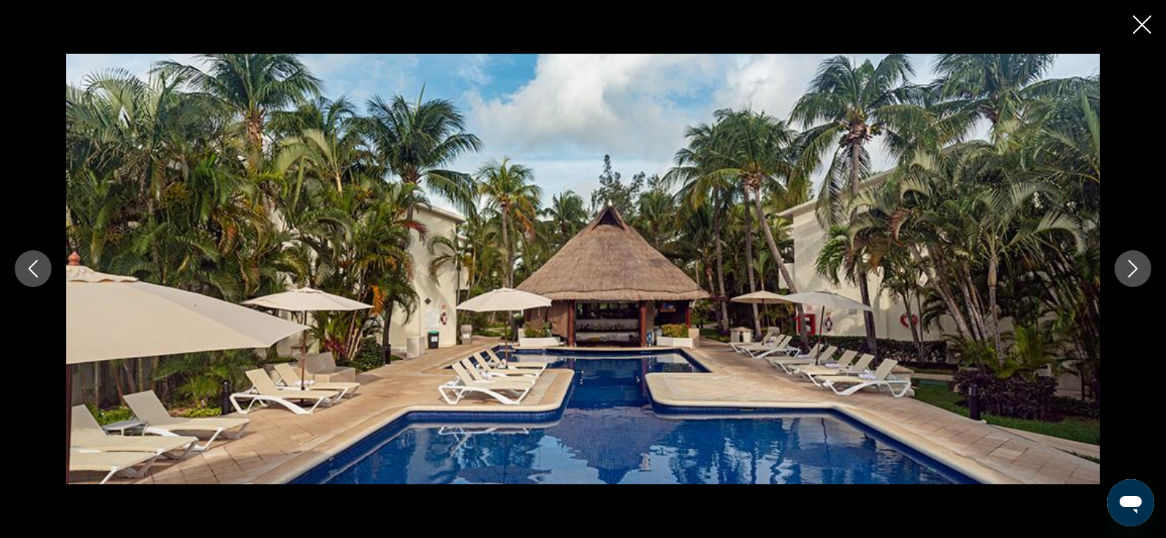
click at [1148, 24] on icon "Close slideshow" at bounding box center [1142, 24] width 18 height 18
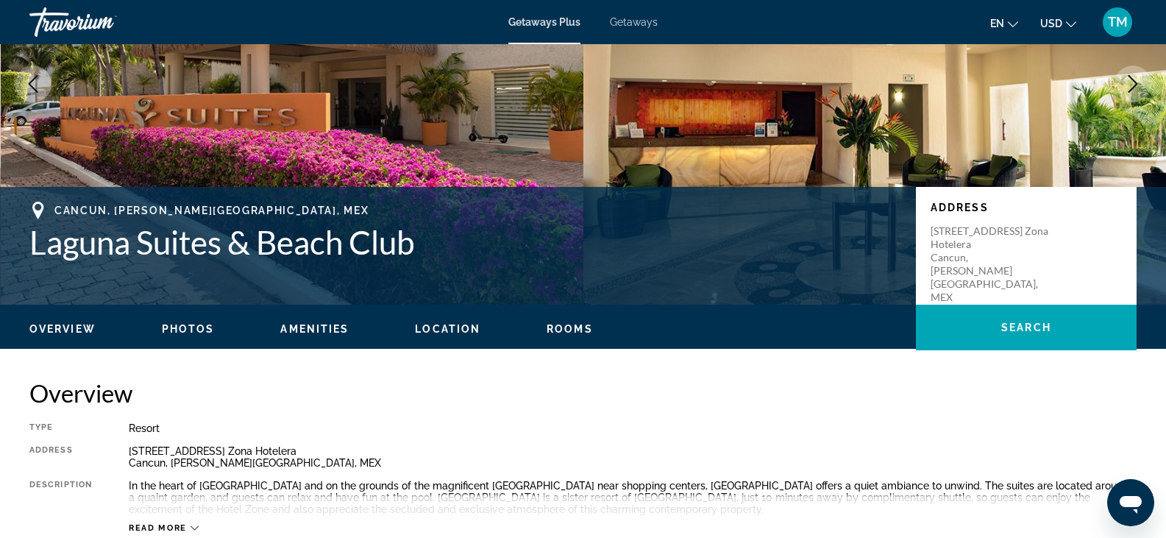
scroll to position [0, 0]
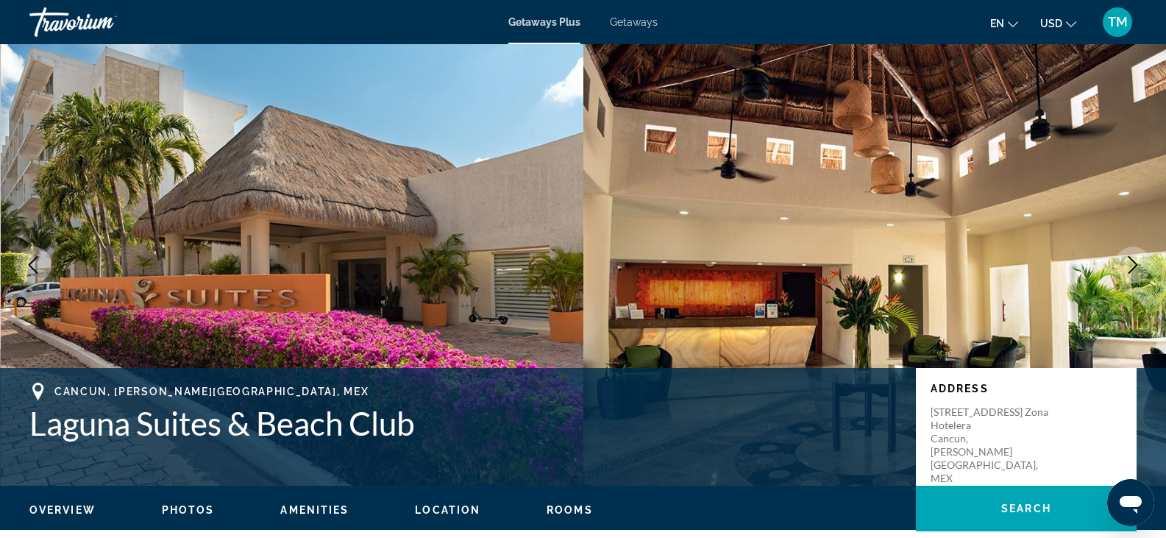
click at [639, 22] on span "Getaways" at bounding box center [634, 22] width 48 height 12
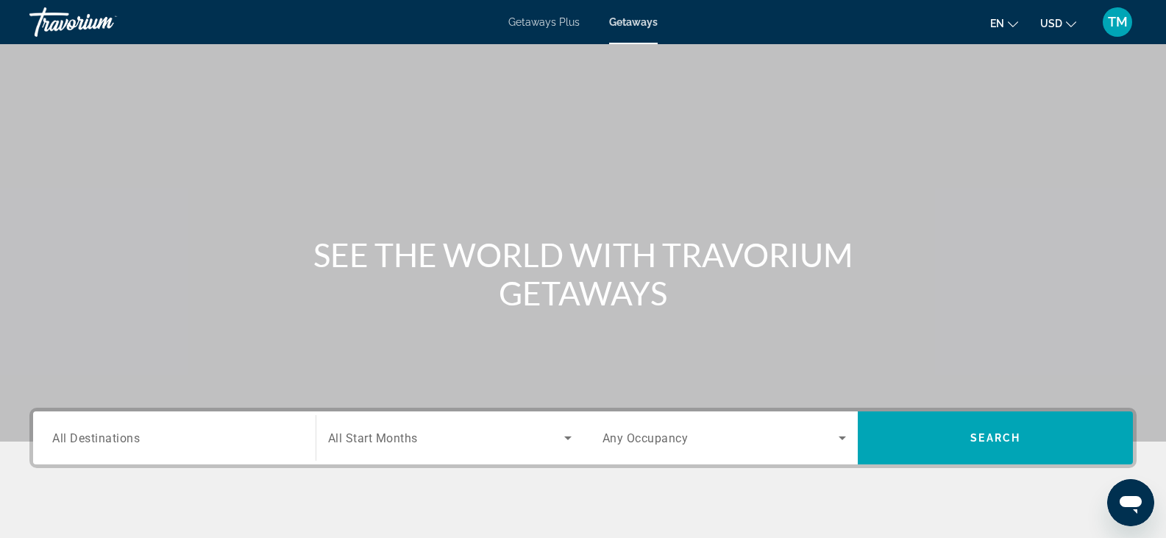
click at [164, 443] on input "Destination All Destinations" at bounding box center [174, 439] width 244 height 18
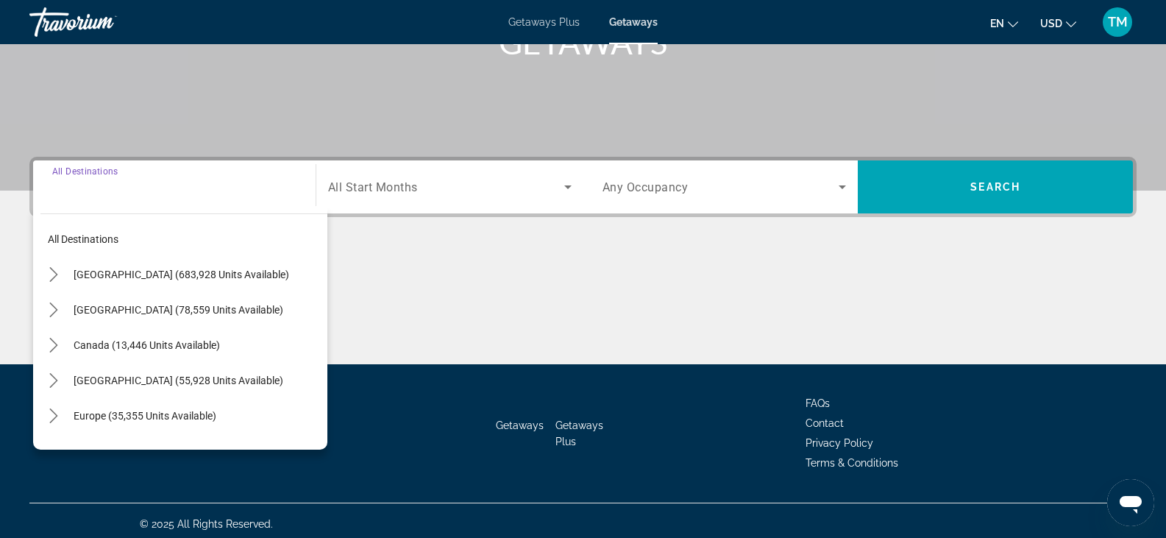
scroll to position [258, 0]
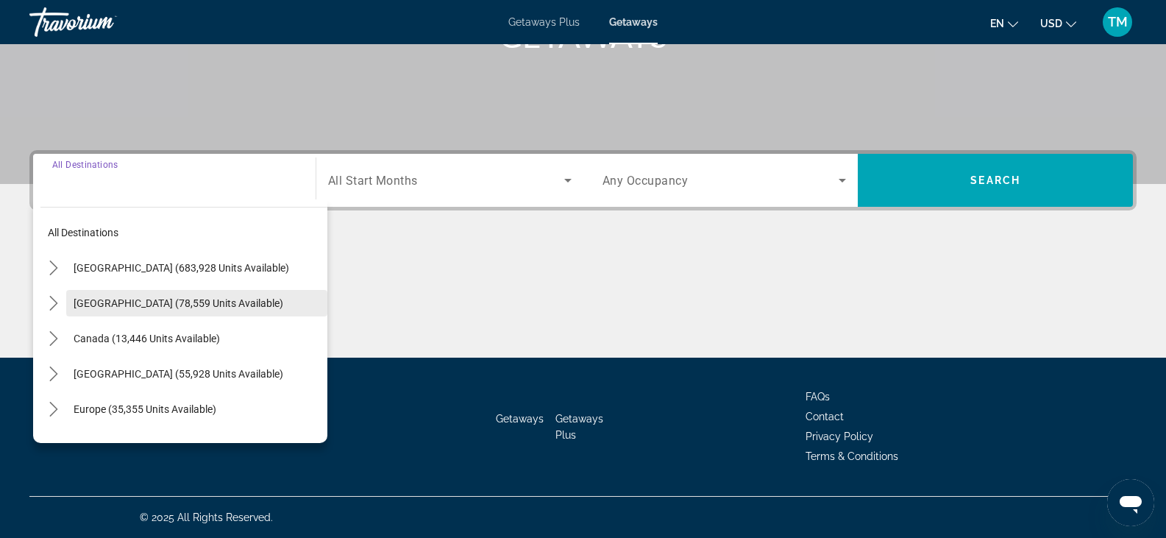
click at [137, 296] on span "Select destination: Mexico (78,559 units available)" at bounding box center [196, 302] width 261 height 35
type input "**********"
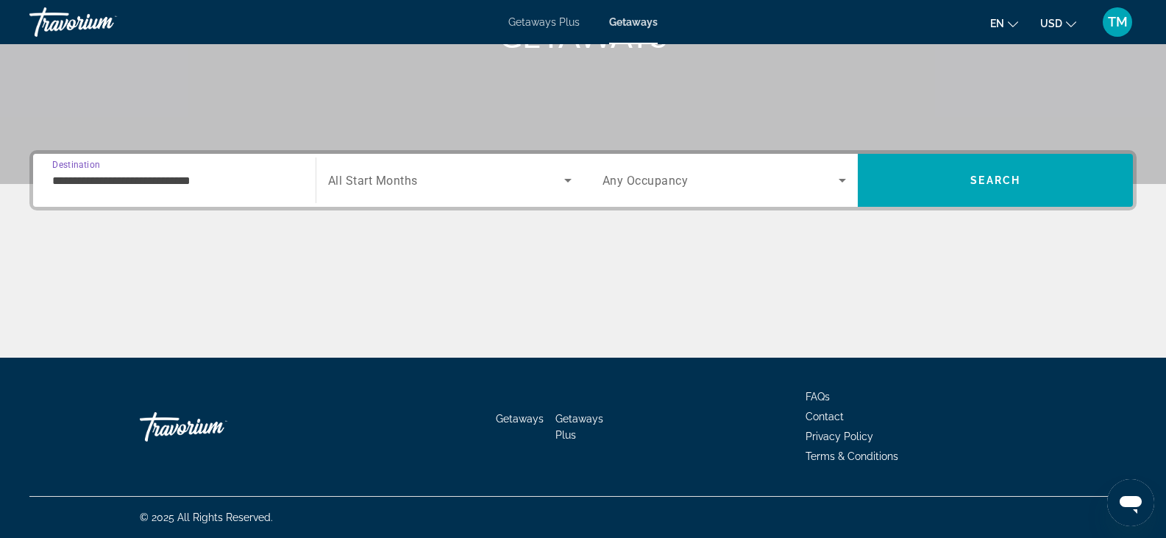
click at [372, 177] on span "All Start Months" at bounding box center [373, 181] width 90 height 14
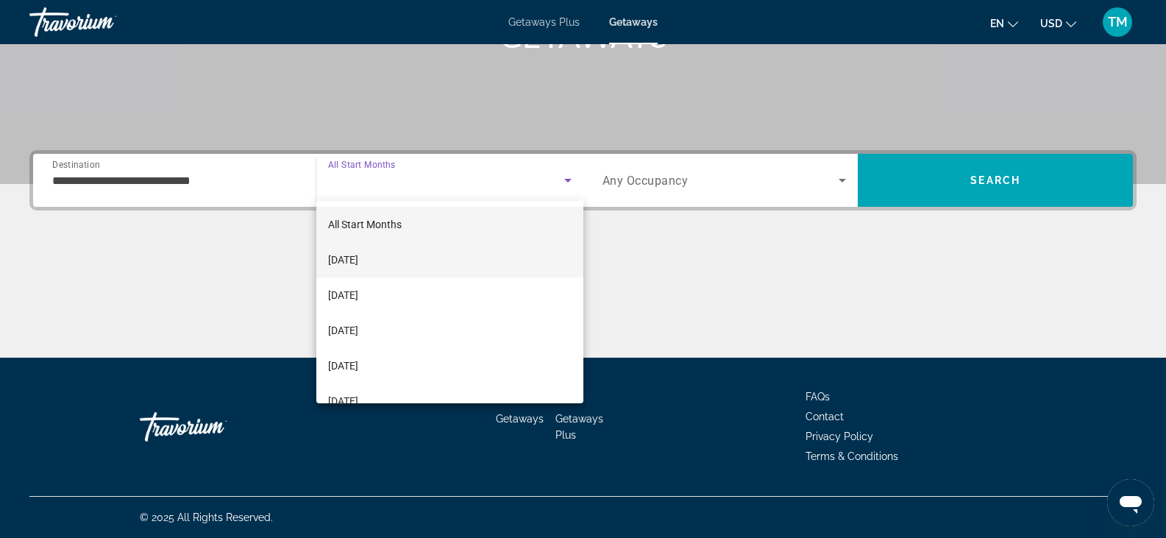
click at [355, 263] on span "[DATE]" at bounding box center [343, 260] width 30 height 18
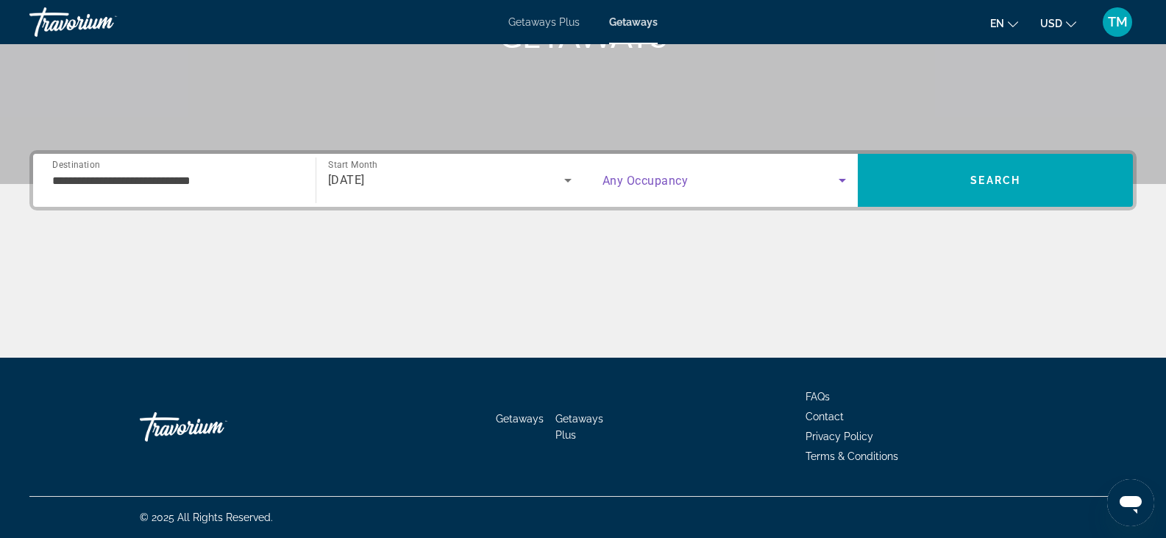
click at [840, 177] on icon "Search widget" at bounding box center [843, 180] width 18 height 18
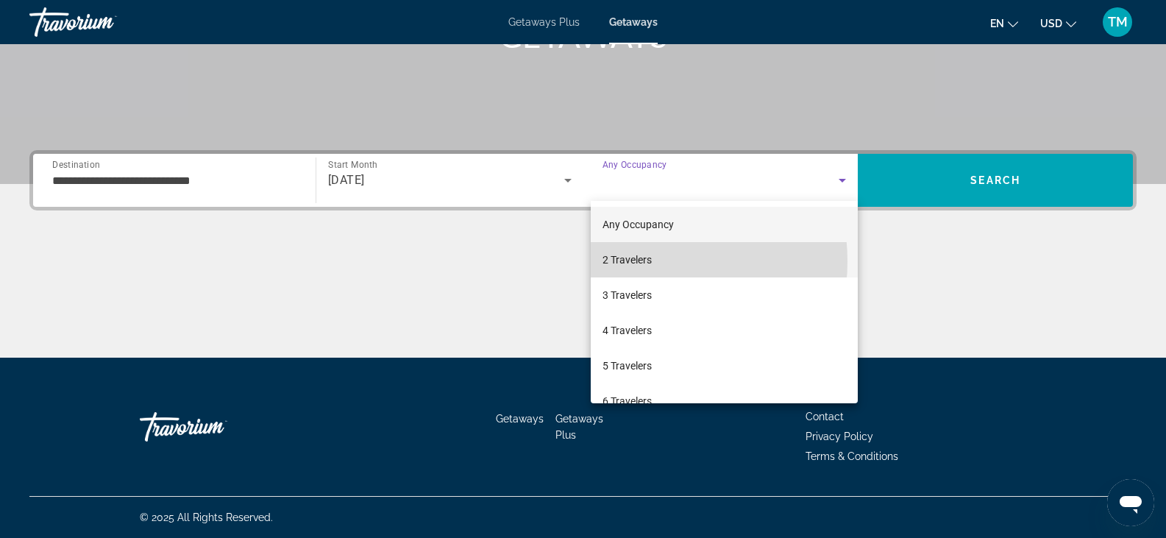
click at [628, 261] on span "2 Travelers" at bounding box center [627, 260] width 49 height 18
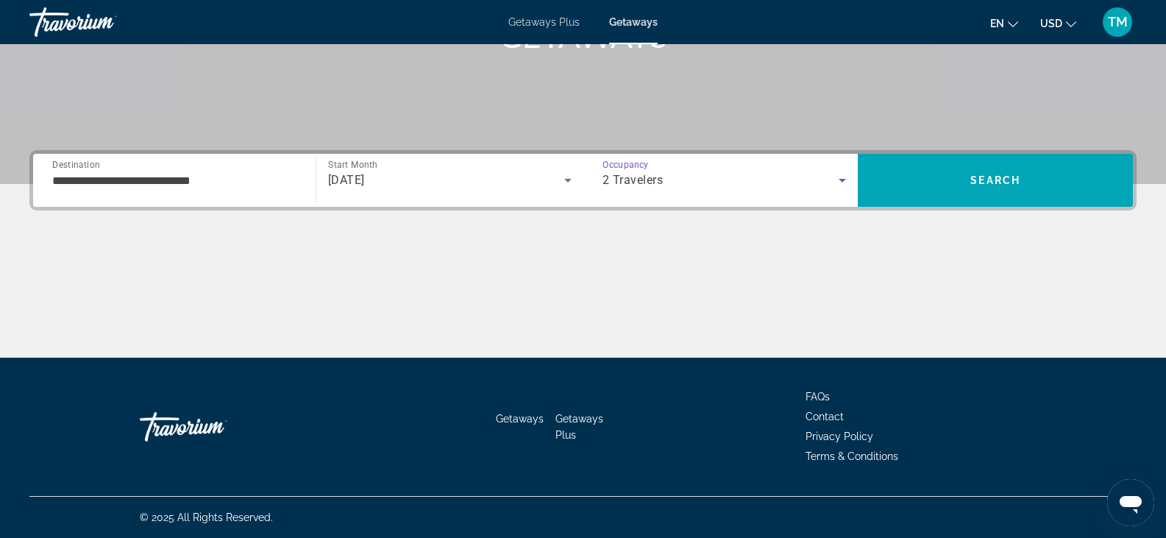
click at [248, 188] on input "**********" at bounding box center [174, 181] width 244 height 18
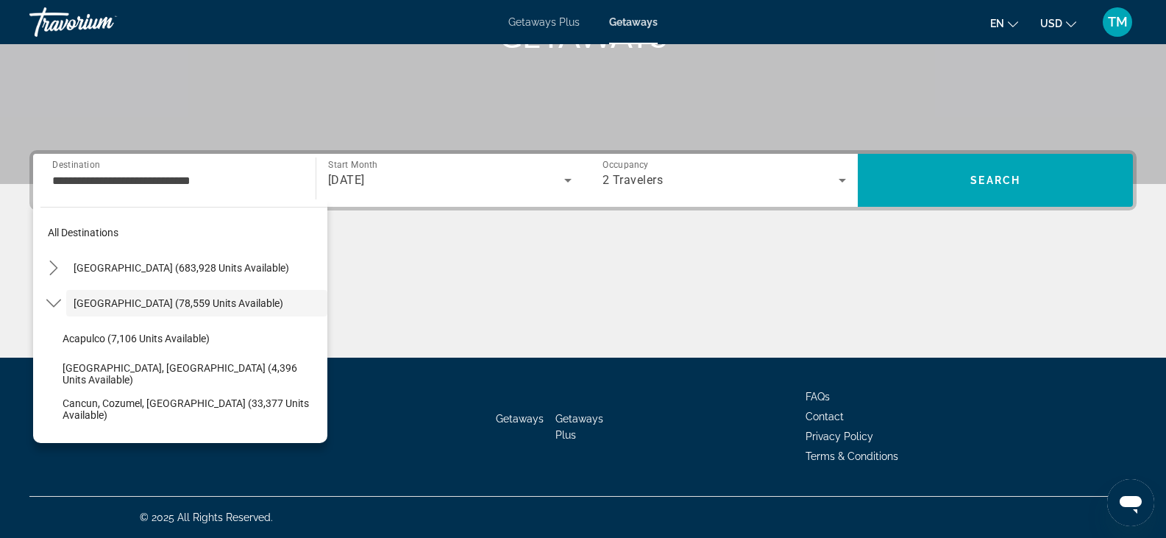
click at [743, 293] on div "Main content" at bounding box center [582, 302] width 1107 height 110
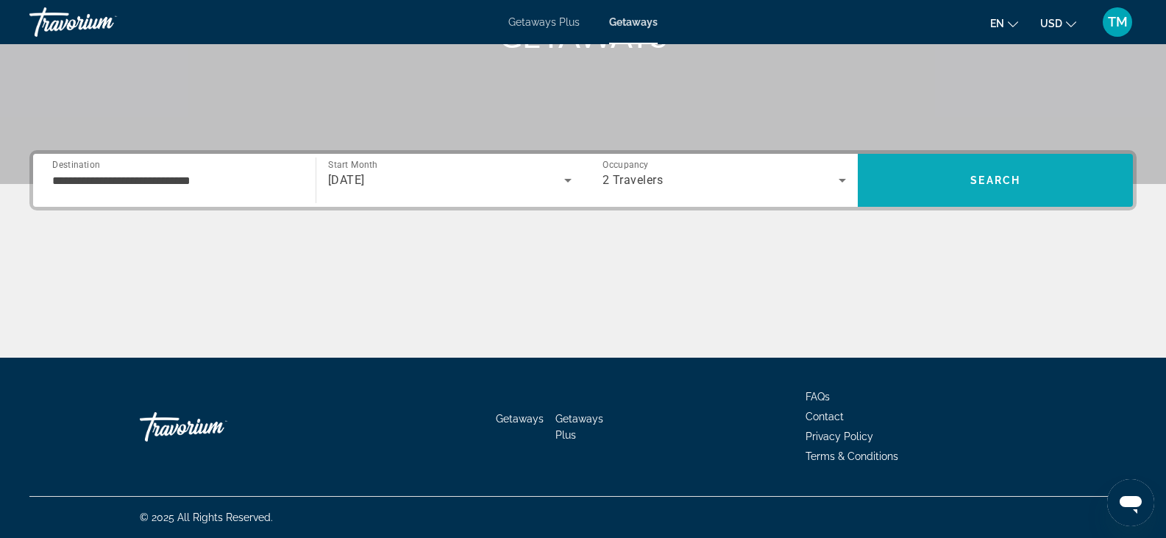
click at [1076, 164] on span "Search" at bounding box center [995, 180] width 275 height 35
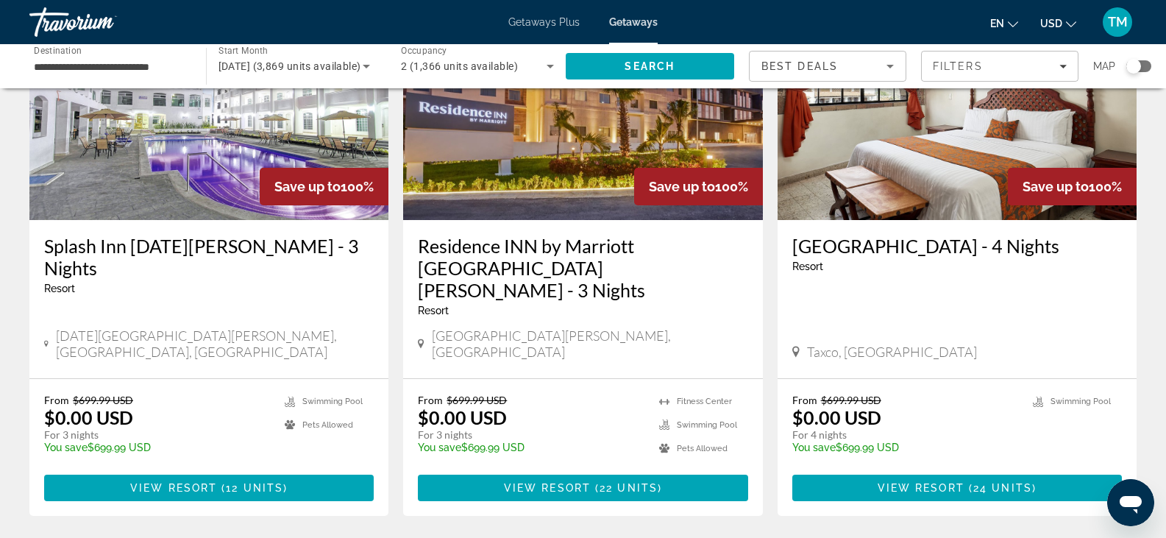
scroll to position [1779, 0]
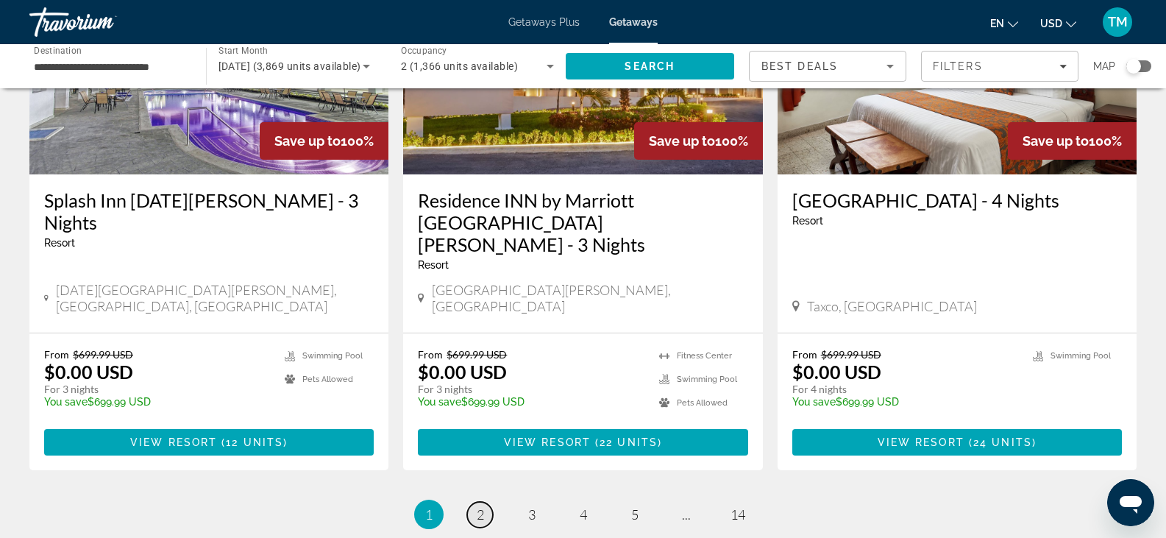
click at [478, 506] on span "2" at bounding box center [480, 514] width 7 height 16
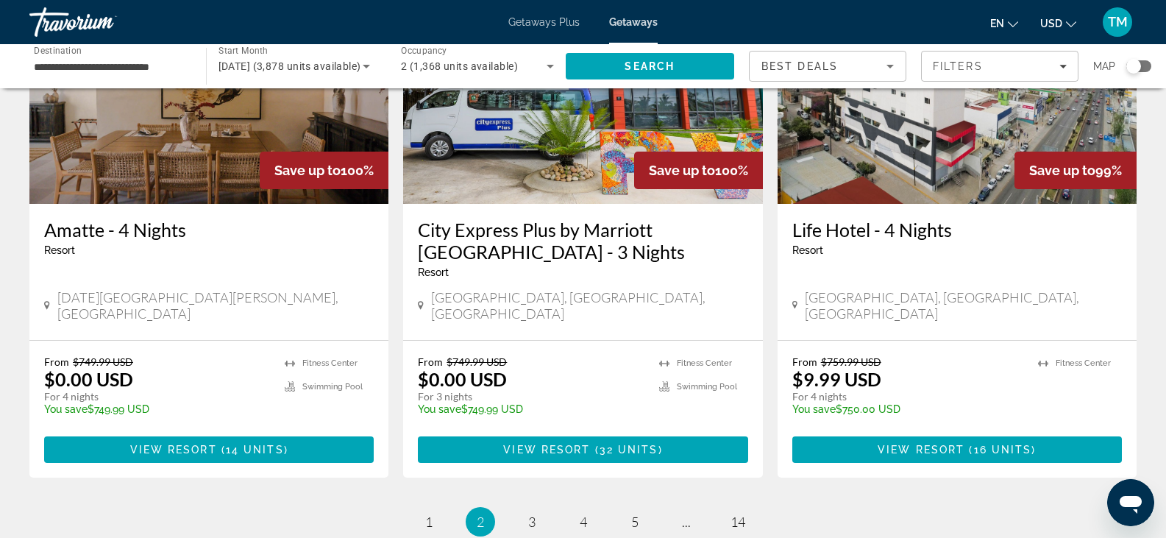
scroll to position [1828, 0]
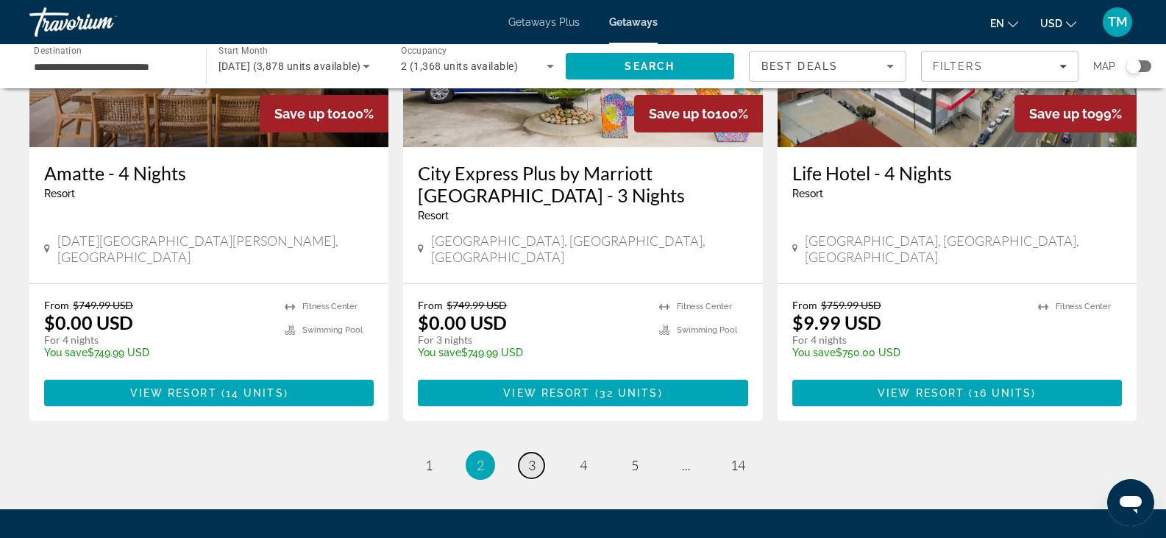
click at [525, 452] on link "page 3" at bounding box center [532, 465] width 26 height 26
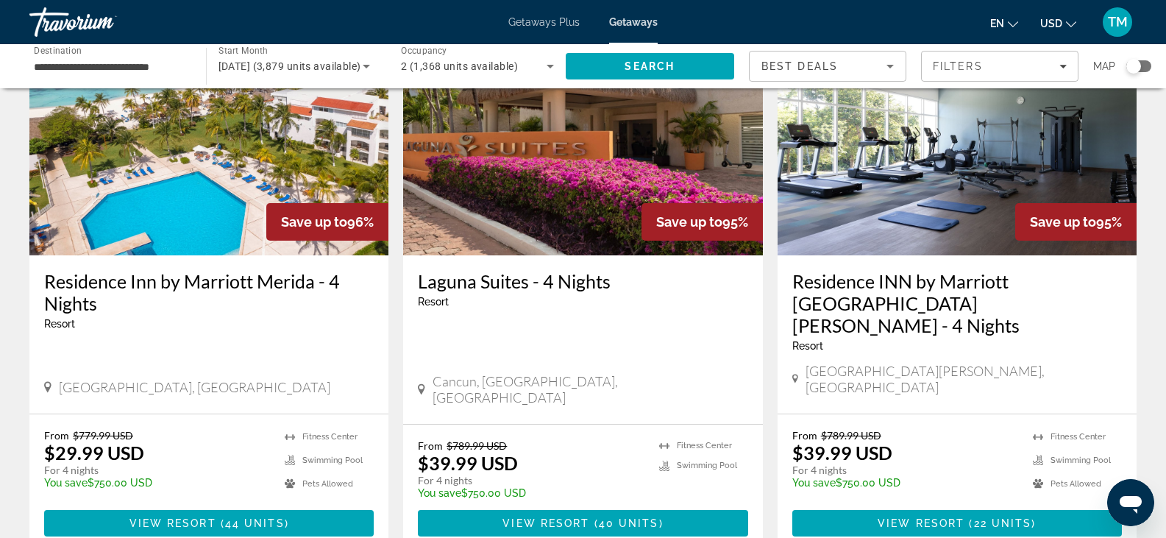
scroll to position [1906, 0]
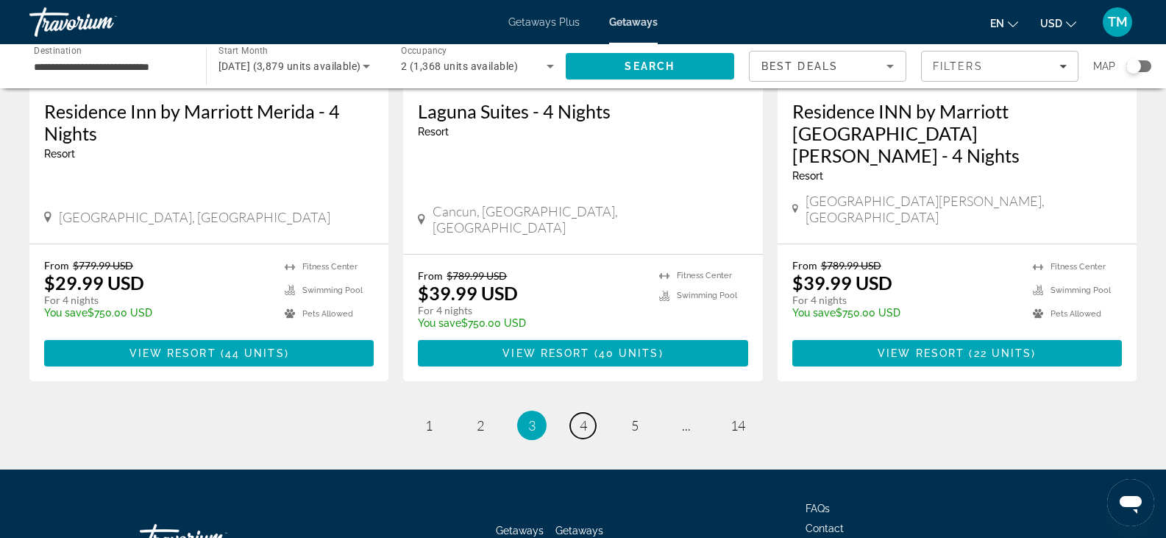
click at [577, 413] on link "page 4" at bounding box center [583, 426] width 26 height 26
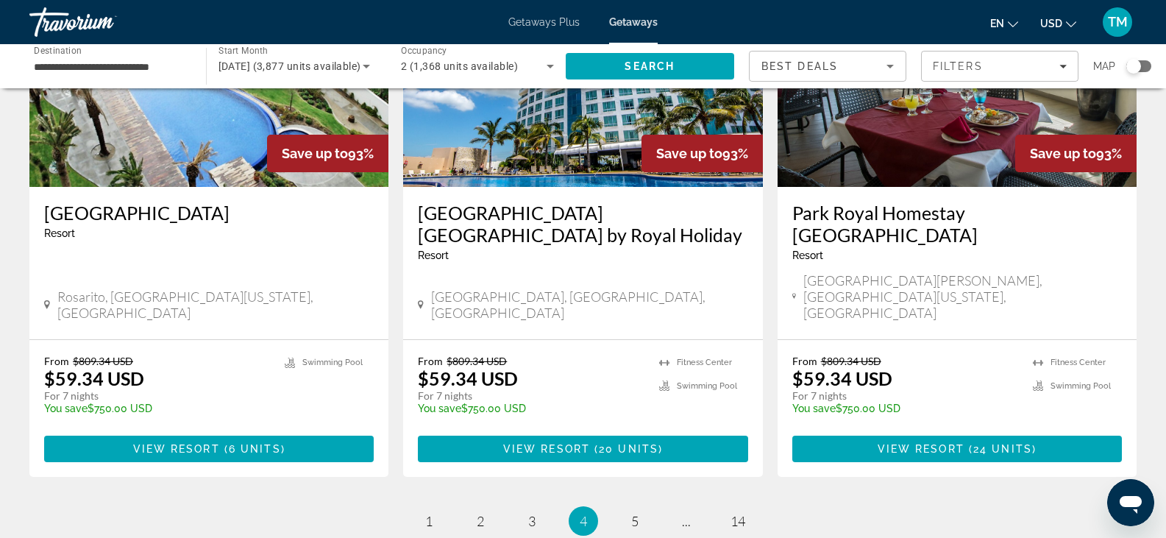
scroll to position [1883, 0]
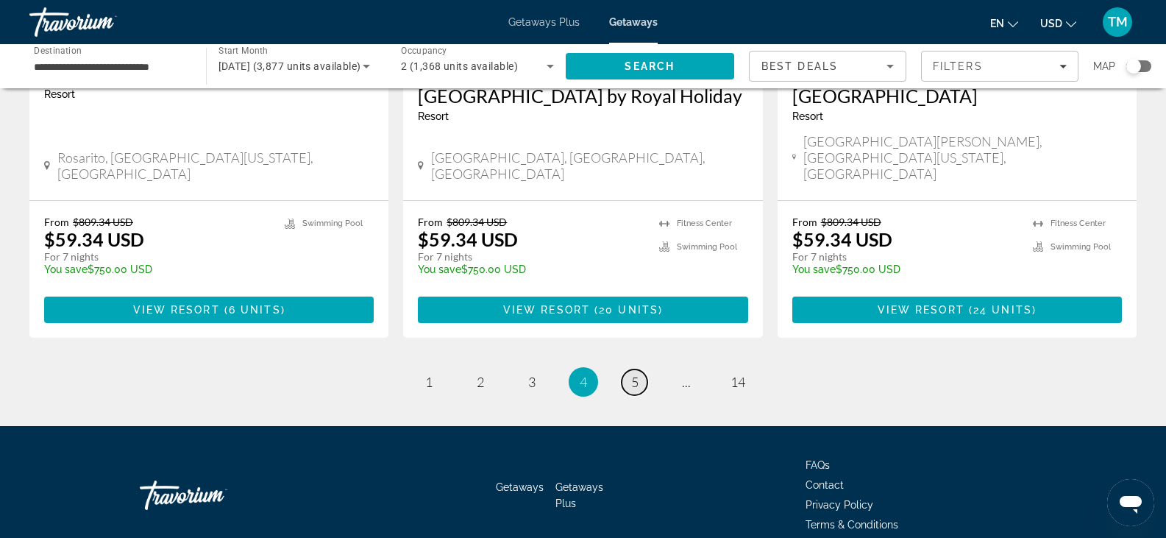
click at [632, 374] on span "5" at bounding box center [634, 382] width 7 height 16
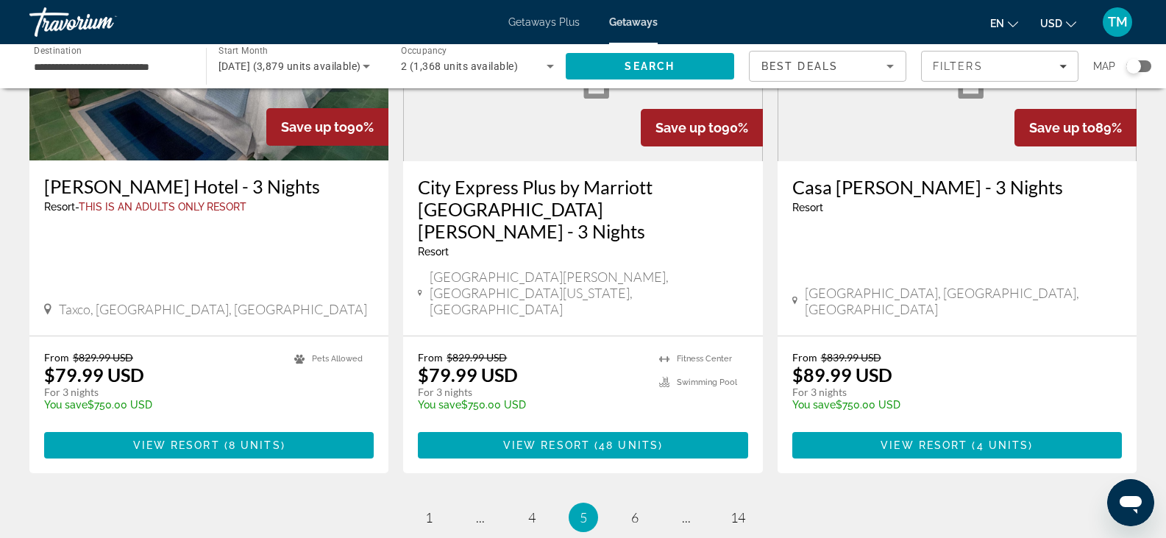
scroll to position [1860, 0]
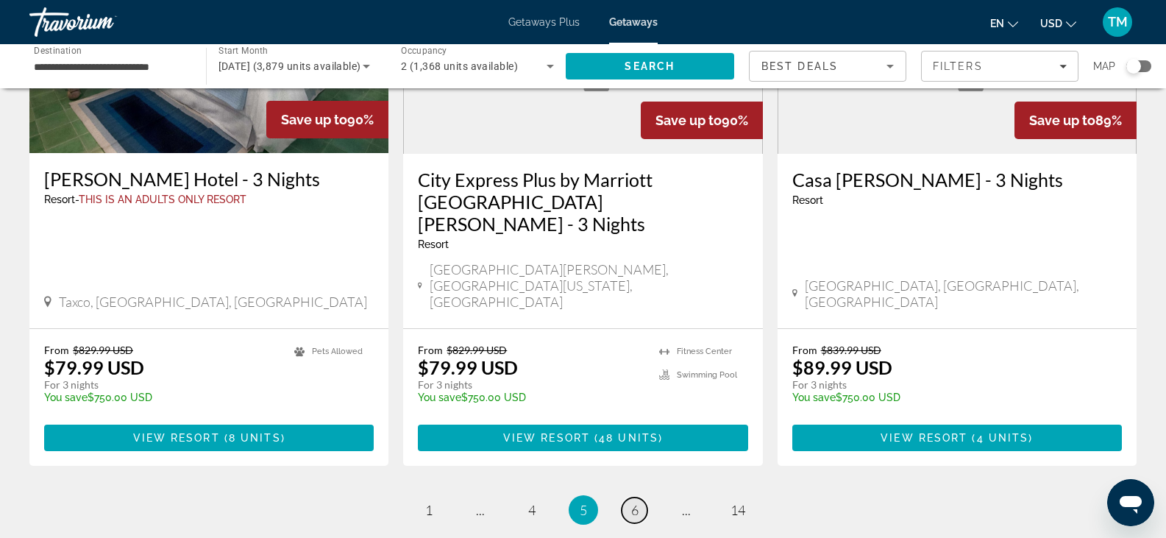
click at [635, 502] on span "6" at bounding box center [634, 510] width 7 height 16
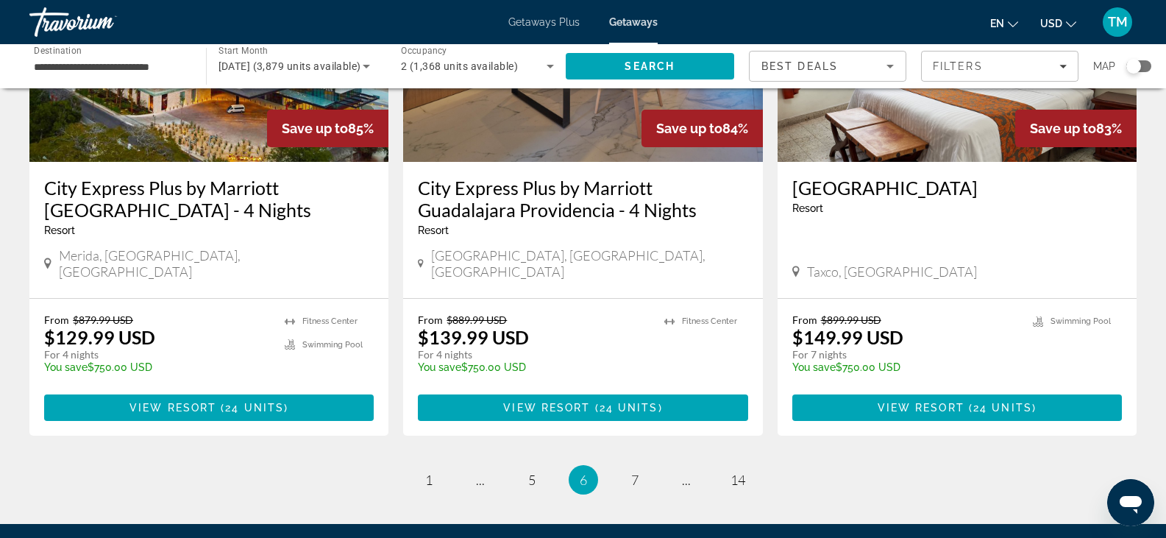
scroll to position [1828, 0]
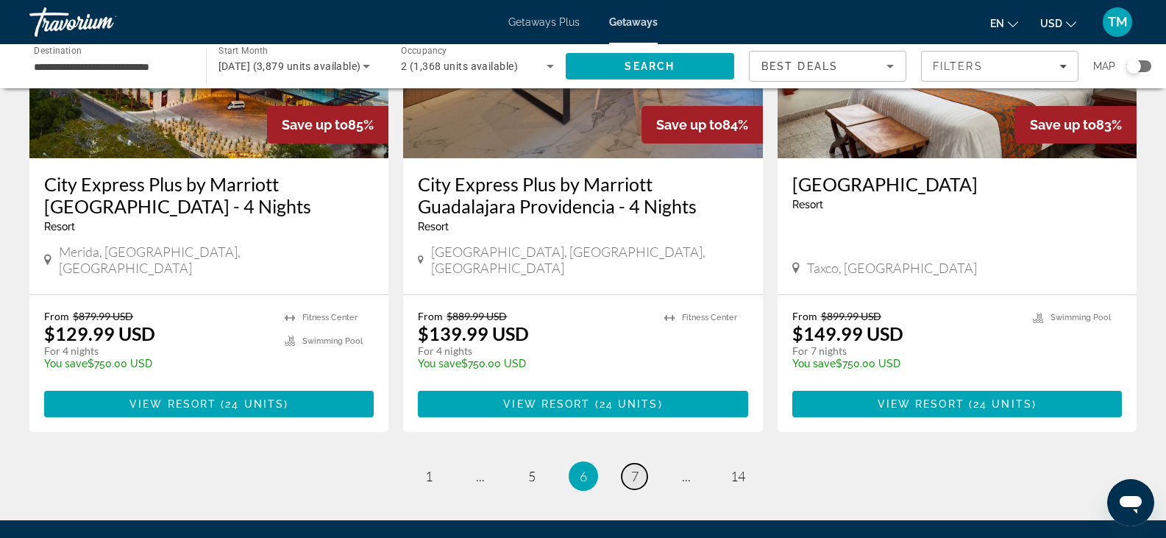
click at [635, 468] on span "7" at bounding box center [634, 476] width 7 height 16
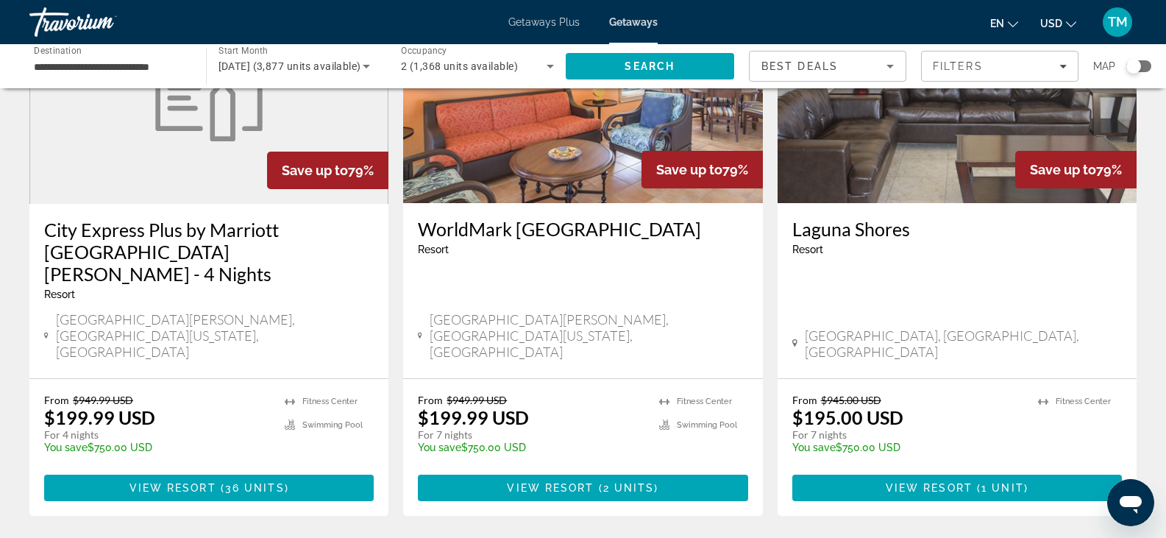
scroll to position [1804, 0]
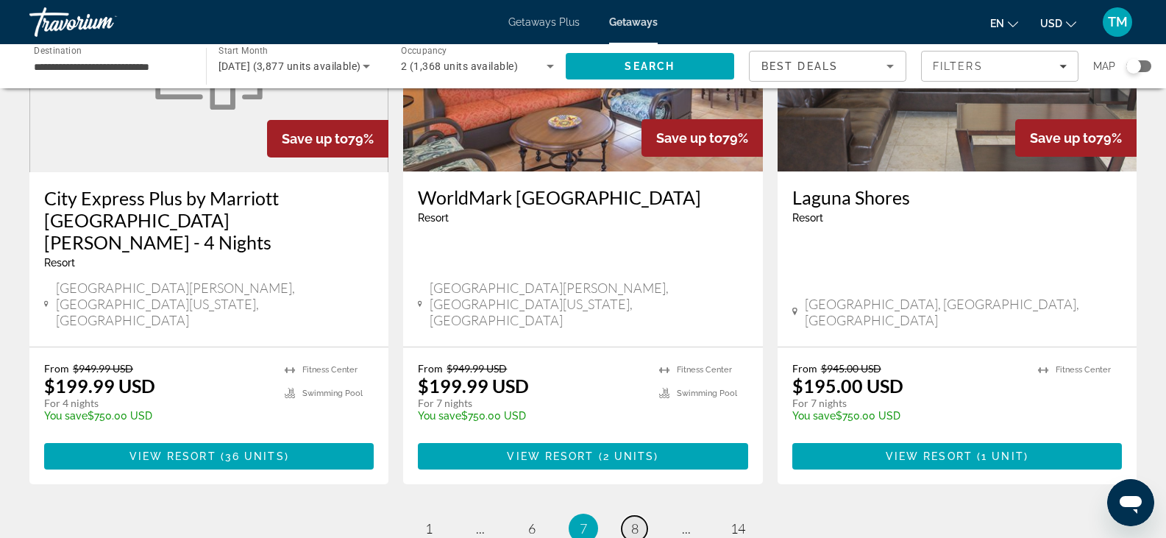
click at [635, 520] on span "8" at bounding box center [634, 528] width 7 height 16
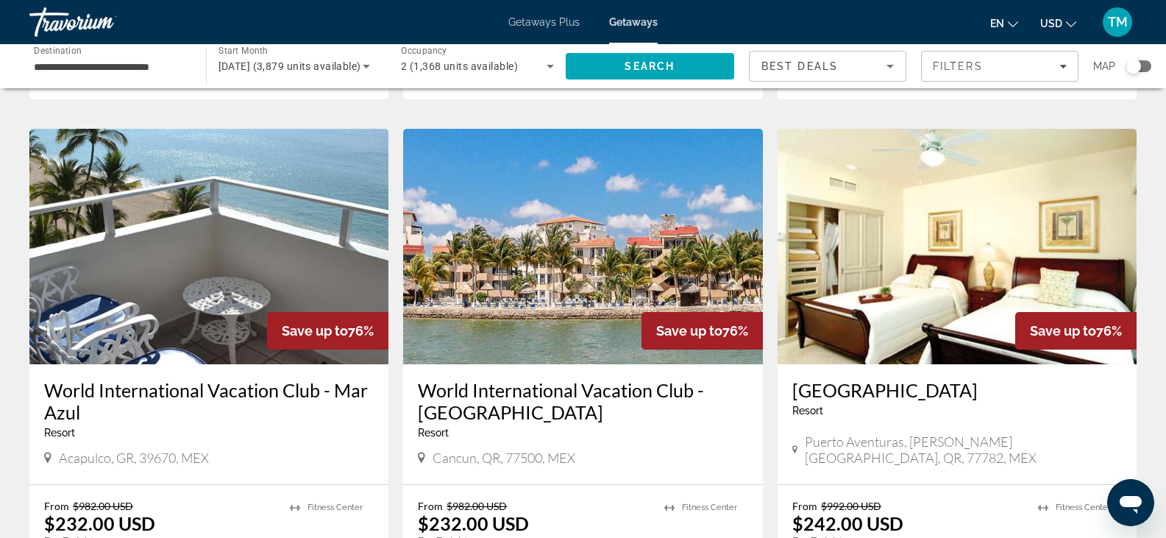
scroll to position [1886, 0]
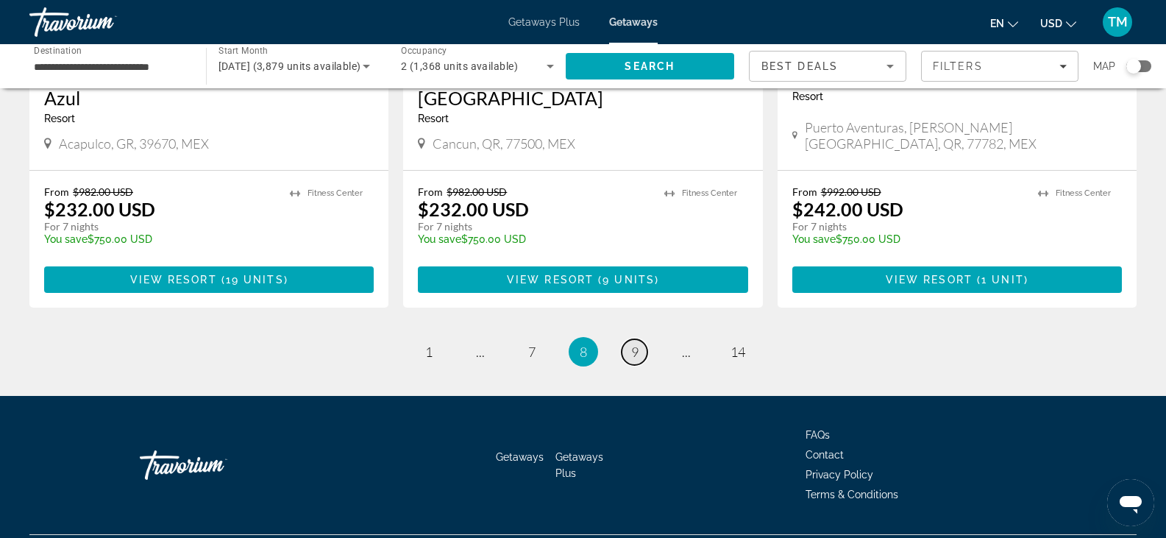
click at [636, 344] on span "9" at bounding box center [634, 352] width 7 height 16
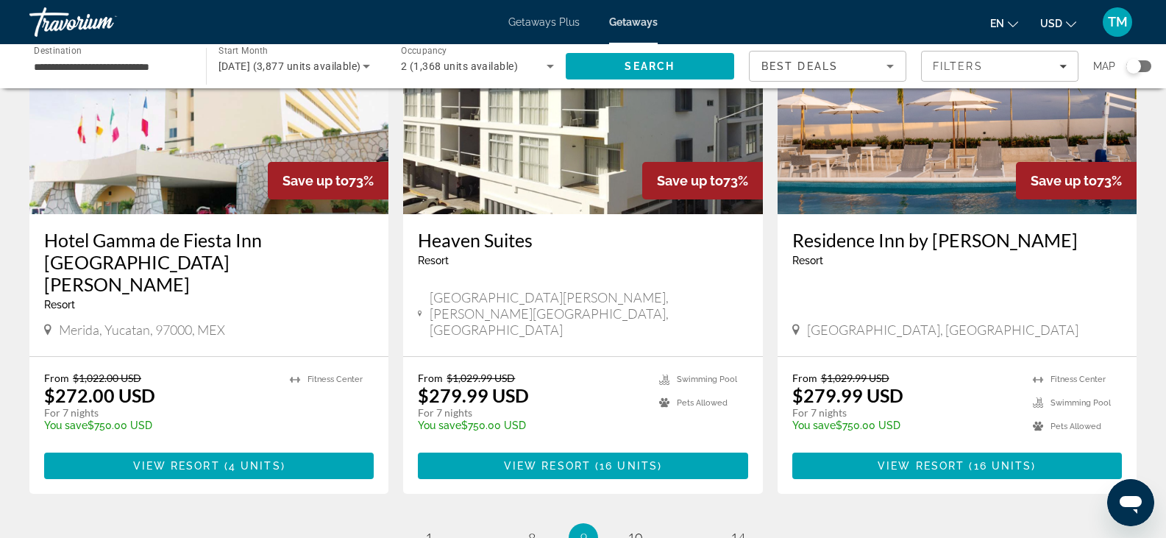
scroll to position [1802, 0]
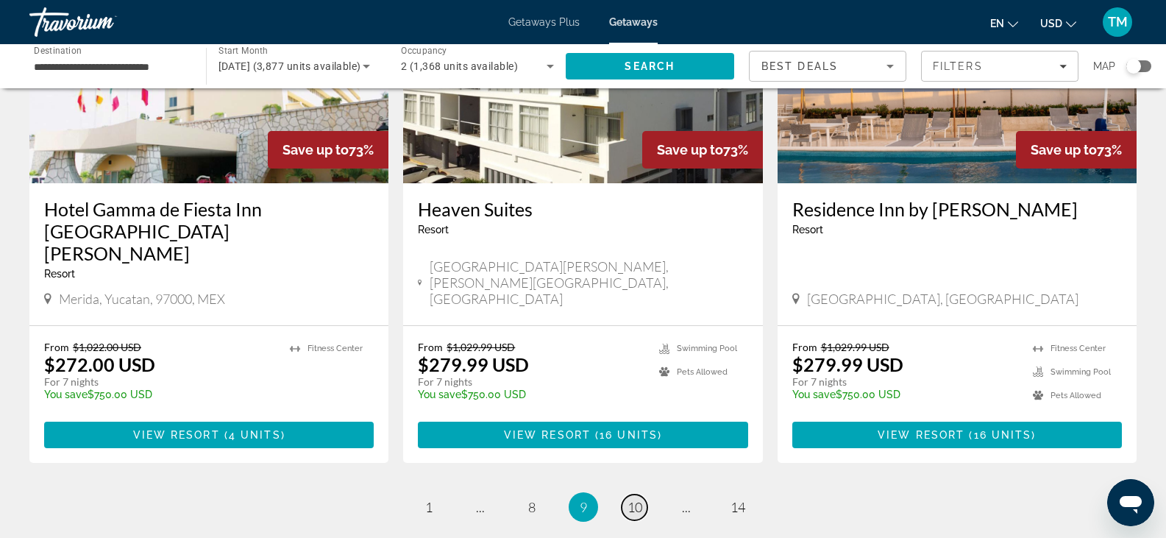
click at [636, 499] on span "10" at bounding box center [635, 507] width 15 height 16
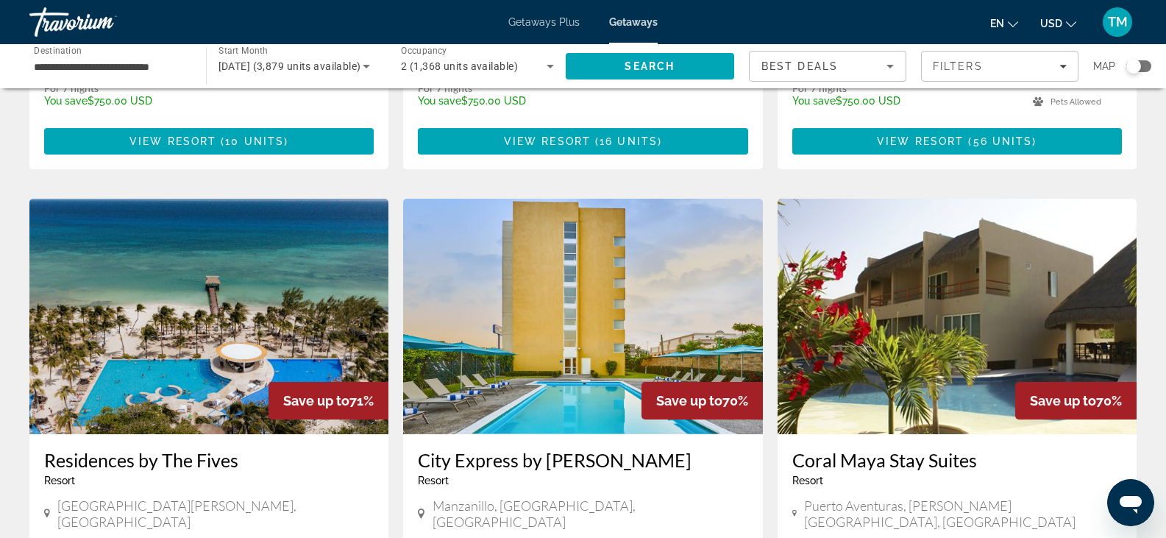
scroll to position [1093, 0]
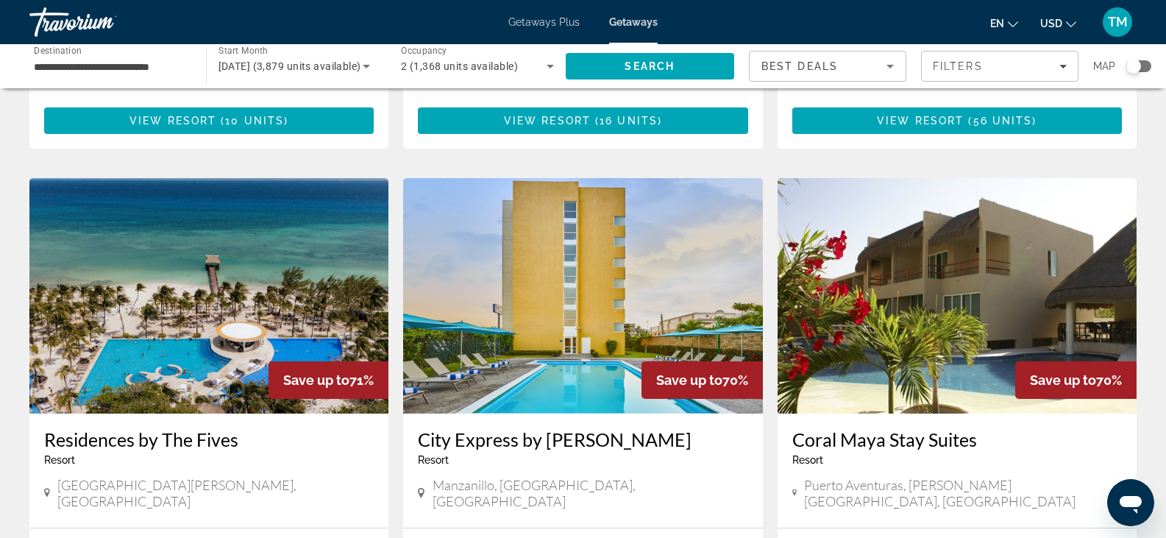
click at [210, 222] on img "Main content" at bounding box center [208, 295] width 359 height 235
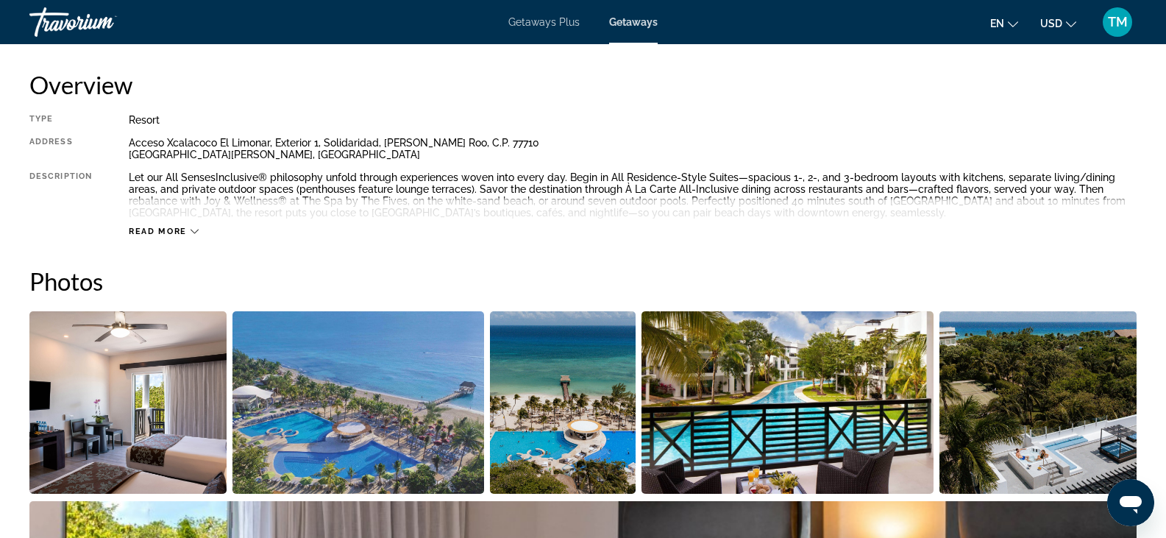
scroll to position [494, 0]
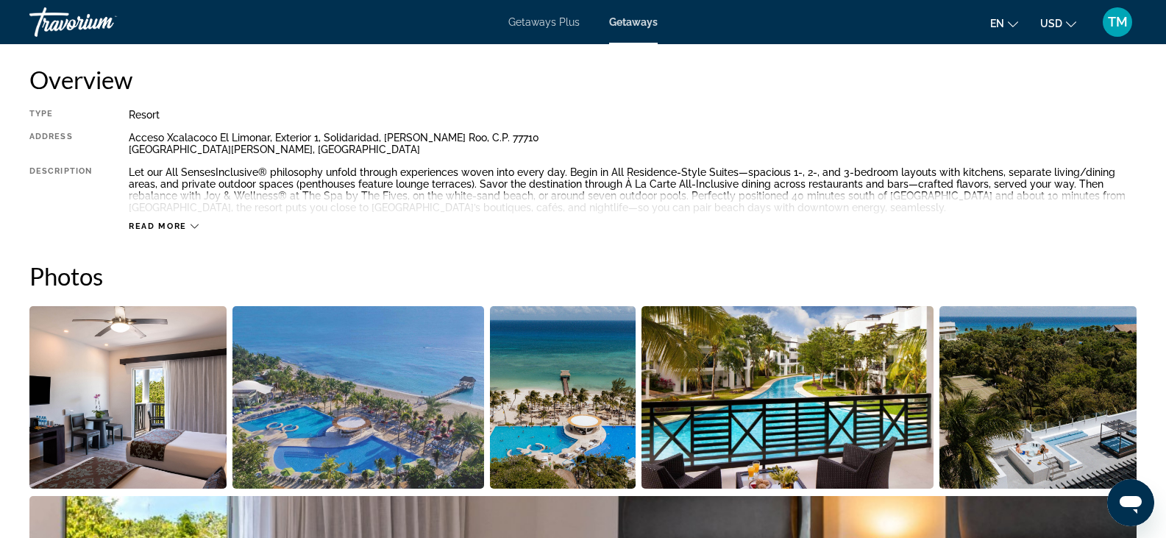
click at [163, 224] on span "Read more" at bounding box center [158, 226] width 58 height 10
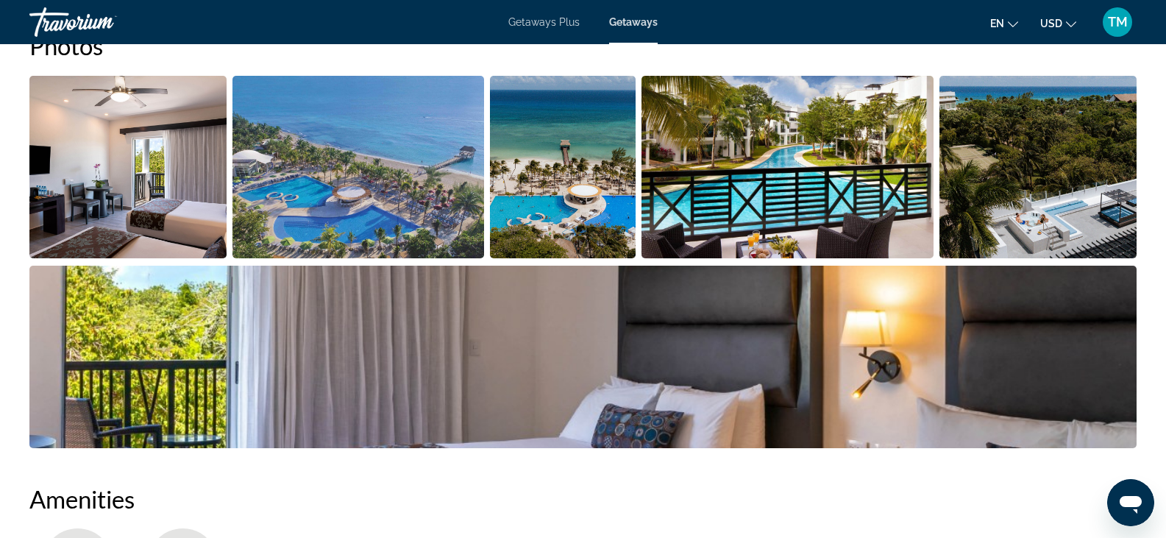
scroll to position [656, 0]
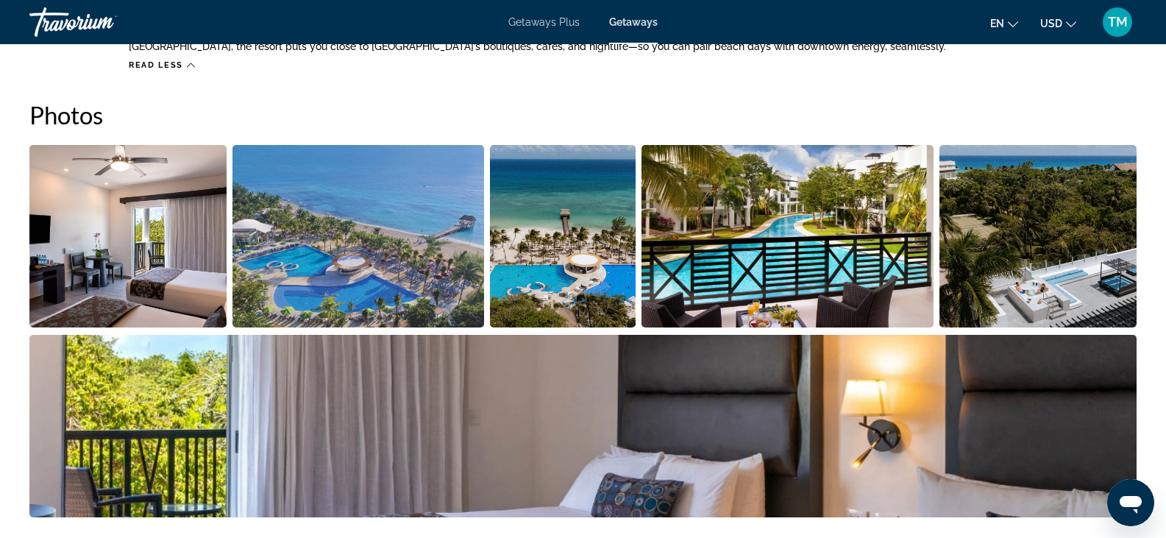
click at [129, 217] on img "Open full-screen image slider" at bounding box center [127, 236] width 197 height 182
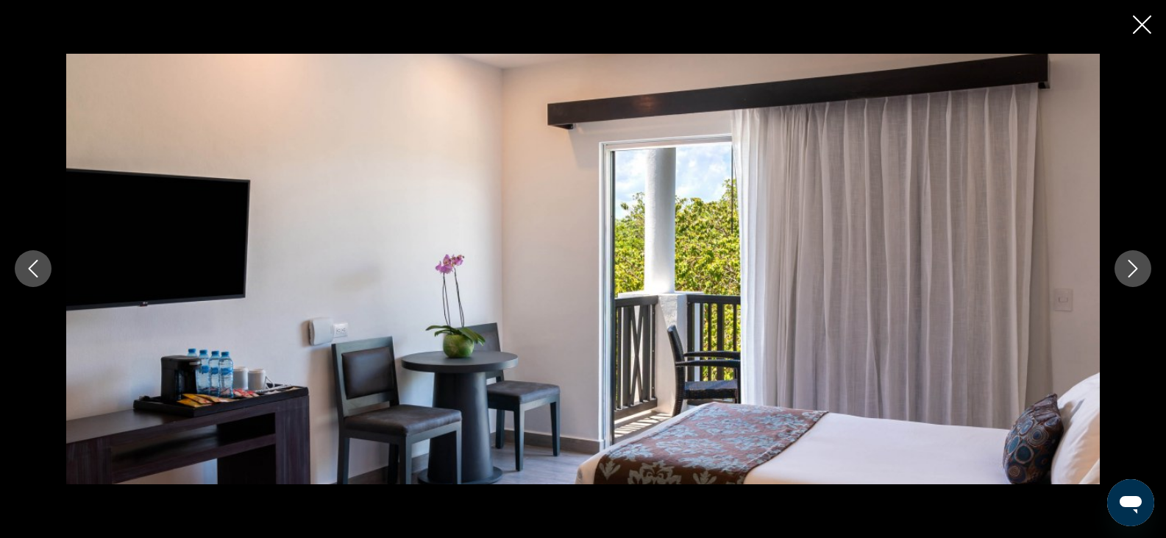
click at [1143, 268] on button "Next image" at bounding box center [1133, 268] width 37 height 37
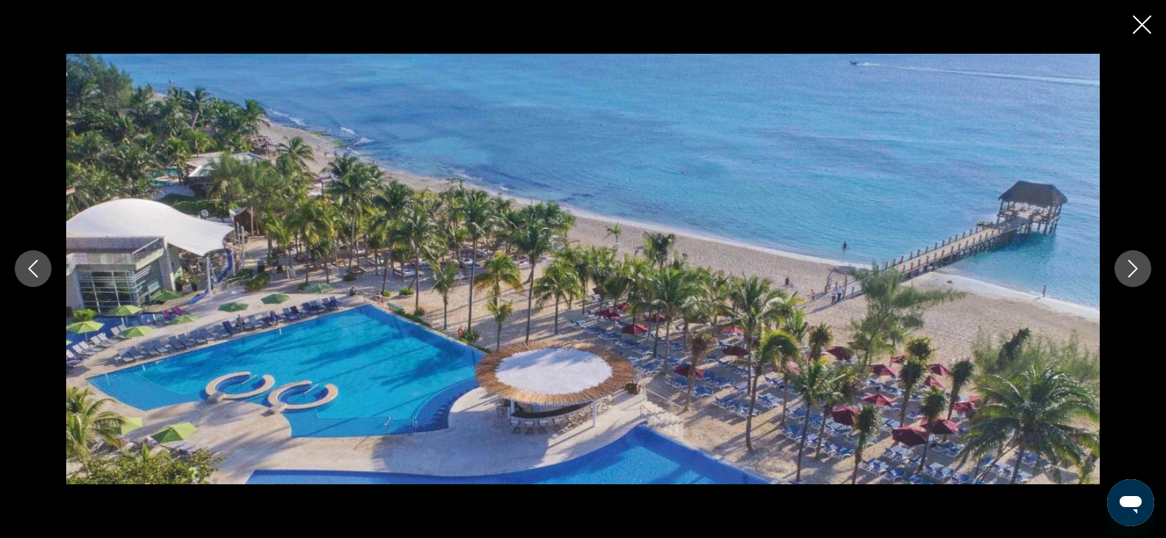
click at [1135, 267] on icon "Next image" at bounding box center [1134, 269] width 10 height 18
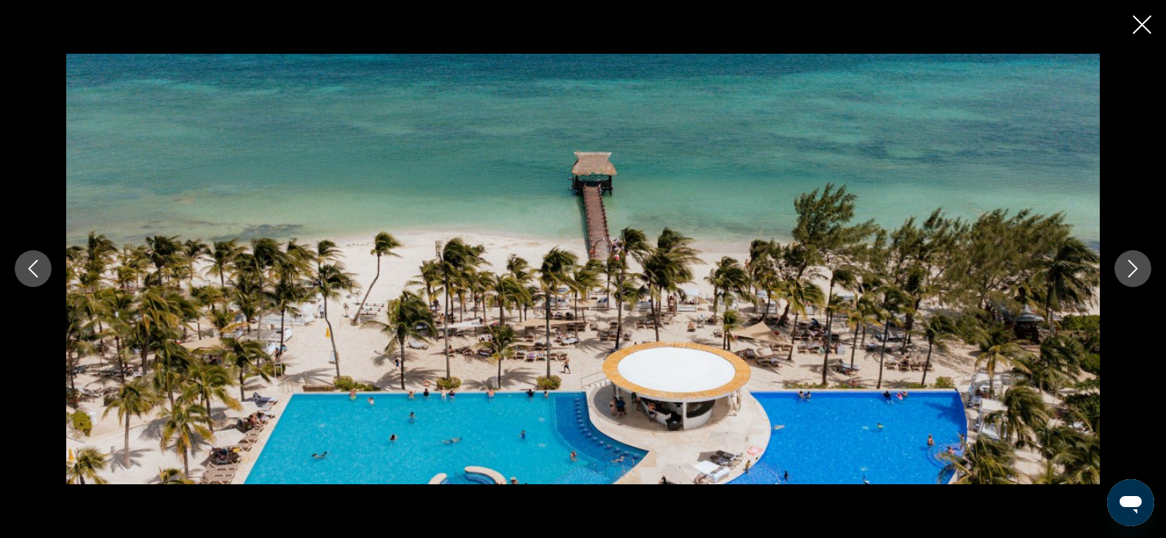
click at [1135, 267] on icon "Next image" at bounding box center [1134, 269] width 10 height 18
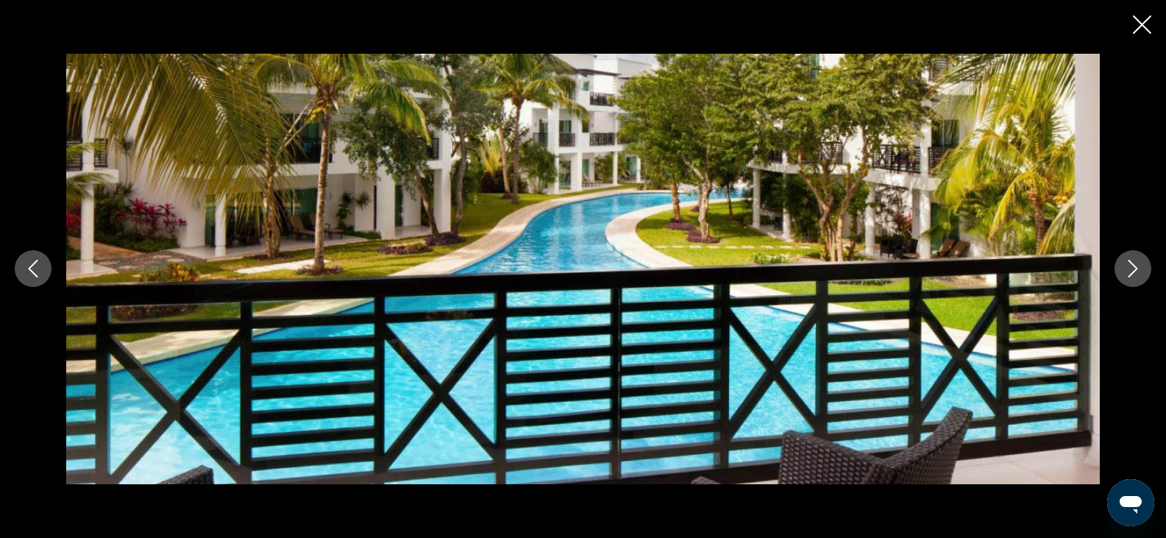
click at [1135, 267] on icon "Next image" at bounding box center [1134, 269] width 10 height 18
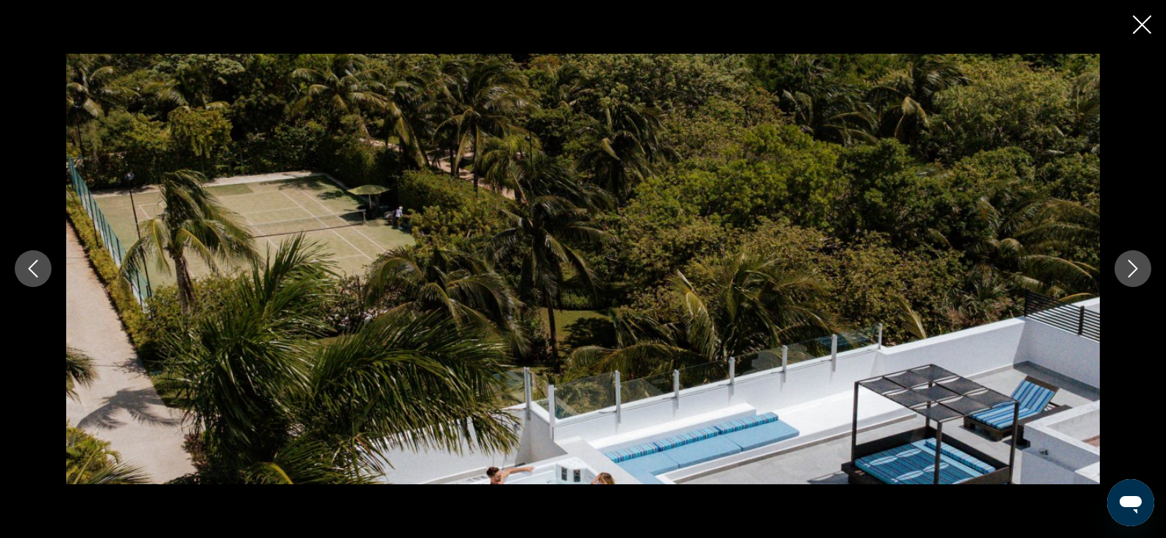
click at [1135, 267] on icon "Next image" at bounding box center [1134, 269] width 10 height 18
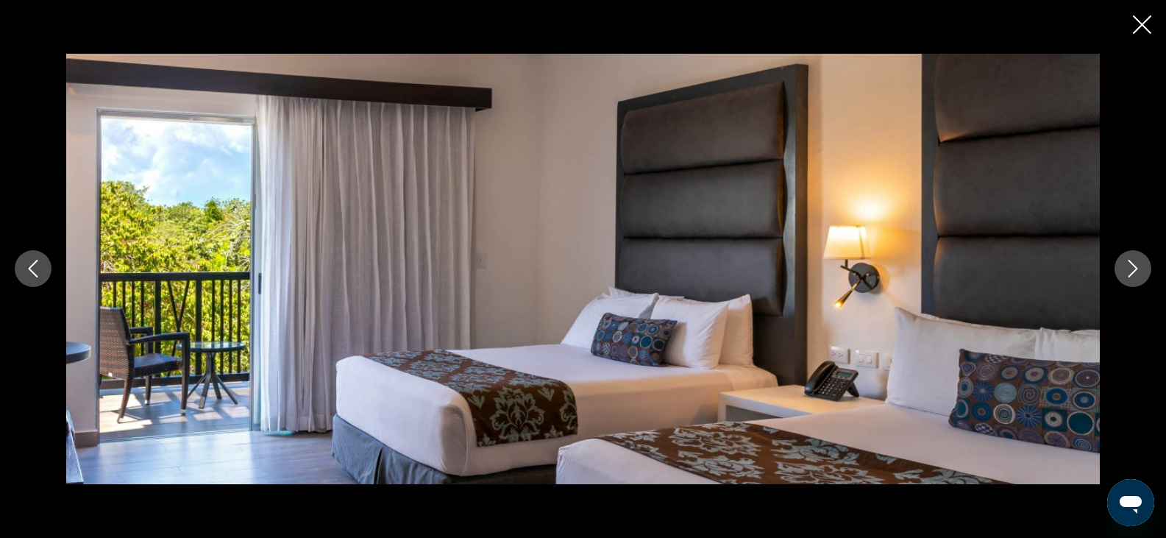
click at [1135, 267] on icon "Next image" at bounding box center [1134, 269] width 10 height 18
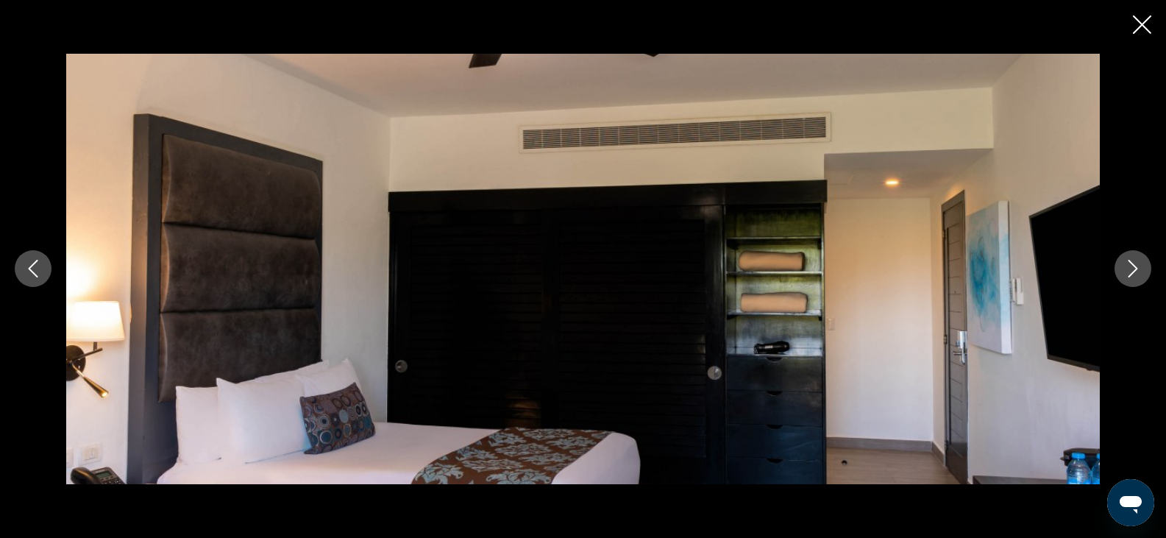
click at [1135, 267] on icon "Next image" at bounding box center [1134, 269] width 10 height 18
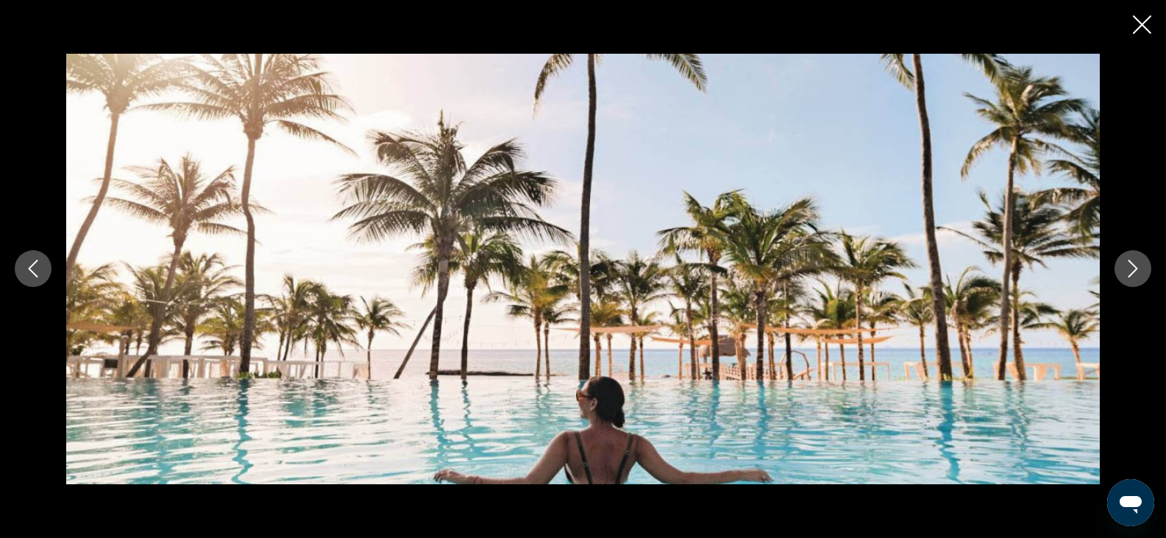
click at [1135, 267] on icon "Next image" at bounding box center [1134, 269] width 10 height 18
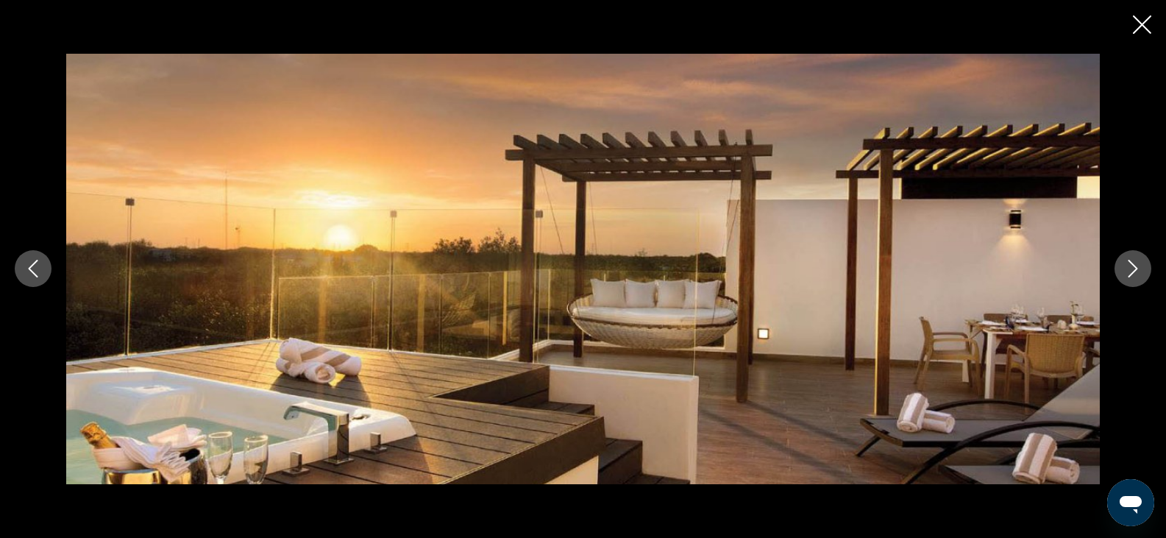
click at [1135, 267] on icon "Next image" at bounding box center [1134, 269] width 10 height 18
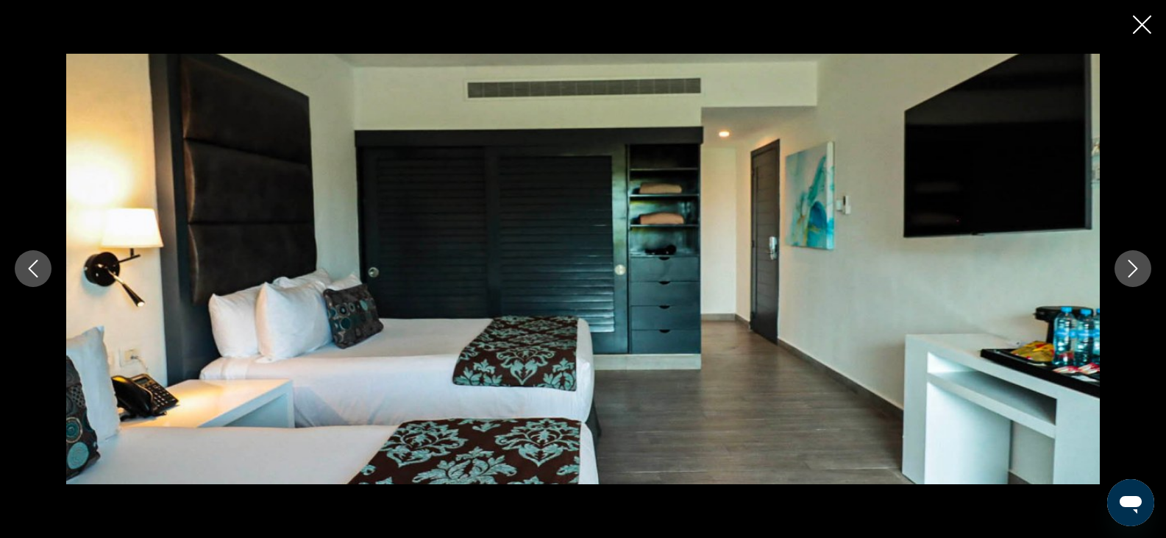
click at [1135, 267] on icon "Next image" at bounding box center [1134, 269] width 10 height 18
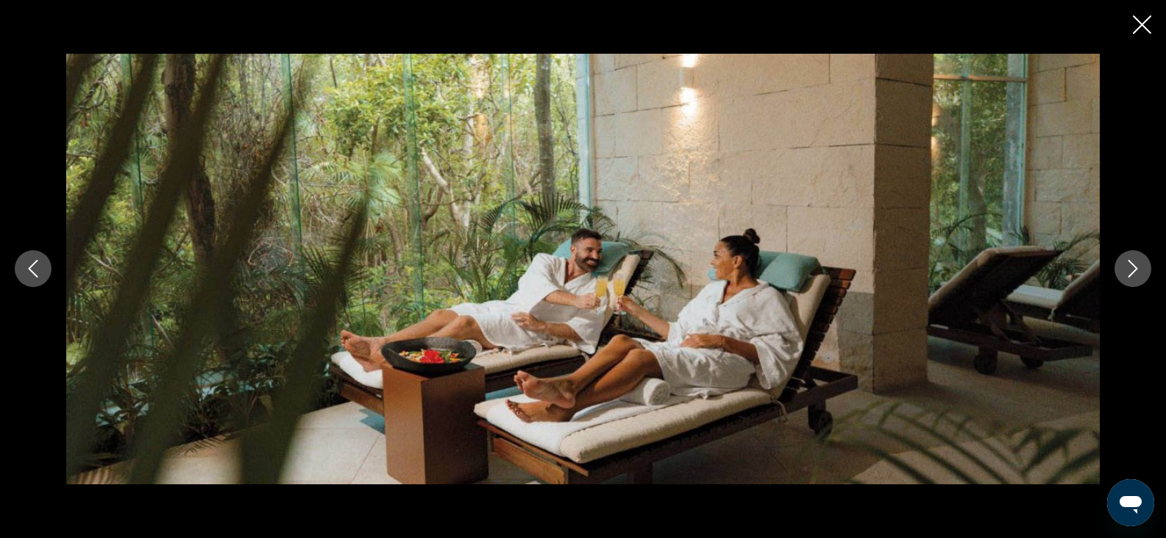
click at [1135, 267] on icon "Next image" at bounding box center [1134, 269] width 10 height 18
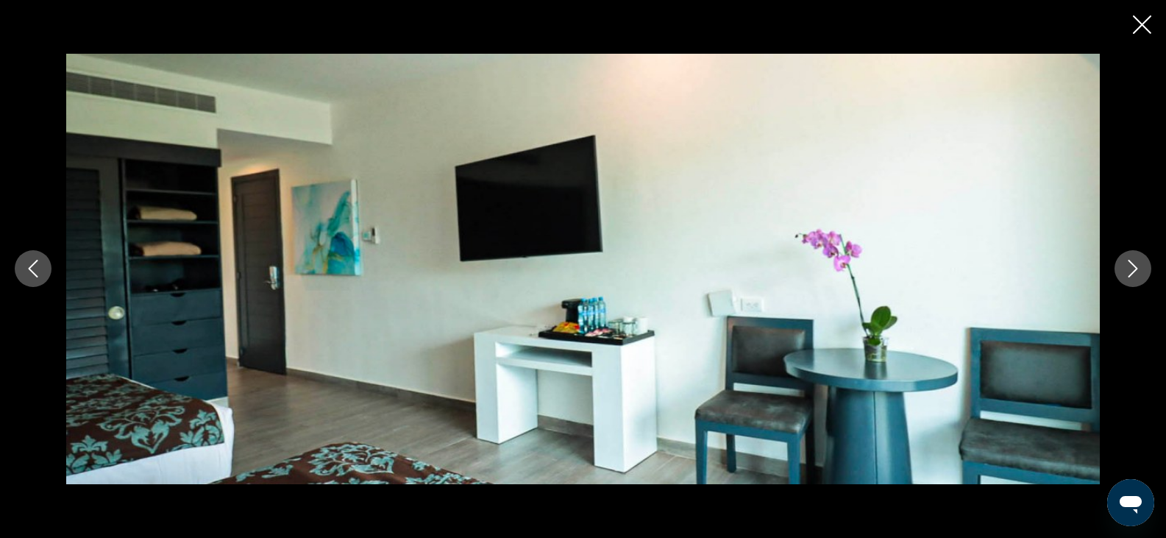
click at [1135, 267] on icon "Next image" at bounding box center [1134, 269] width 10 height 18
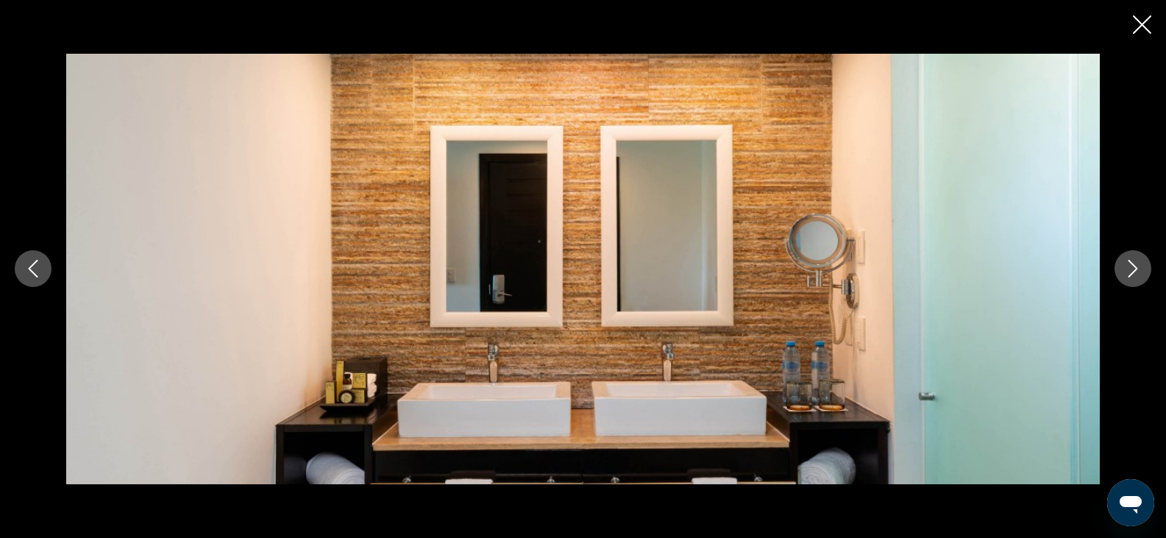
click at [1135, 267] on icon "Next image" at bounding box center [1134, 269] width 10 height 18
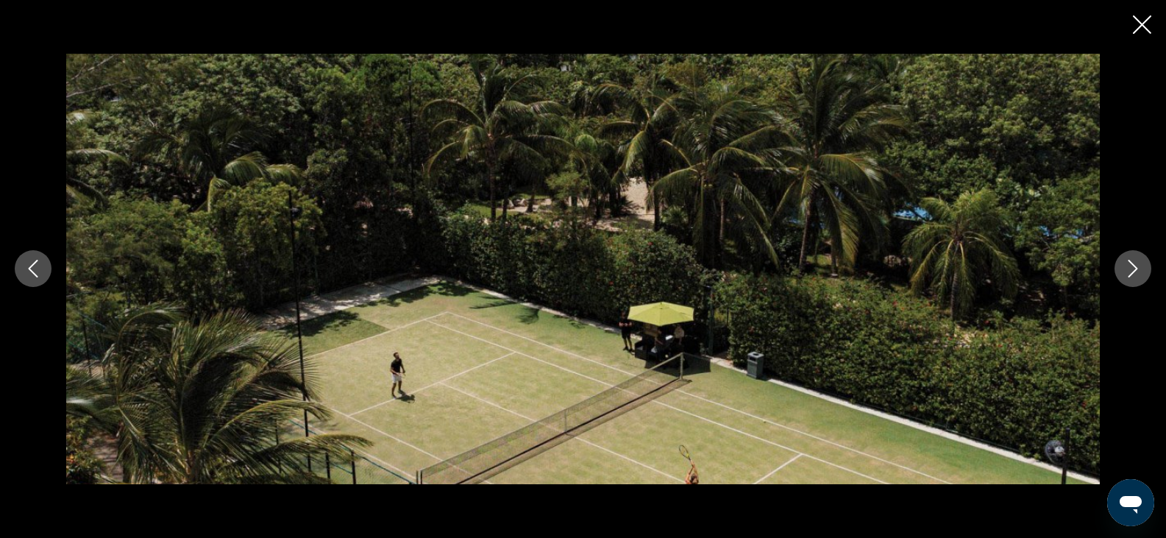
click at [1132, 264] on icon "Next image" at bounding box center [1133, 269] width 18 height 18
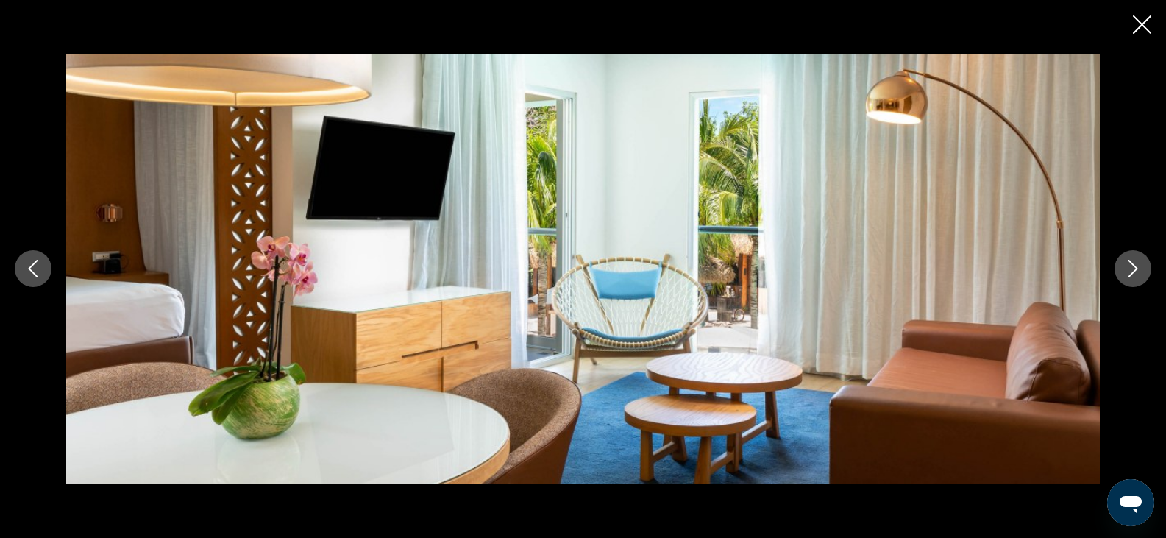
click at [1132, 264] on icon "Next image" at bounding box center [1134, 269] width 10 height 18
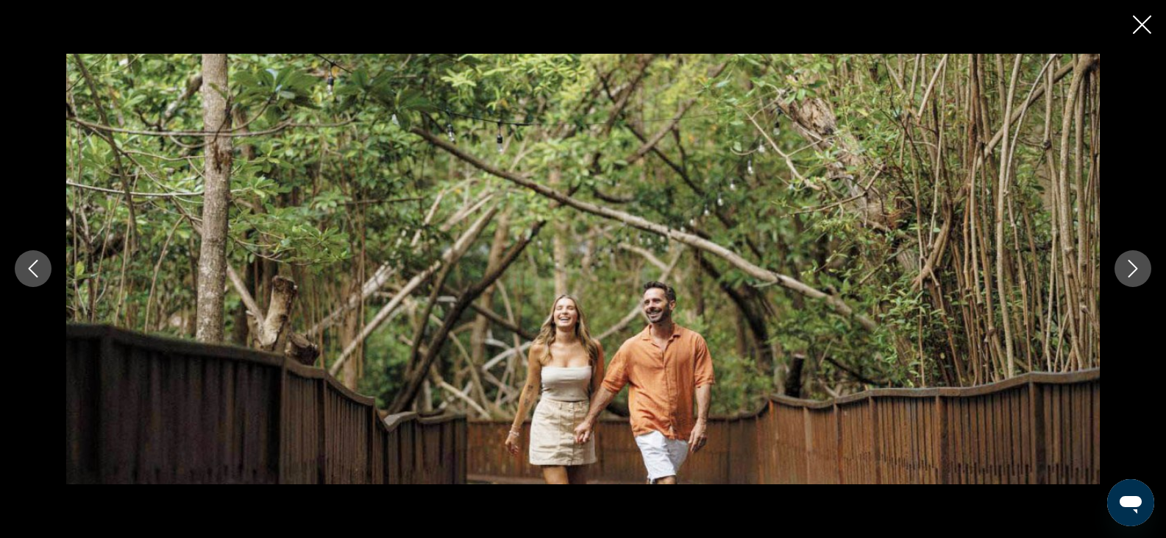
click at [1132, 264] on icon "Next image" at bounding box center [1134, 269] width 10 height 18
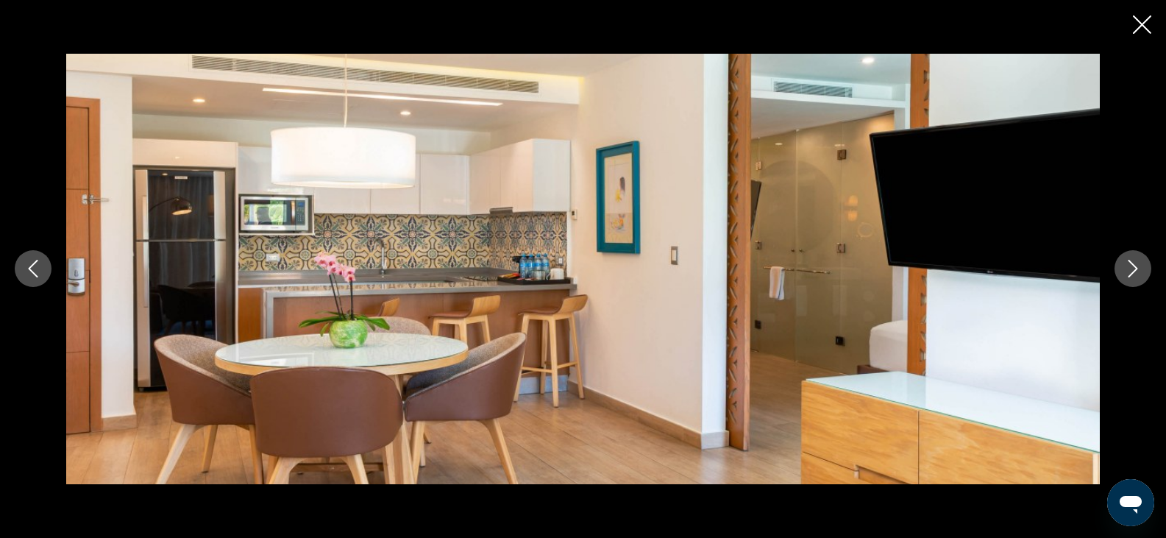
click at [1132, 264] on icon "Next image" at bounding box center [1134, 269] width 10 height 18
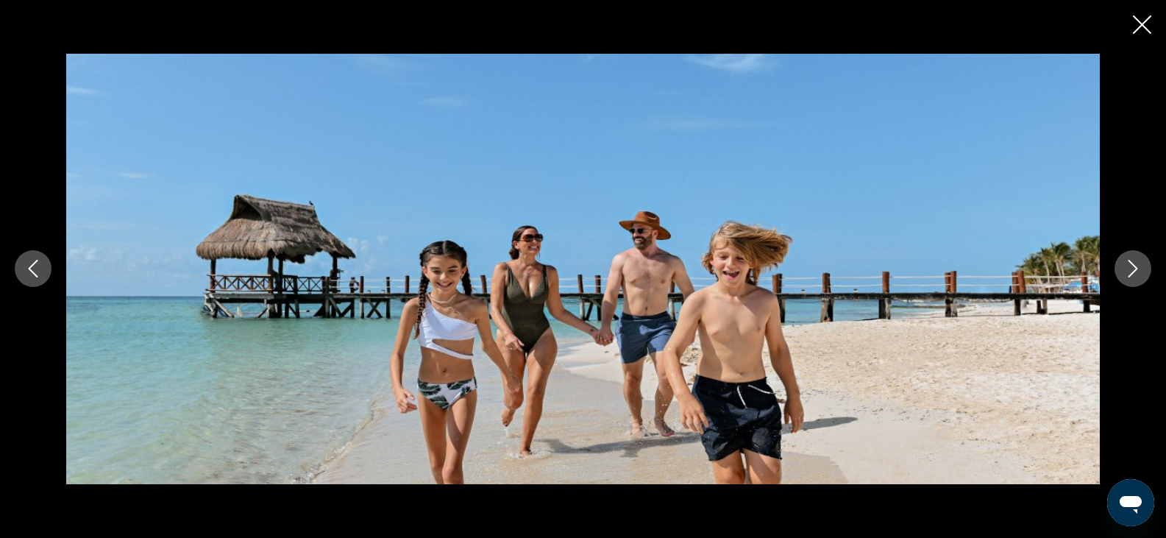
click at [1132, 264] on icon "Next image" at bounding box center [1134, 269] width 10 height 18
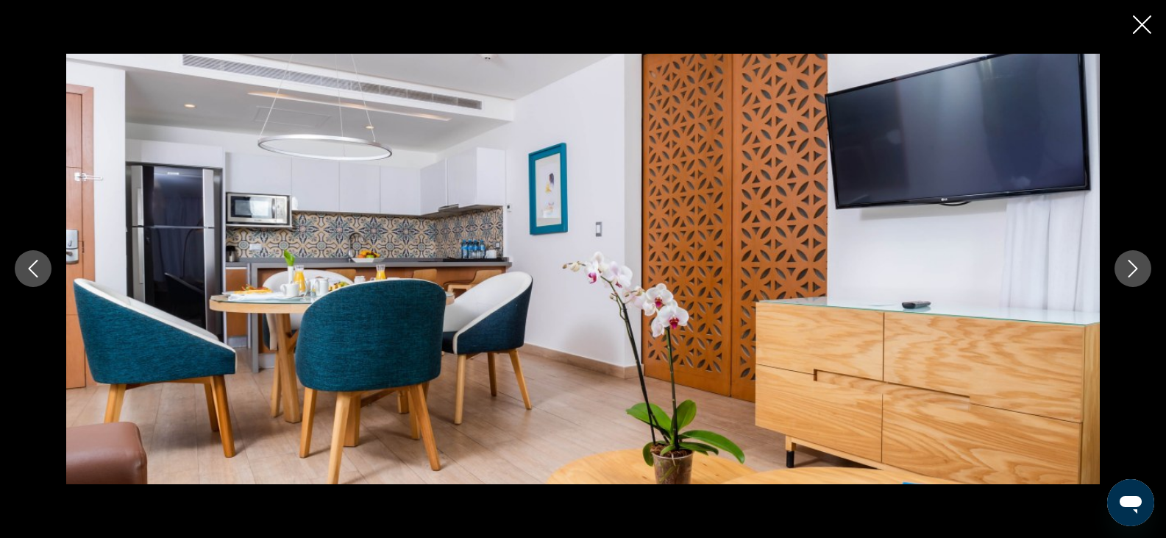
click at [1132, 264] on icon "Next image" at bounding box center [1134, 269] width 10 height 18
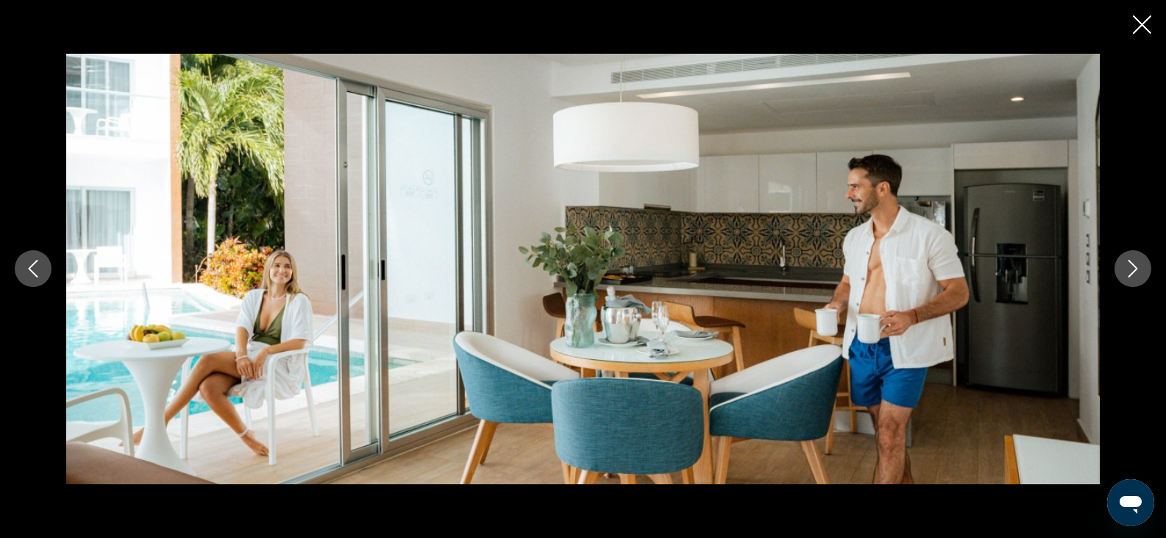
click at [1132, 264] on icon "Next image" at bounding box center [1134, 269] width 10 height 18
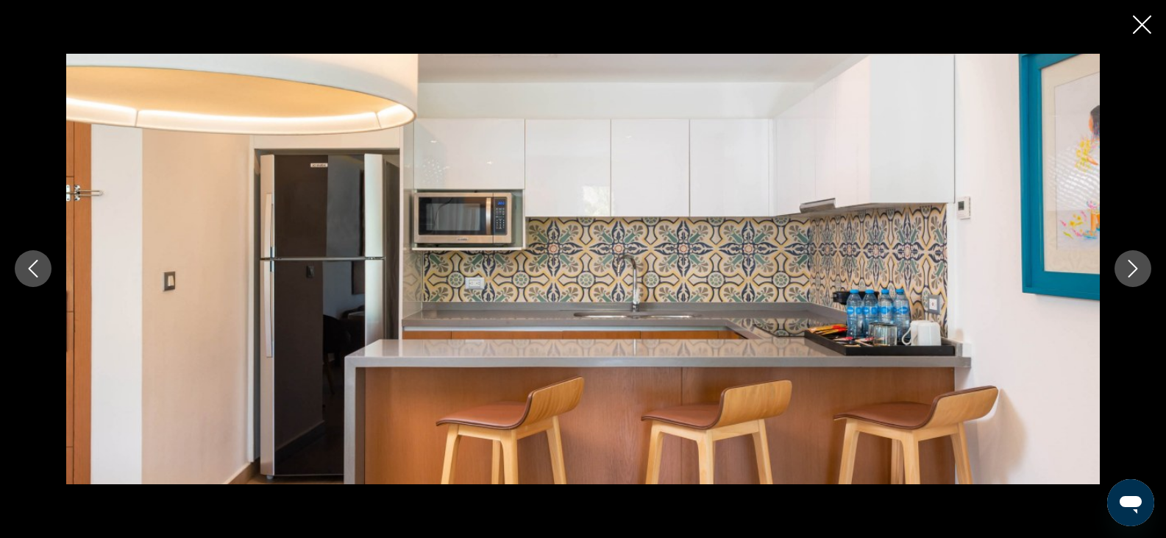
click at [1132, 264] on icon "Next image" at bounding box center [1134, 269] width 10 height 18
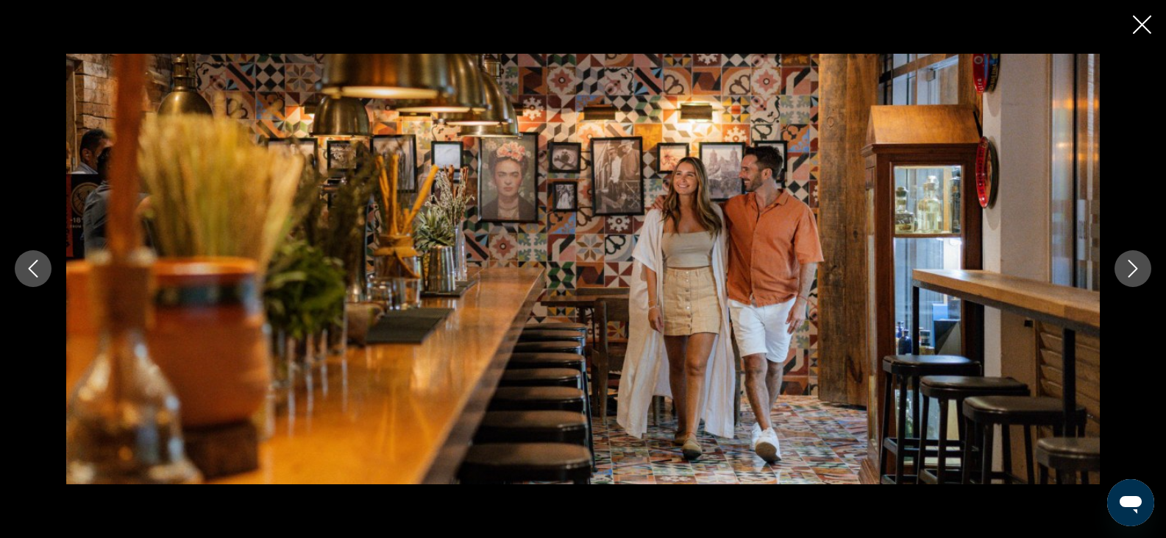
click at [1132, 264] on icon "Next image" at bounding box center [1134, 269] width 10 height 18
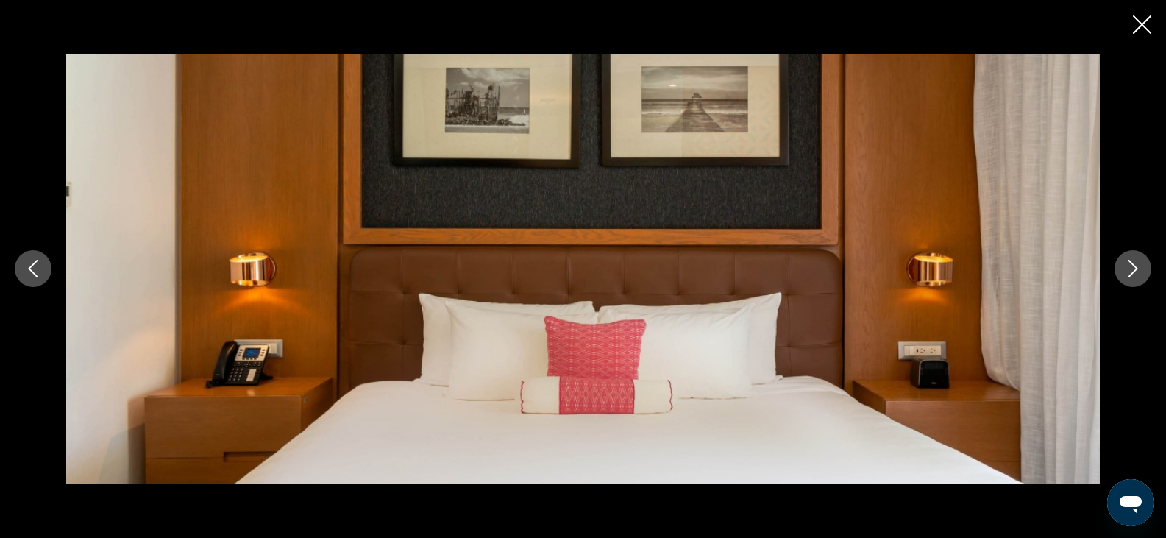
click at [1132, 264] on icon "Next image" at bounding box center [1134, 269] width 10 height 18
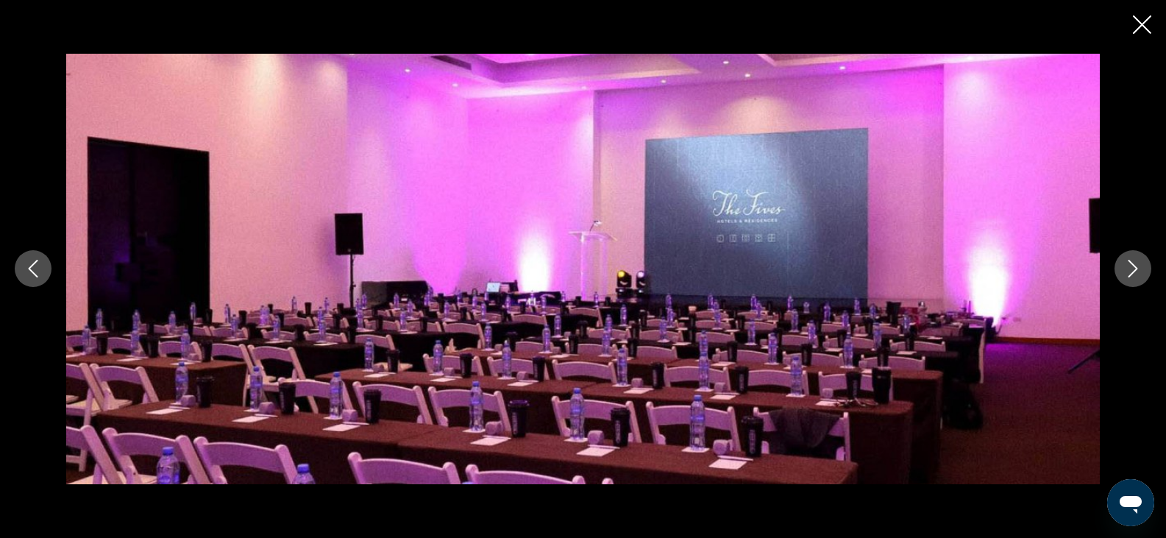
click at [1132, 264] on icon "Next image" at bounding box center [1134, 269] width 10 height 18
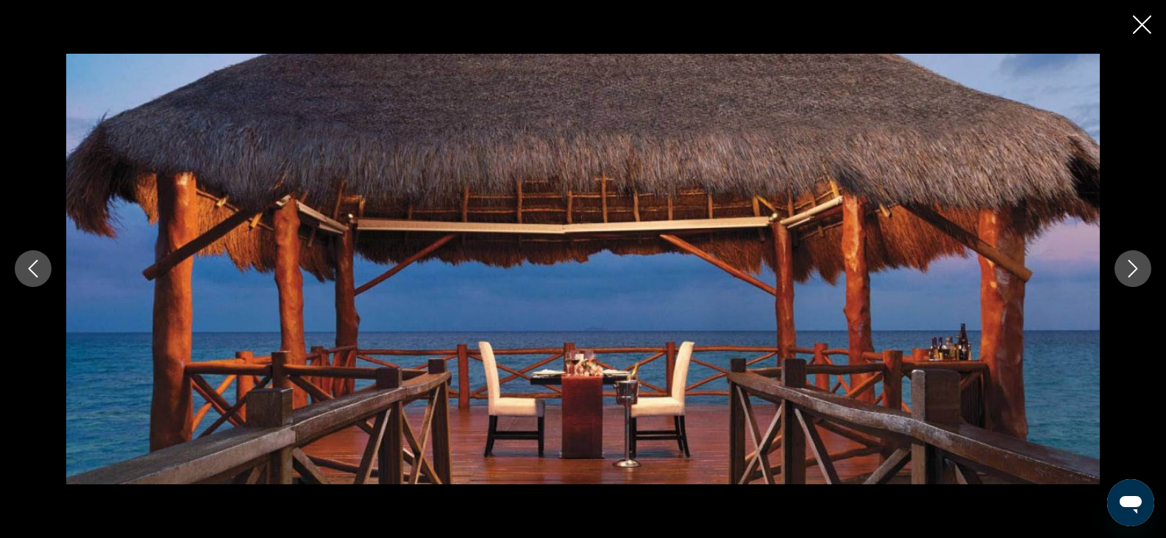
click at [1132, 264] on icon "Next image" at bounding box center [1134, 269] width 10 height 18
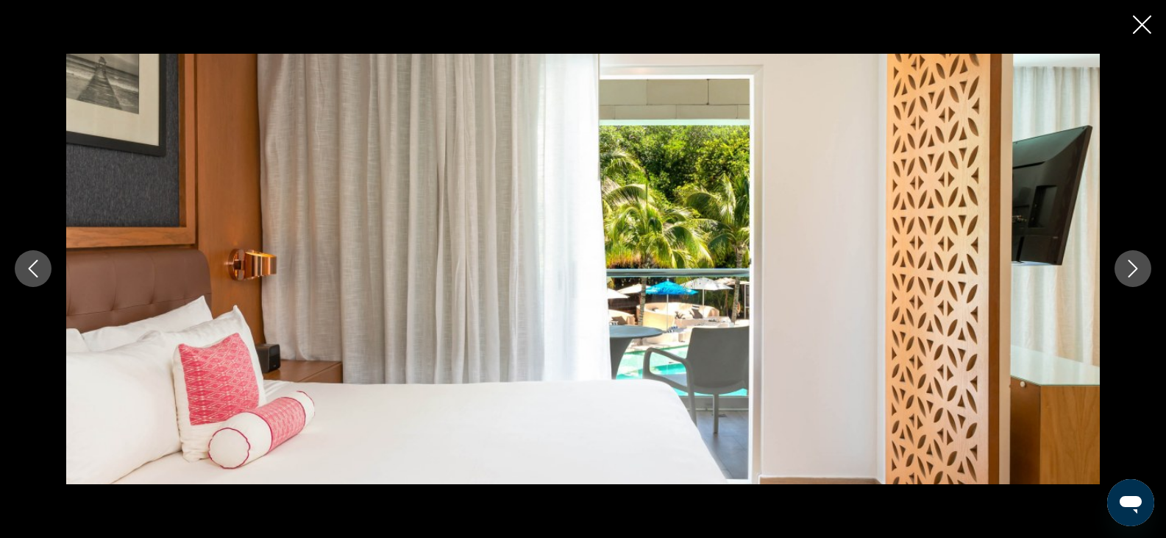
click at [1132, 264] on icon "Next image" at bounding box center [1134, 269] width 10 height 18
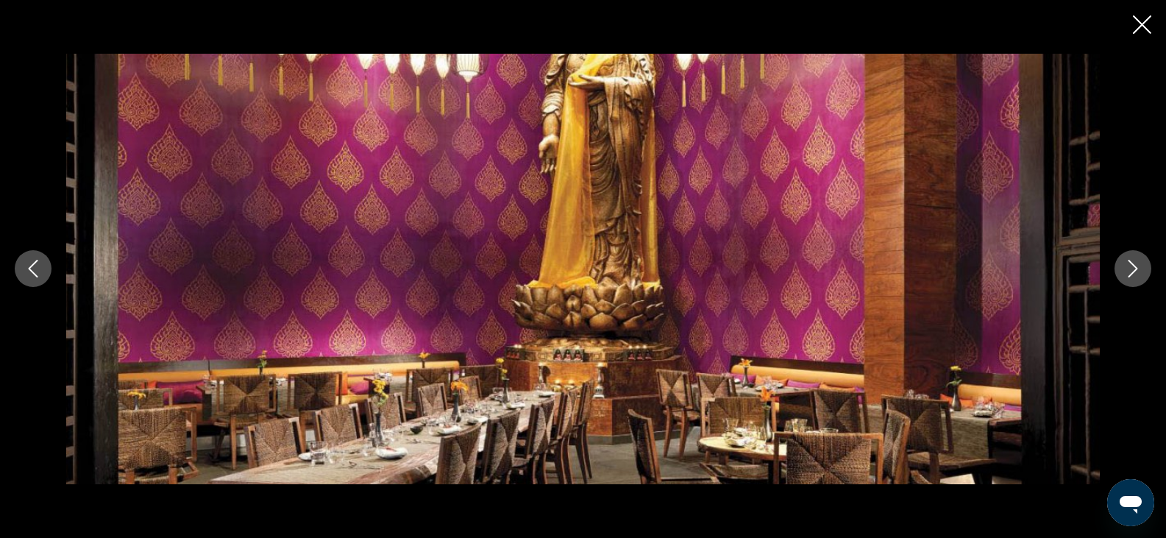
click at [1132, 264] on icon "Next image" at bounding box center [1134, 269] width 10 height 18
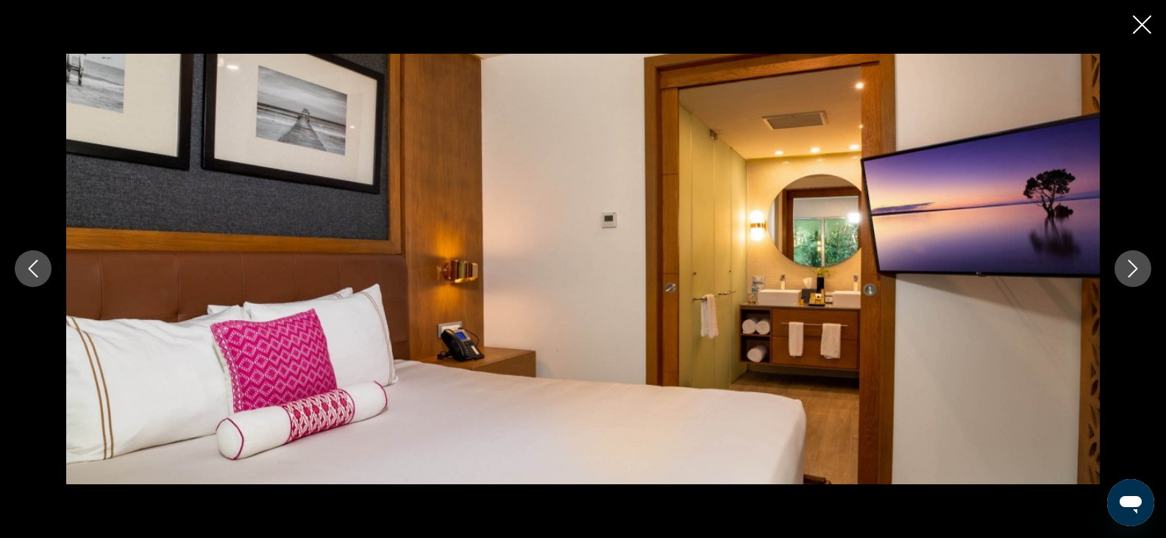
click at [1132, 263] on icon "Next image" at bounding box center [1134, 269] width 10 height 18
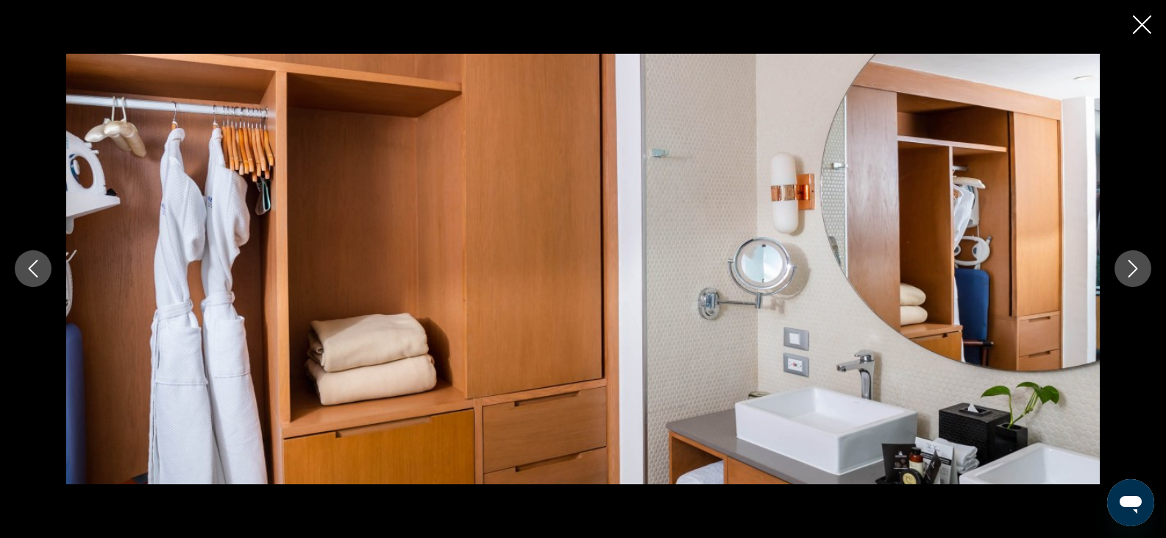
click at [1132, 263] on icon "Next image" at bounding box center [1134, 269] width 10 height 18
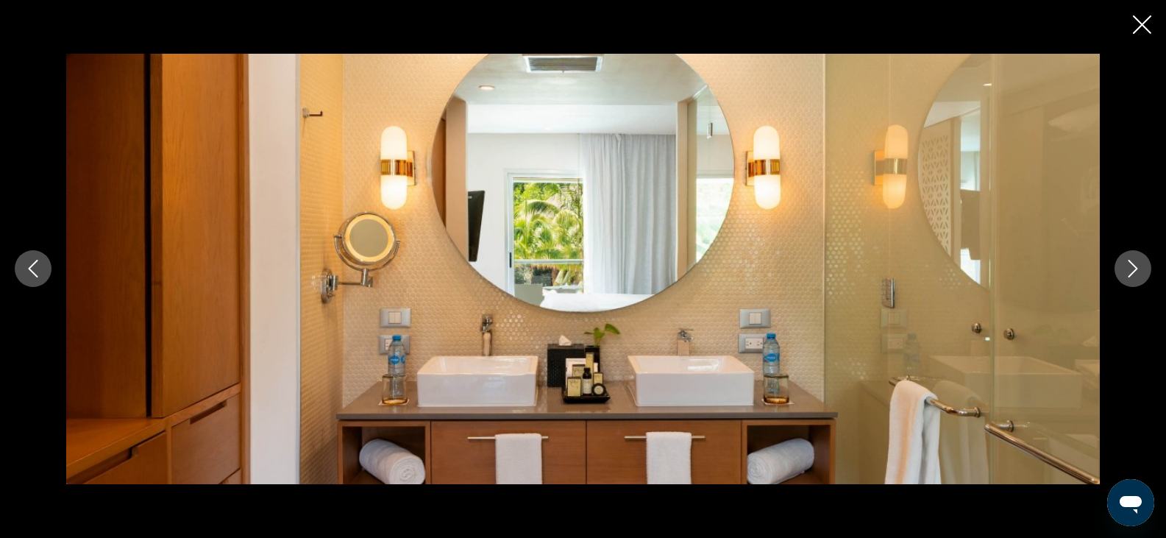
click at [1132, 263] on icon "Next image" at bounding box center [1134, 269] width 10 height 18
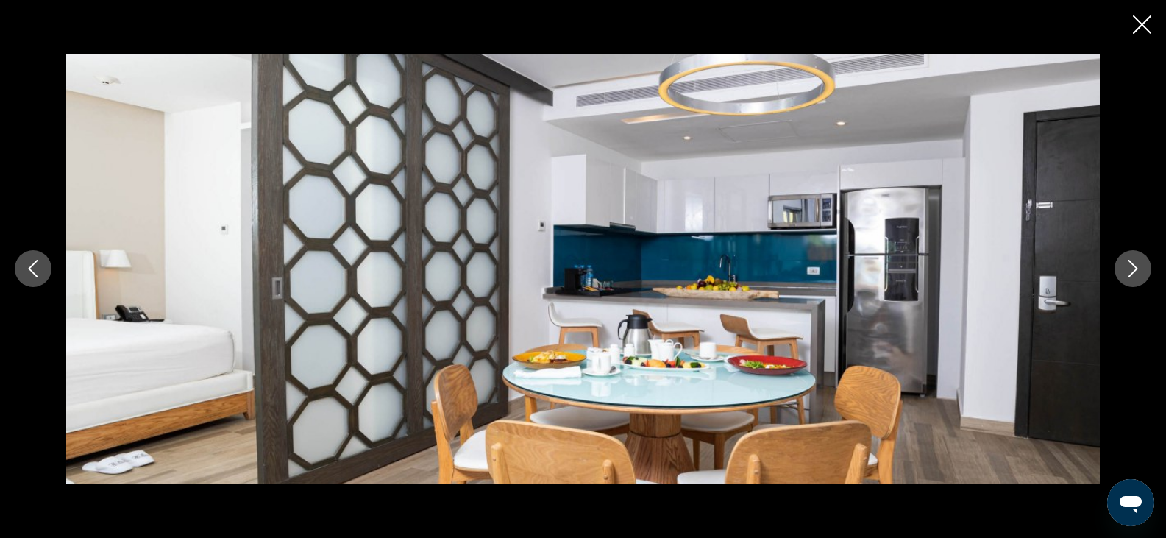
click at [1132, 263] on icon "Next image" at bounding box center [1134, 269] width 10 height 18
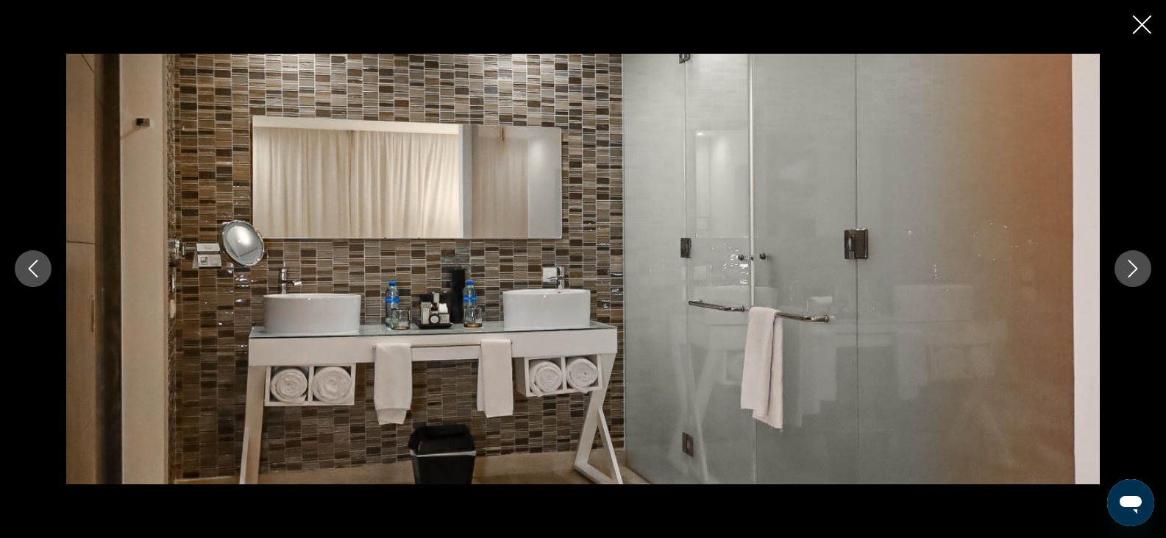
click at [1151, 24] on div "prev next" at bounding box center [583, 269] width 1166 height 538
click at [1145, 24] on icon "Close slideshow" at bounding box center [1142, 24] width 18 height 18
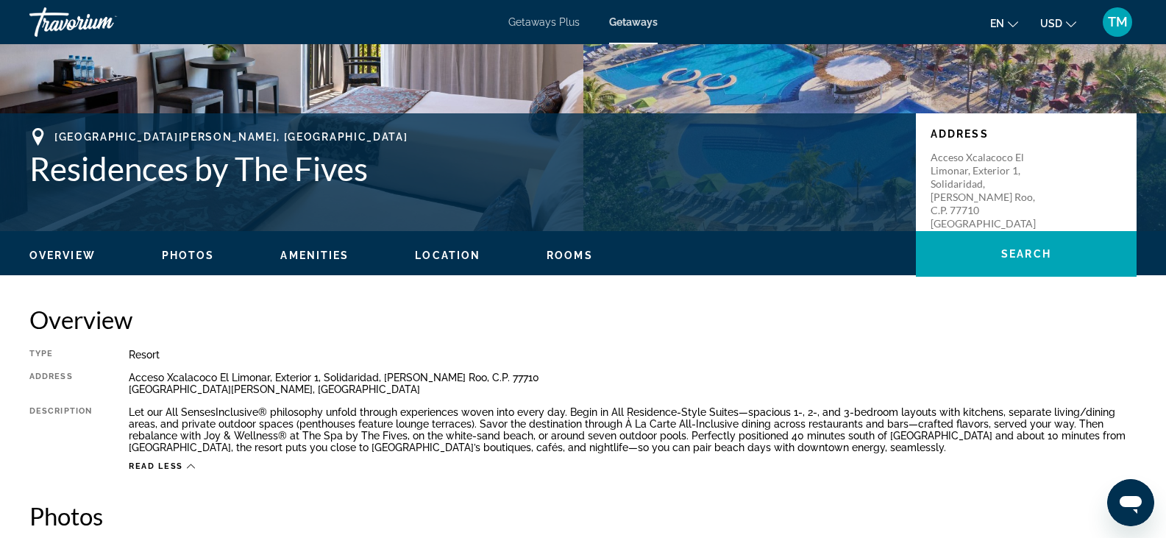
scroll to position [0, 0]
